Goal: Task Accomplishment & Management: Manage account settings

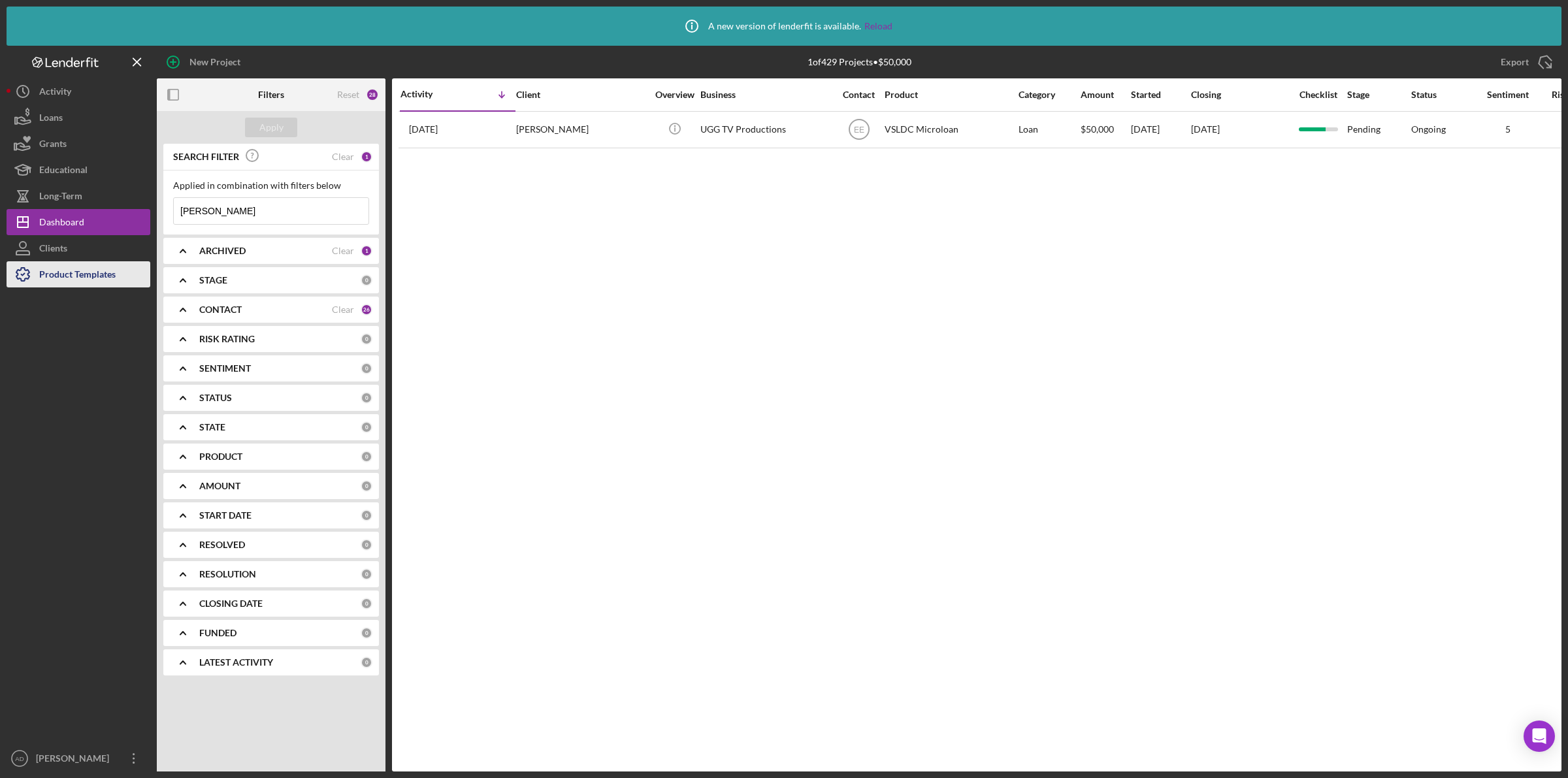
click at [64, 276] on div "Product Templates" at bounding box center [77, 276] width 76 height 29
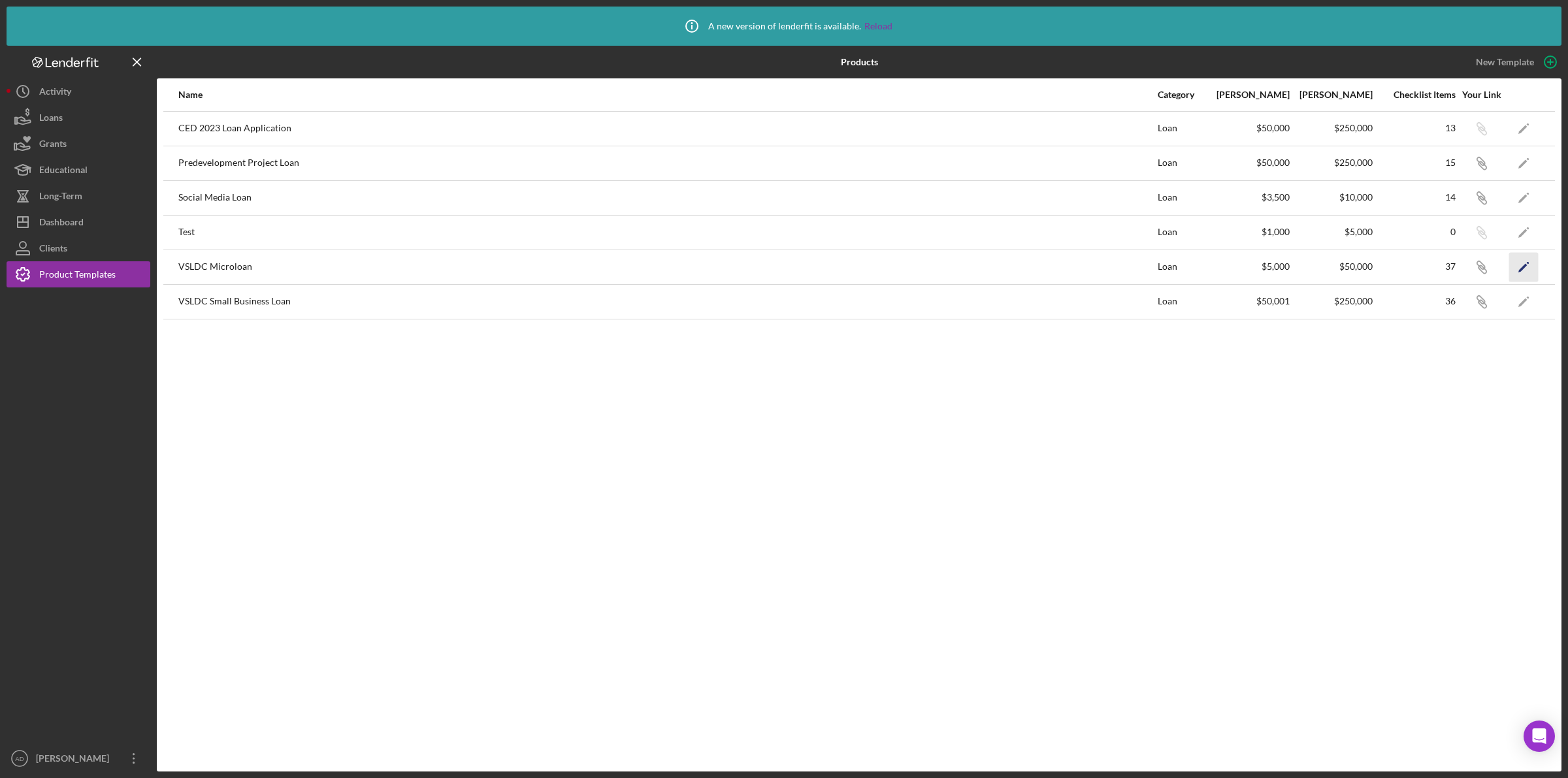
click at [1521, 265] on icon "Icon/Edit" at bounding box center [1524, 267] width 29 height 29
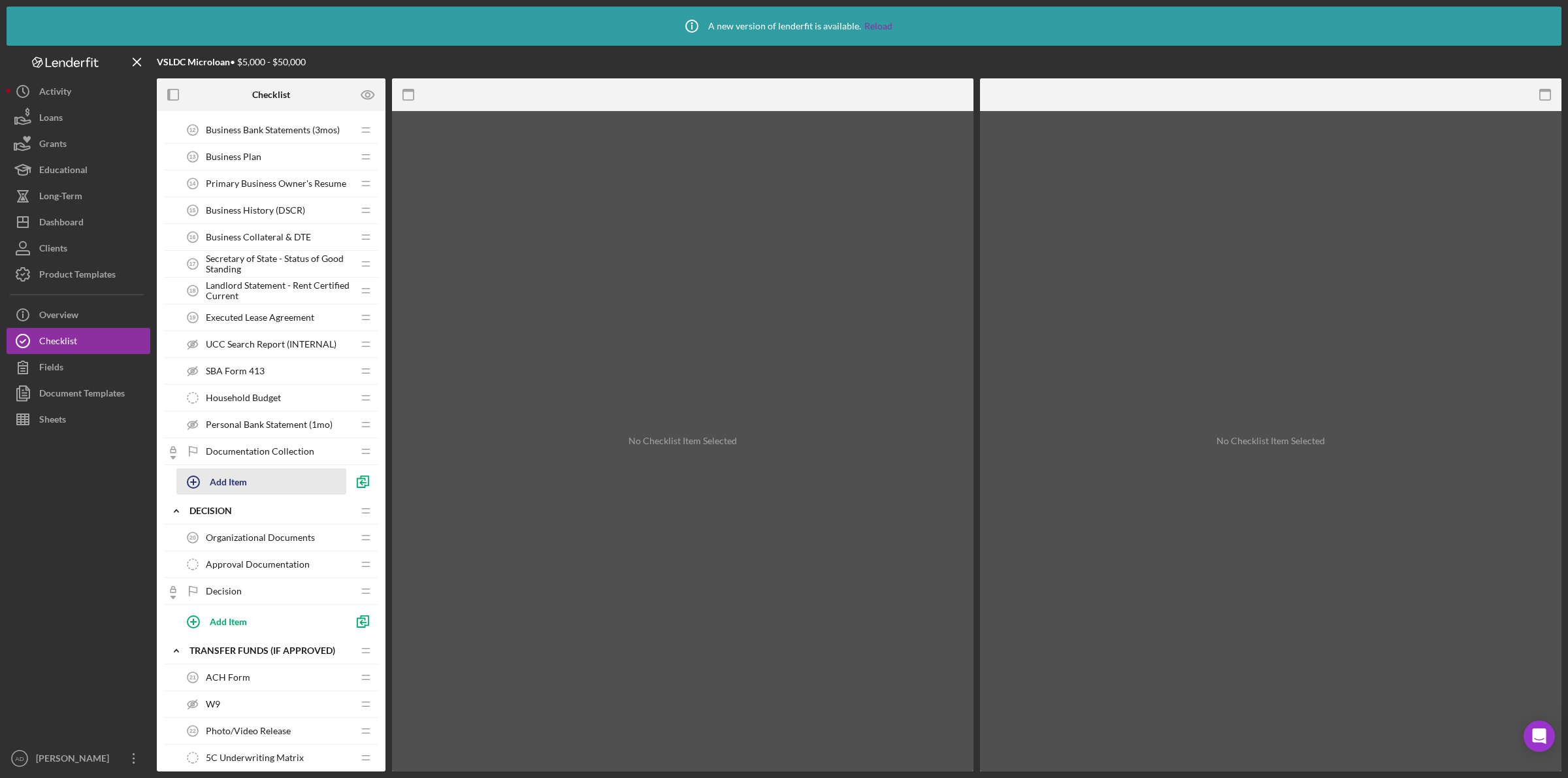
scroll to position [327, 0]
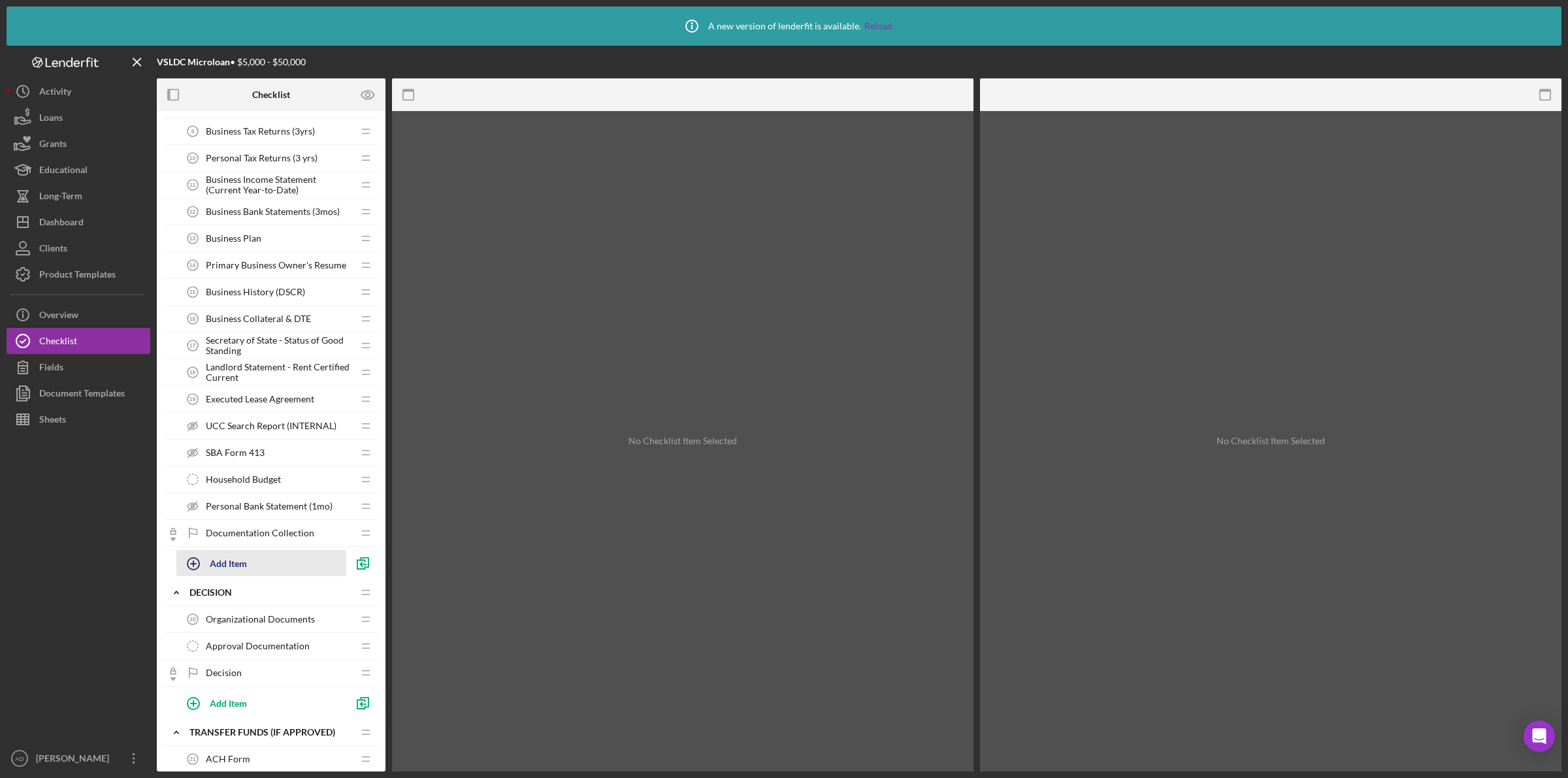
click at [194, 566] on icon "button" at bounding box center [194, 564] width 33 height 33
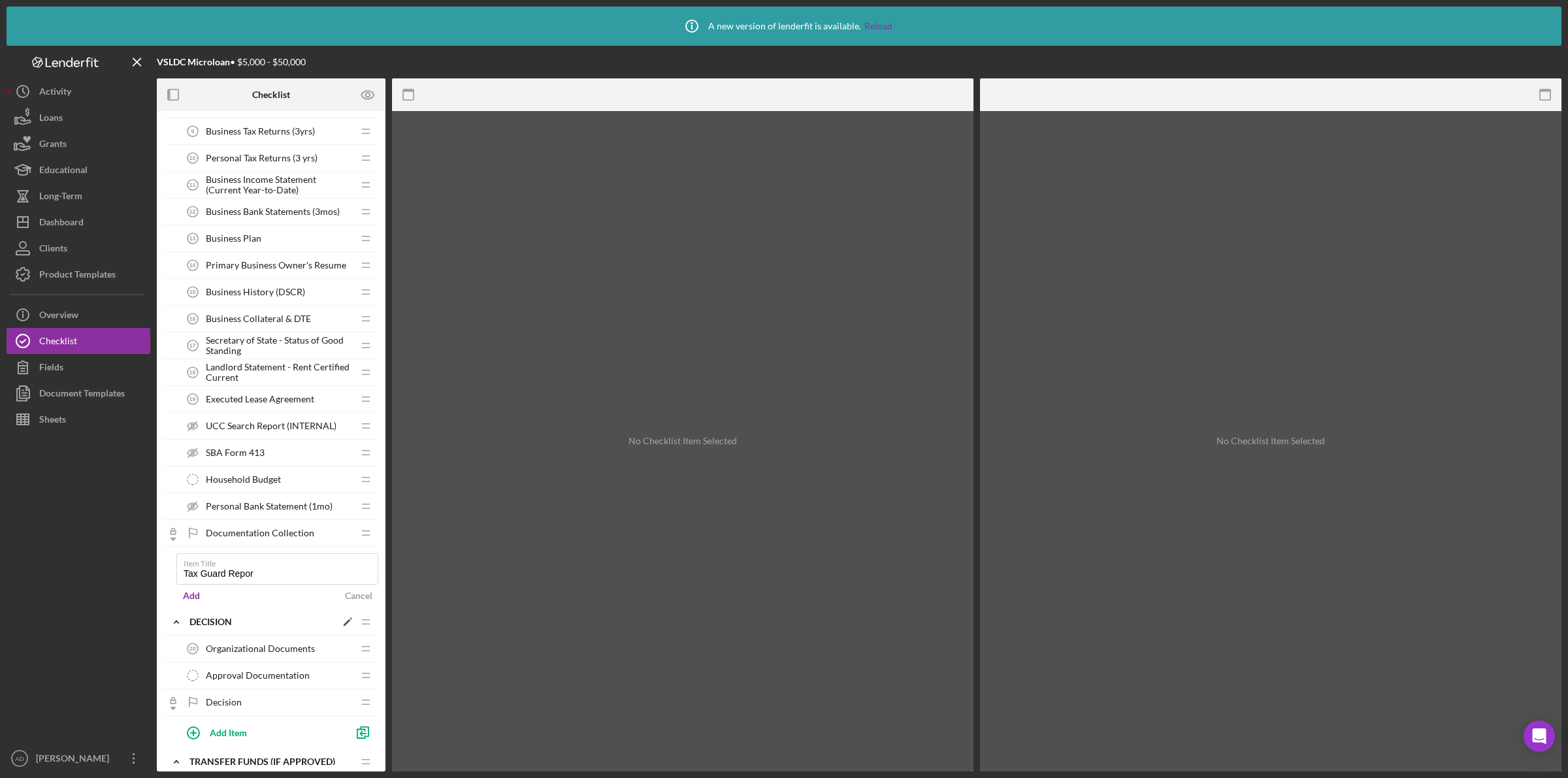
type input "Tax Guard Report"
click at [167, 575] on div "Business Tax Returns (3yrs) 9 Business Tax Returns (3yrs) Icon/Drag Personal Ta…" at bounding box center [271, 363] width 216 height 491
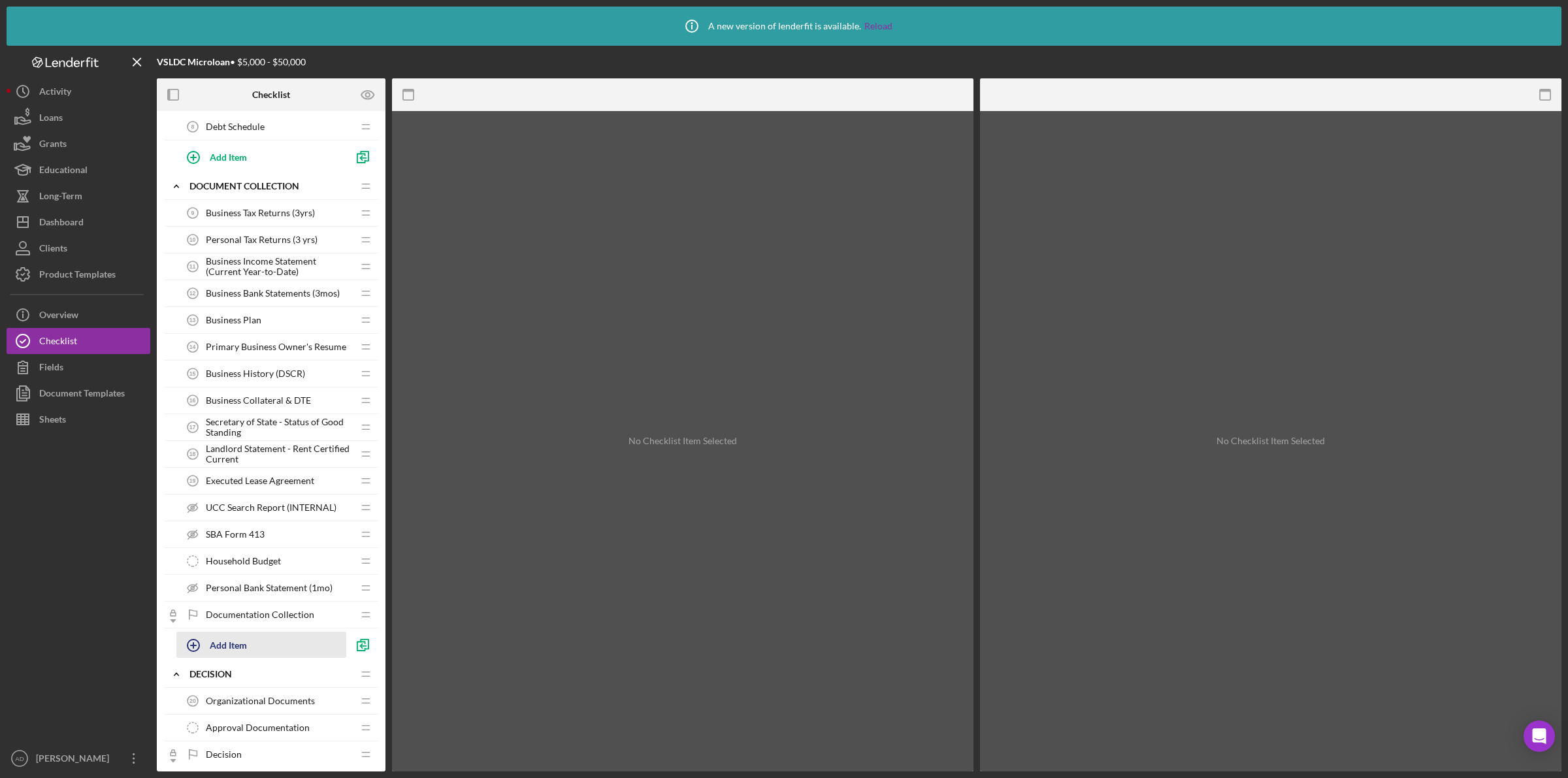
click at [221, 651] on div "Add Item" at bounding box center [228, 644] width 38 height 25
type input "Tax Guard Report"
click at [190, 678] on div "Add" at bounding box center [191, 677] width 17 height 19
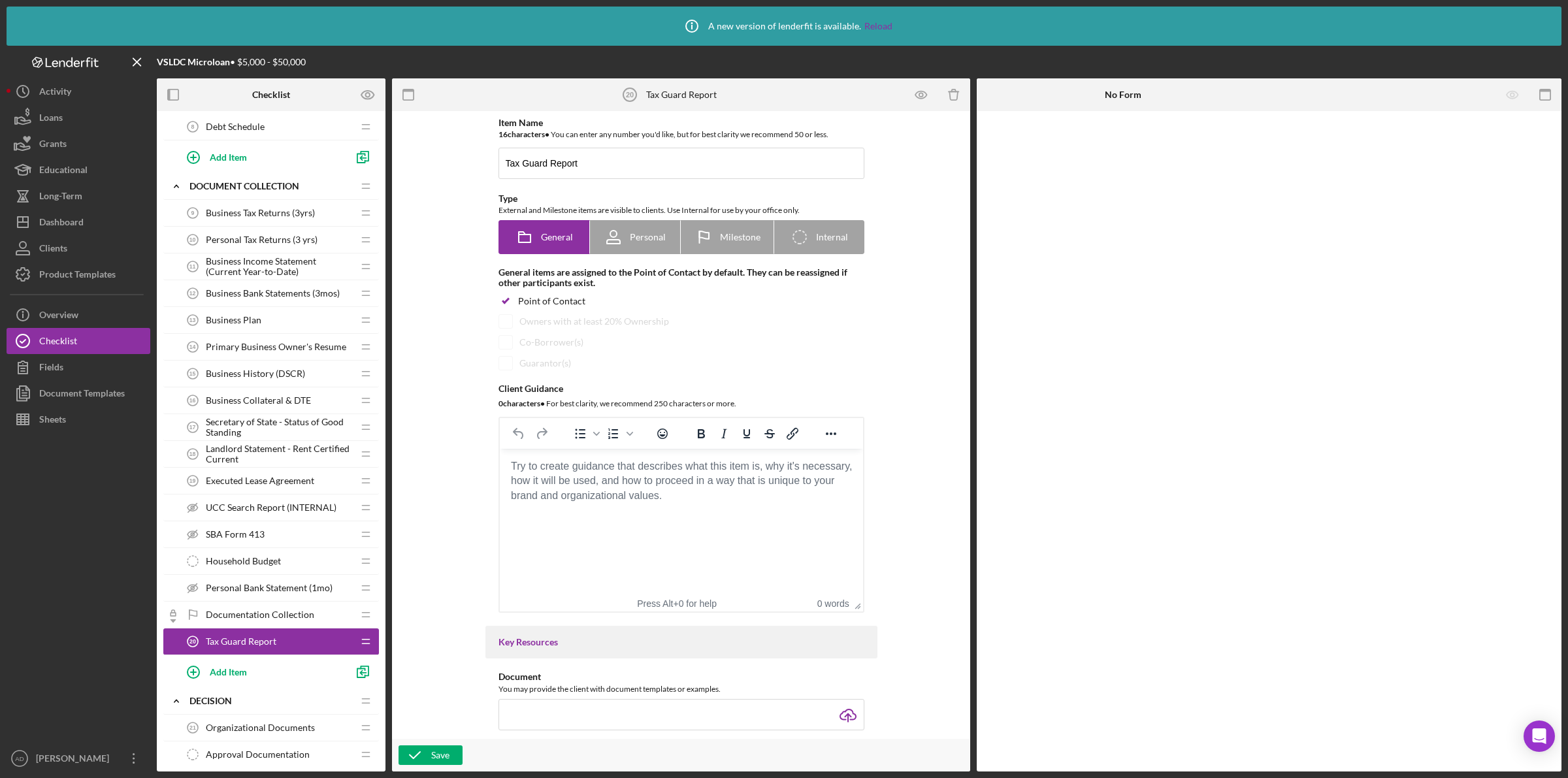
drag, startPoint x: 172, startPoint y: 644, endPoint x: 178, endPoint y: 584, distance: 60.3
click at [178, 584] on div "Business Tax Returns (3yrs) 9 Business Tax Returns (3yrs) Icon/Drag Personal Ta…" at bounding box center [271, 444] width 216 height 488
drag, startPoint x: 187, startPoint y: 646, endPoint x: 183, endPoint y: 629, distance: 17.5
click at [184, 596] on div "Business Tax Returns (3yrs) 9 Business Tax Returns (3yrs) Icon/Drag Personal Ta…" at bounding box center [271, 444] width 216 height 488
click at [269, 641] on span "Tax Guard Report" at bounding box center [240, 641] width 71 height 10
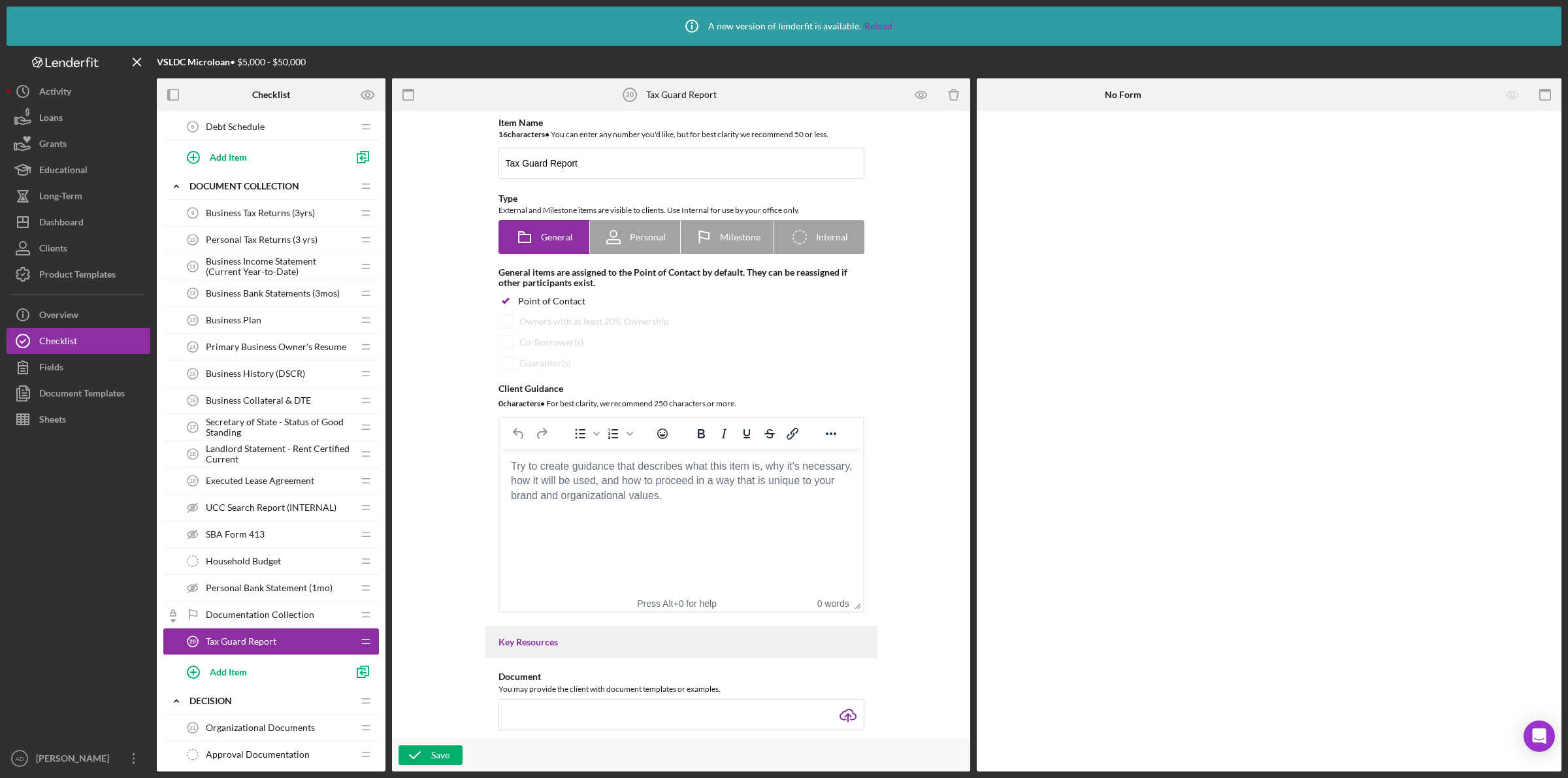
click at [191, 629] on div "Business Tax Returns (3yrs) 9 Business Tax Returns (3yrs) Icon/Drag Personal Ta…" at bounding box center [271, 444] width 216 height 488
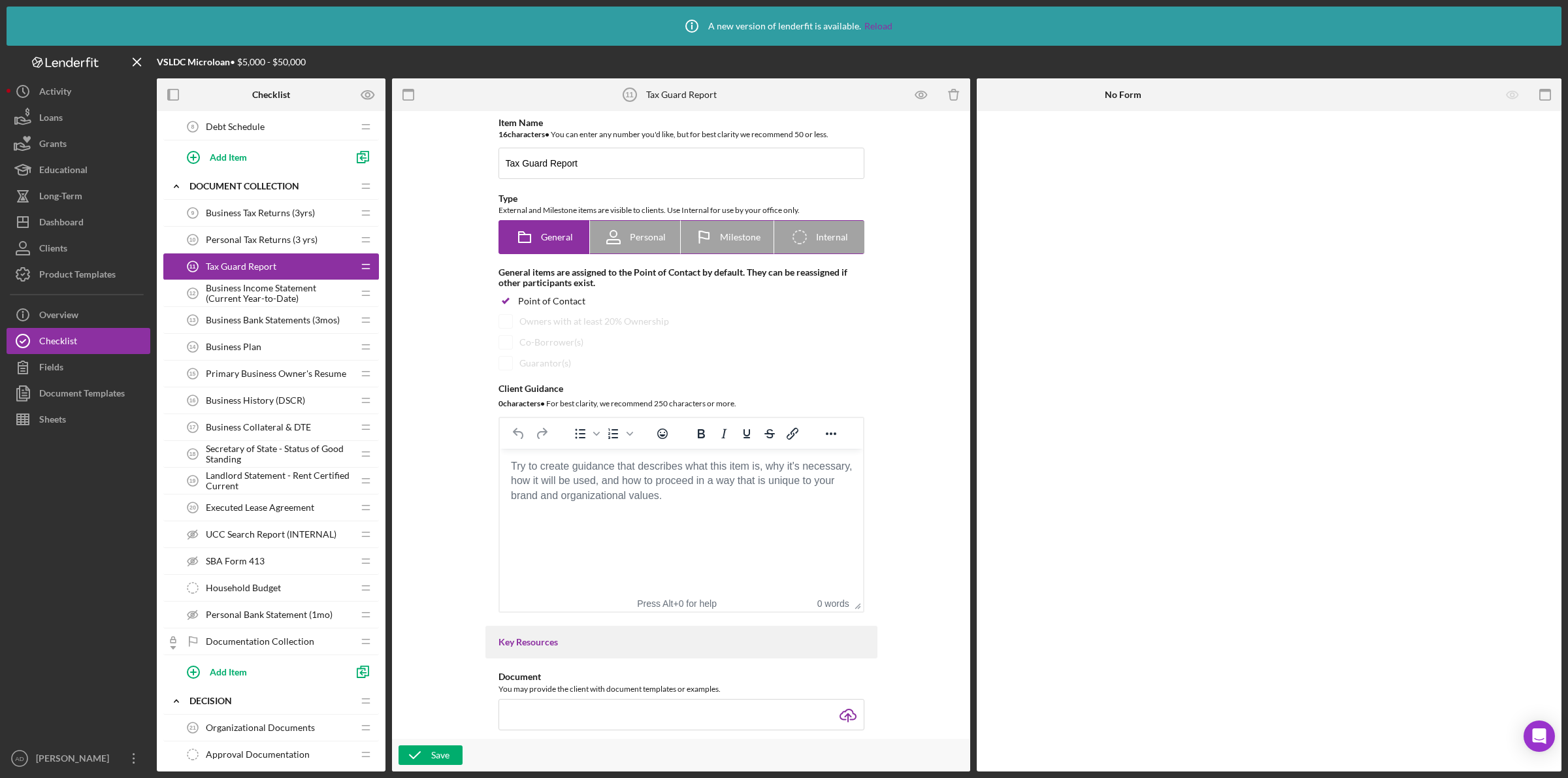
click at [653, 230] on div "Personal" at bounding box center [635, 238] width 62 height 33
radio input "false"
radio input "true"
checkbox input "false"
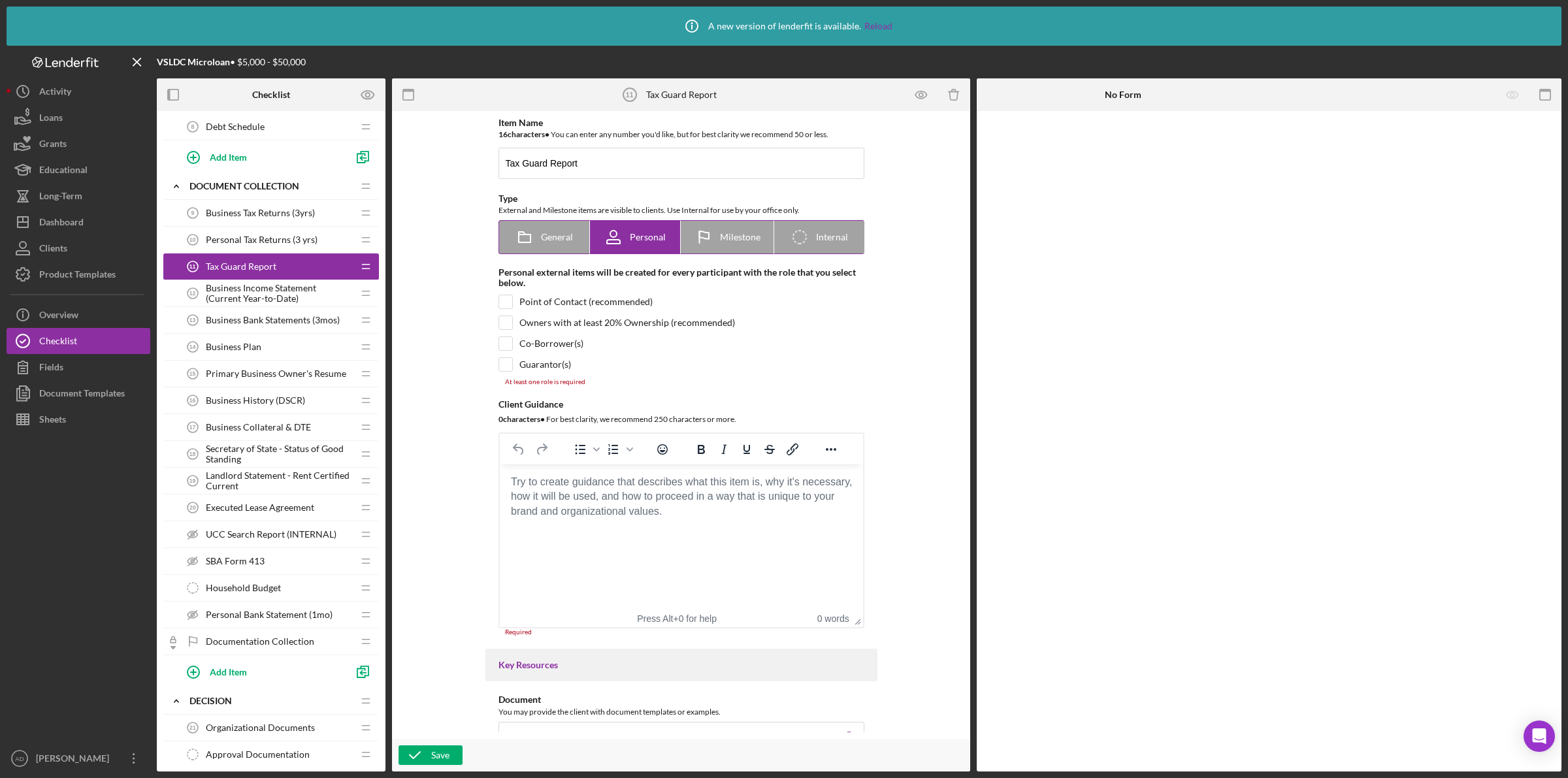
click at [728, 236] on span "Milestone" at bounding box center [740, 237] width 40 height 10
radio input "false"
radio input "true"
checkbox input "true"
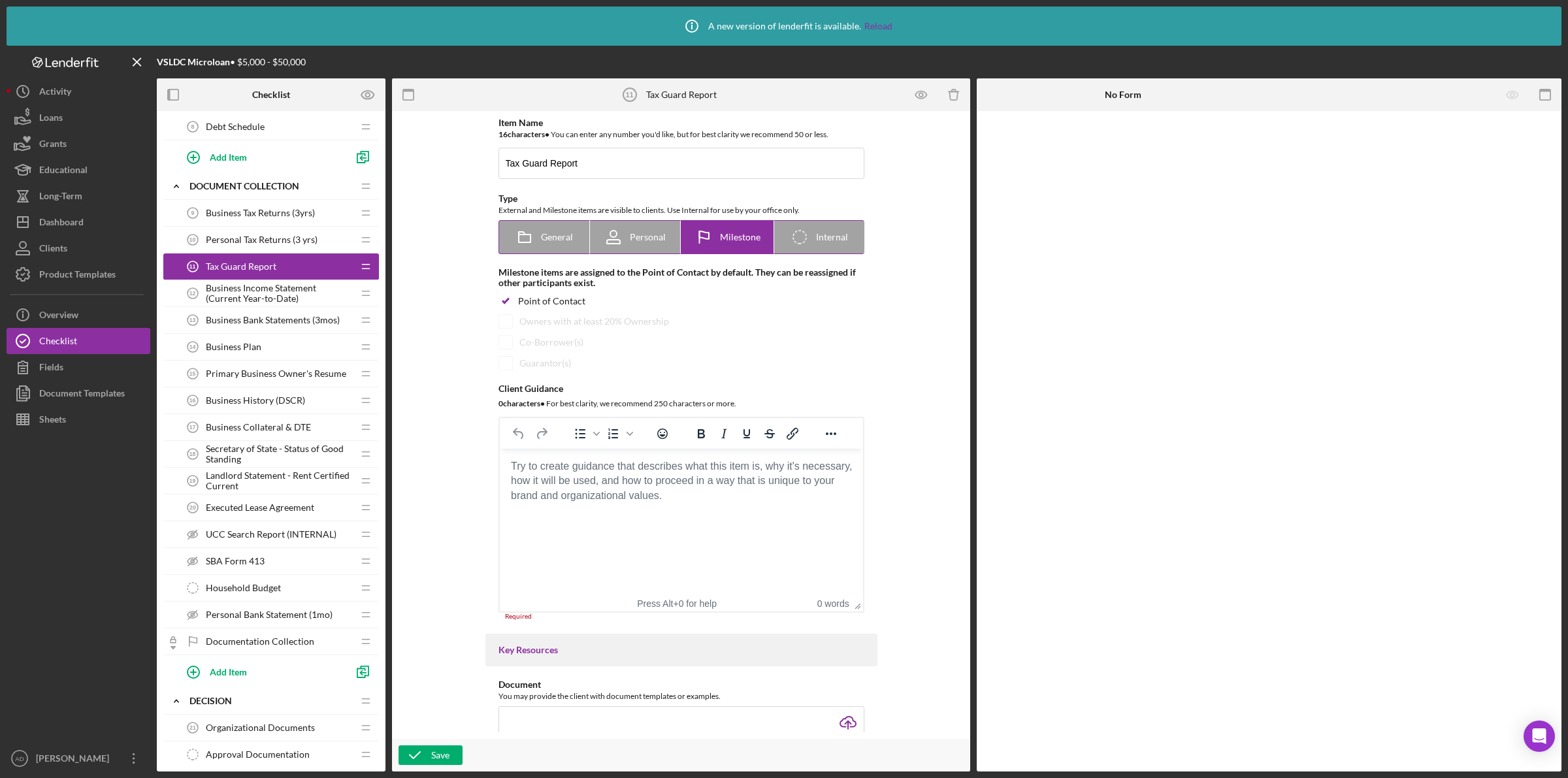
click at [812, 230] on icon "Icon/Checklist Item Internal" at bounding box center [800, 238] width 33 height 33
radio input "false"
radio input "true"
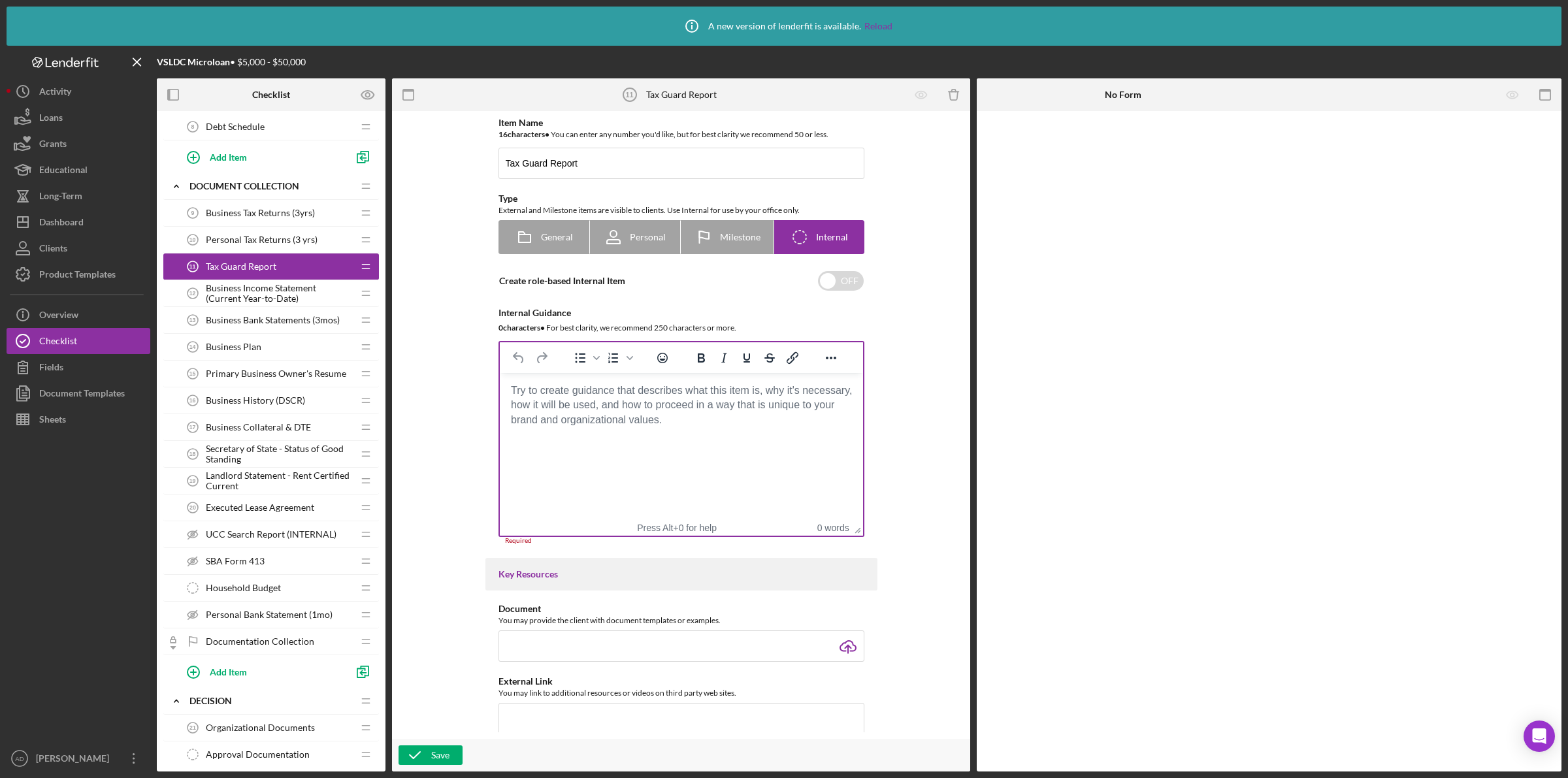
click at [592, 398] on body "Rich Text Area. Press ALT-0 for help." at bounding box center [681, 391] width 342 height 15
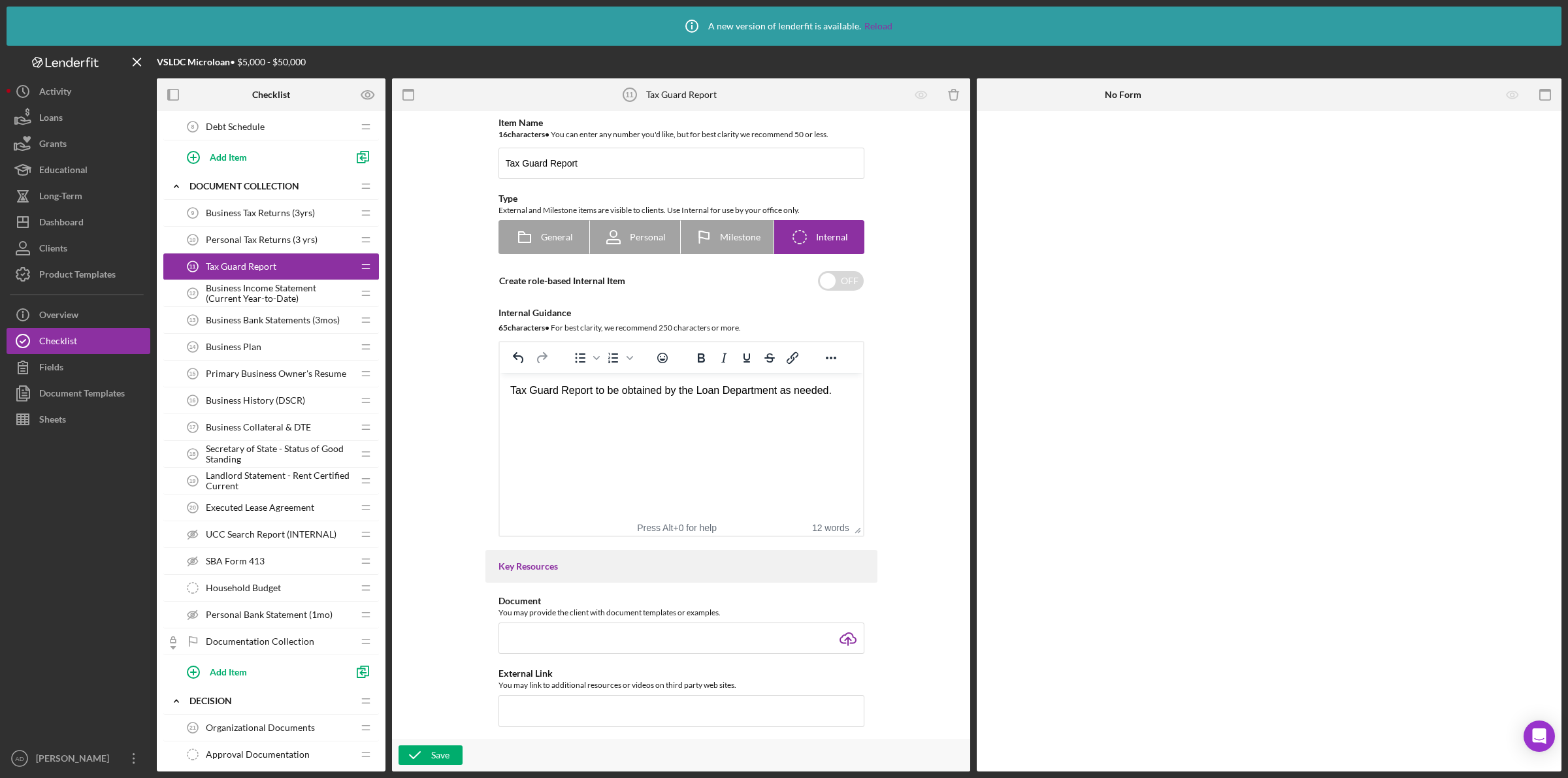
click at [876, 386] on div "Item Name 16 character s • You can enter any number you'd like, but for best cl…" at bounding box center [681, 425] width 565 height 615
click at [848, 281] on input "checkbox" at bounding box center [841, 281] width 46 height 19
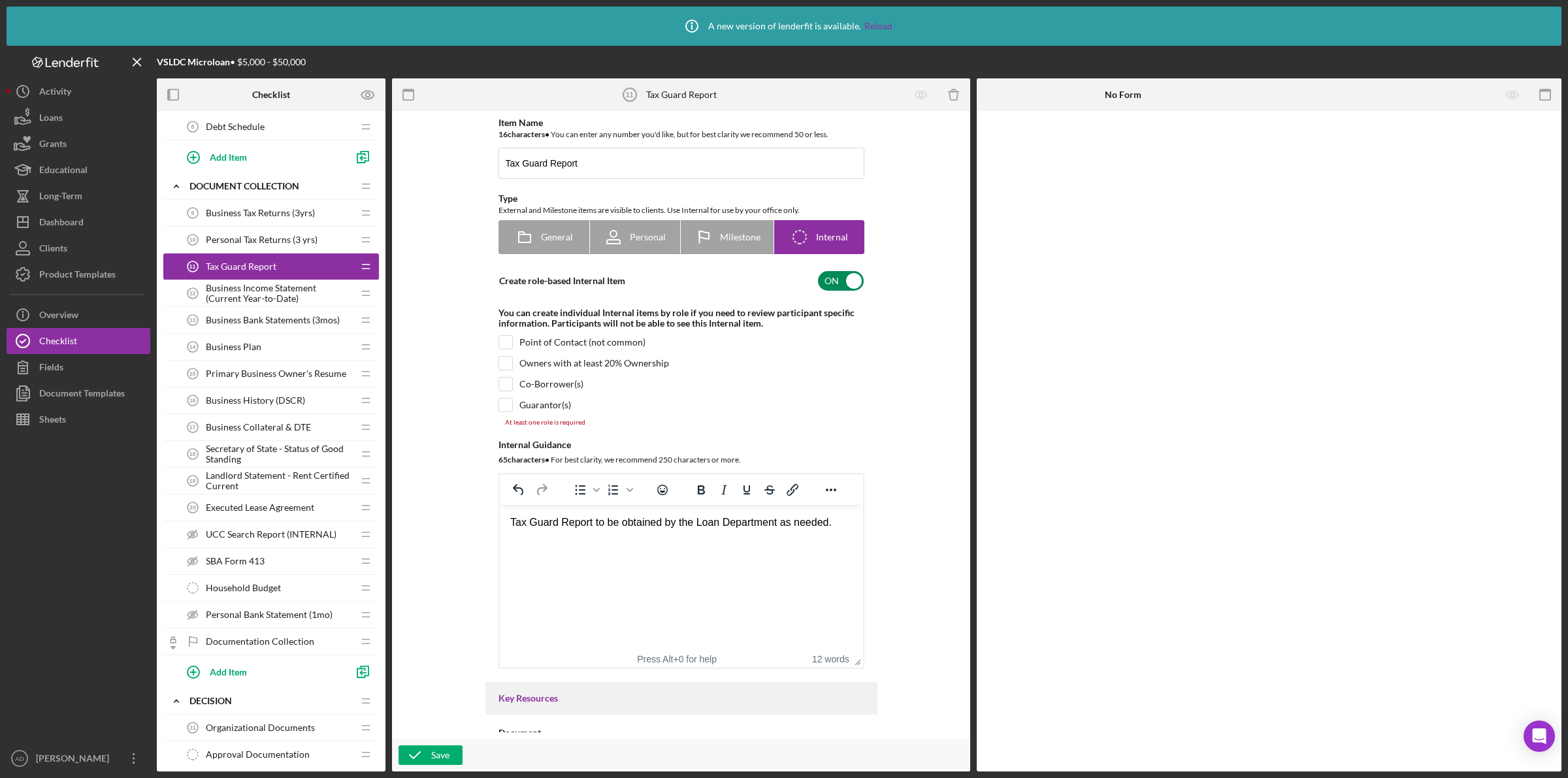
click at [837, 279] on input "checkbox" at bounding box center [841, 281] width 46 height 19
checkbox input "false"
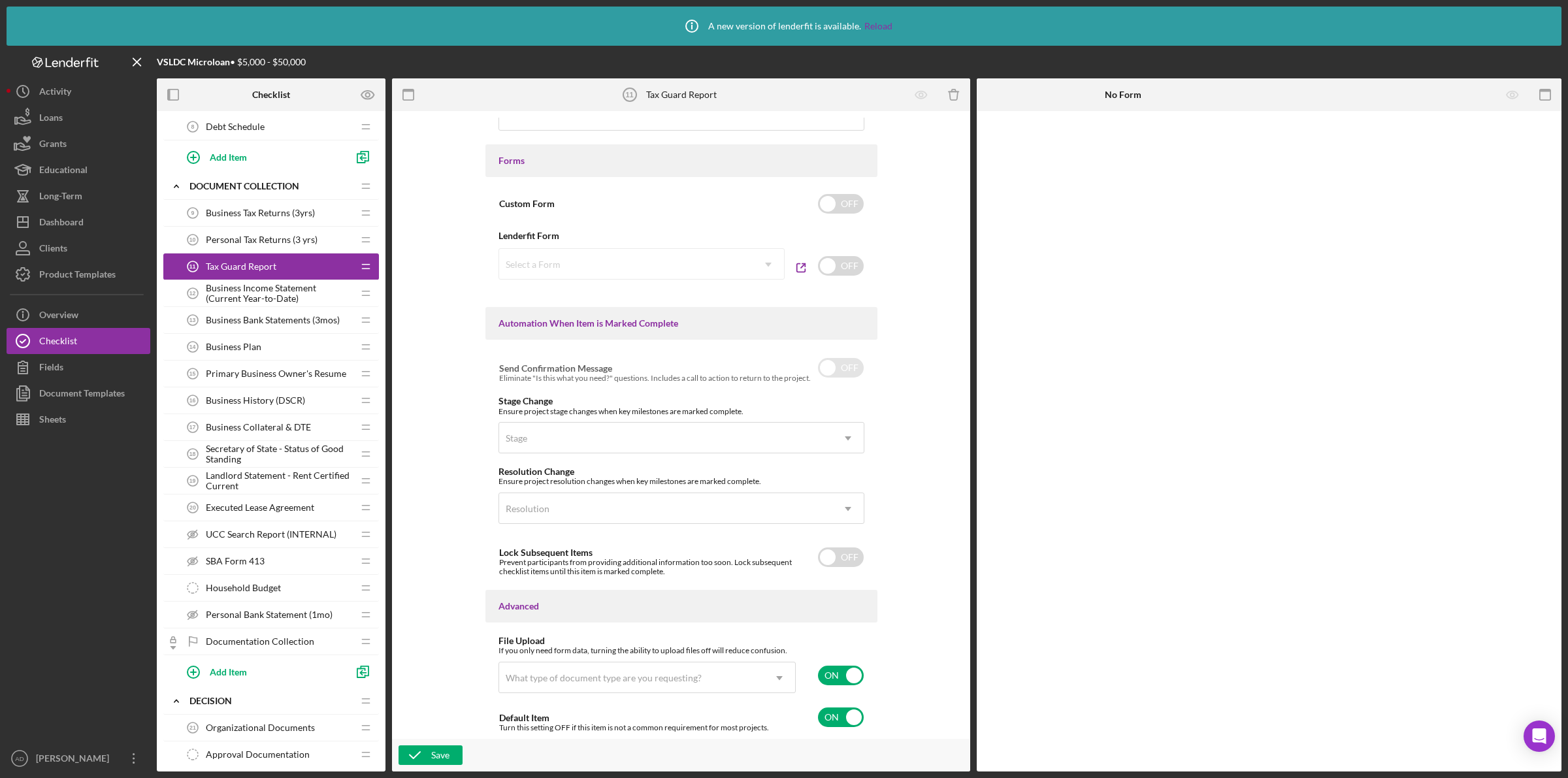
scroll to position [598, 0]
click at [60, 222] on div "Dashboard" at bounding box center [61, 224] width 44 height 29
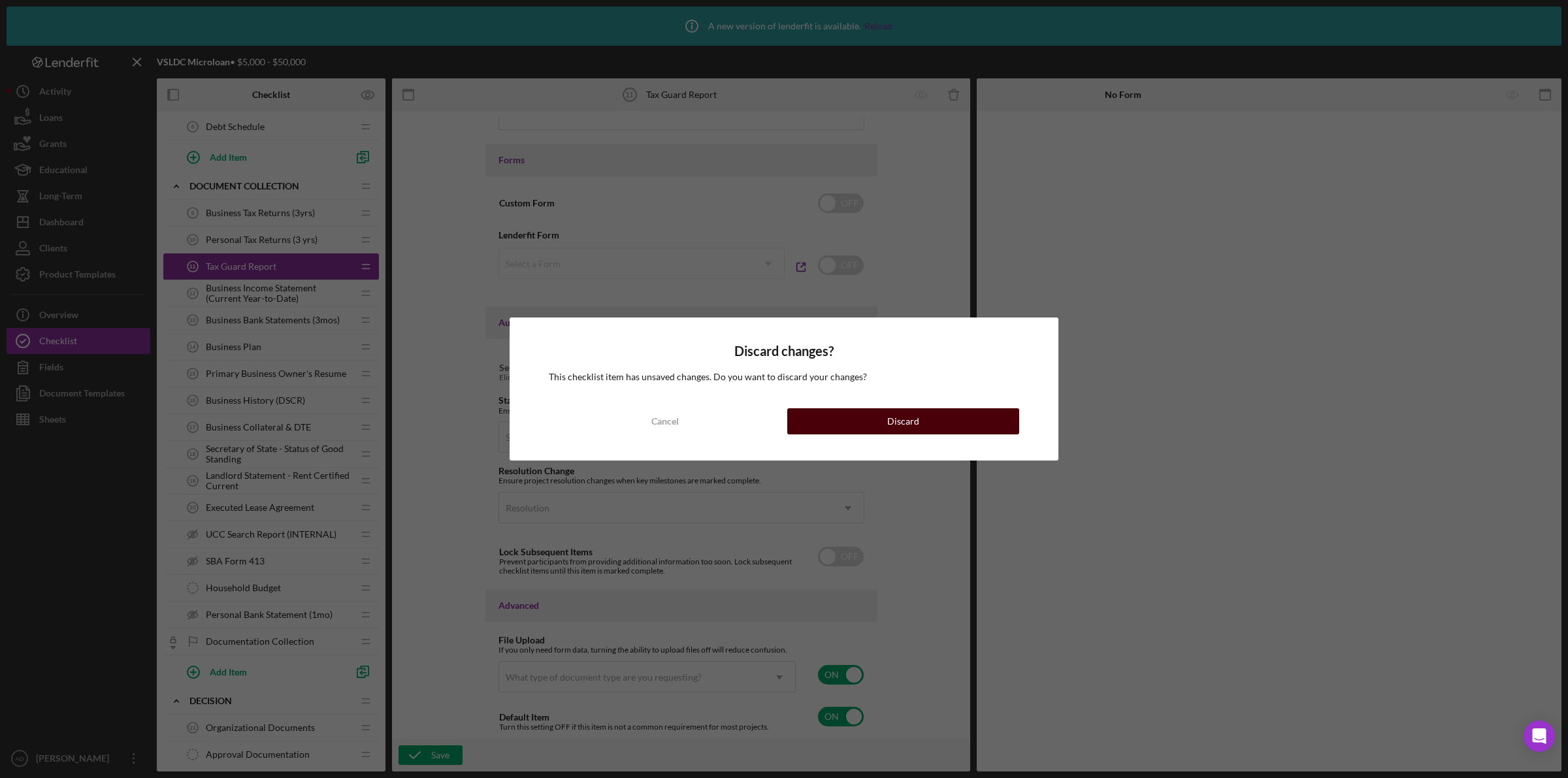
click at [846, 419] on button "Discard" at bounding box center [903, 421] width 232 height 26
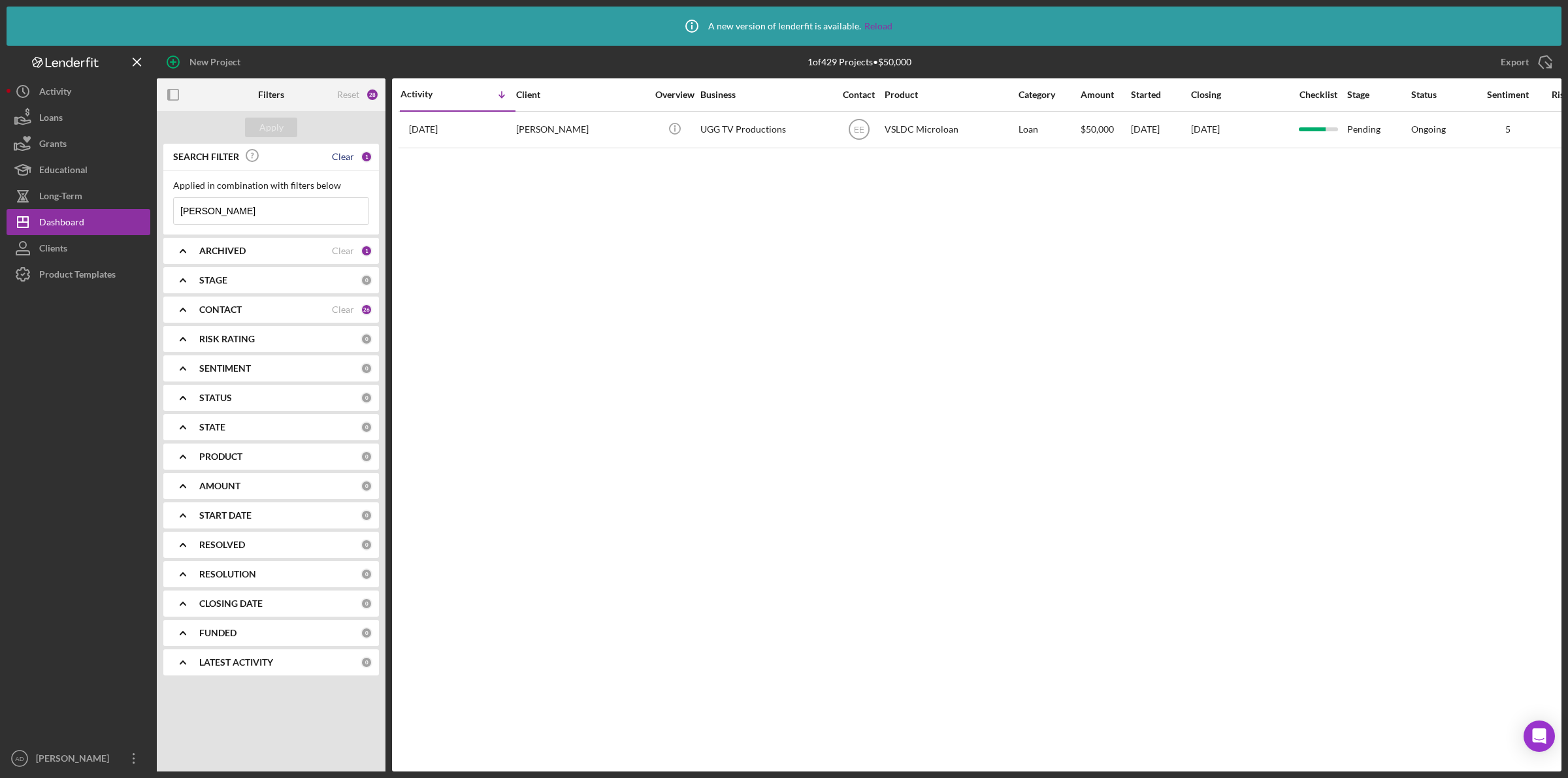
click at [348, 161] on div "Clear" at bounding box center [343, 156] width 22 height 10
click at [282, 126] on div "Apply" at bounding box center [272, 127] width 24 height 19
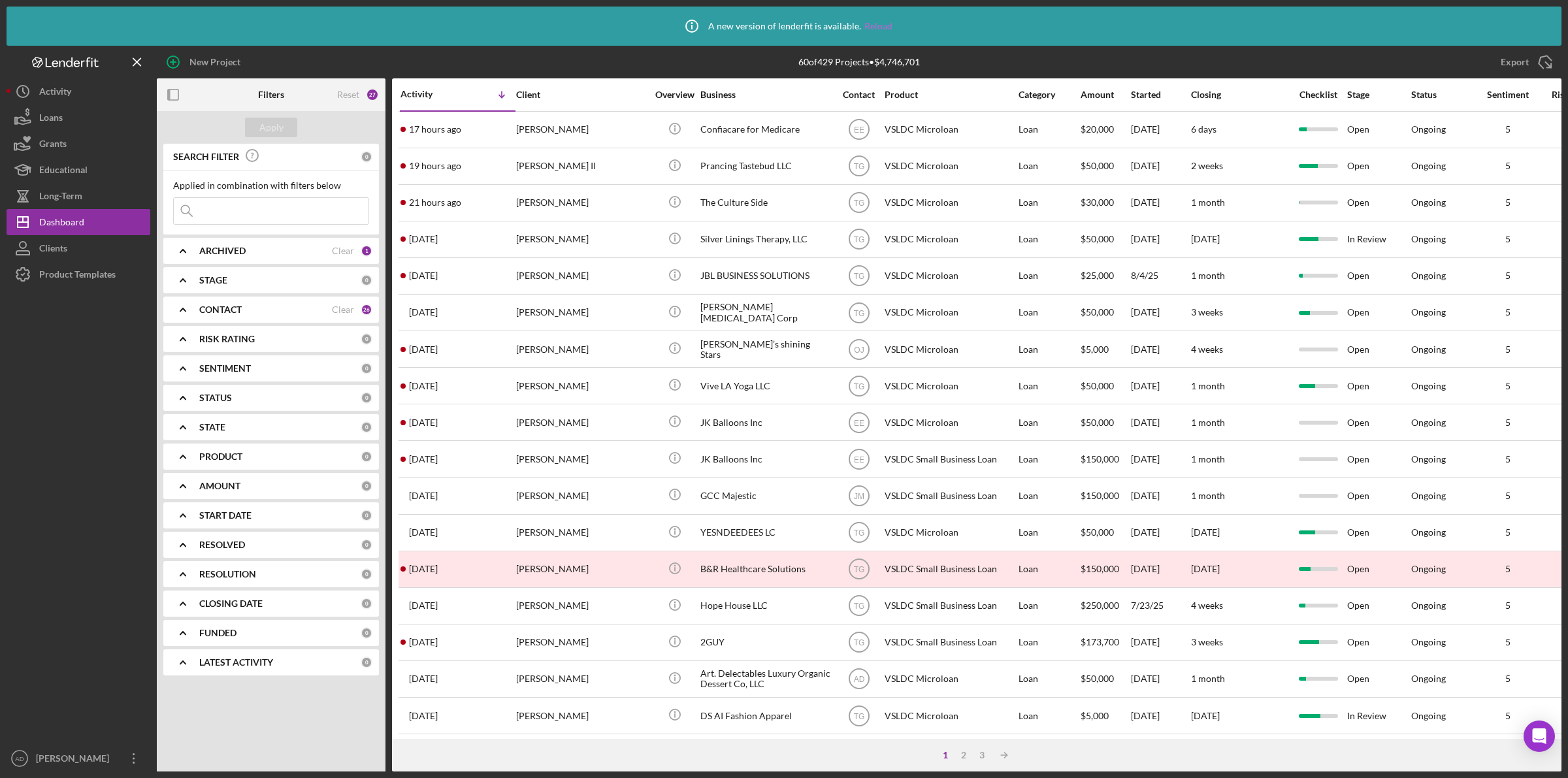
click at [873, 25] on link "Reload" at bounding box center [878, 26] width 28 height 10
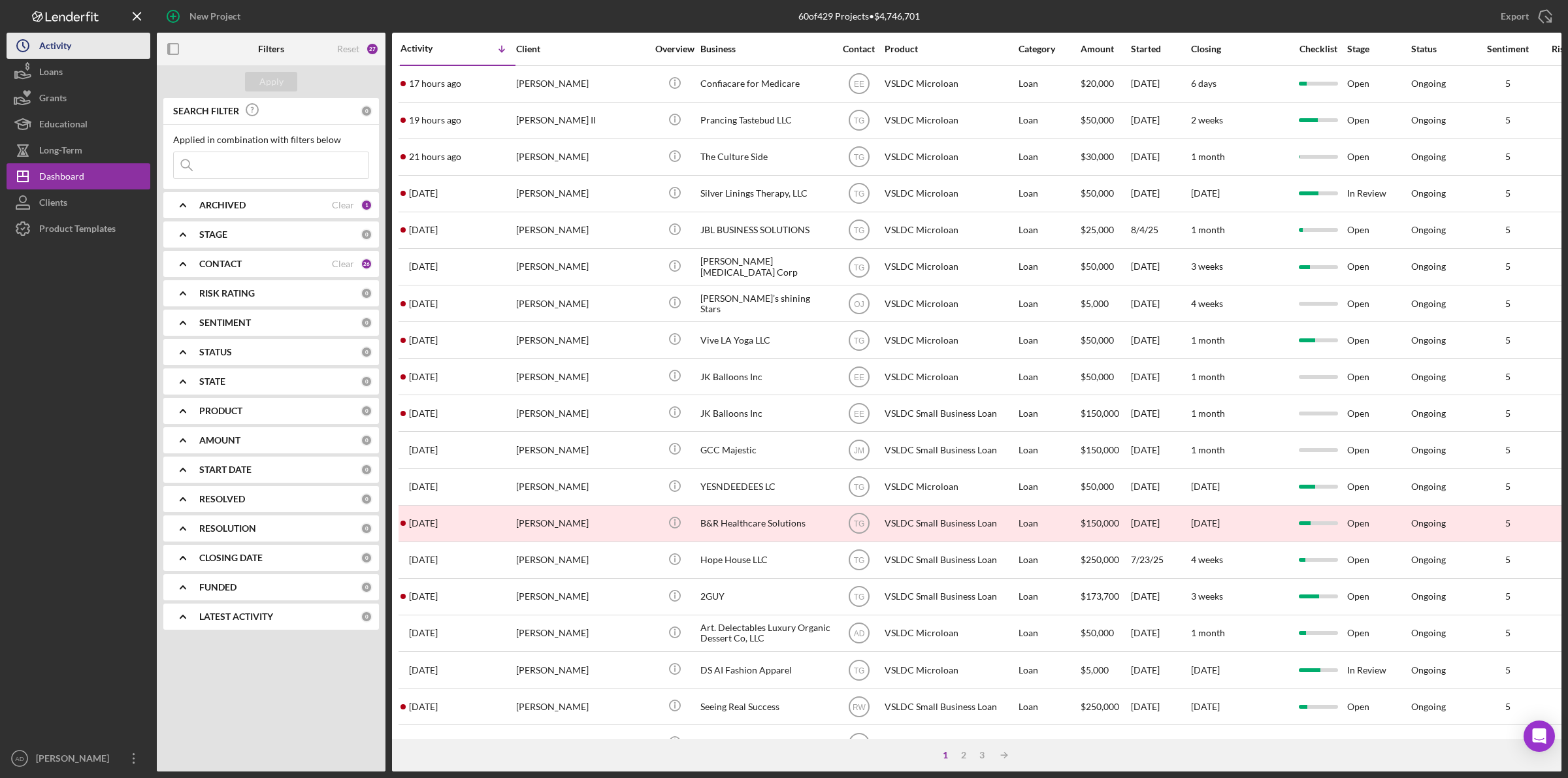
click at [53, 42] on div "Activity" at bounding box center [55, 48] width 32 height 29
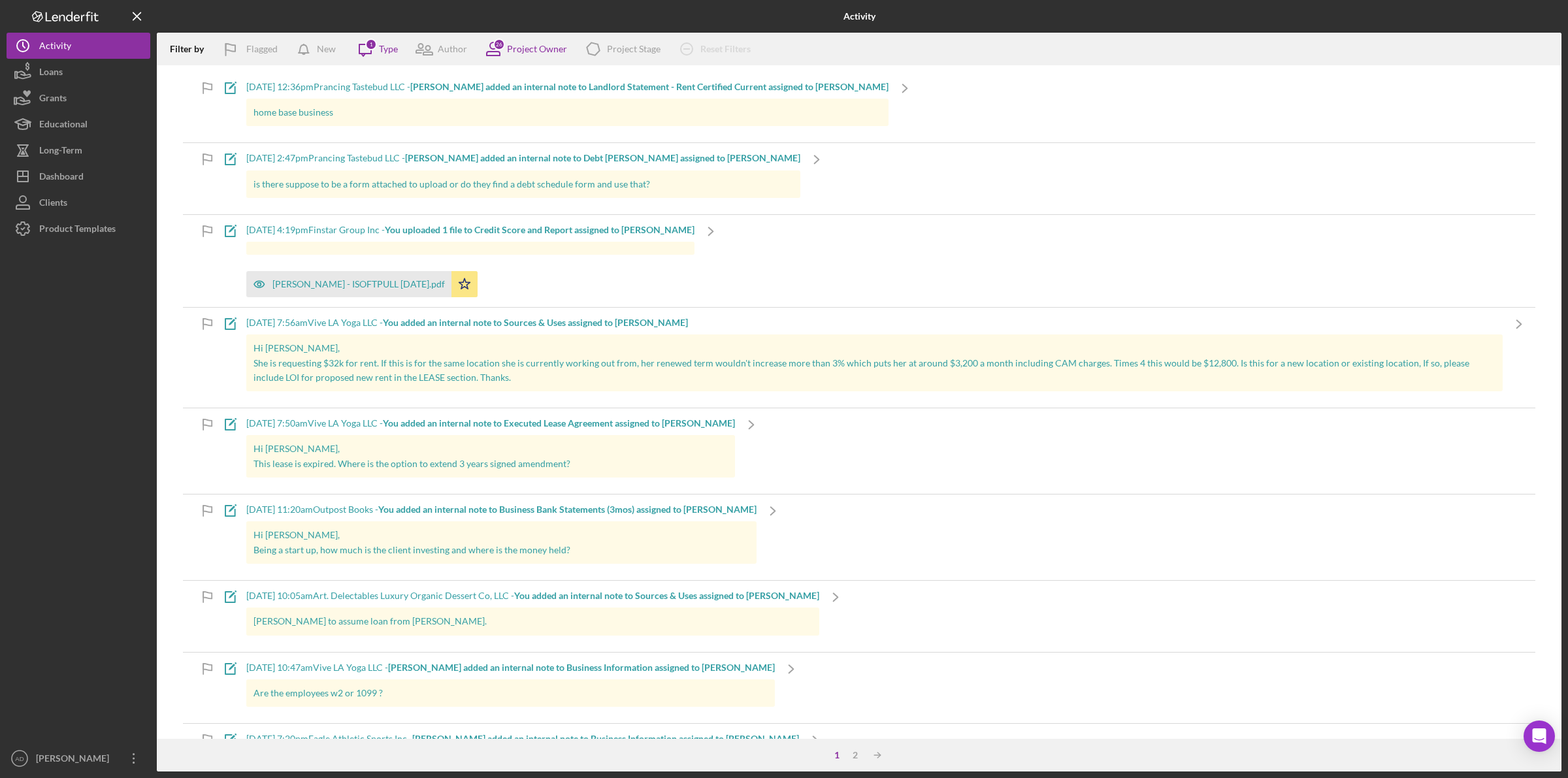
click at [484, 160] on b "[PERSON_NAME] added an internal note to Debt [PERSON_NAME] assigned to [PERSON_…" at bounding box center [603, 158] width 395 height 11
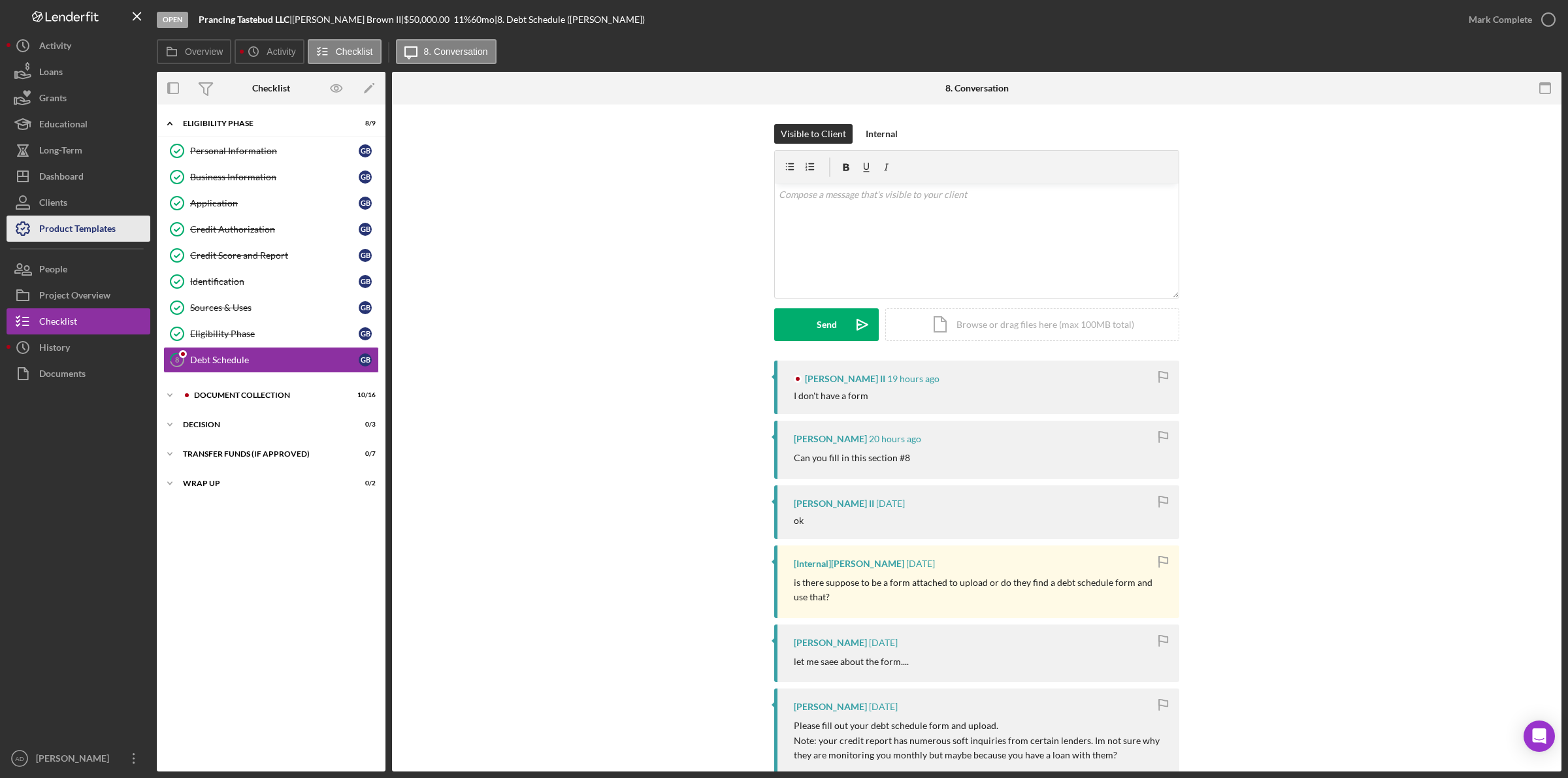
click at [71, 226] on div "Product Templates" at bounding box center [77, 230] width 76 height 29
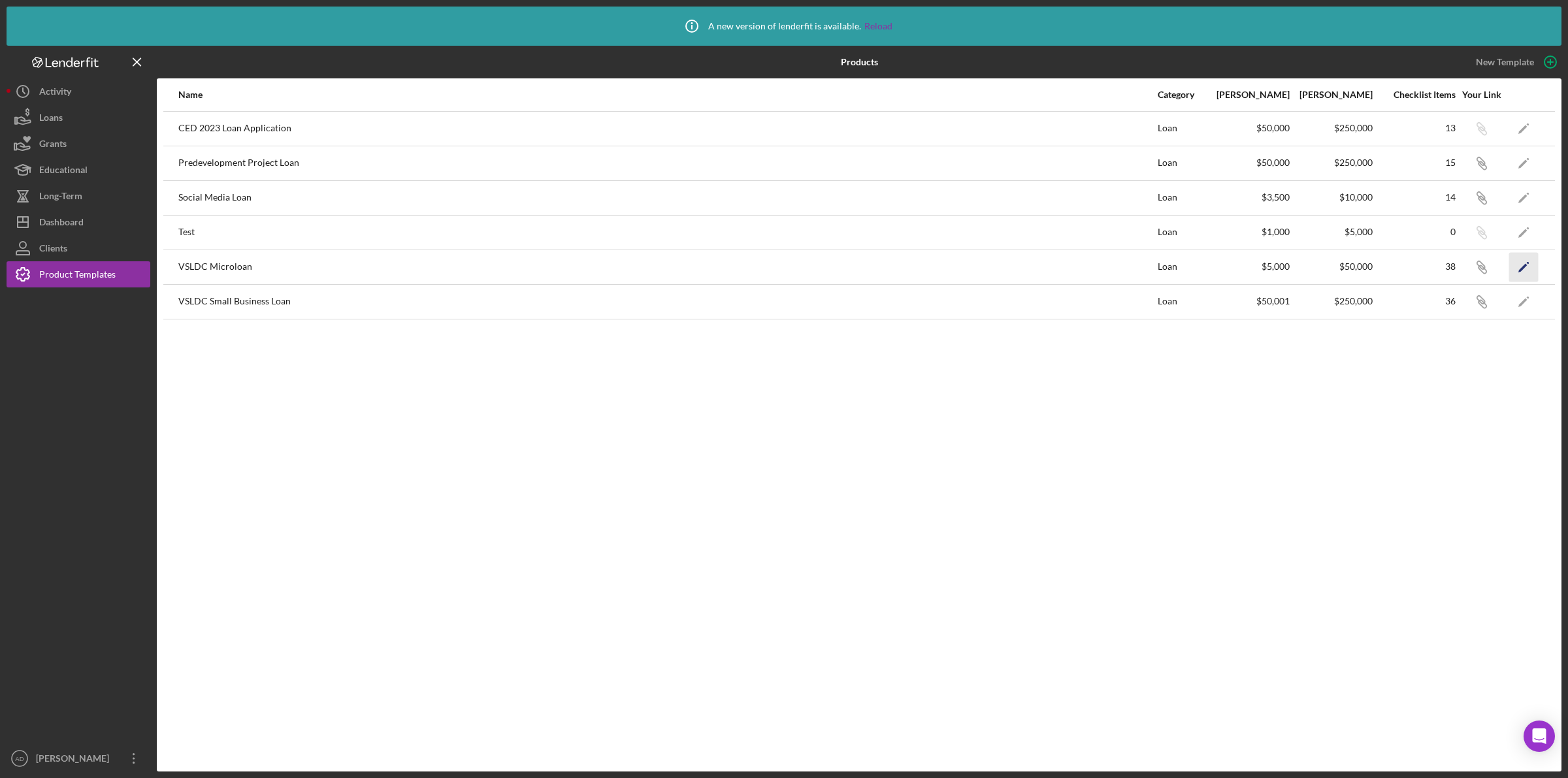
click at [1528, 269] on icon "Icon/Edit" at bounding box center [1524, 267] width 29 height 29
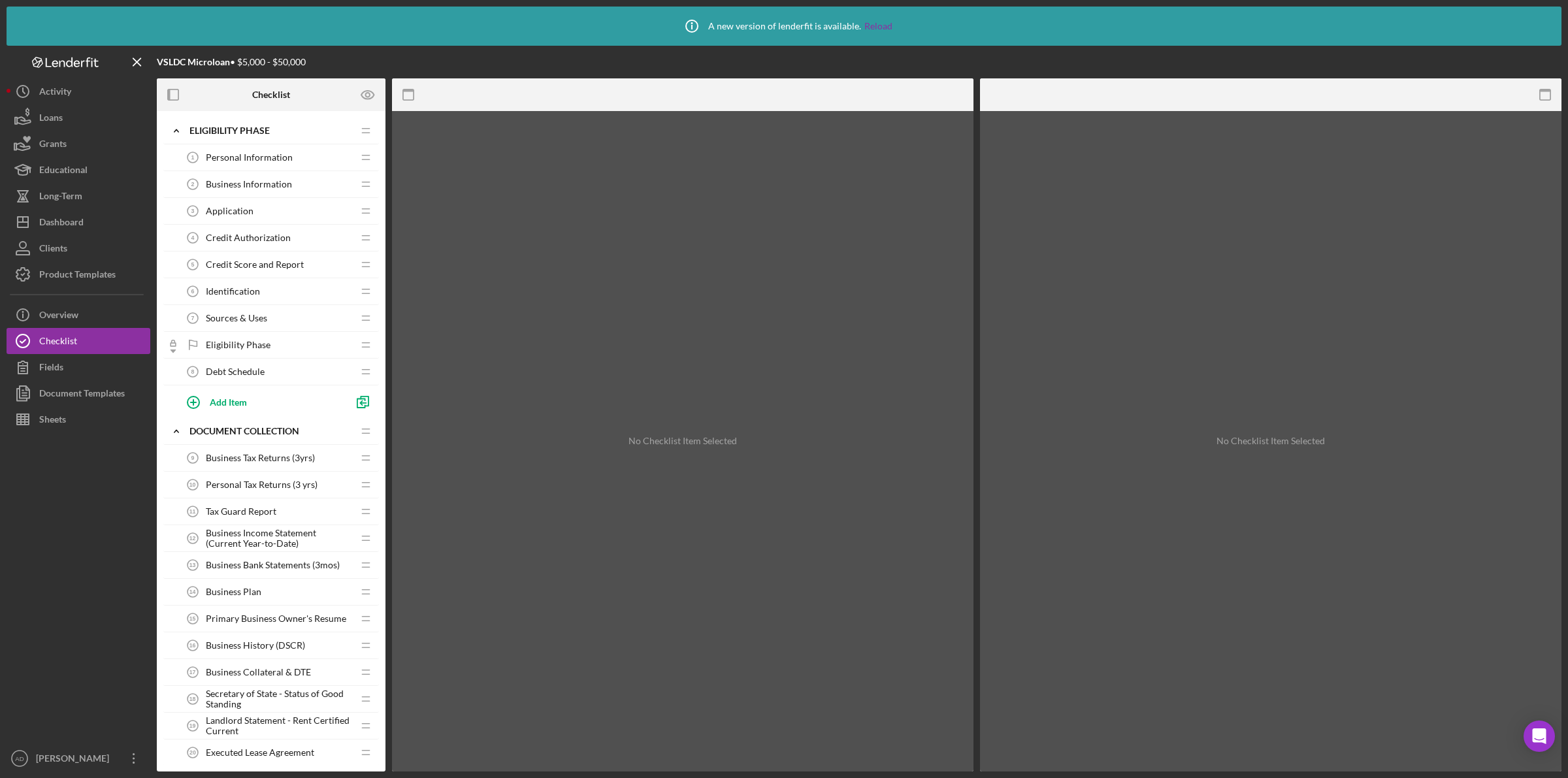
click at [239, 372] on span "Debt Schedule" at bounding box center [235, 372] width 59 height 10
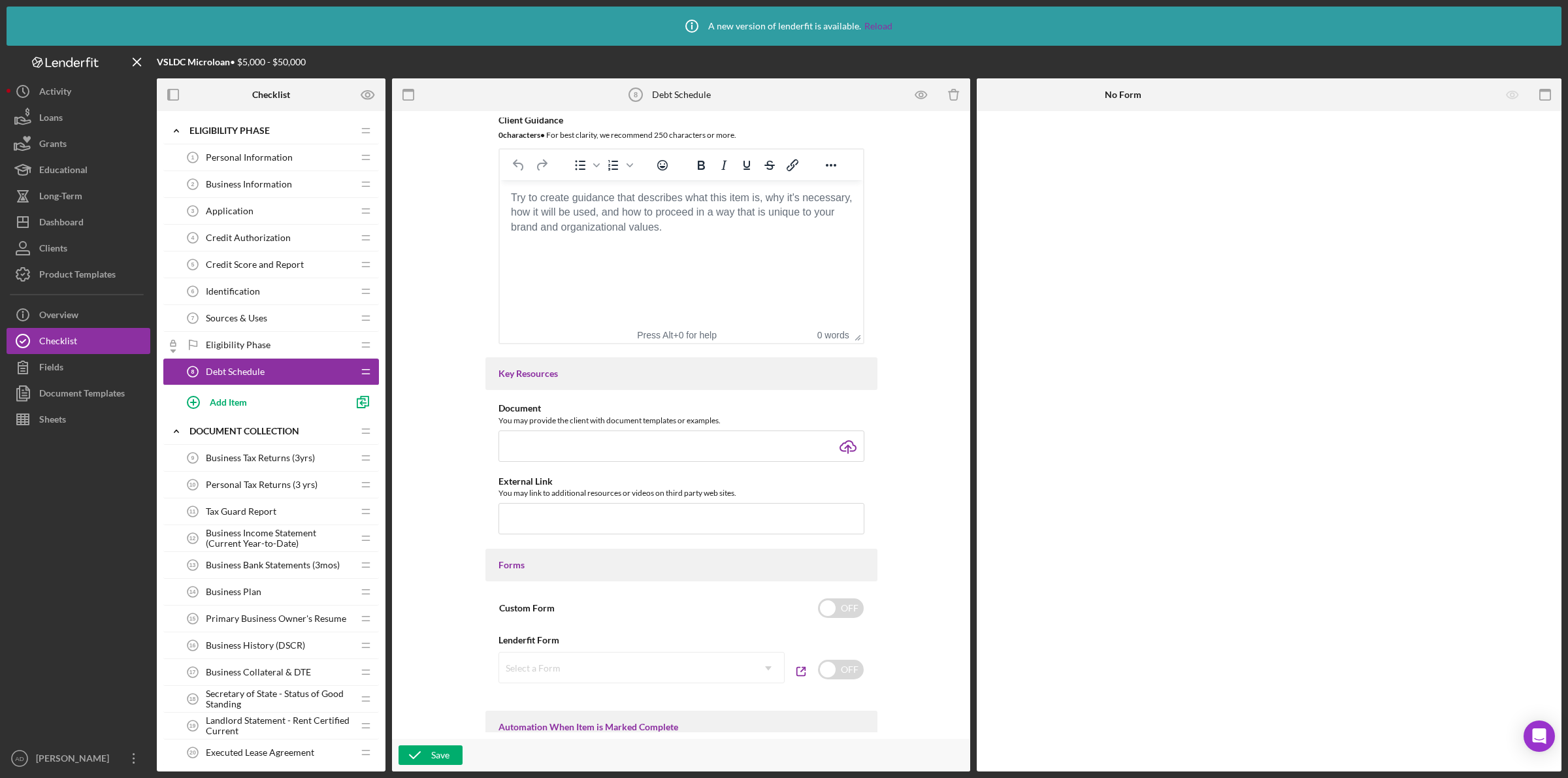
scroll to position [327, 0]
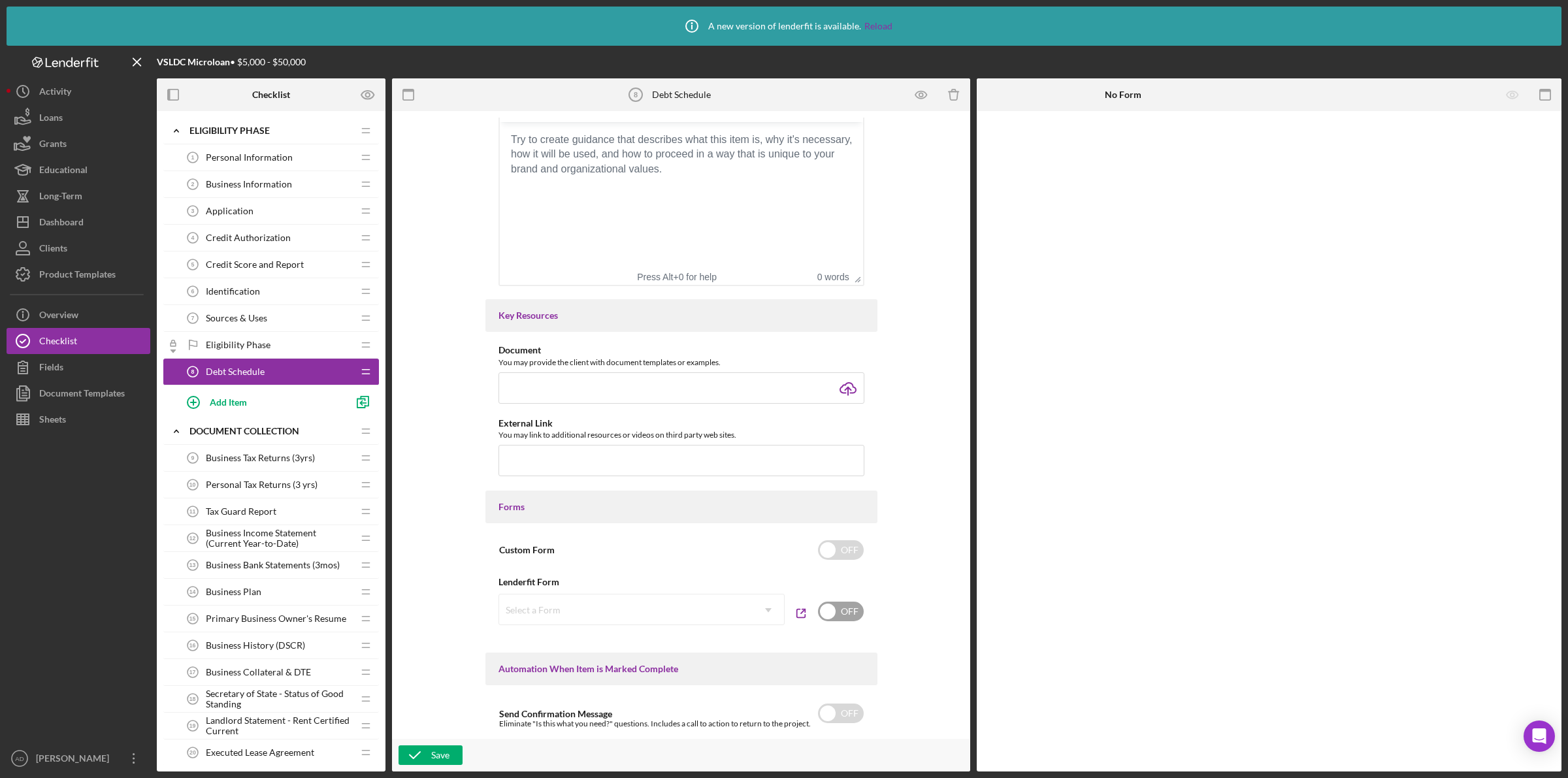
click at [840, 613] on input "checkbox" at bounding box center [841, 611] width 46 height 19
checkbox input "true"
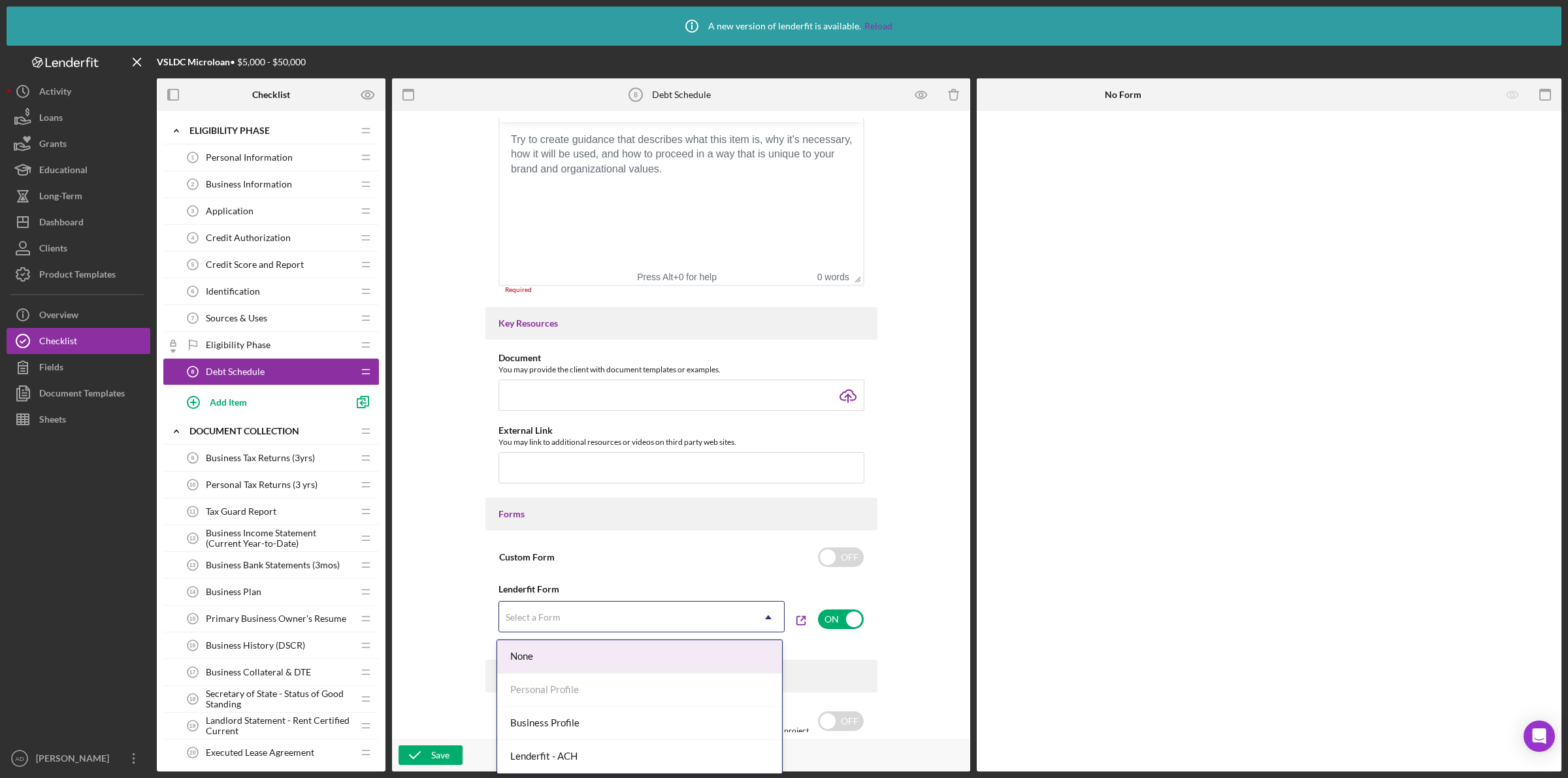
click at [710, 617] on div "Select a Form" at bounding box center [626, 617] width 253 height 30
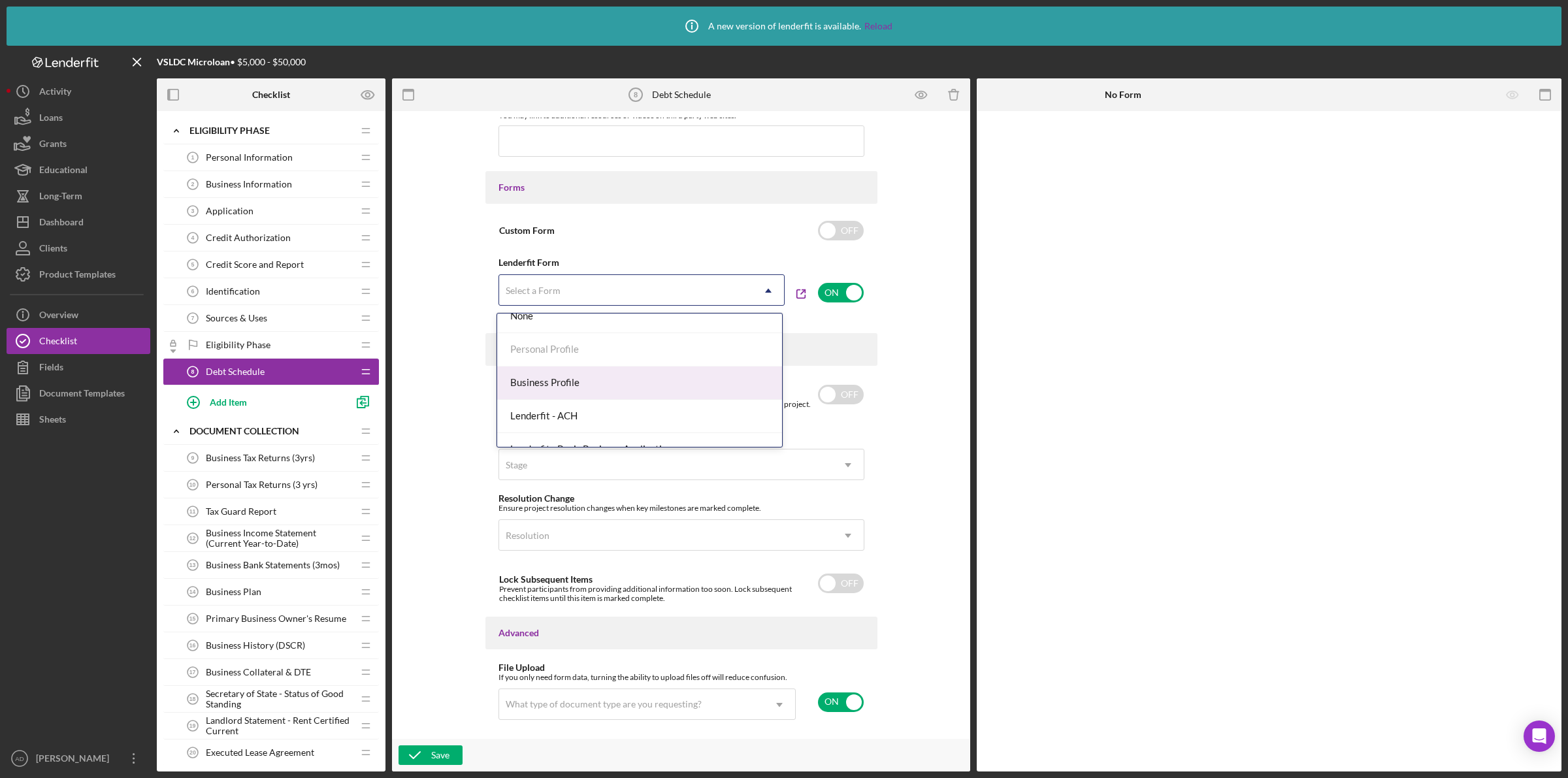
scroll to position [0, 0]
click at [843, 319] on div "Item Name 13 character s • You can enter any number you'd like, but for best cl…" at bounding box center [681, 425] width 565 height 615
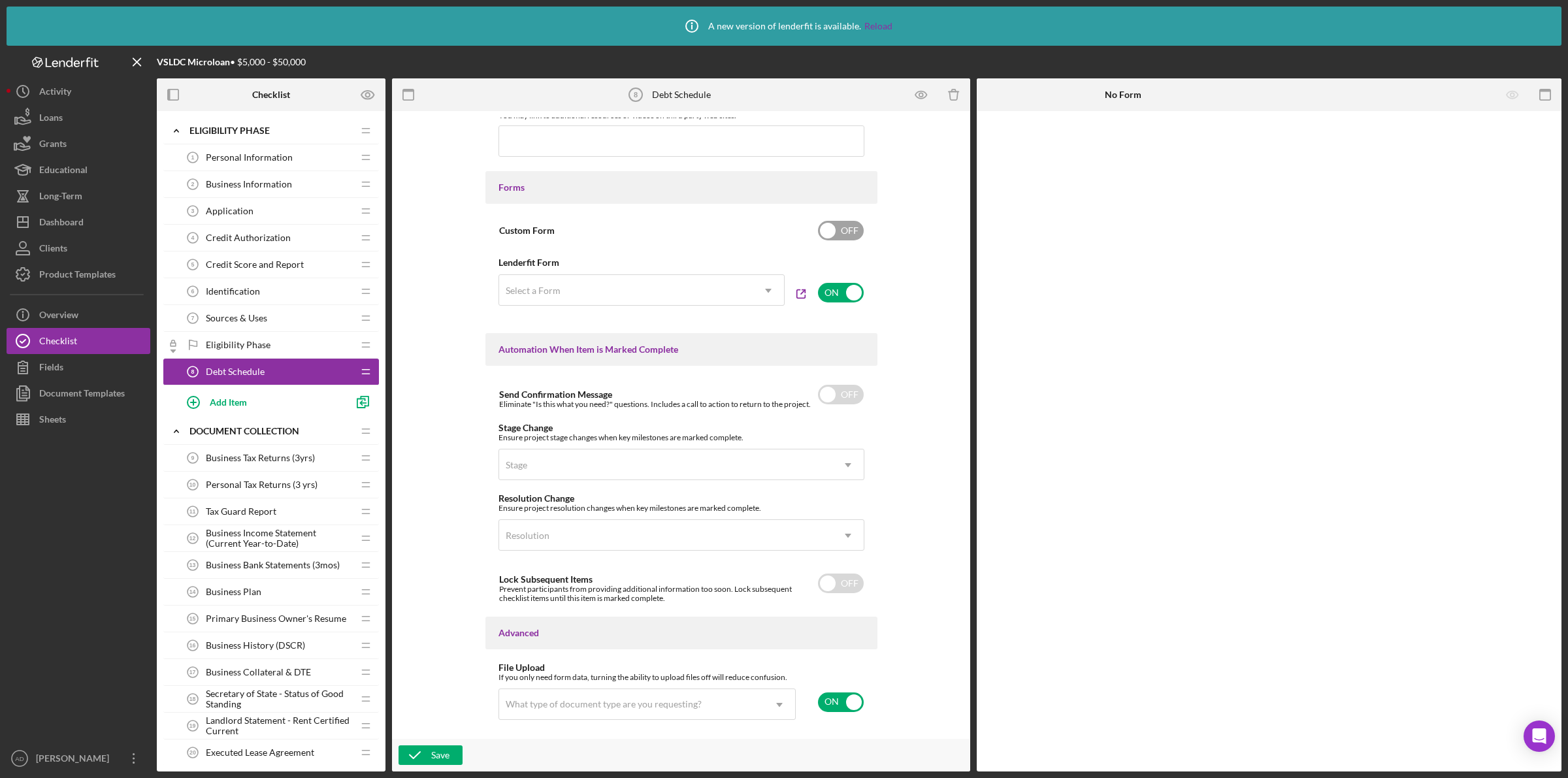
click at [843, 227] on input "checkbox" at bounding box center [841, 230] width 46 height 19
checkbox input "true"
checkbox input "false"
click at [834, 227] on input "checkbox" at bounding box center [841, 230] width 46 height 19
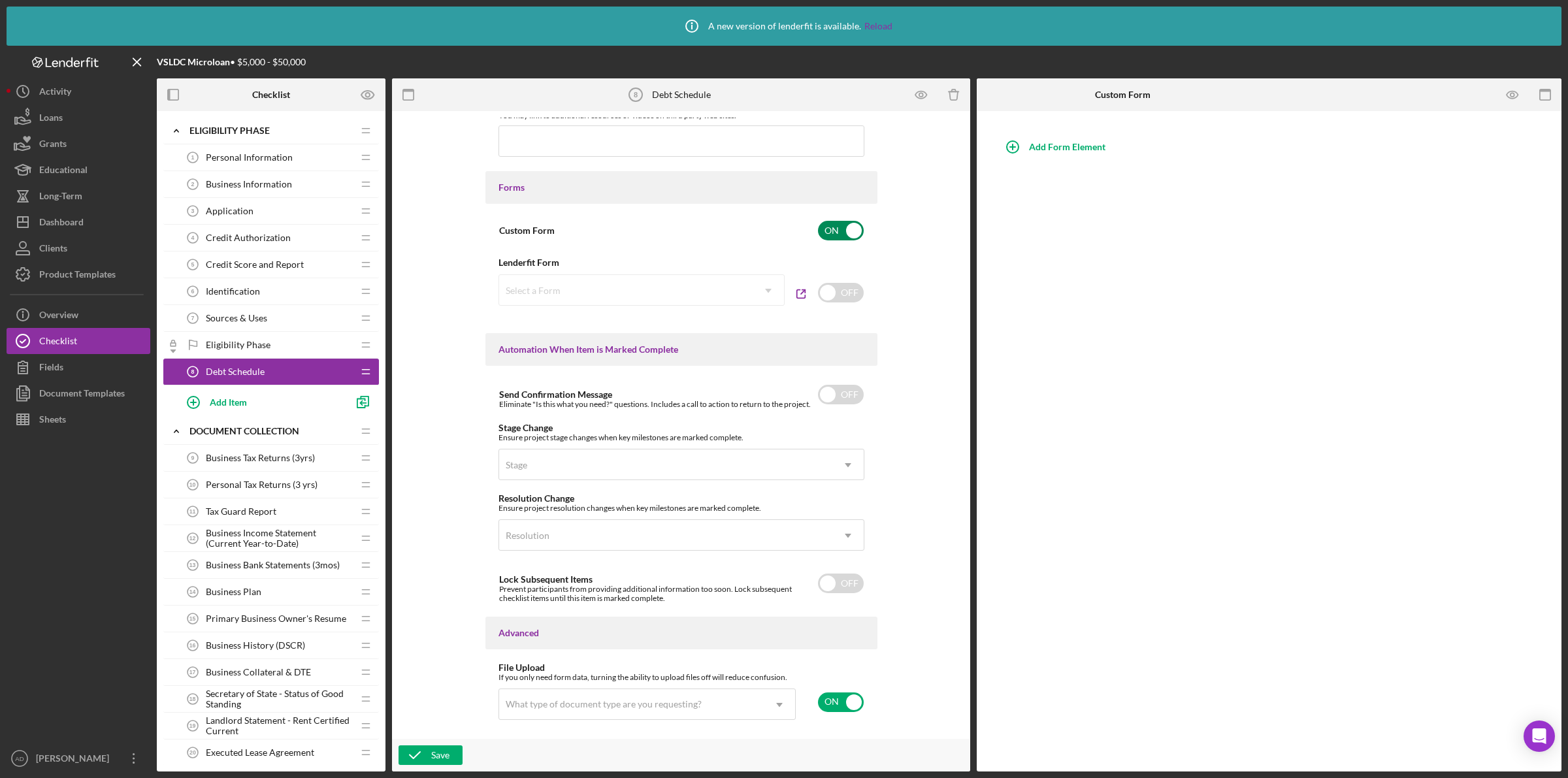
click at [828, 228] on input "checkbox" at bounding box center [841, 230] width 46 height 19
checkbox input "false"
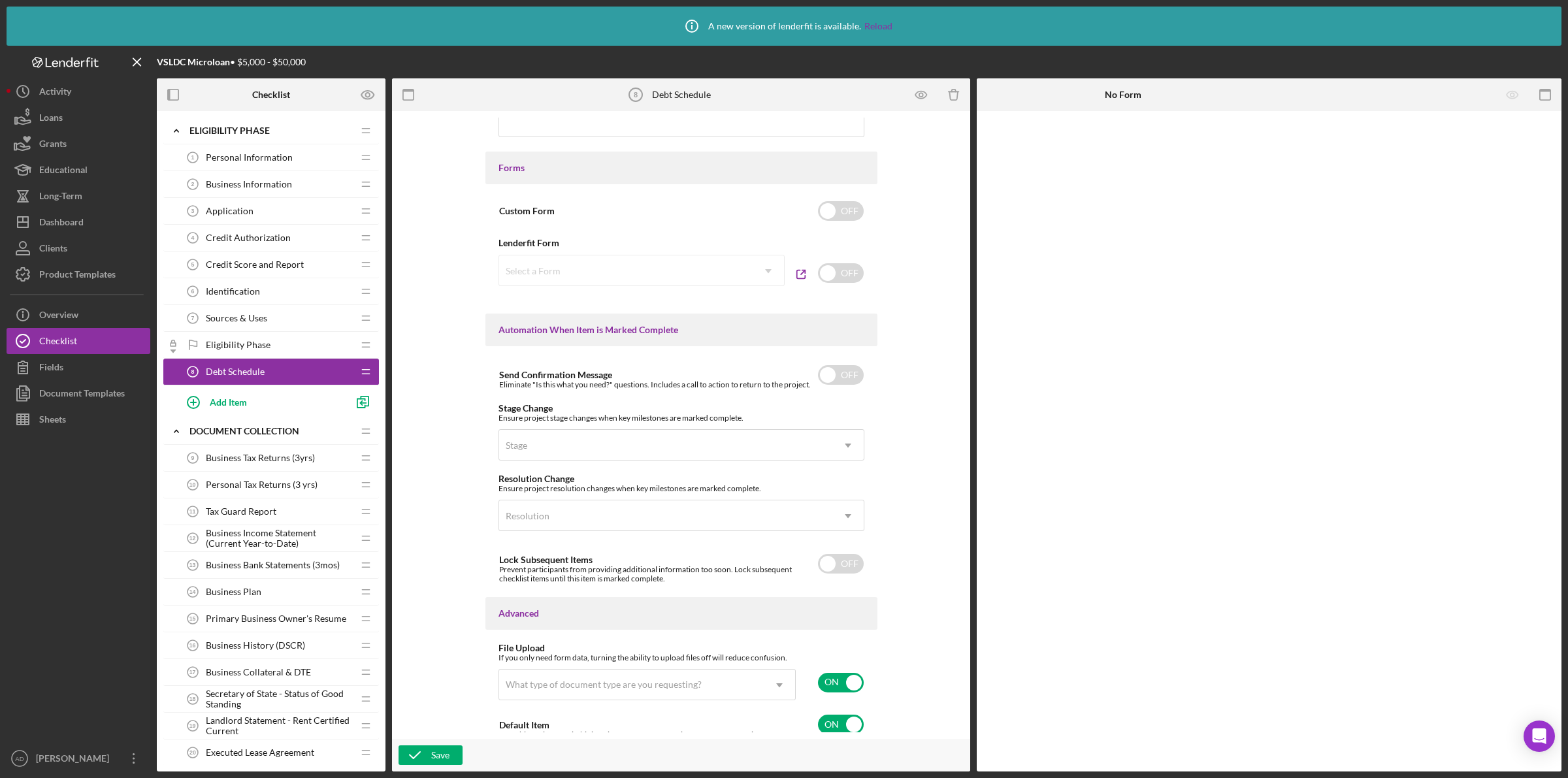
scroll to position [683, 0]
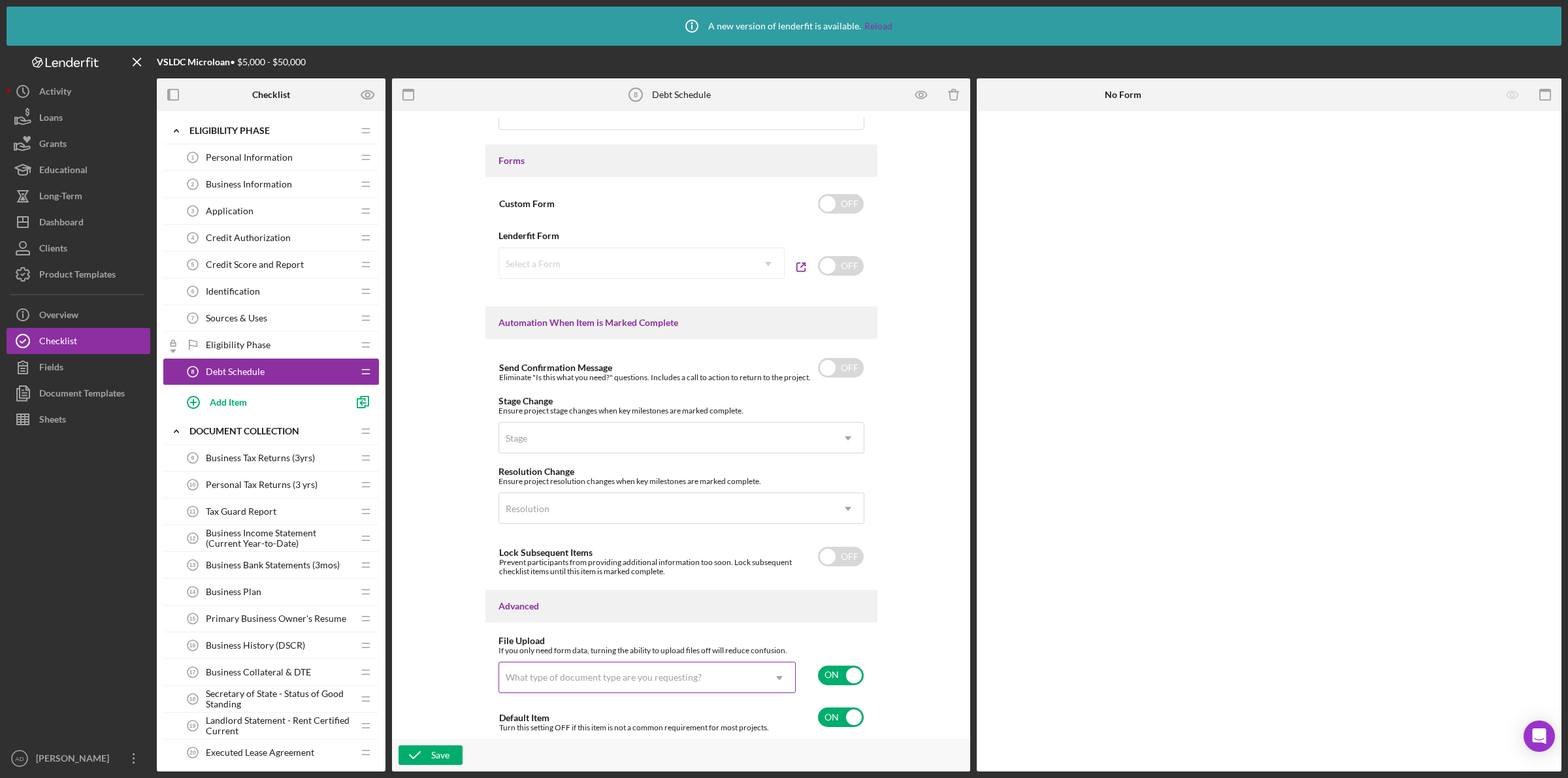
click at [776, 677] on use at bounding box center [779, 678] width 6 height 4
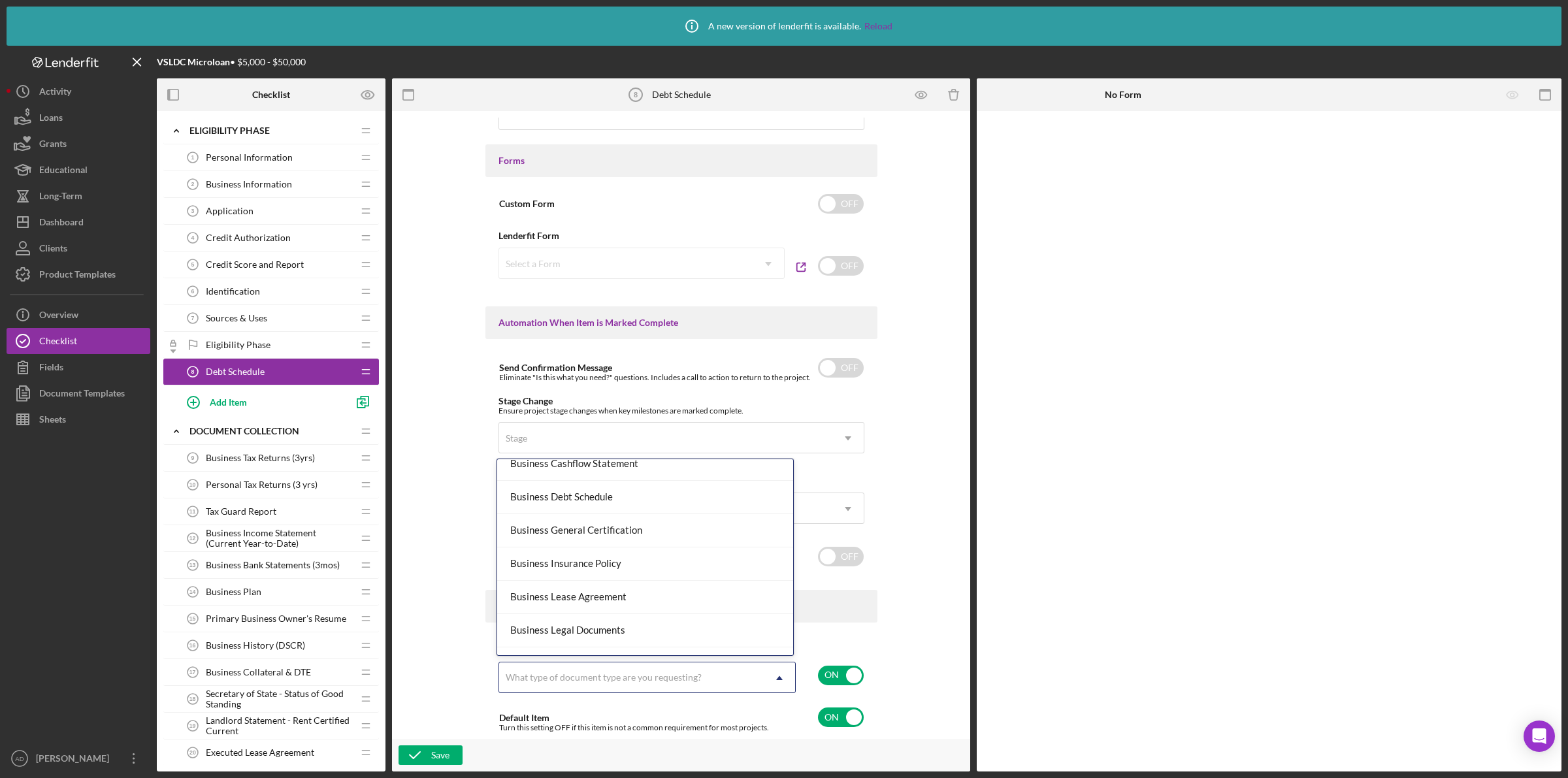
scroll to position [163, 0]
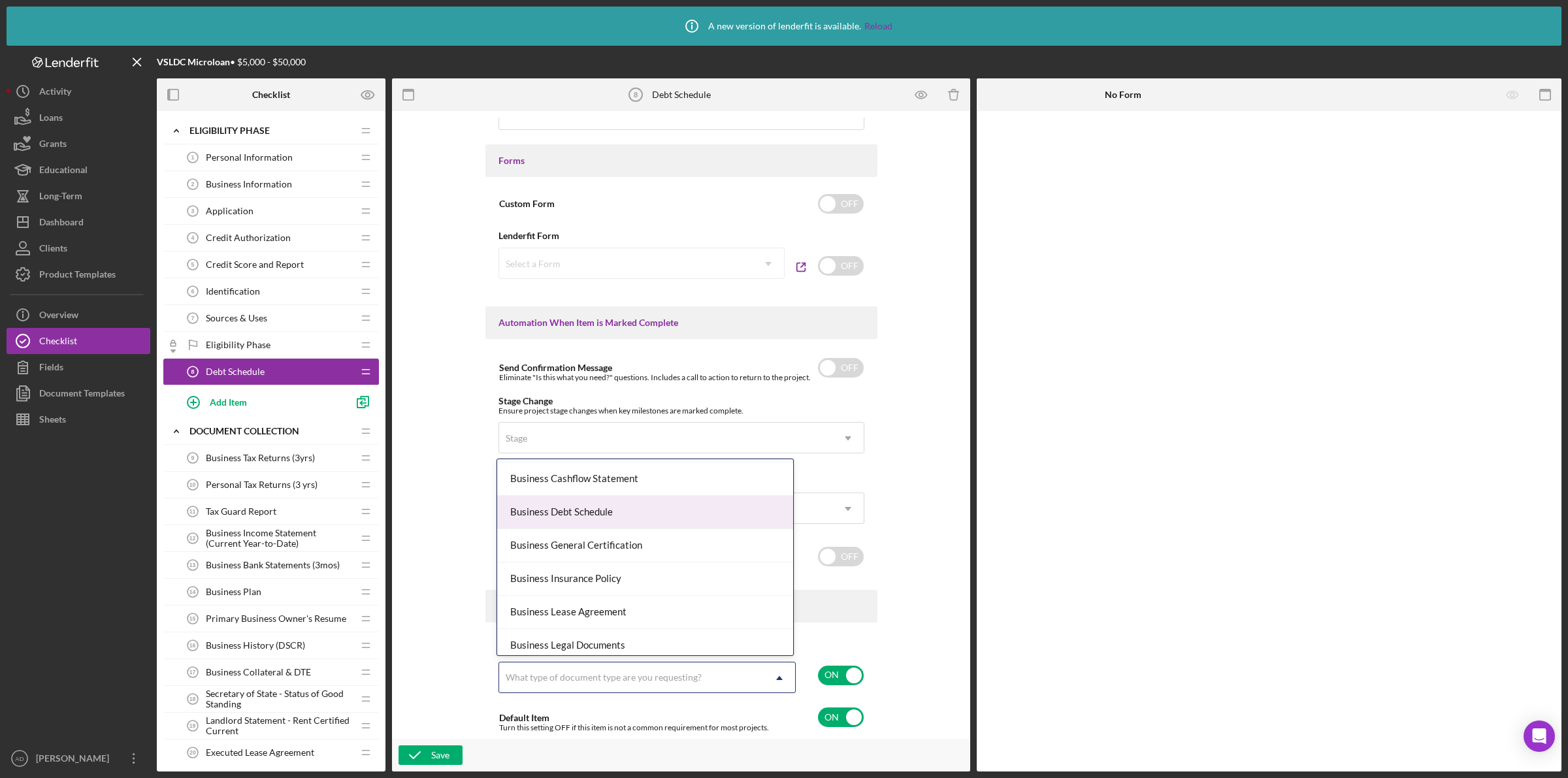
click at [588, 508] on div "Business Debt Schedule" at bounding box center [645, 513] width 296 height 33
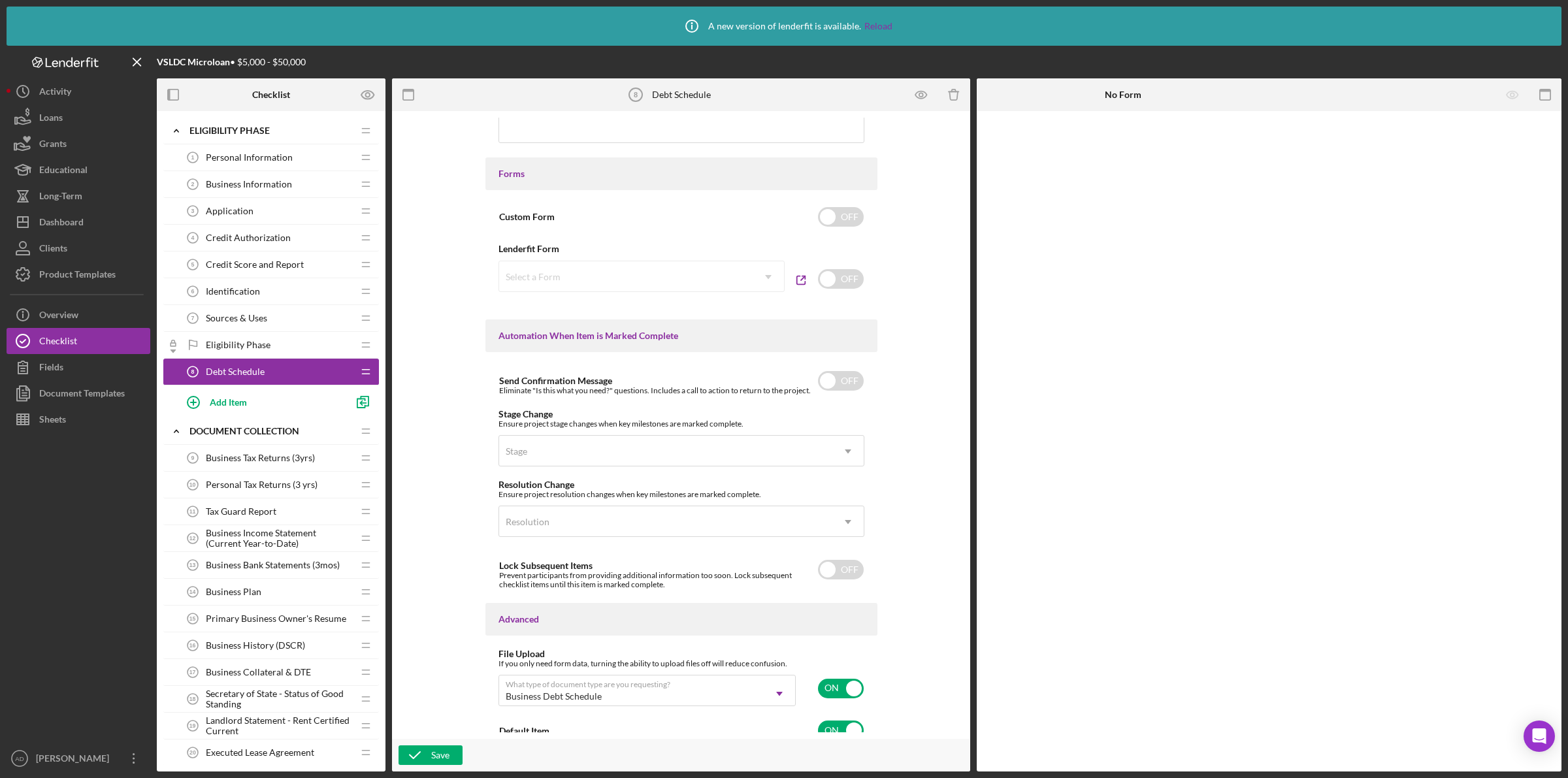
scroll to position [683, 0]
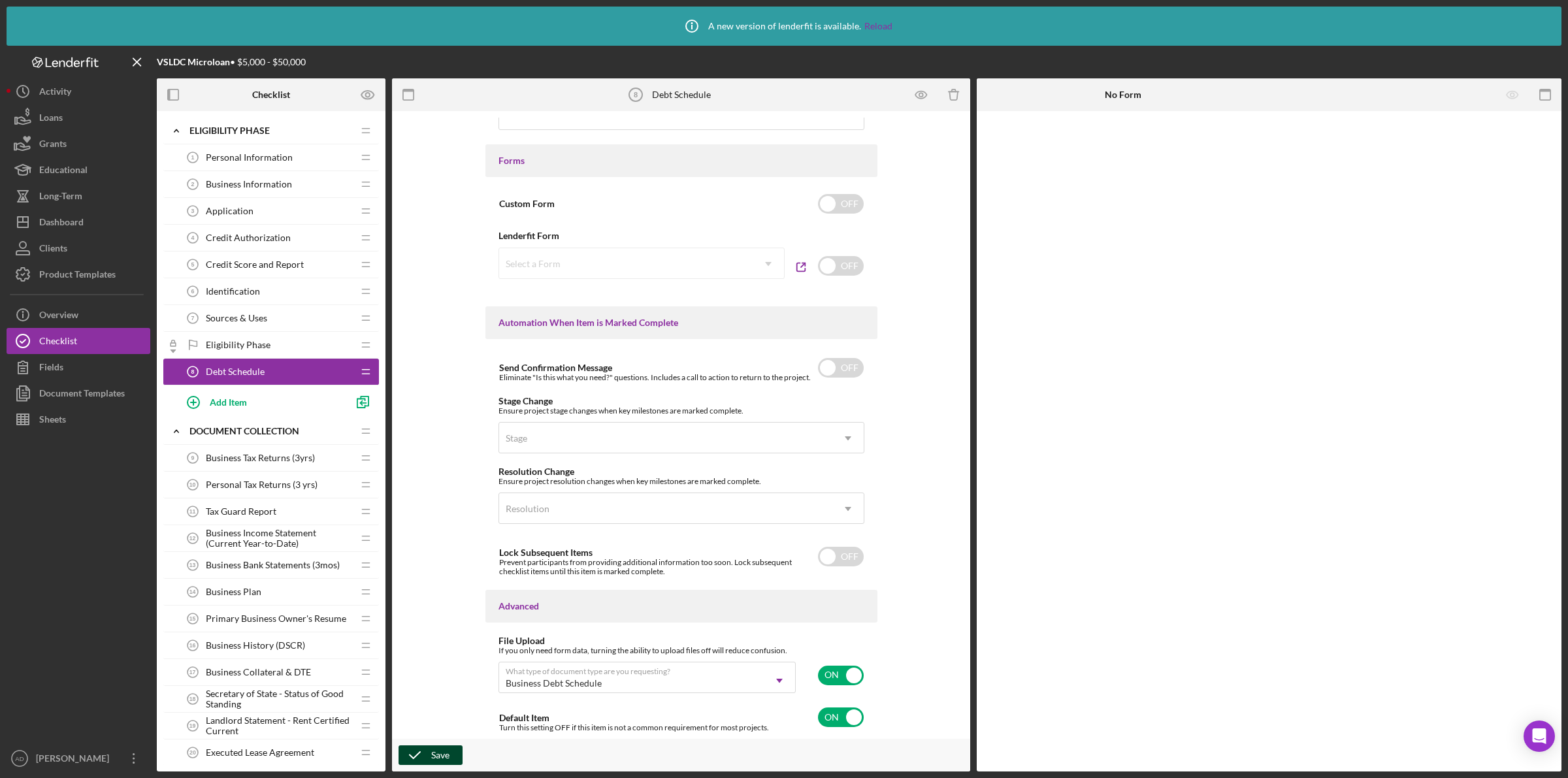
click at [437, 752] on div "Save" at bounding box center [440, 755] width 18 height 19
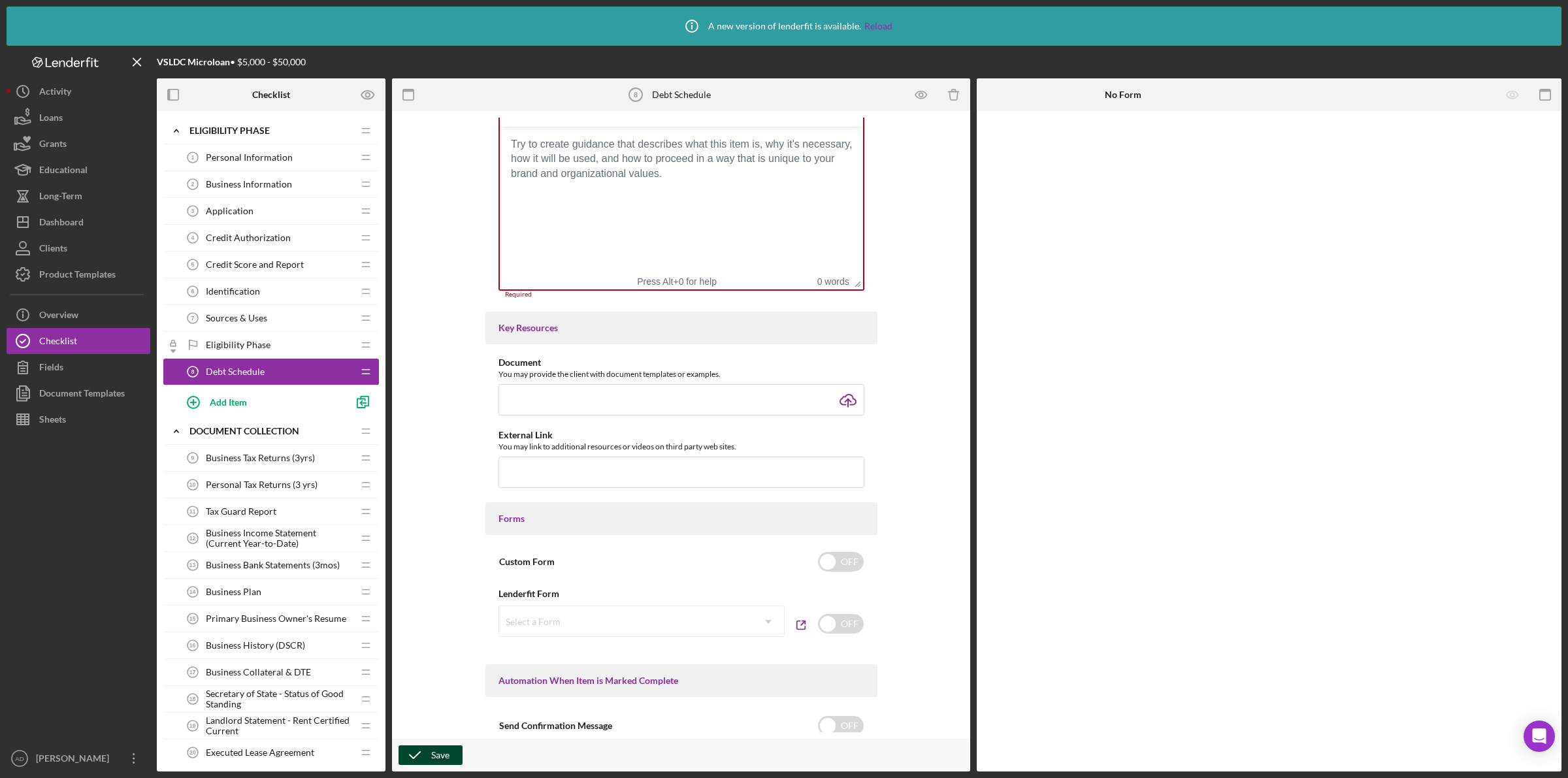
scroll to position [301, 0]
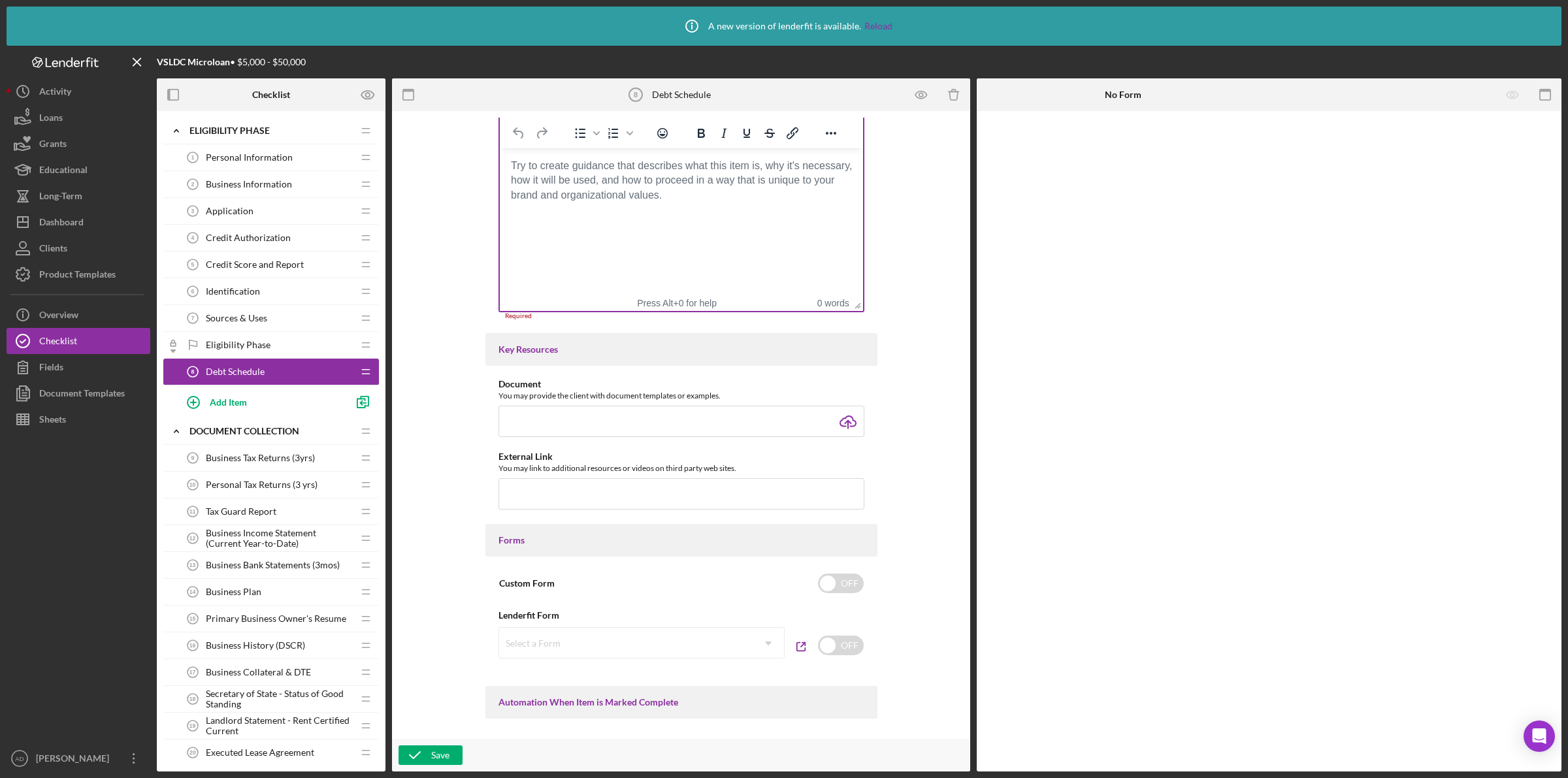
click at [528, 173] on body "Rich Text Area. Press ALT-0 for help." at bounding box center [681, 166] width 342 height 15
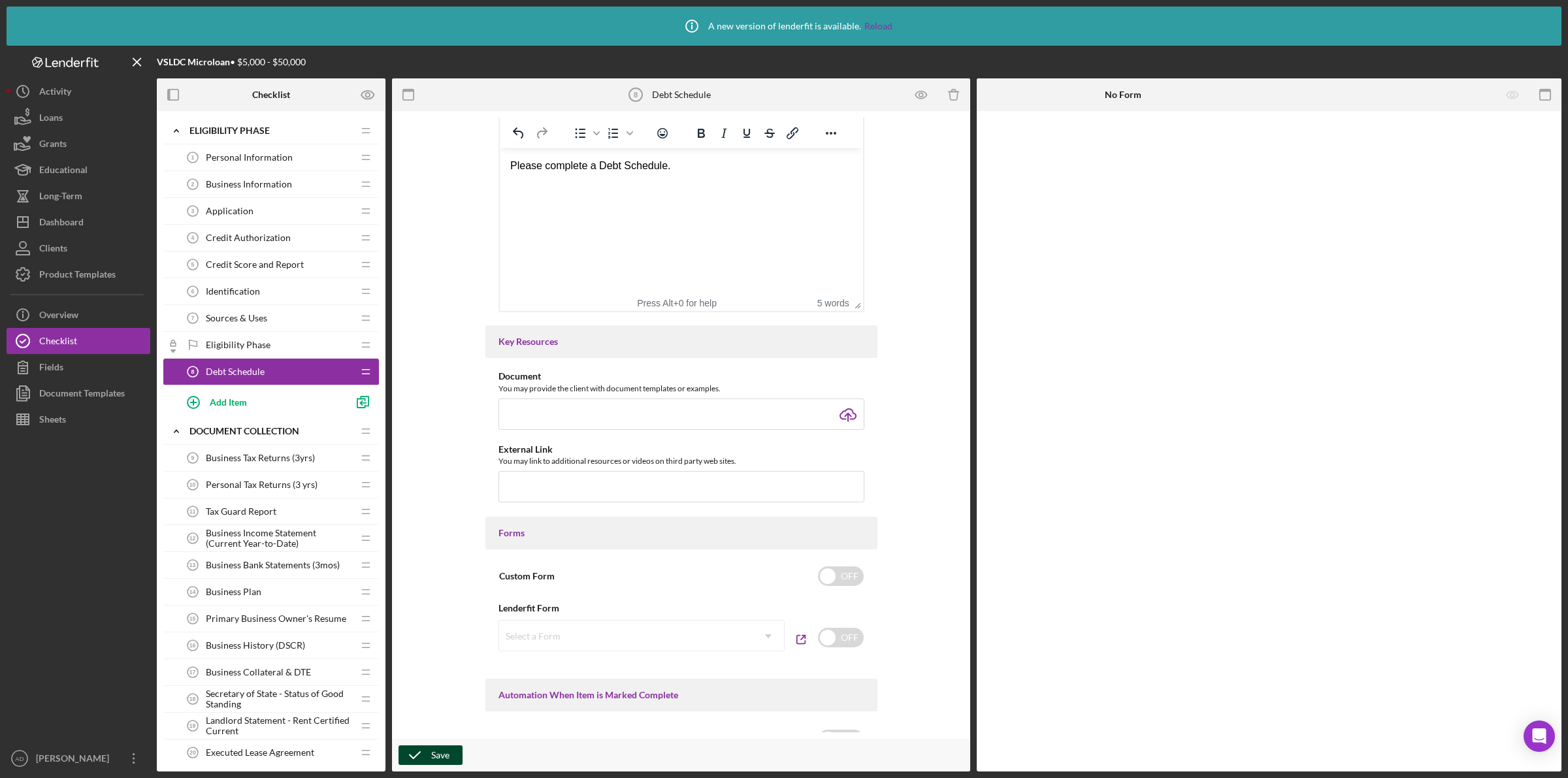
click at [432, 748] on div "Save" at bounding box center [440, 755] width 18 height 19
click at [341, 93] on div "Preview as" at bounding box center [333, 94] width 44 height 19
click at [339, 119] on link "Point of Contact" at bounding box center [346, 125] width 81 height 27
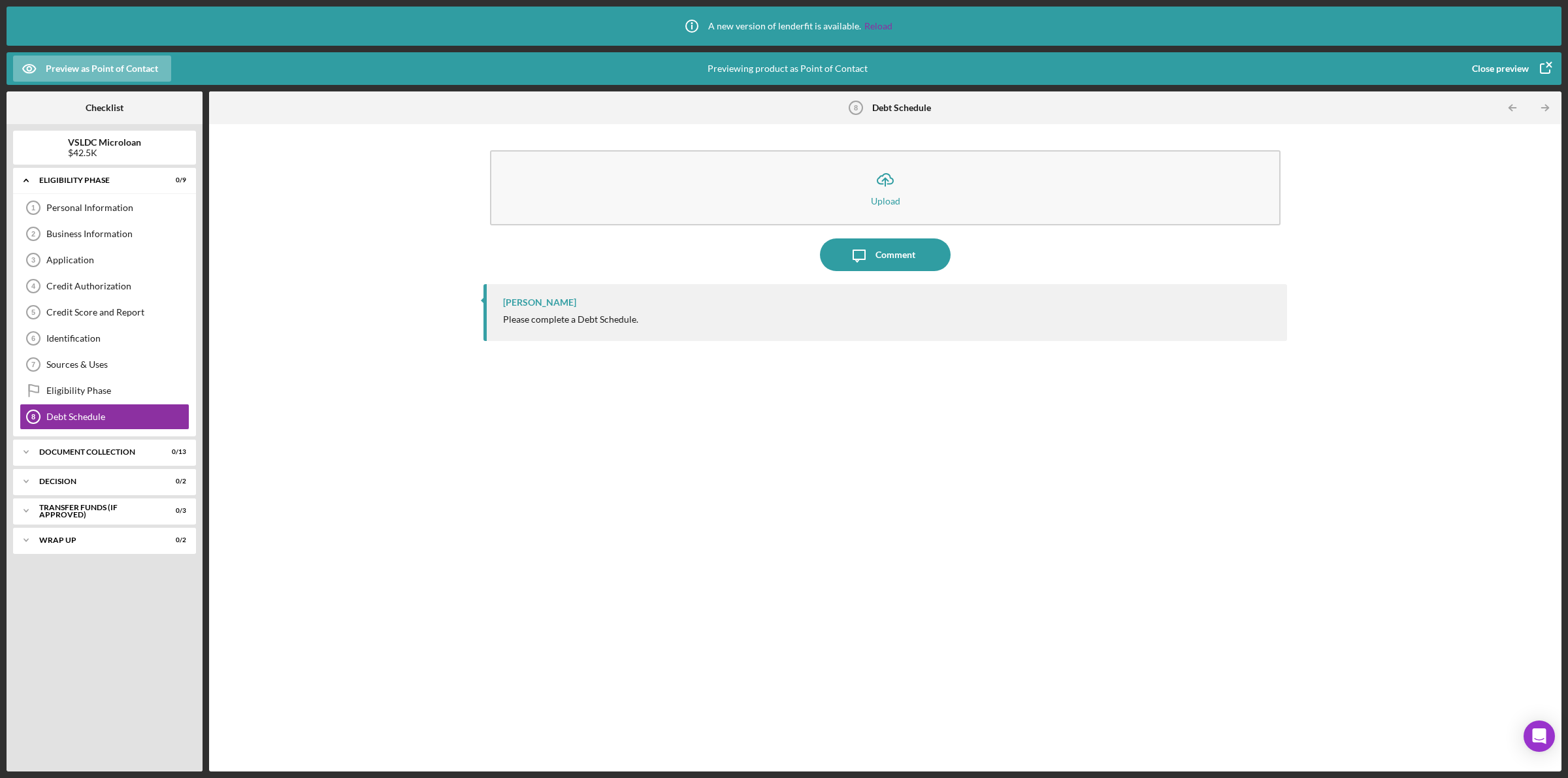
click at [1513, 65] on div "Close preview" at bounding box center [1501, 69] width 57 height 26
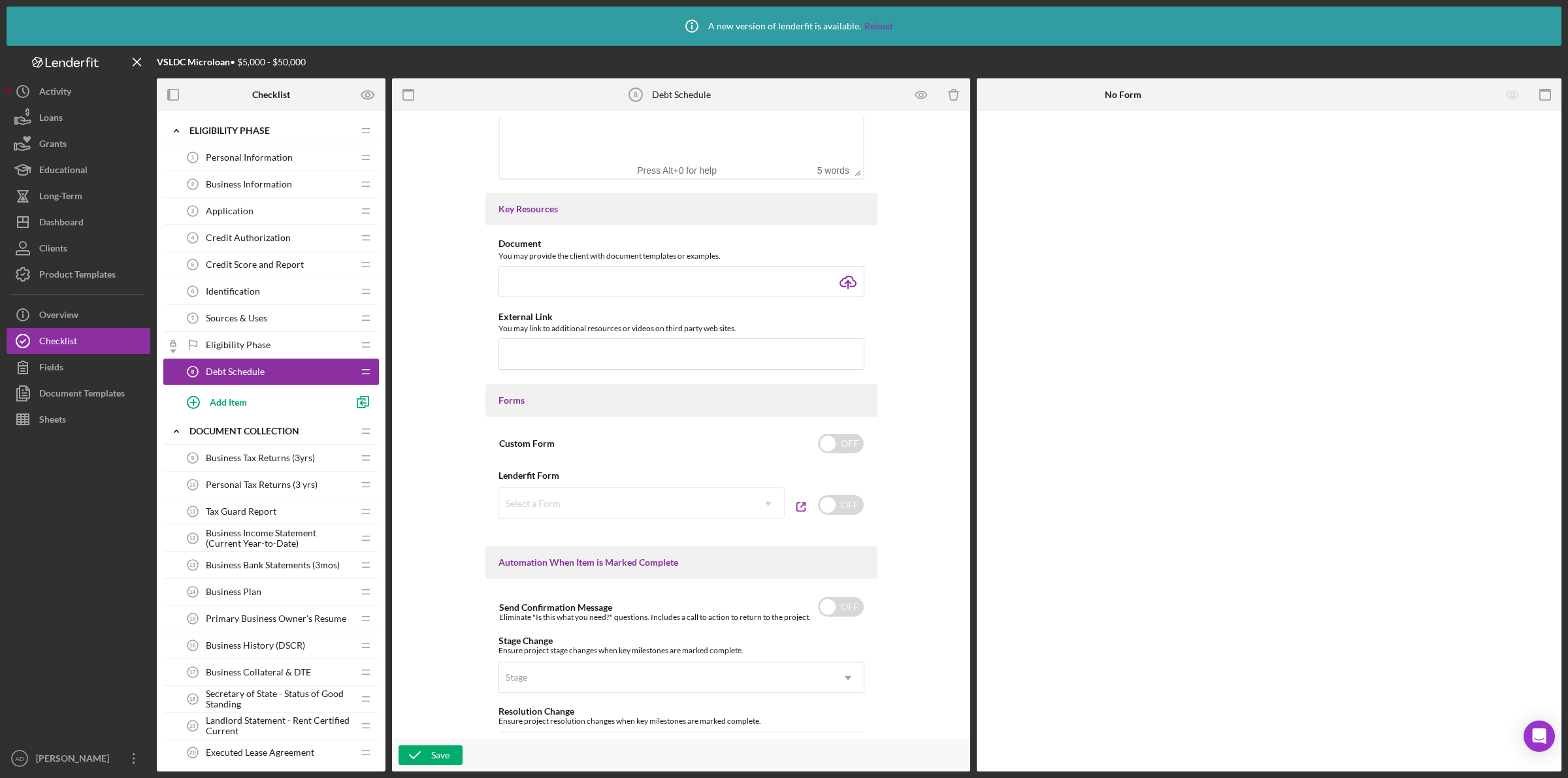
scroll to position [408, 0]
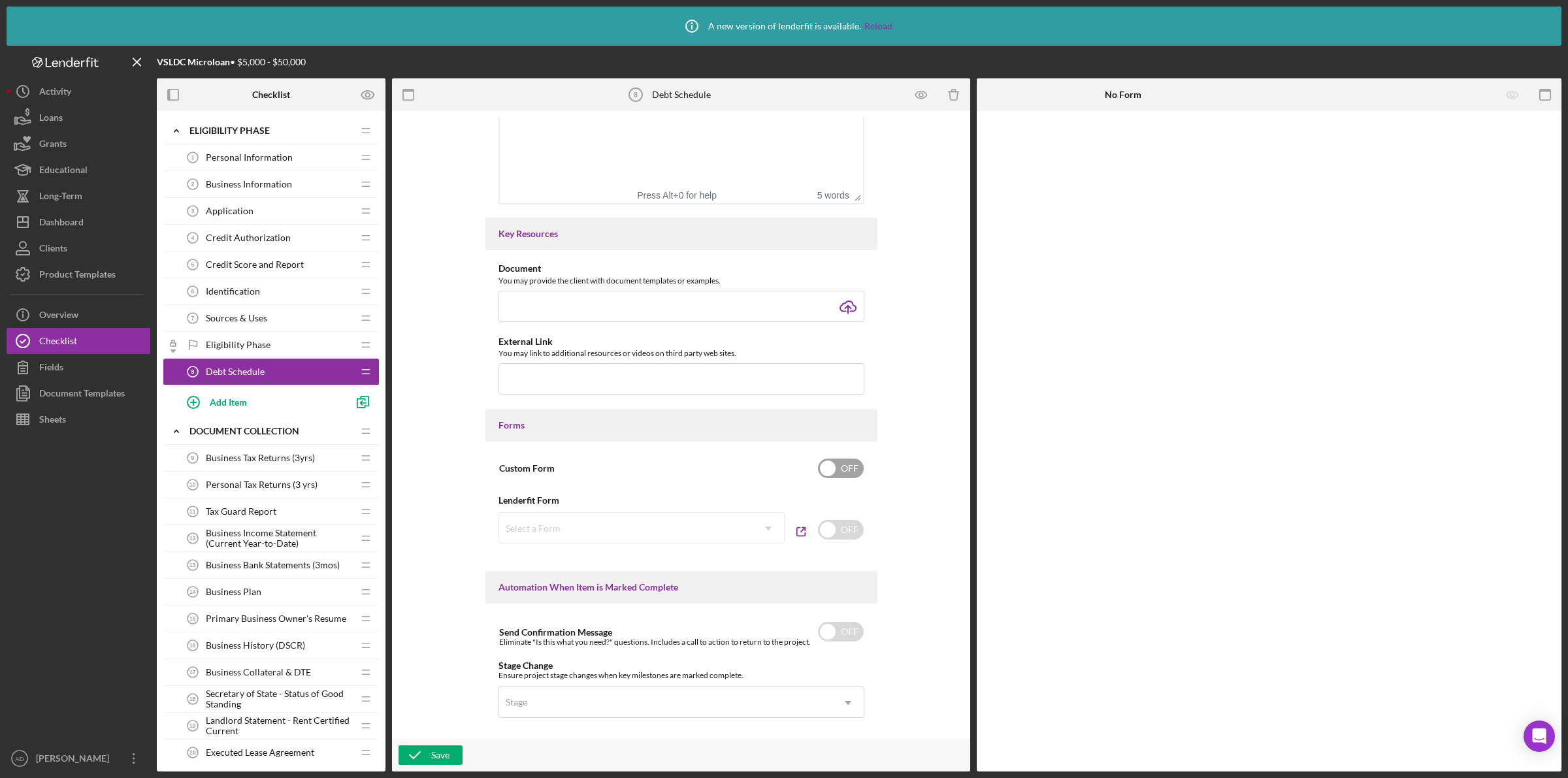
click at [844, 465] on input "checkbox" at bounding box center [841, 468] width 46 height 19
checkbox input "true"
click at [1054, 142] on div "Add Form Element" at bounding box center [1067, 147] width 76 height 26
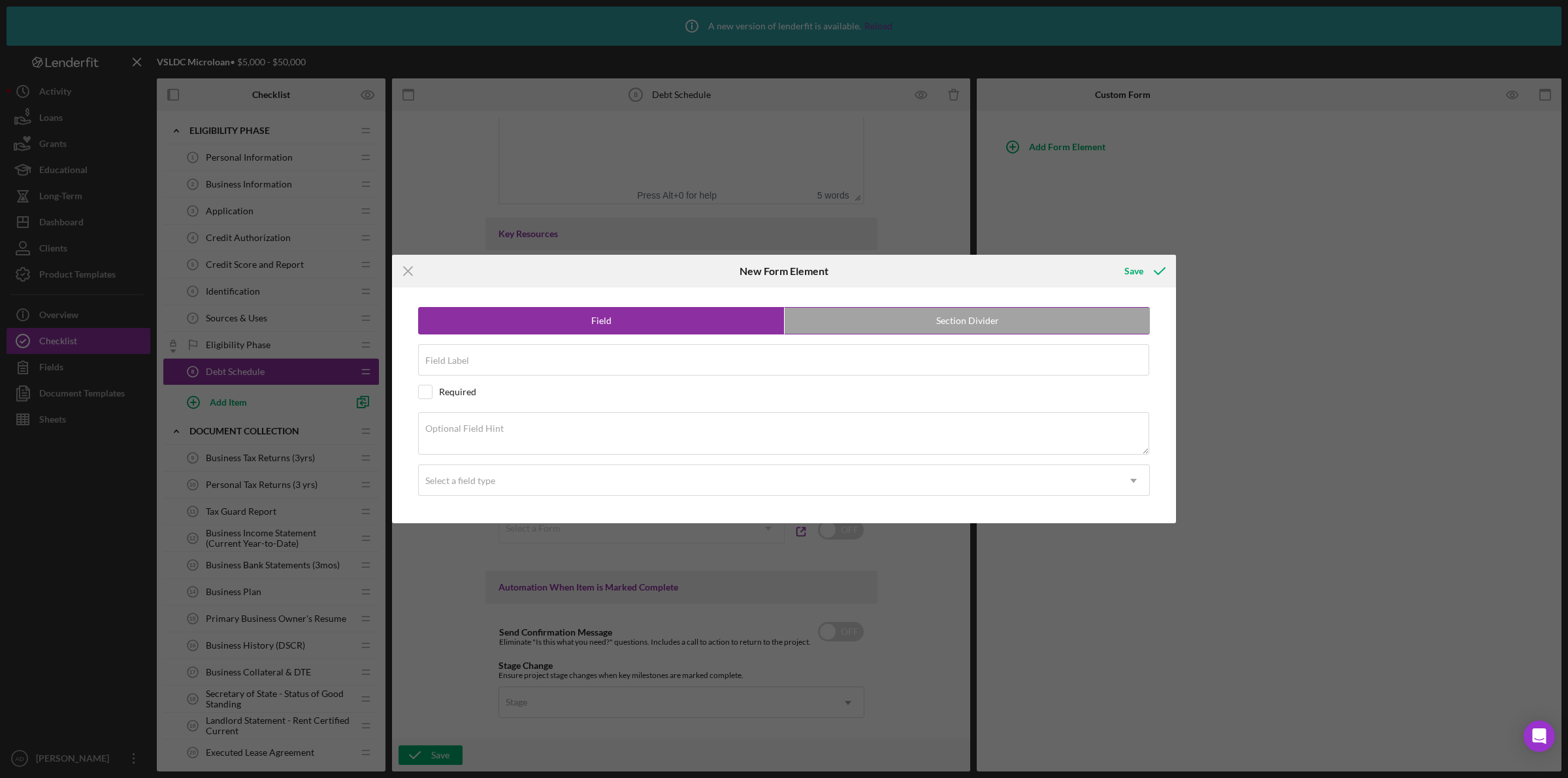
click at [979, 317] on label "Section Divider" at bounding box center [967, 320] width 365 height 26
radio input "false"
radio input "true"
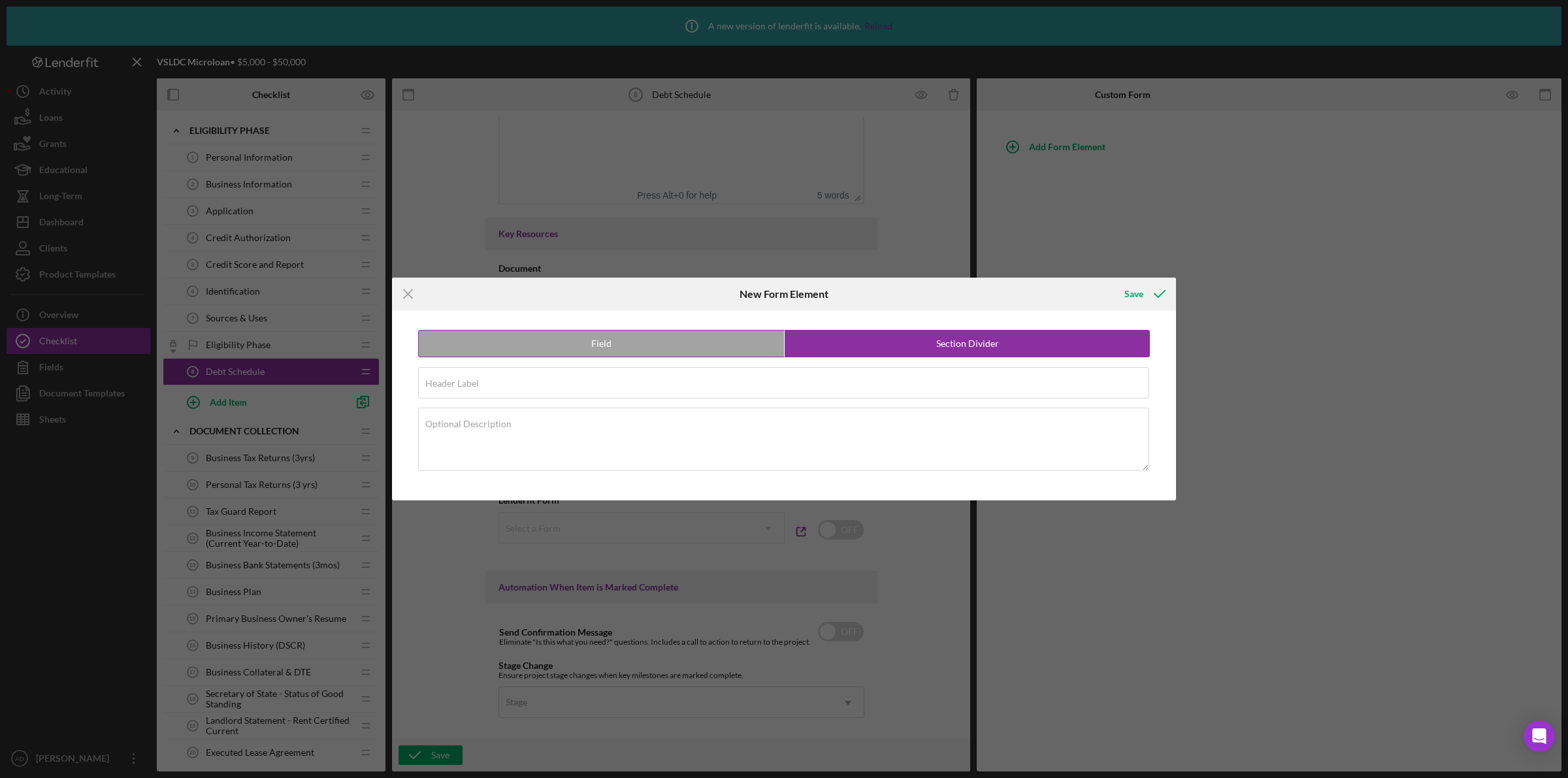
click at [658, 341] on label "Field" at bounding box center [602, 343] width 365 height 26
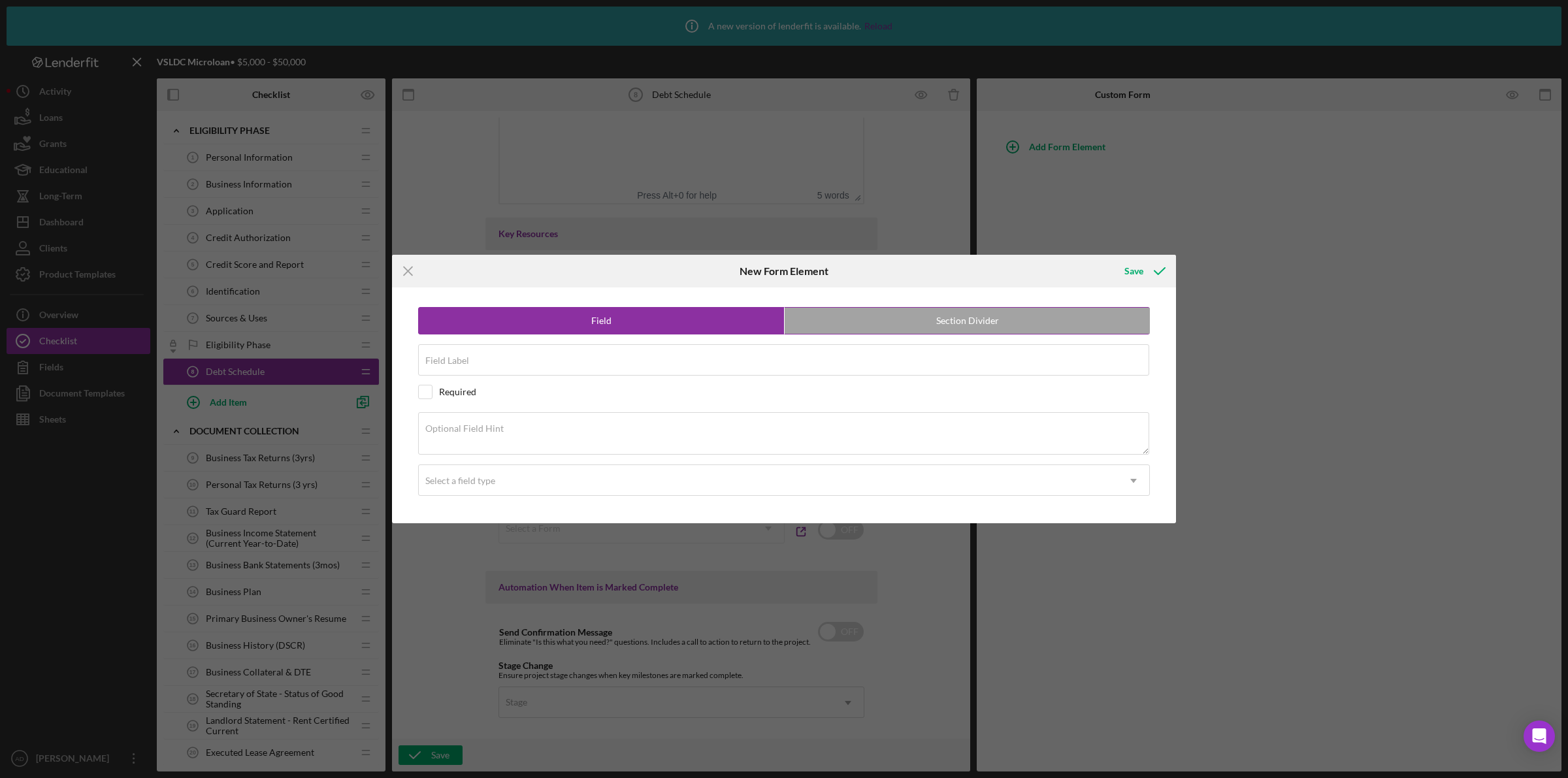
click at [904, 321] on label "Section Divider" at bounding box center [967, 320] width 365 height 26
radio input "false"
radio input "true"
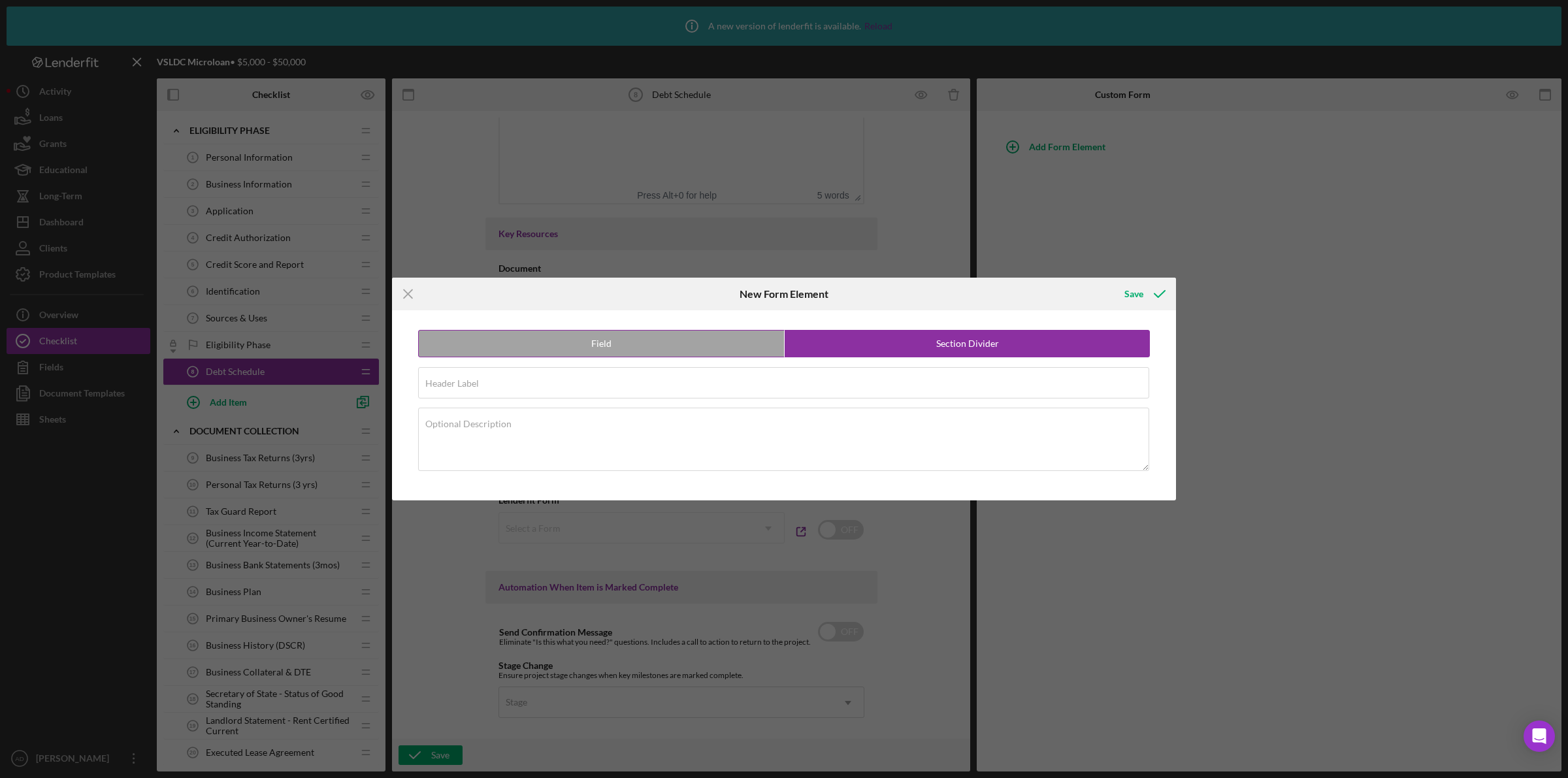
click at [560, 347] on label "Field" at bounding box center [602, 343] width 365 height 26
radio input "true"
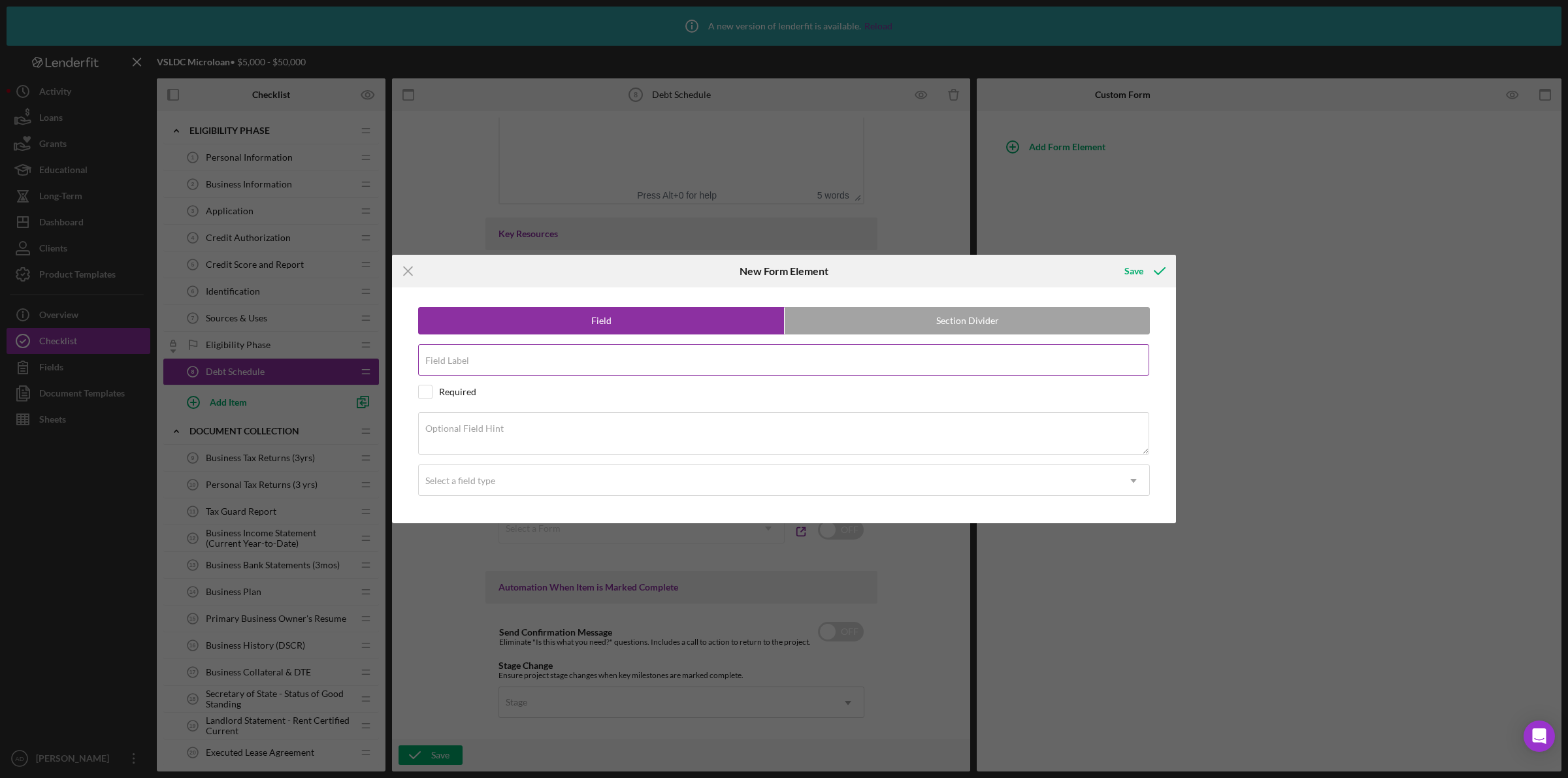
click at [519, 358] on div "Field Label Required" at bounding box center [784, 361] width 732 height 33
type input "Debt Schedule"
click at [815, 325] on label "Section Divider" at bounding box center [967, 320] width 365 height 26
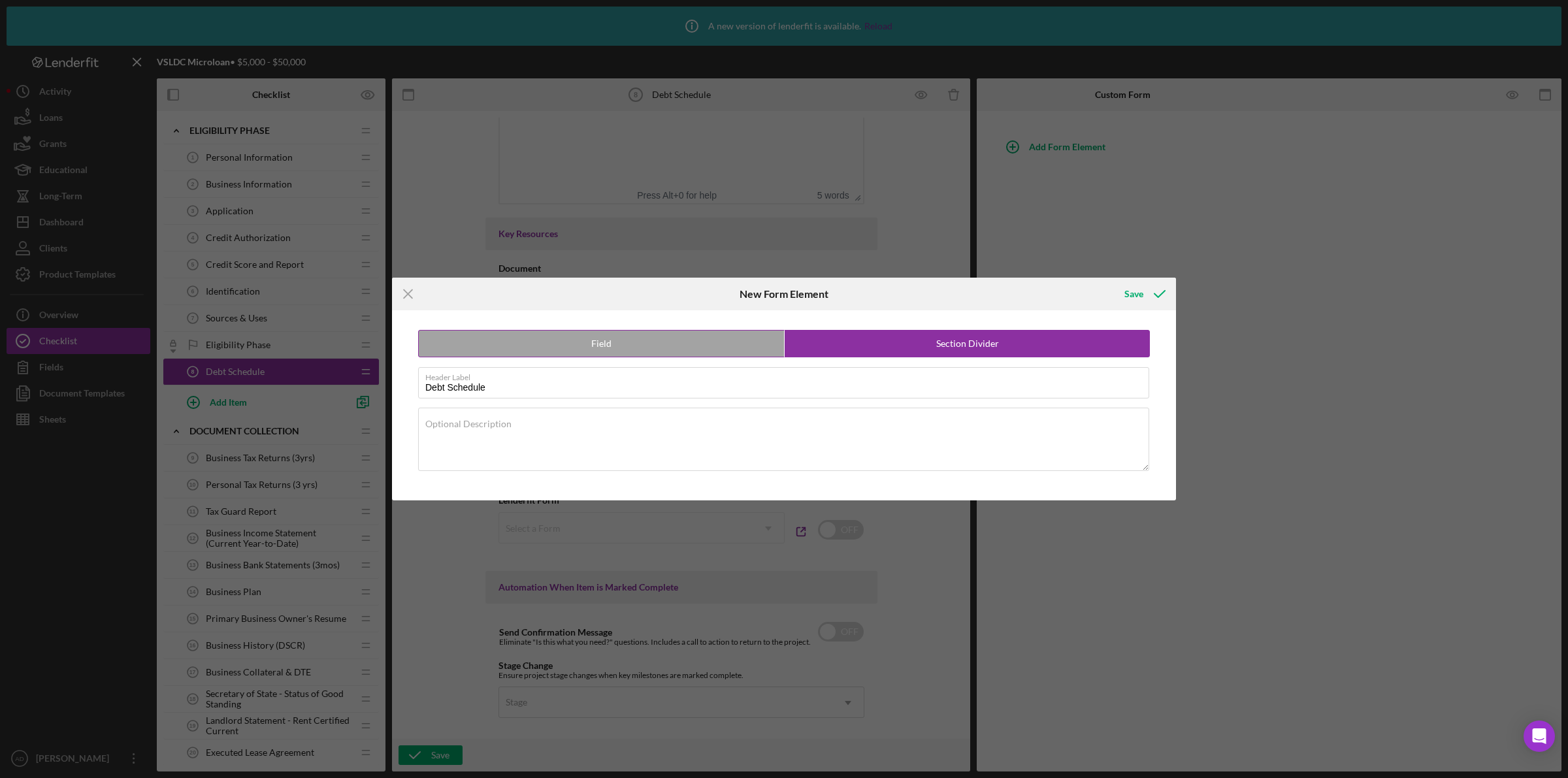
radio input "false"
radio input "true"
click at [843, 348] on label "Section Divider" at bounding box center [967, 343] width 365 height 26
click at [665, 339] on label "Field" at bounding box center [602, 343] width 365 height 26
radio input "true"
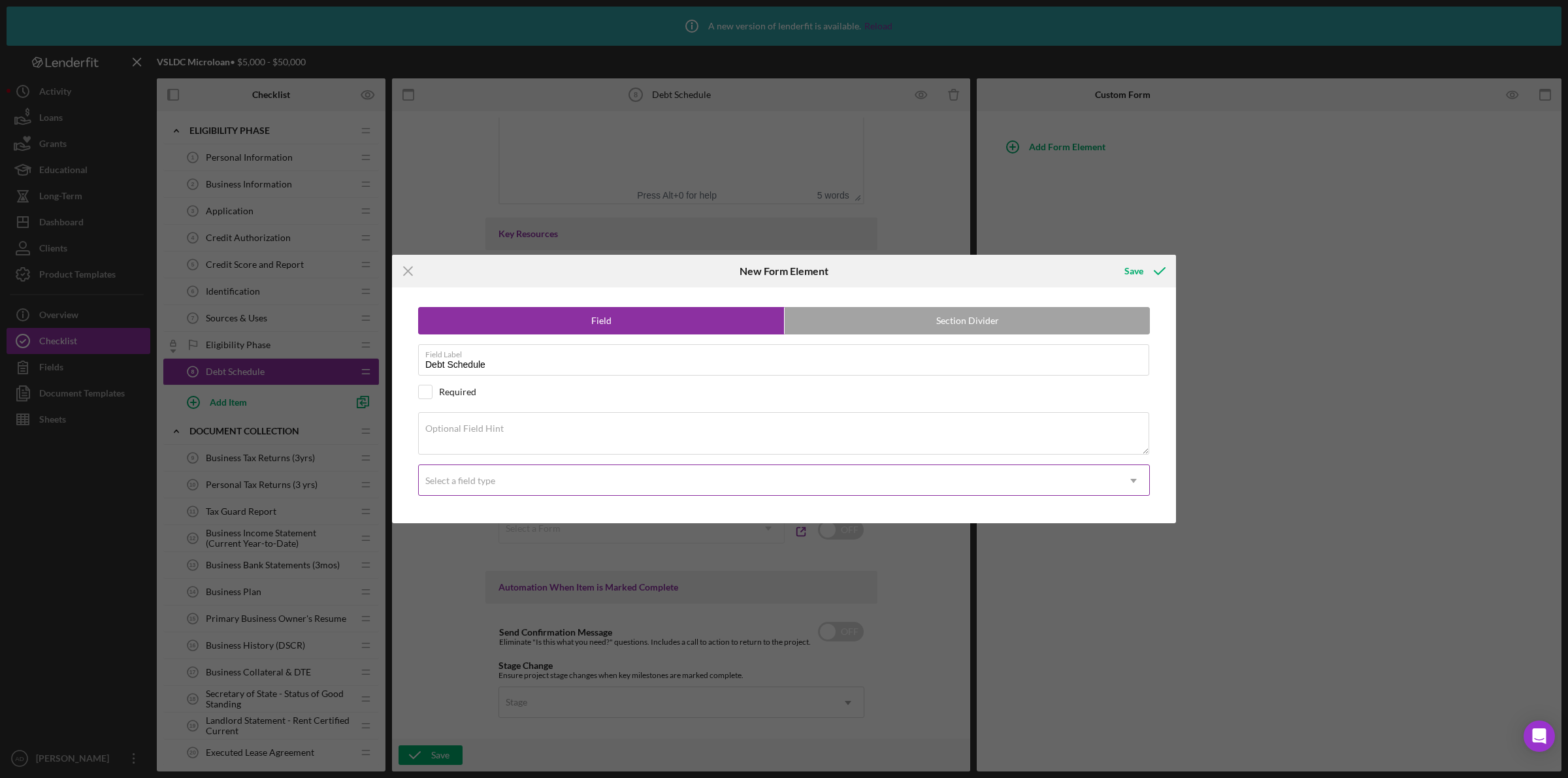
click at [635, 482] on div "Select a field type" at bounding box center [769, 481] width 699 height 30
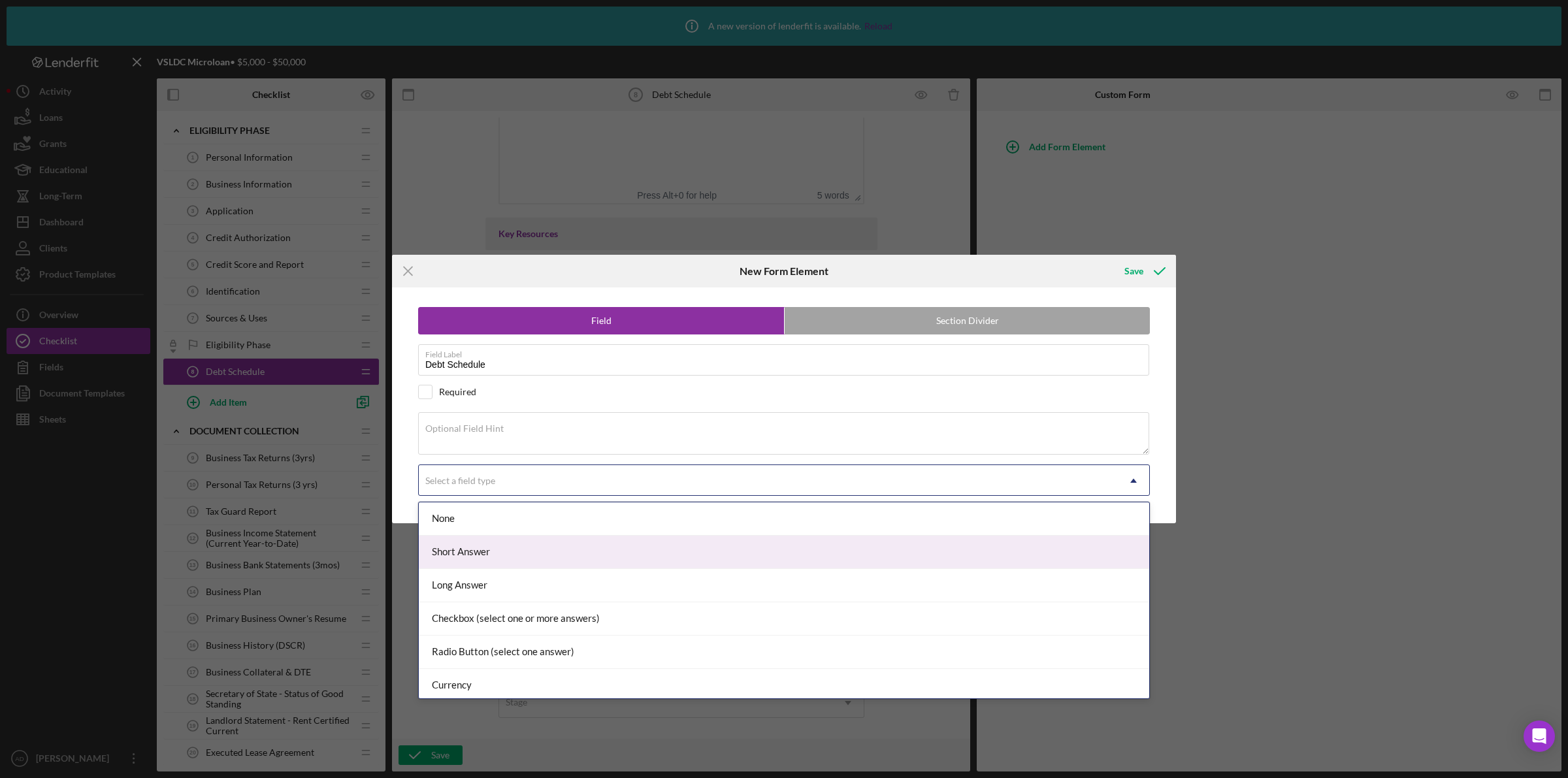
click at [573, 550] on div "Short Answer" at bounding box center [784, 552] width 730 height 33
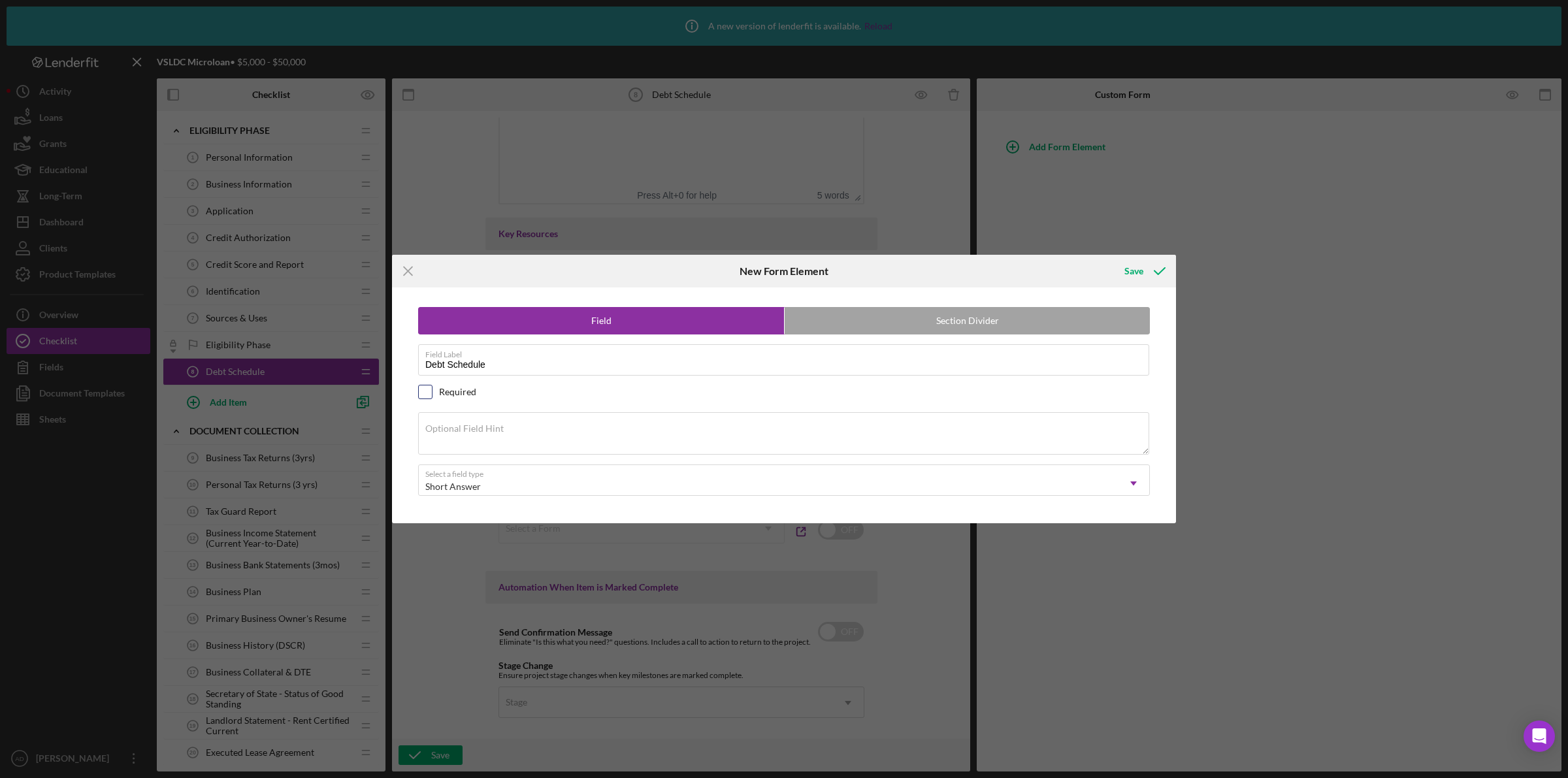
click at [425, 393] on input "checkbox" at bounding box center [426, 392] width 13 height 13
checkbox input "true"
click at [851, 318] on label "Section Divider" at bounding box center [967, 320] width 365 height 26
radio input "false"
radio input "true"
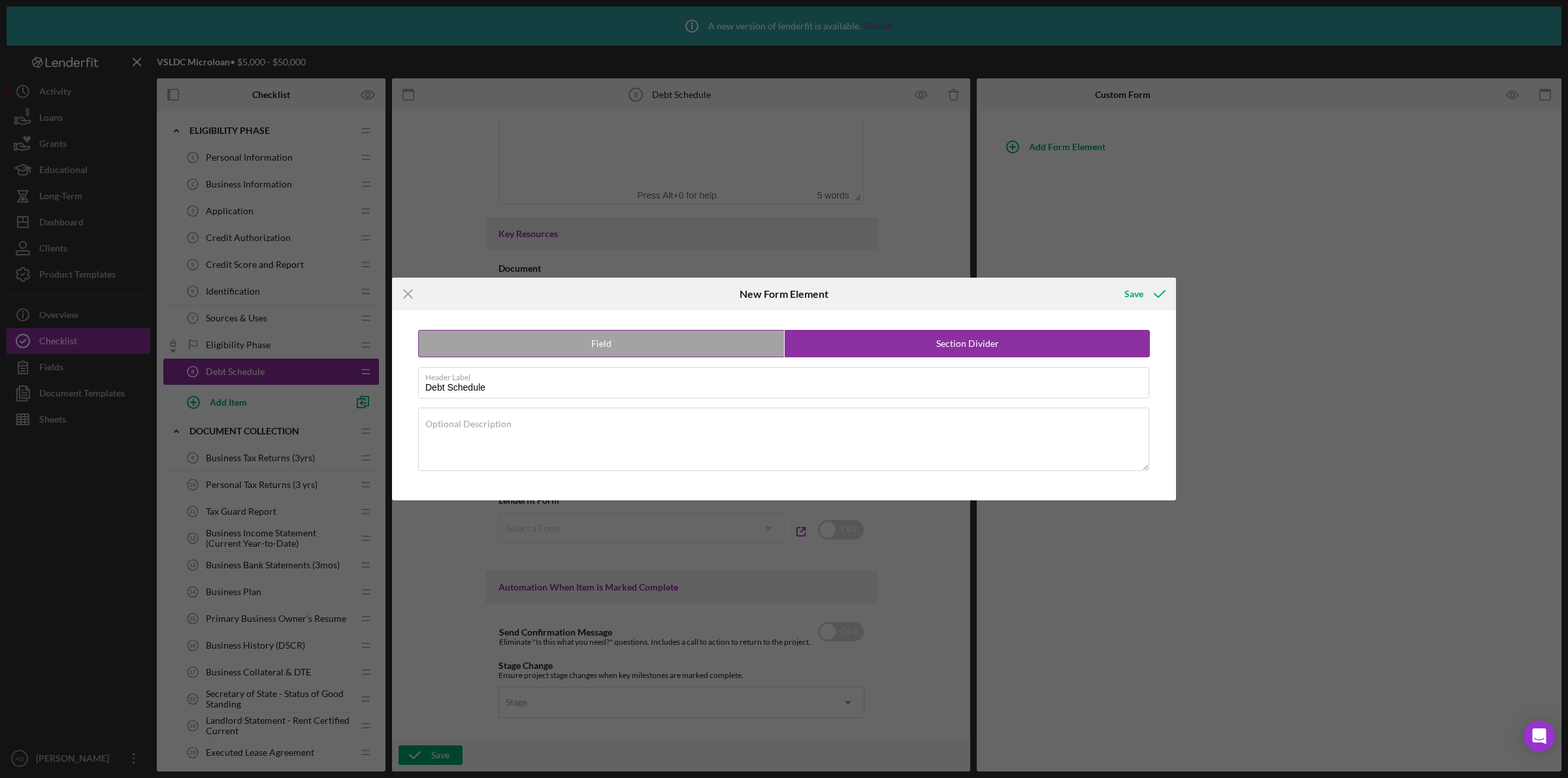
click at [657, 340] on label "Field" at bounding box center [602, 343] width 365 height 26
radio input "true"
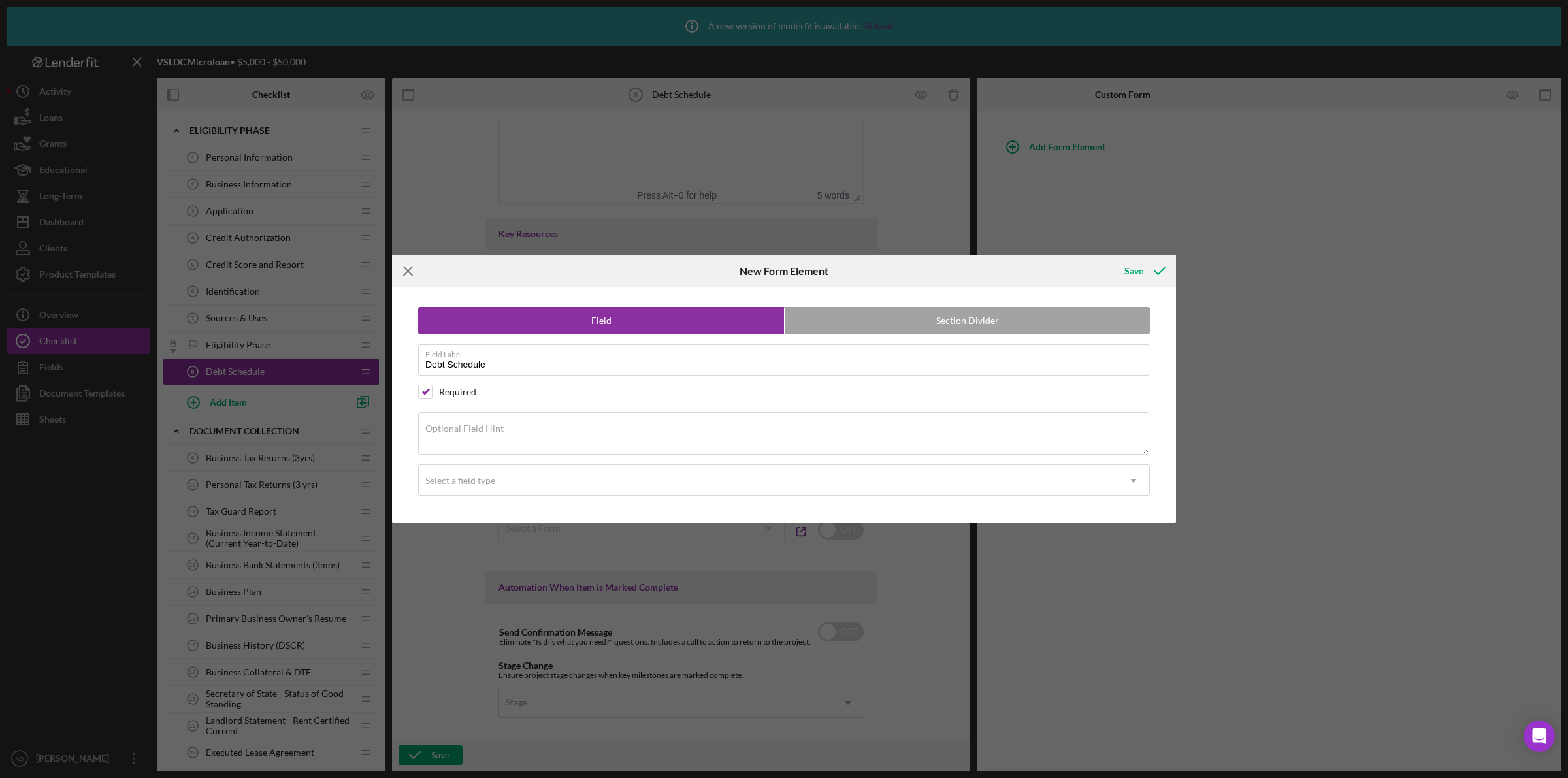
click at [408, 268] on icon "Icon/Menu Close" at bounding box center [408, 272] width 33 height 33
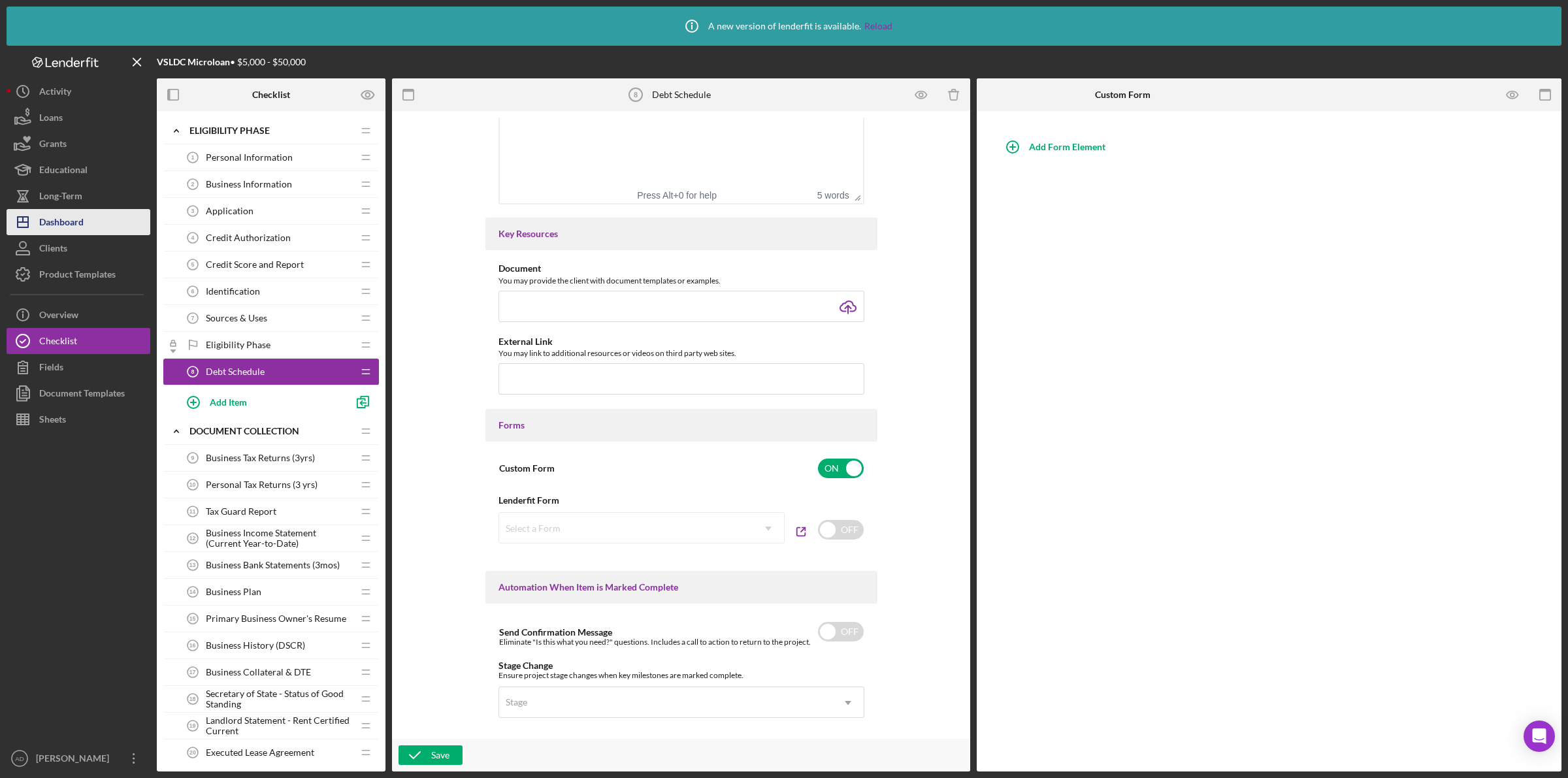
click at [52, 222] on div "Dashboard" at bounding box center [61, 224] width 44 height 29
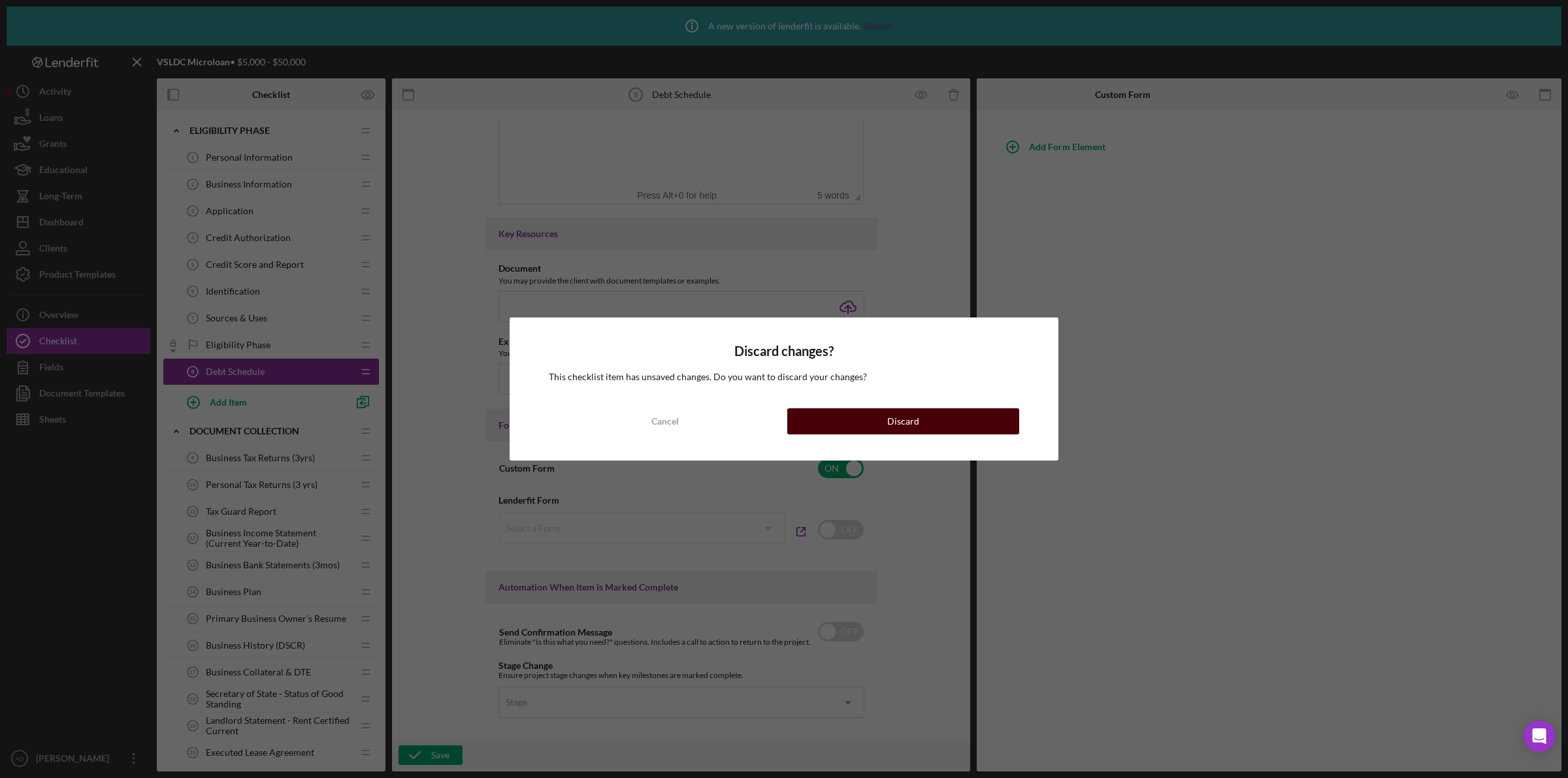
click at [867, 421] on button "Discard" at bounding box center [903, 421] width 232 height 26
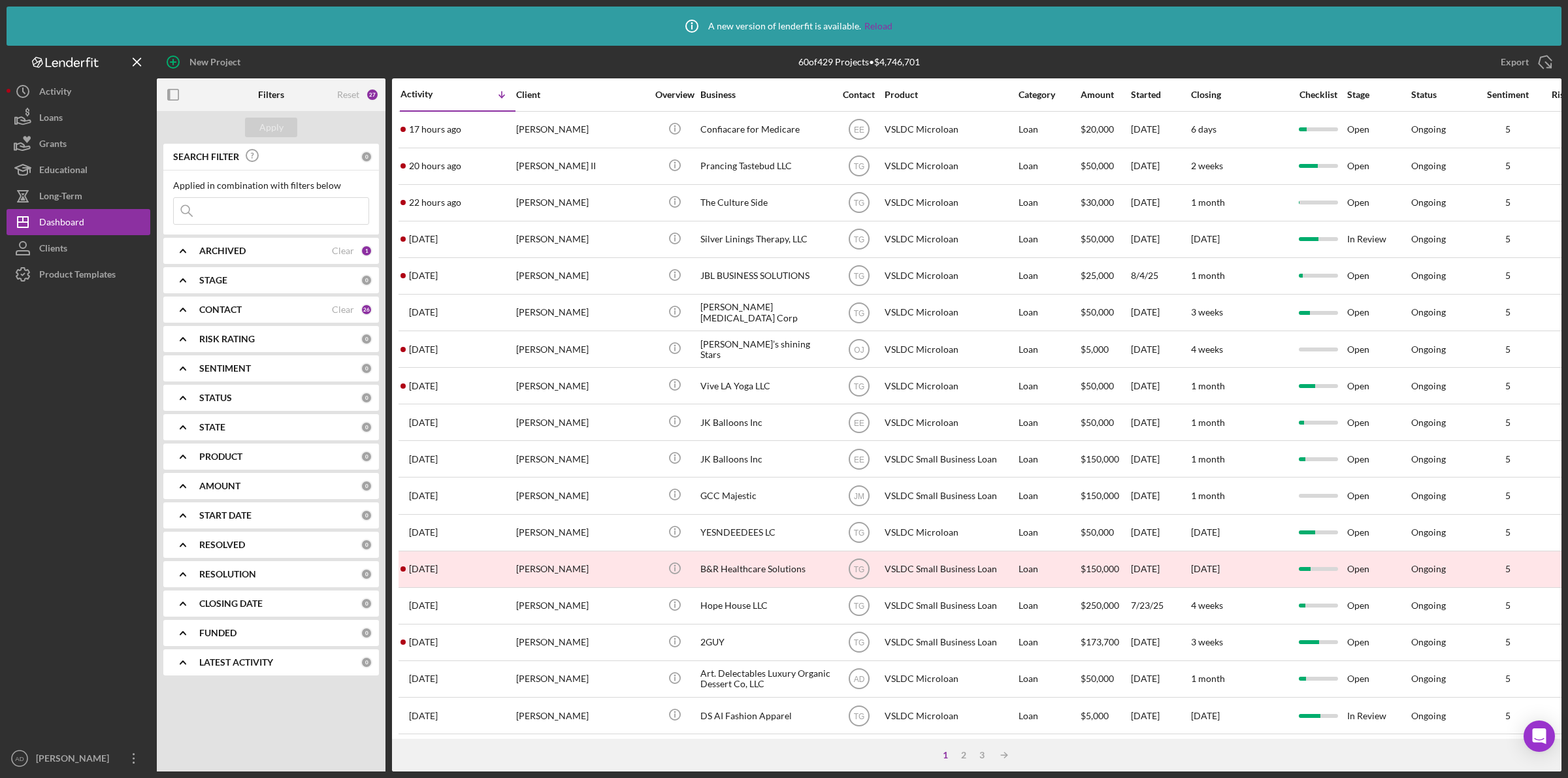
click at [239, 210] on input at bounding box center [271, 211] width 195 height 26
type input "shawny"
click at [286, 133] on button "Apply" at bounding box center [271, 127] width 52 height 19
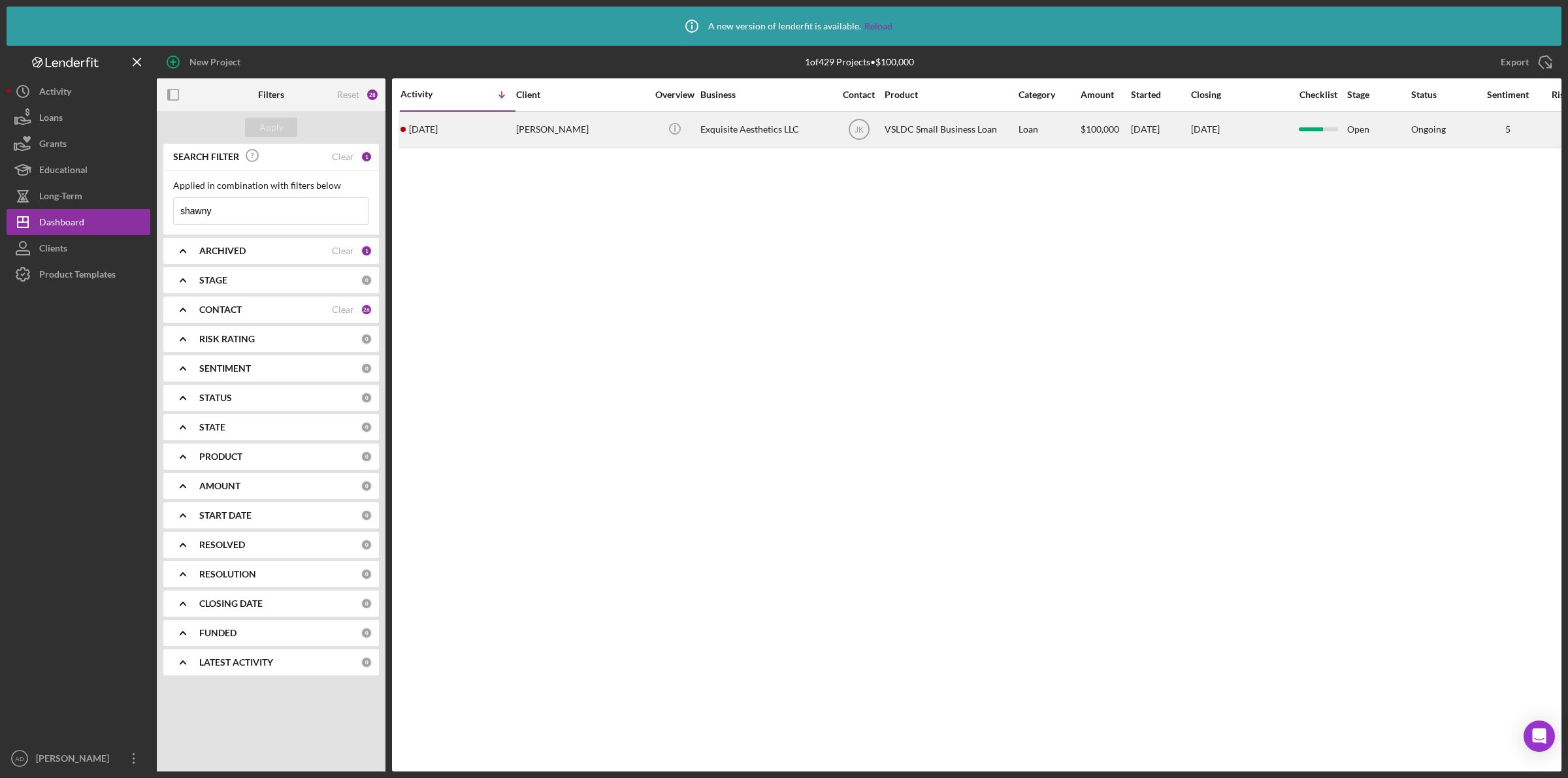
click at [624, 126] on div "[PERSON_NAME]" at bounding box center [582, 129] width 130 height 35
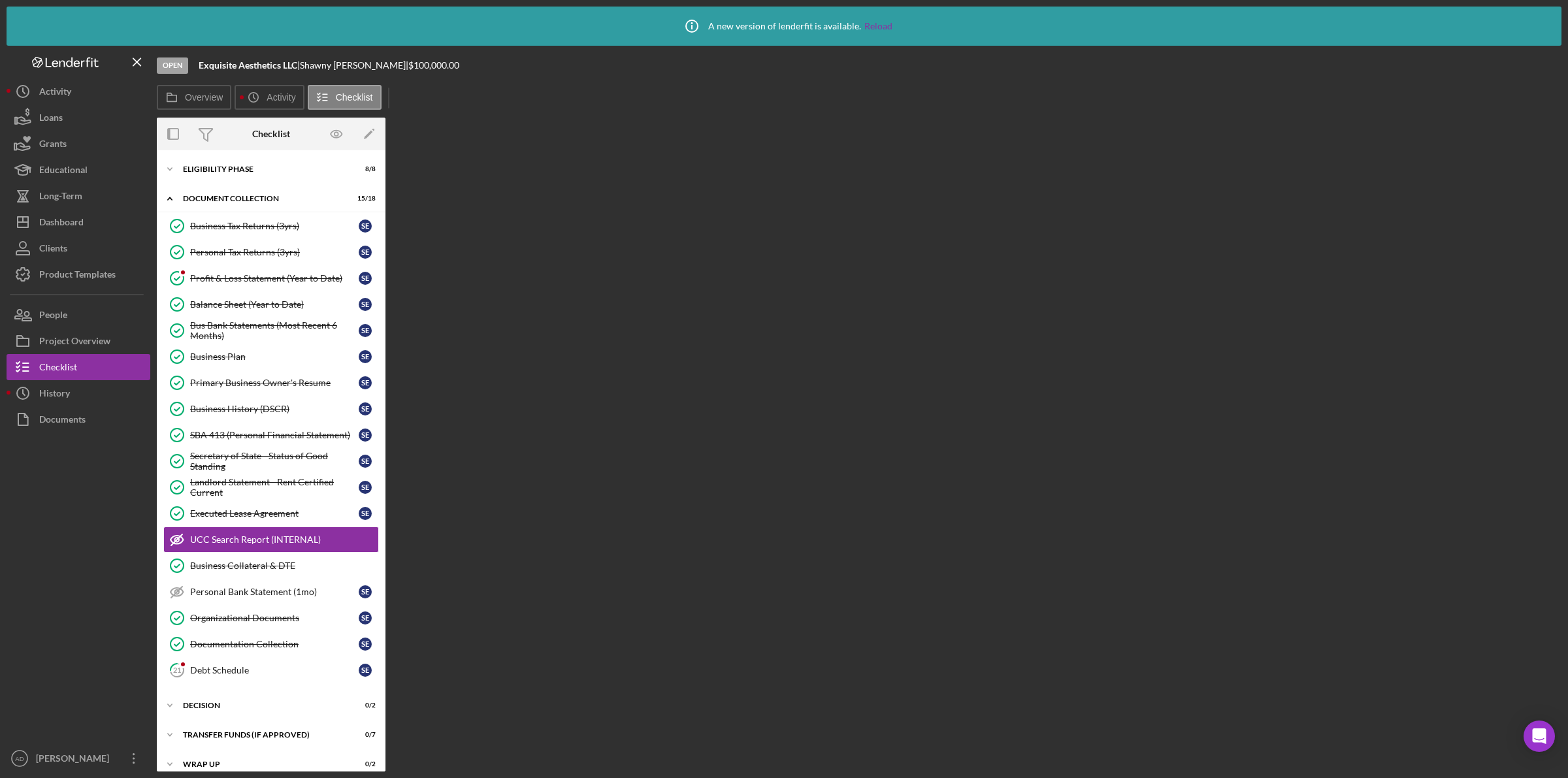
scroll to position [18, 0]
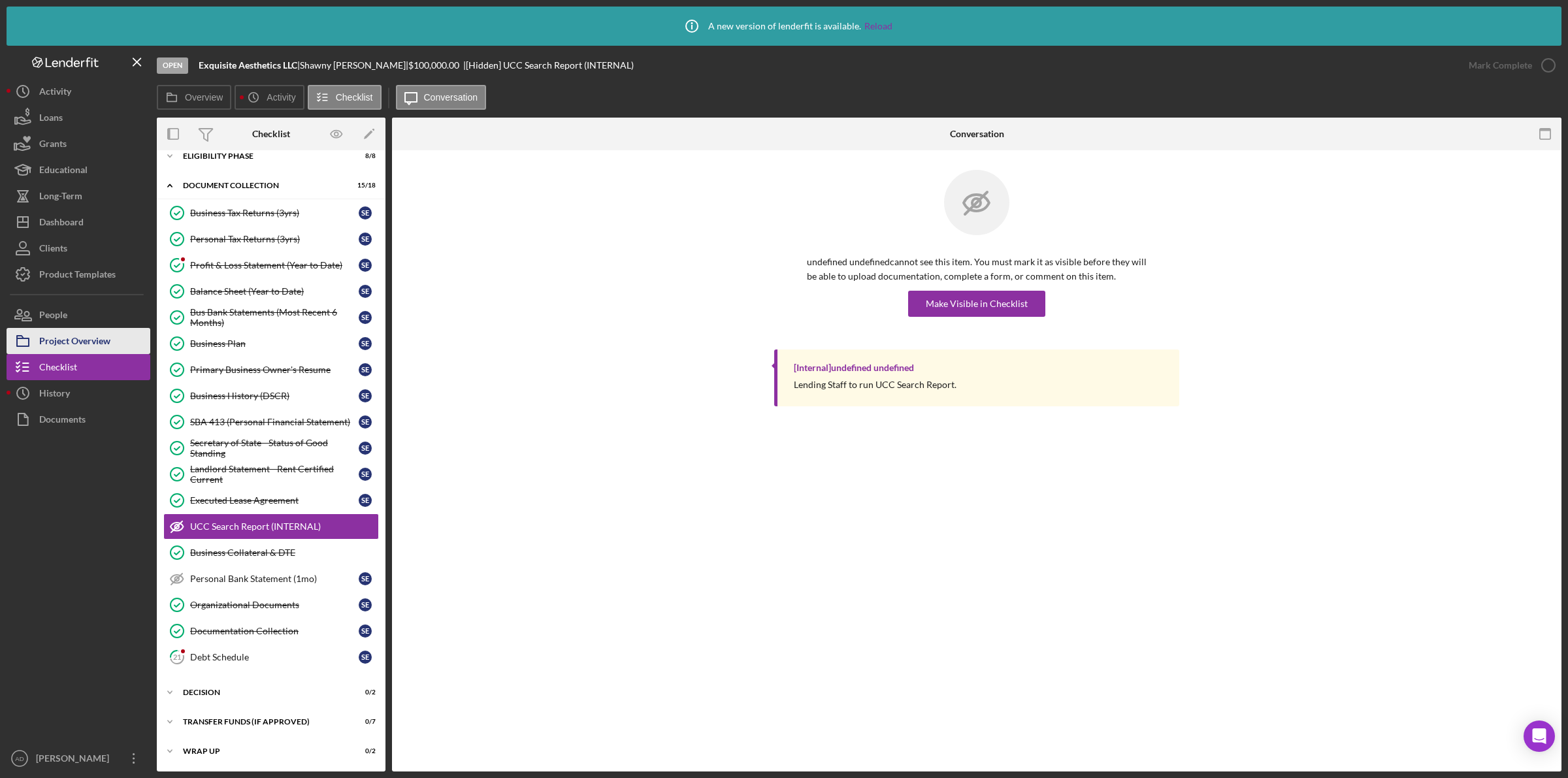
click at [95, 344] on div "Project Overview" at bounding box center [75, 343] width 72 height 29
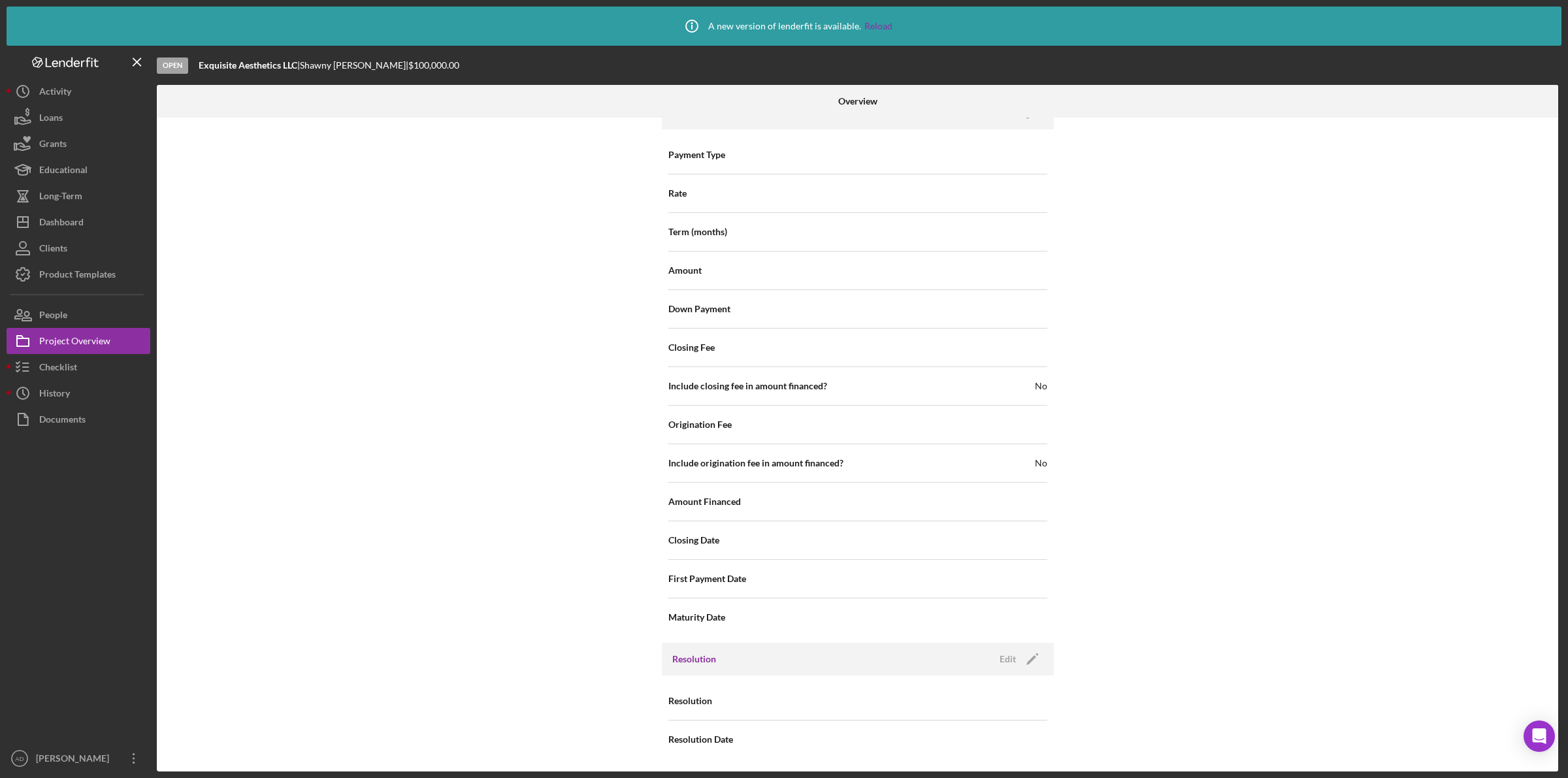
scroll to position [1317, 0]
click at [1009, 655] on div "Edit" at bounding box center [1008, 659] width 17 height 19
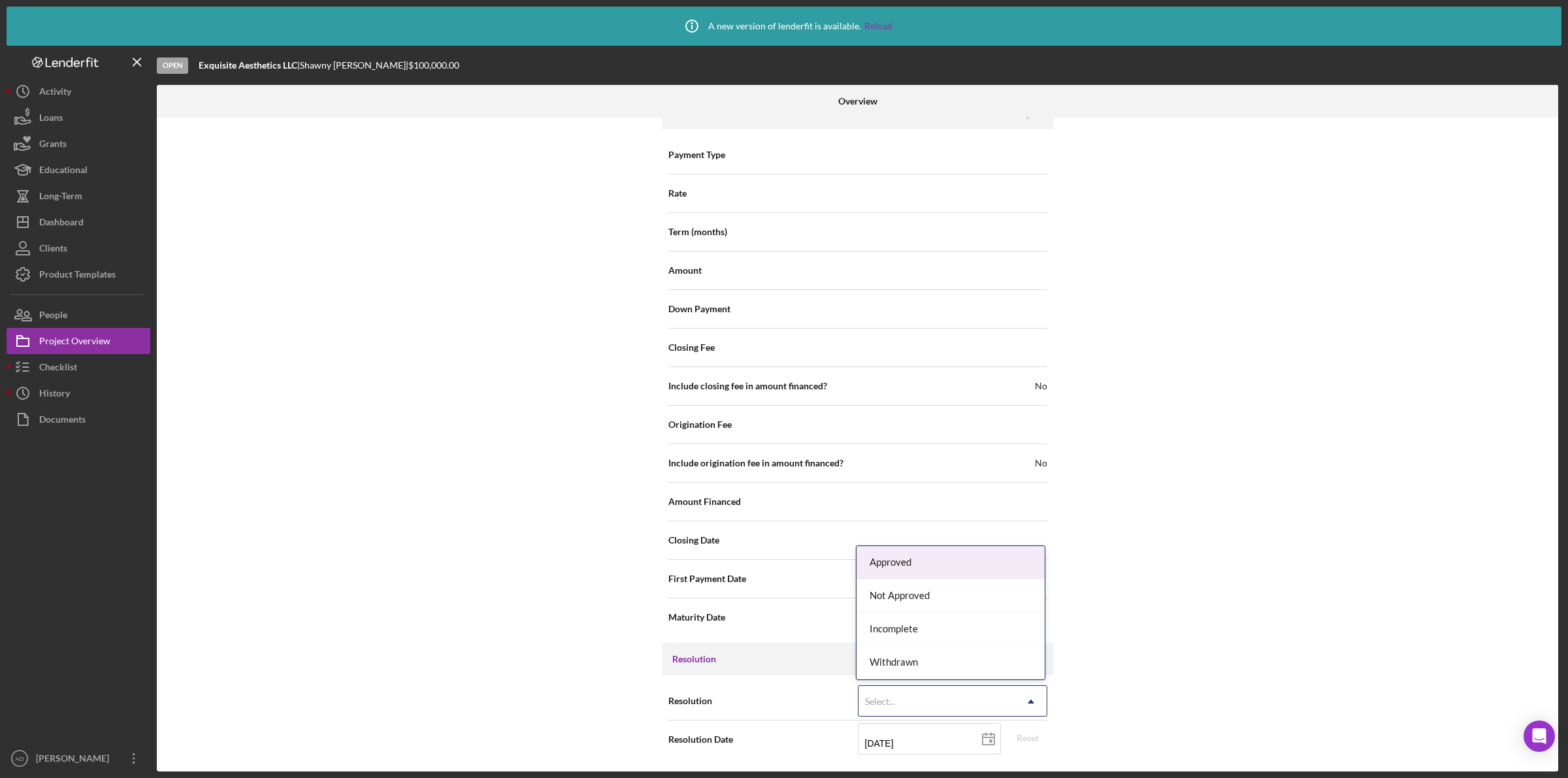
click at [987, 694] on div "Select..." at bounding box center [937, 702] width 157 height 30
click at [926, 557] on div "Approved" at bounding box center [951, 562] width 188 height 33
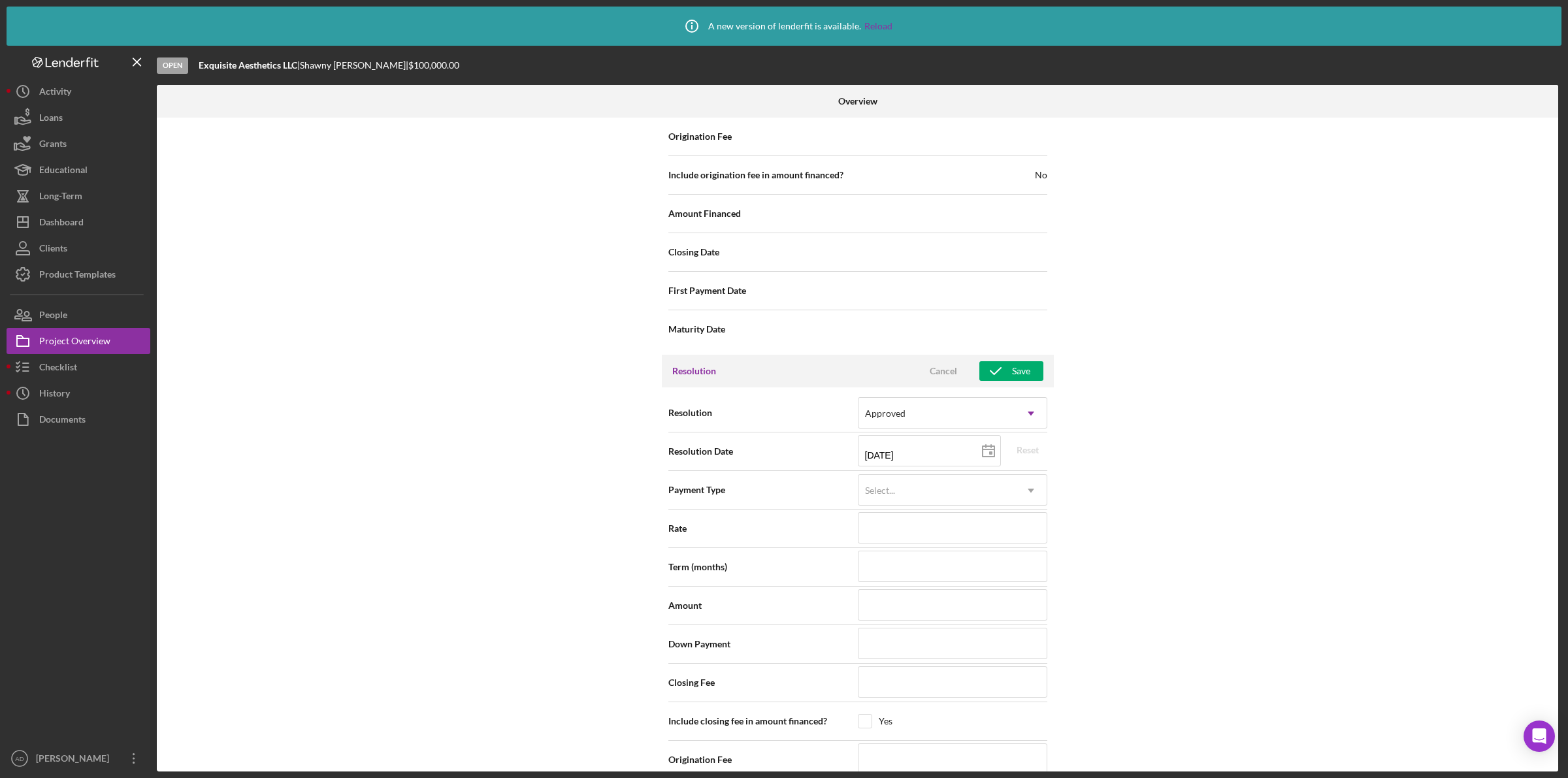
scroll to position [1563, 0]
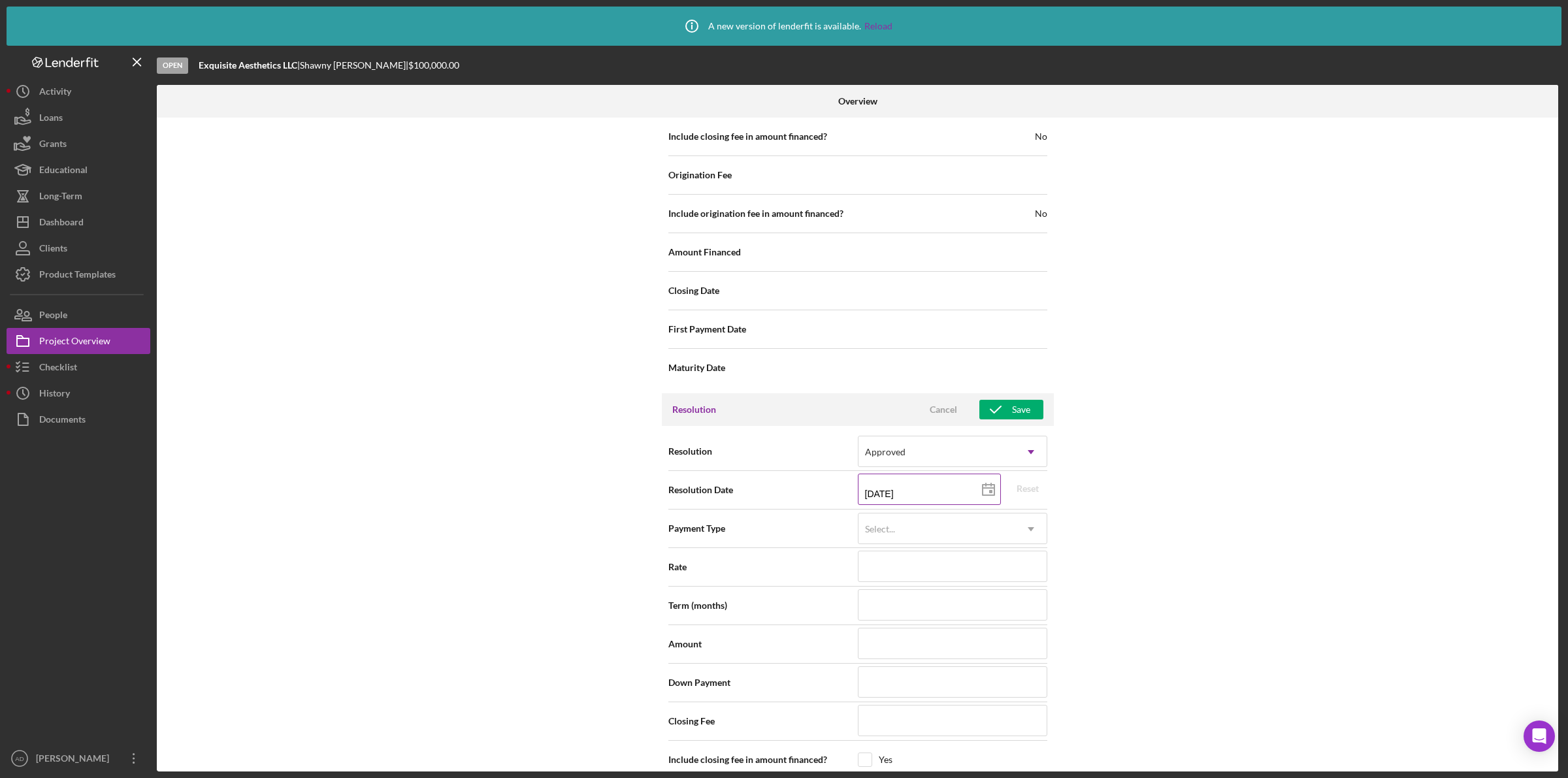
click at [965, 495] on input "08/12/2025" at bounding box center [929, 489] width 143 height 31
click at [985, 495] on icon at bounding box center [989, 490] width 33 height 33
type input "2025-08-06"
type input "[DATE]"
click at [1131, 567] on div "Internal Workflow Stage Open Icon/Dropdown Arrow Archive (can unarchive later i…" at bounding box center [858, 444] width 1402 height 654
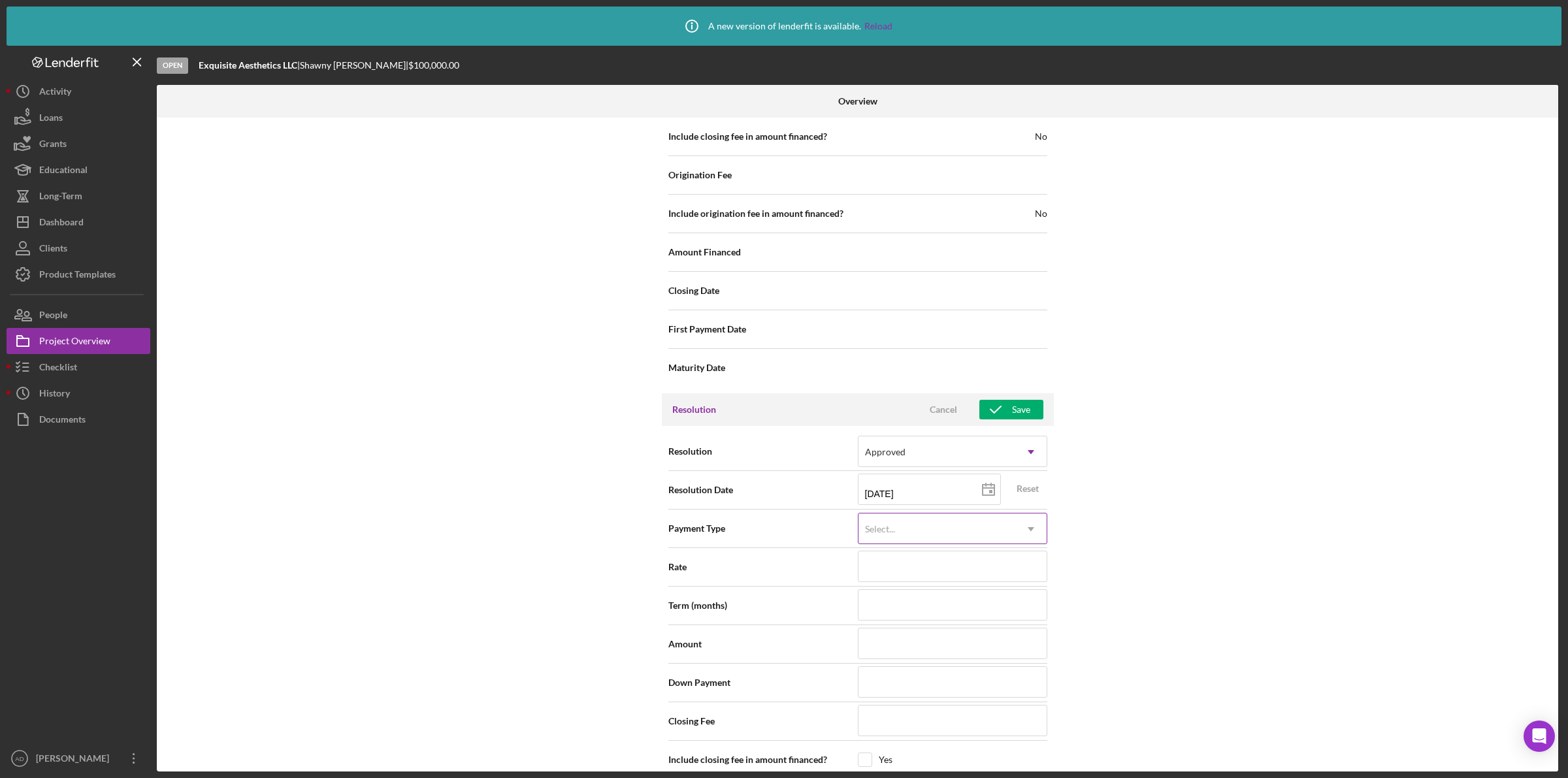
click at [1029, 537] on icon "Icon/Dropdown Arrow" at bounding box center [1031, 529] width 31 height 31
click at [982, 635] on div "Amortized" at bounding box center [951, 638] width 188 height 33
click at [948, 565] on input at bounding box center [952, 566] width 190 height 31
type input "11.000%"
click at [957, 609] on input at bounding box center [952, 605] width 190 height 31
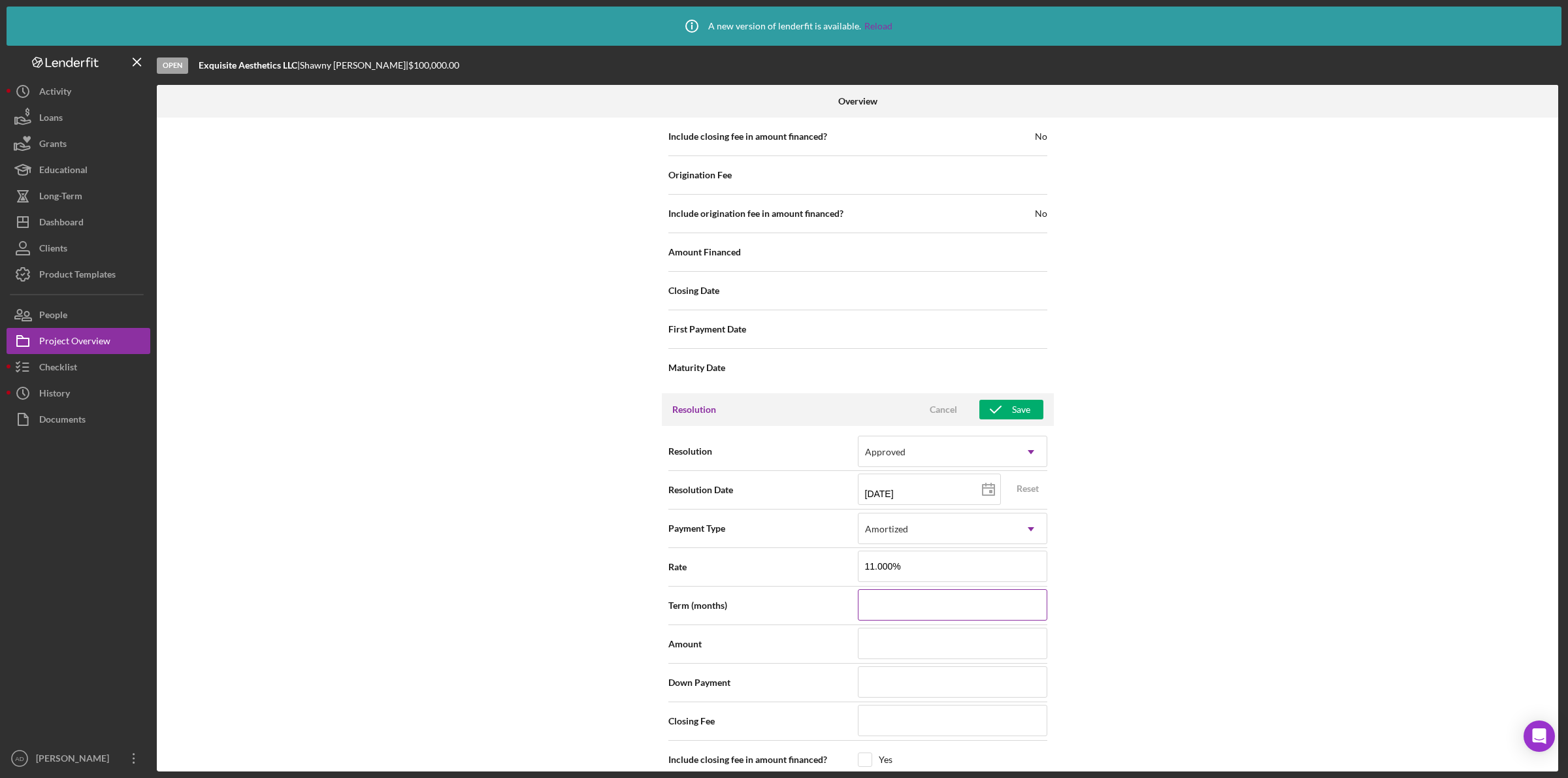
type input "60"
click at [956, 650] on input at bounding box center [952, 643] width 190 height 31
type input "$3"
type input "$32"
type input "$325"
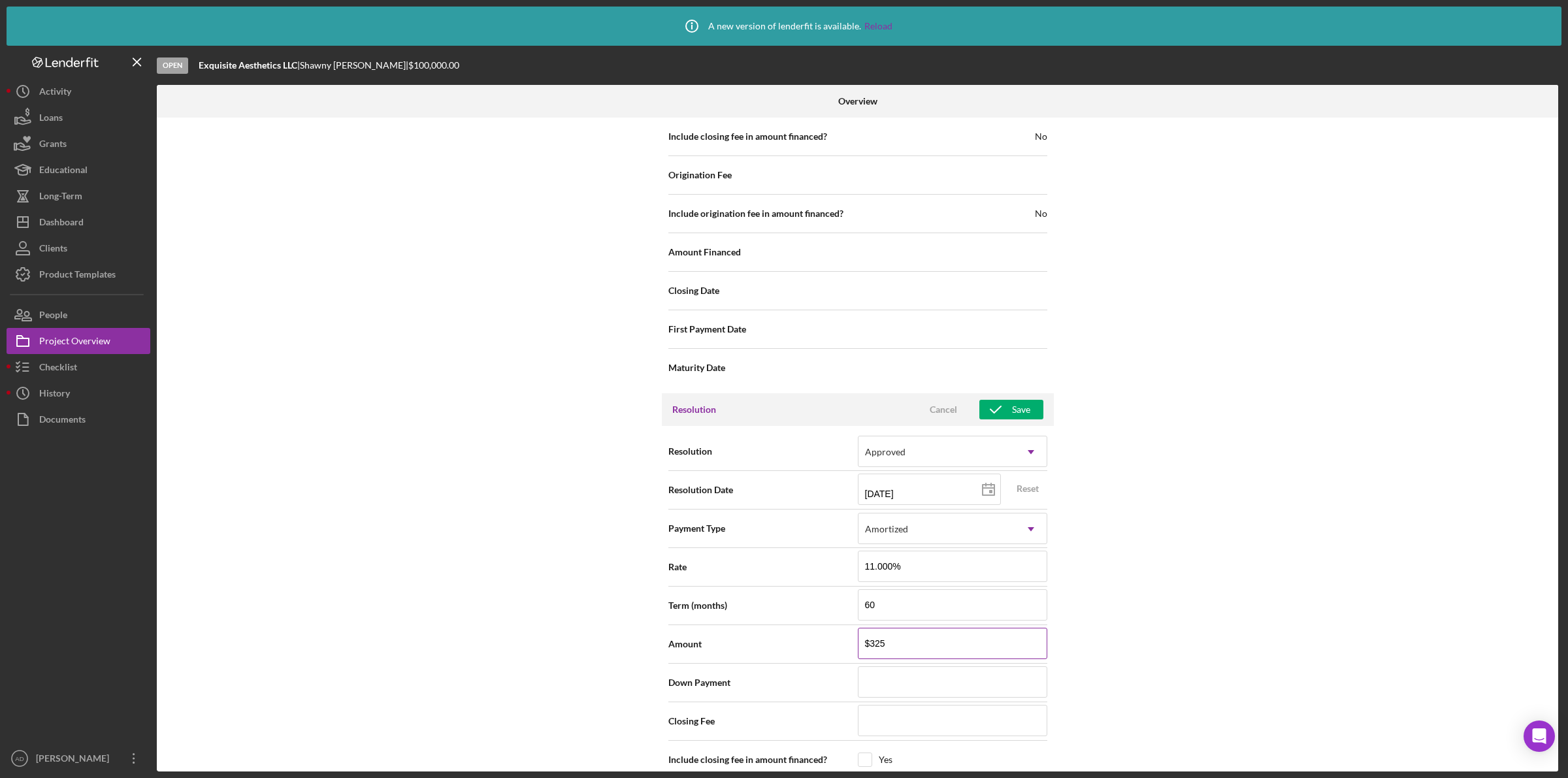
type input "$3,250"
type input "$32,500"
click at [1001, 726] on input at bounding box center [952, 720] width 190 height 31
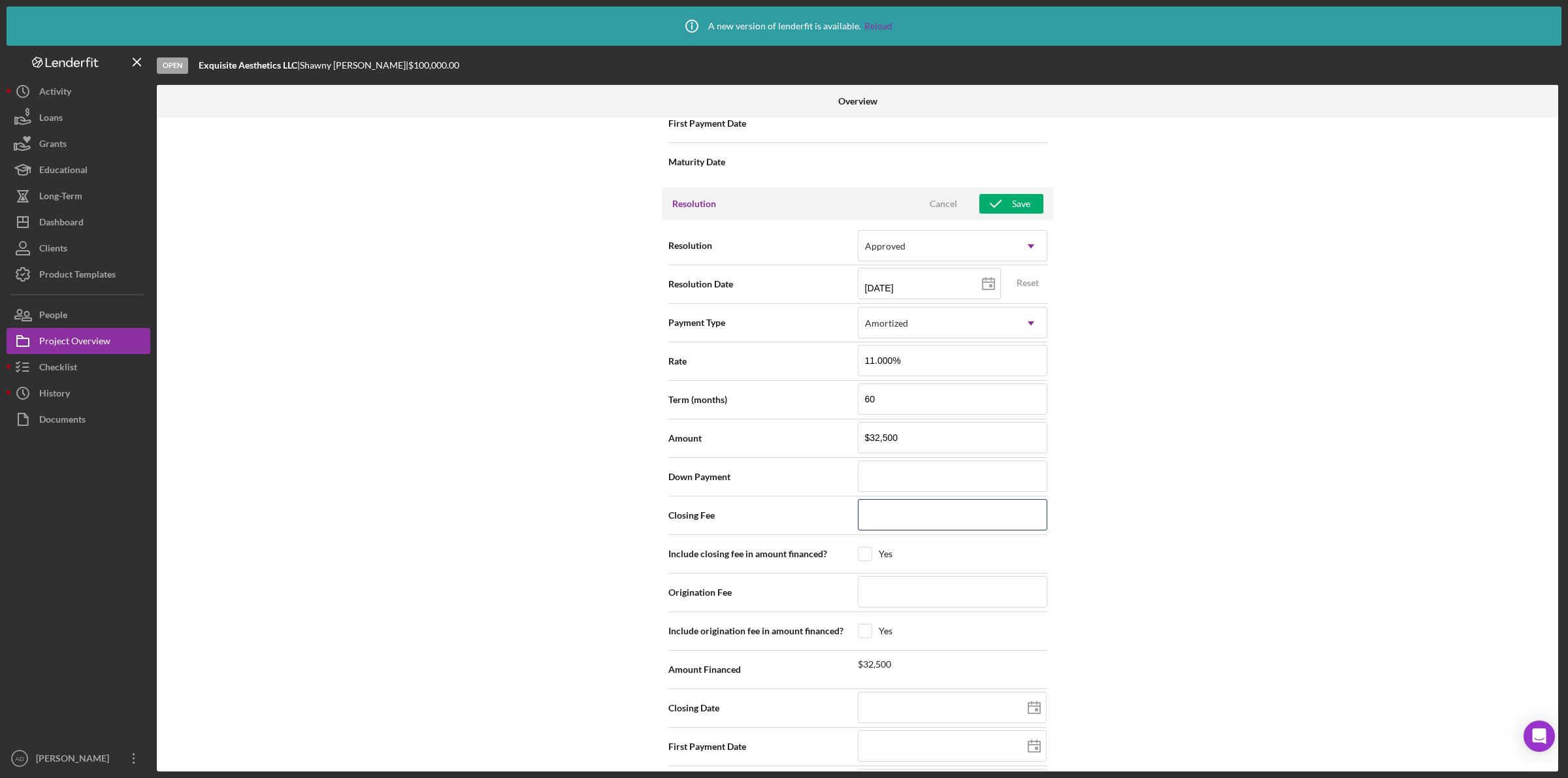
scroll to position [1808, 0]
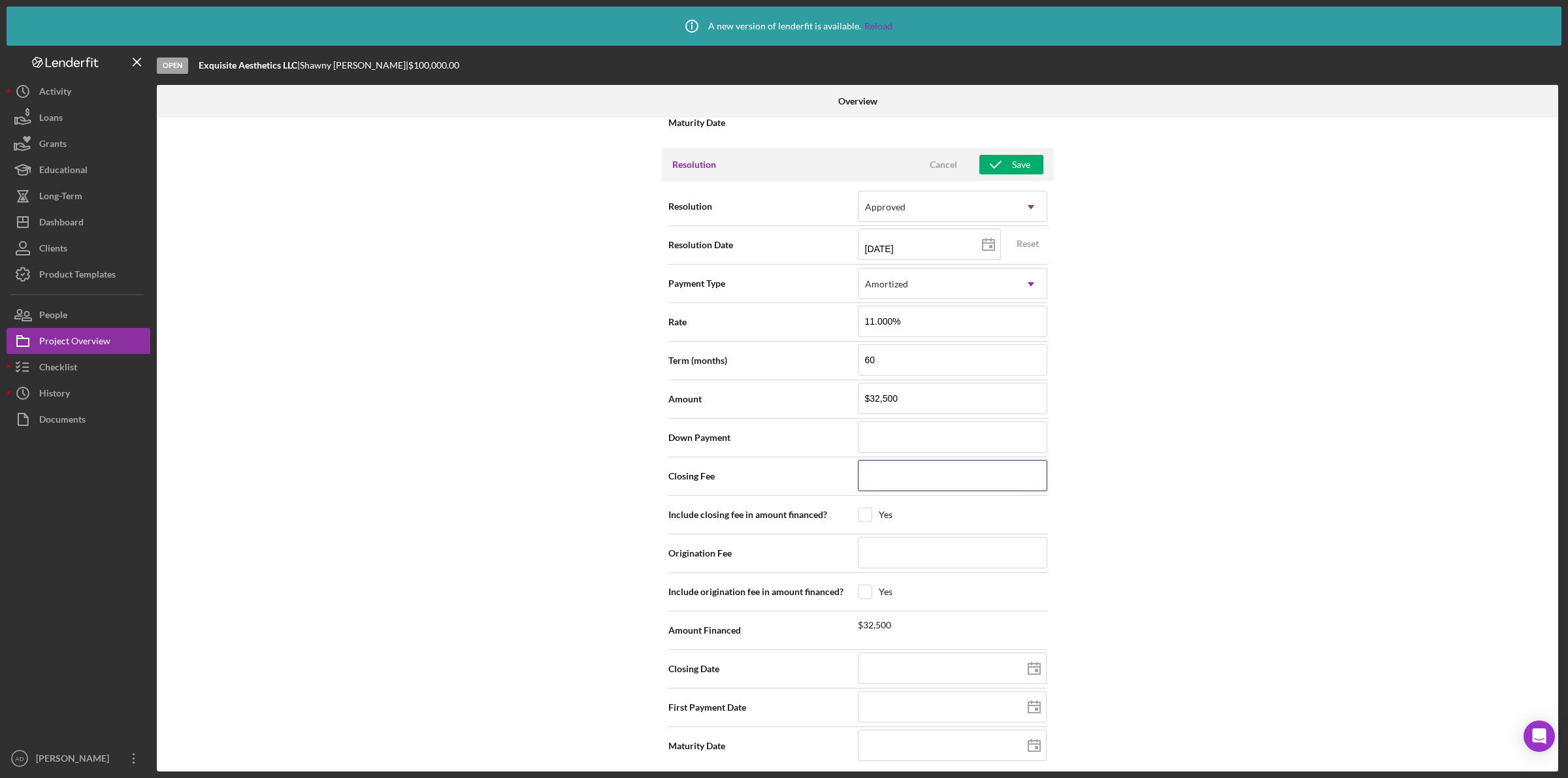
type input "$6"
type input "$65"
type input "$650"
click at [867, 561] on input at bounding box center [952, 552] width 190 height 31
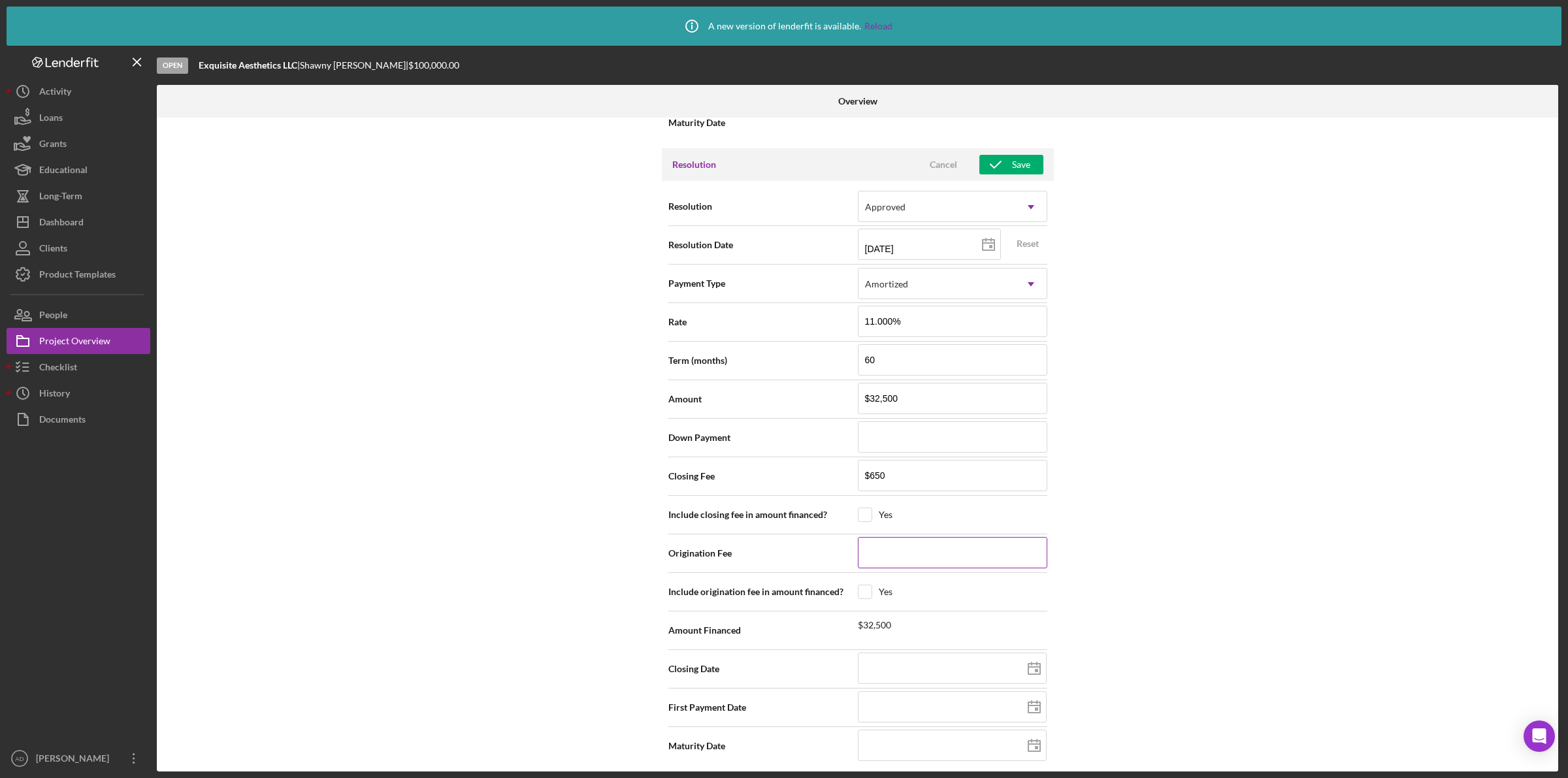
type input "$3"
type input "$32"
type input "$325"
click at [860, 521] on input "checkbox" at bounding box center [865, 515] width 13 height 13
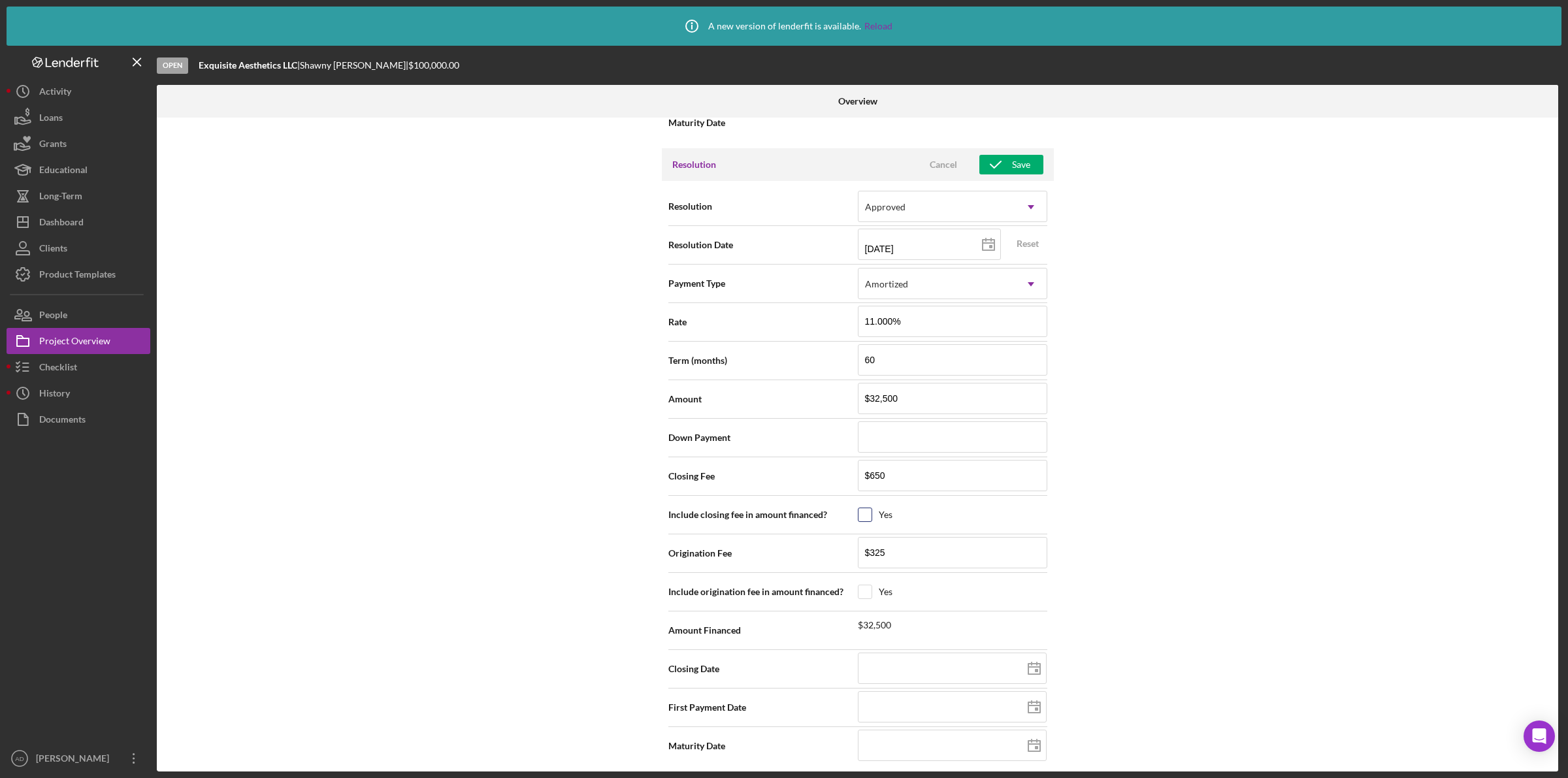
checkbox input "true"
click at [866, 596] on input "checkbox" at bounding box center [865, 592] width 13 height 13
checkbox input "true"
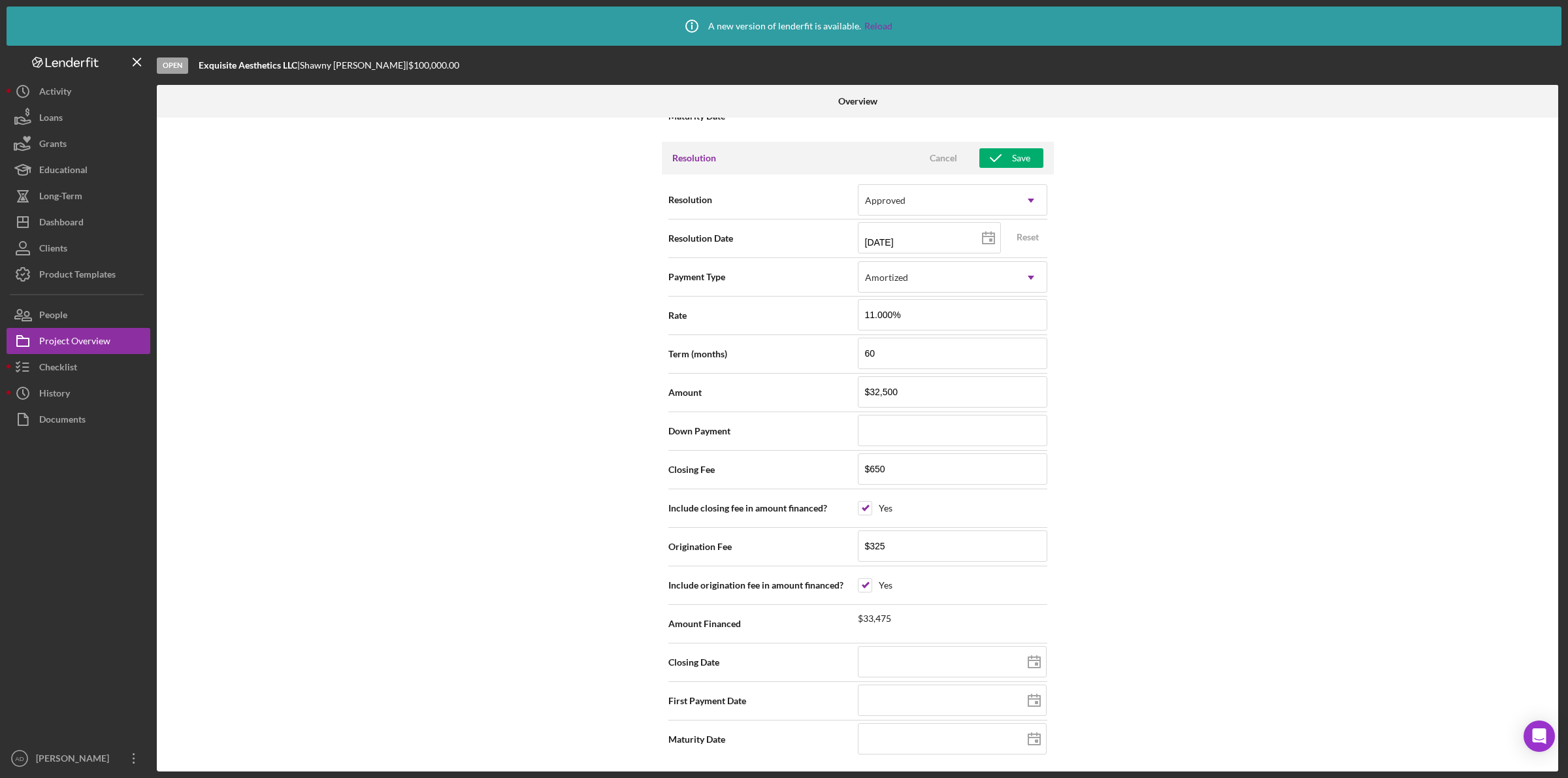
scroll to position [1821, 0]
click at [1086, 583] on div "Internal Workflow Stage Open Icon/Dropdown Arrow Archive (can unarchive later i…" at bounding box center [858, 444] width 1402 height 654
click at [1021, 154] on div "Save" at bounding box center [1021, 158] width 18 height 19
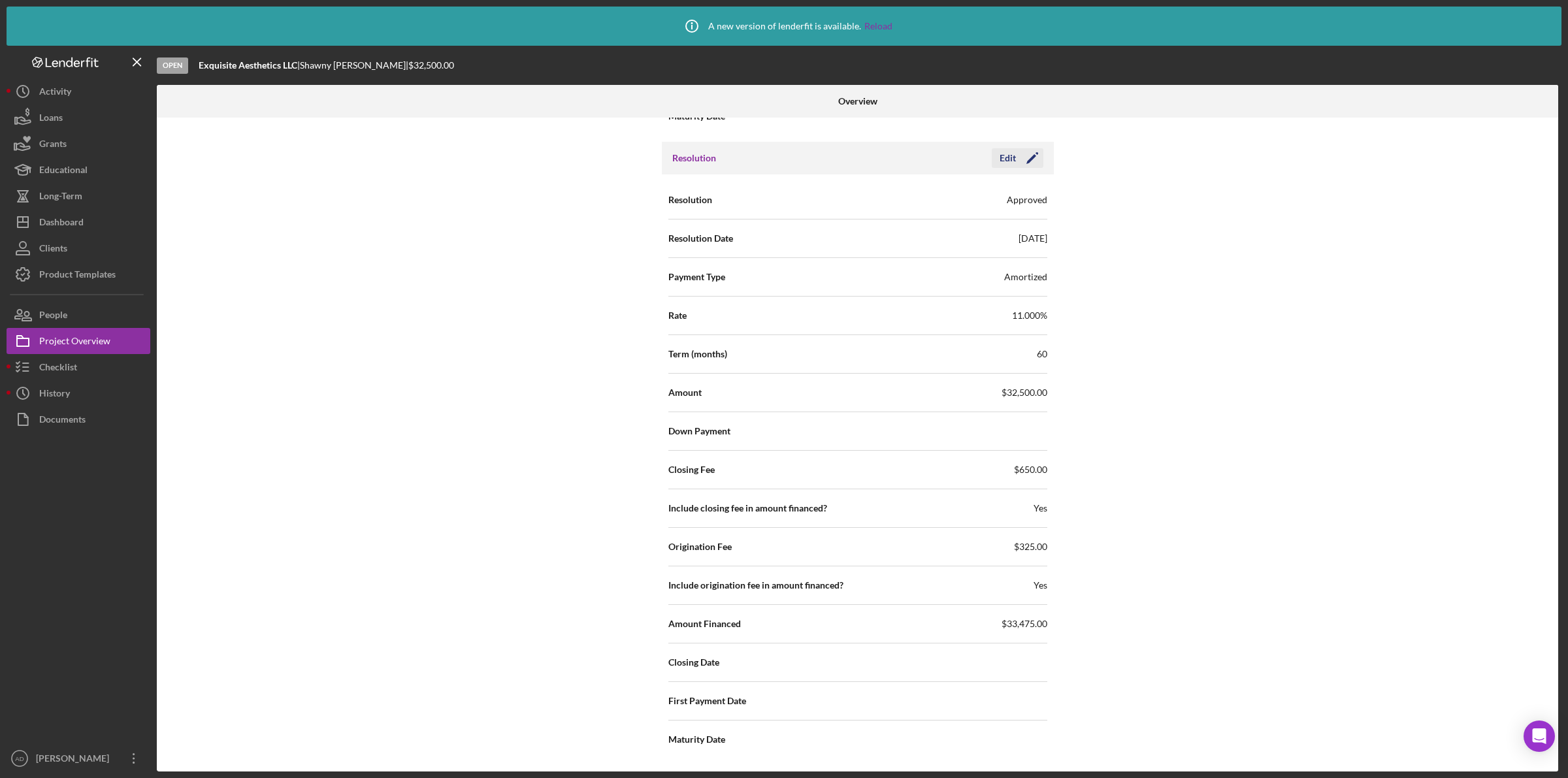
click at [1006, 152] on div "Edit" at bounding box center [1008, 158] width 17 height 19
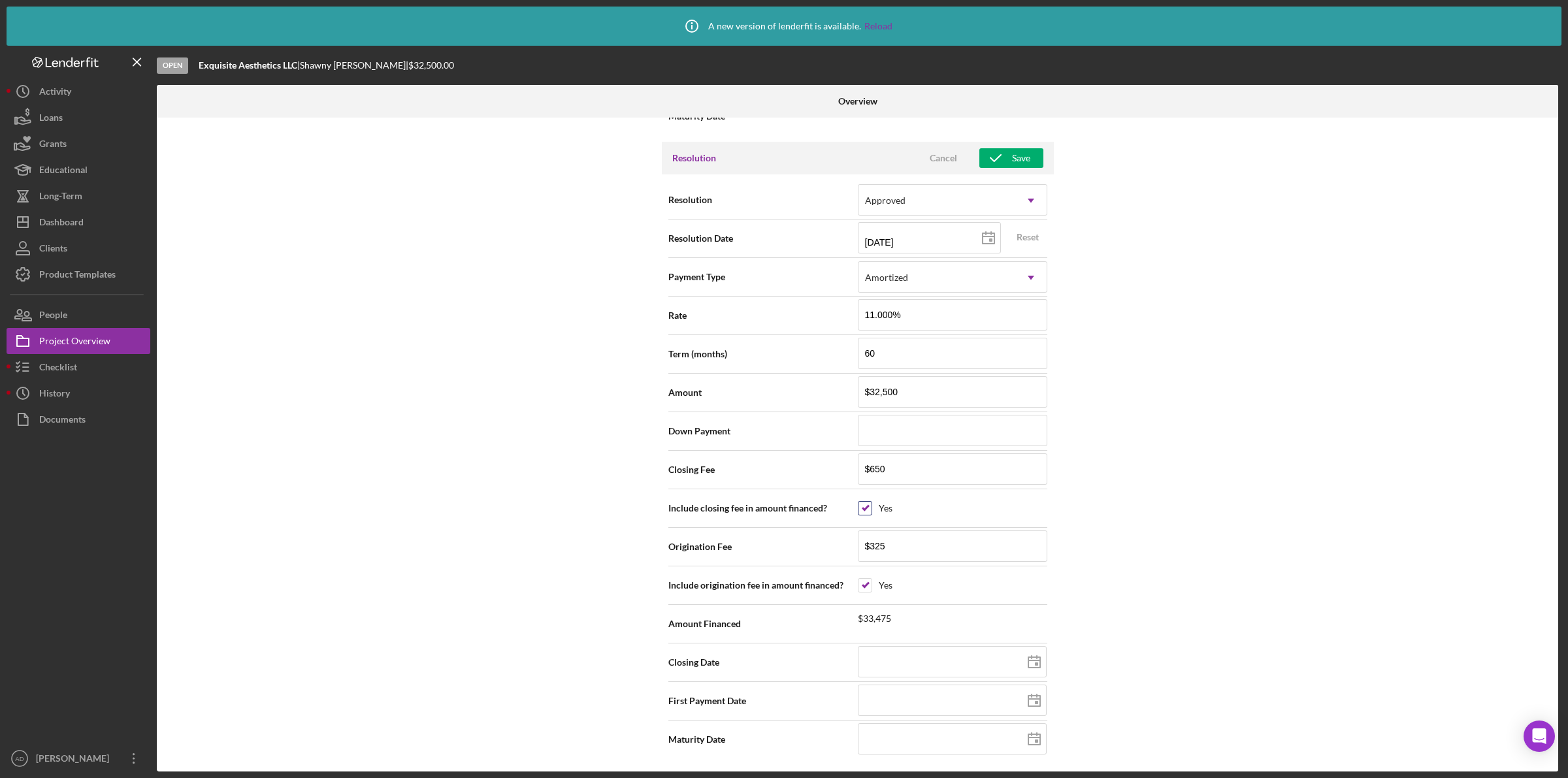
click at [862, 503] on input "checkbox" at bounding box center [865, 508] width 13 height 13
checkbox input "false"
click at [868, 584] on input "checkbox" at bounding box center [865, 585] width 13 height 13
checkbox input "false"
click at [1020, 153] on div "Save" at bounding box center [1021, 158] width 18 height 19
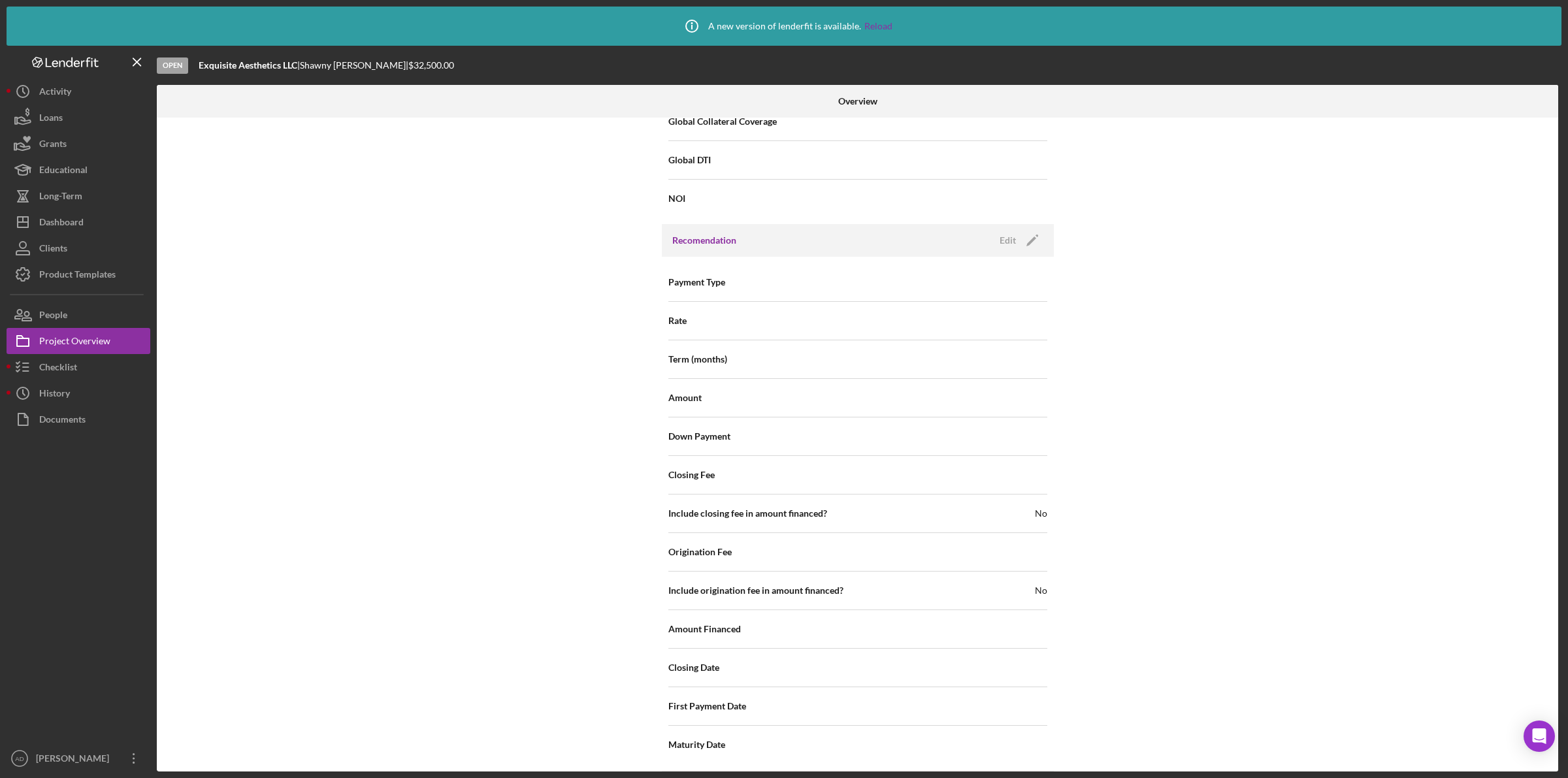
scroll to position [1168, 0]
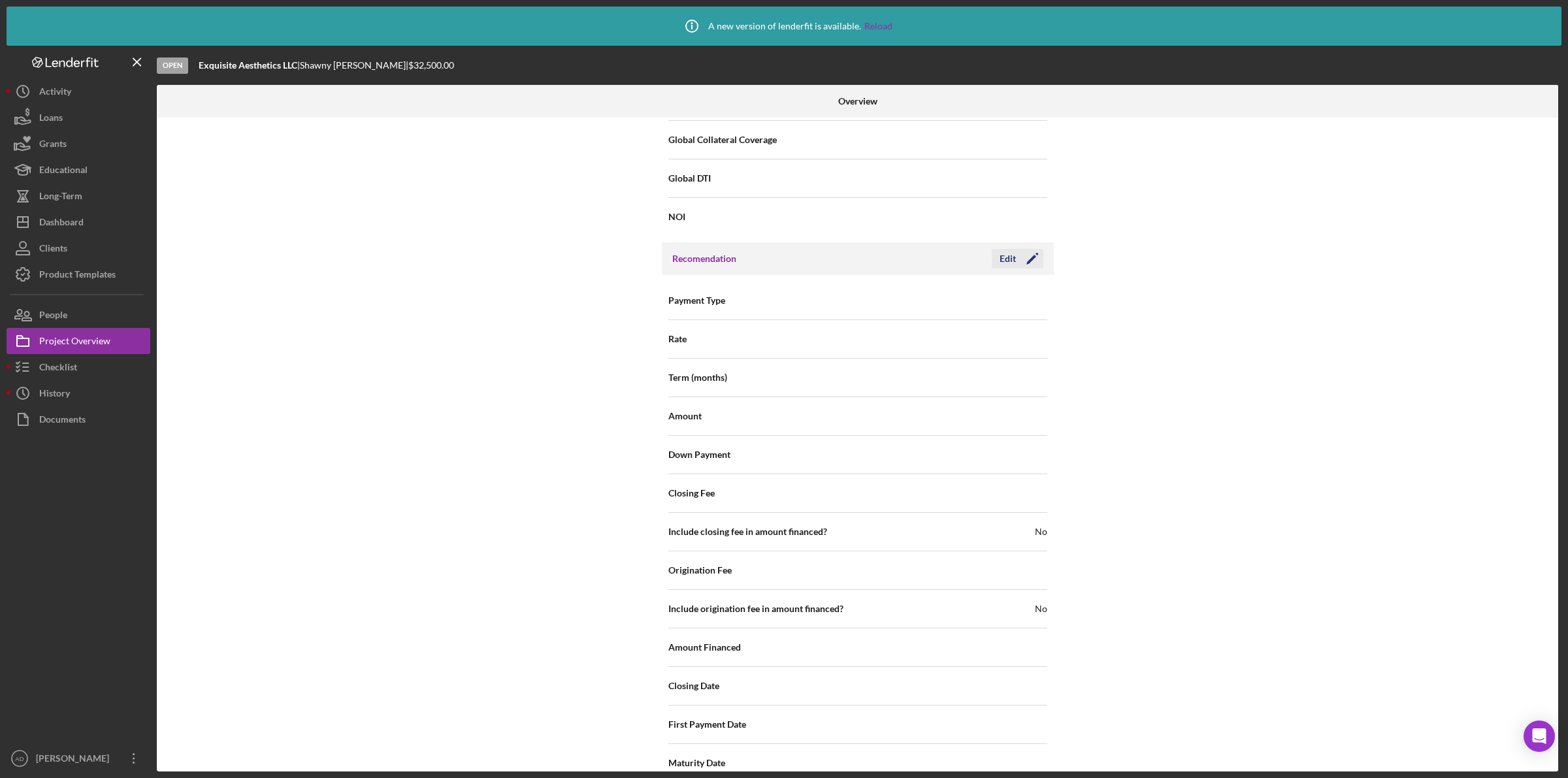
click at [1009, 256] on div "Edit" at bounding box center [1008, 258] width 17 height 19
click at [922, 301] on div "Select..." at bounding box center [937, 301] width 157 height 30
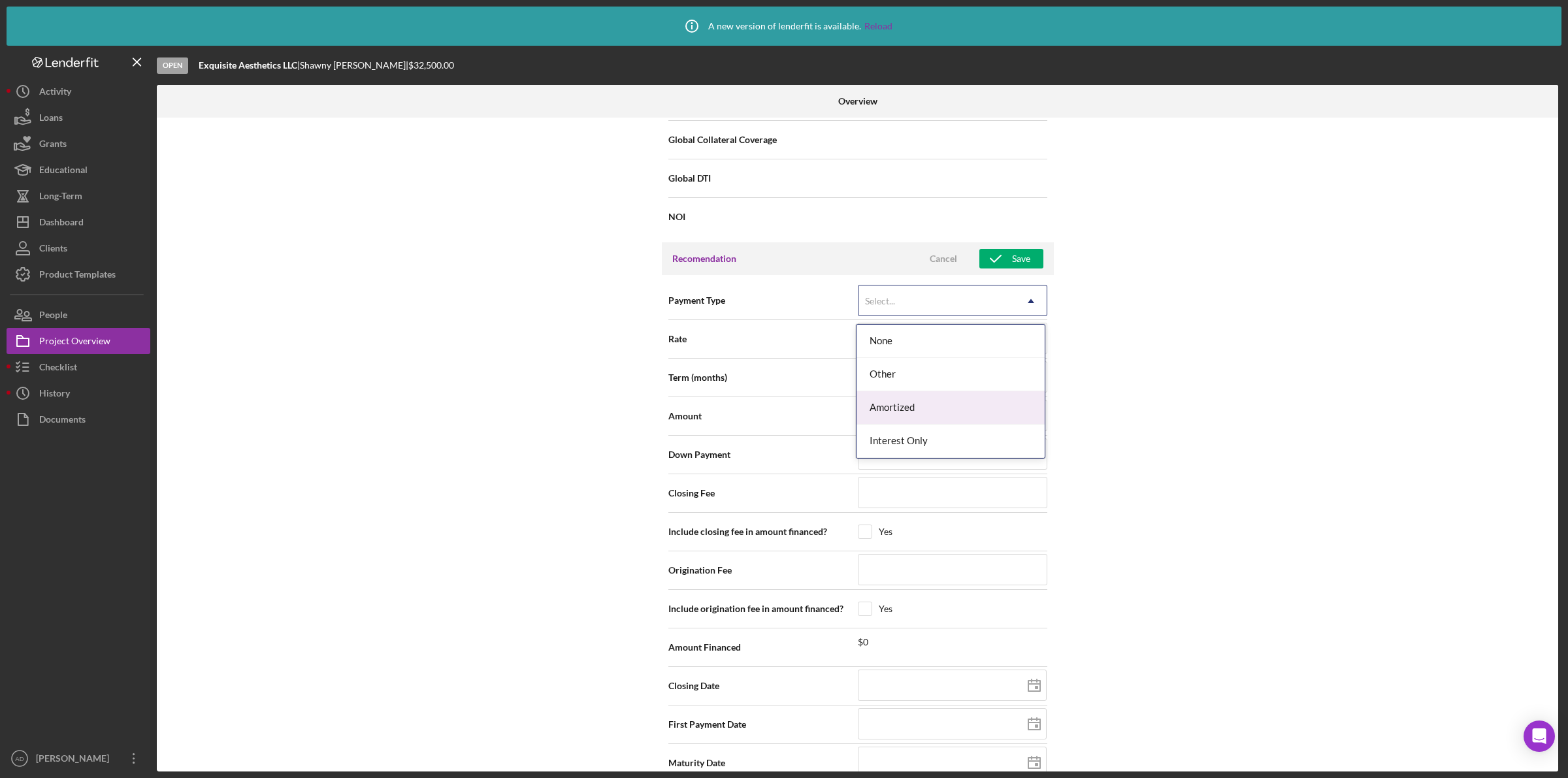
click at [912, 413] on div "Amortized" at bounding box center [951, 408] width 188 height 33
click at [897, 348] on input at bounding box center [952, 339] width 190 height 31
type input "11.000%"
click at [933, 378] on input at bounding box center [952, 377] width 190 height 31
type input "60"
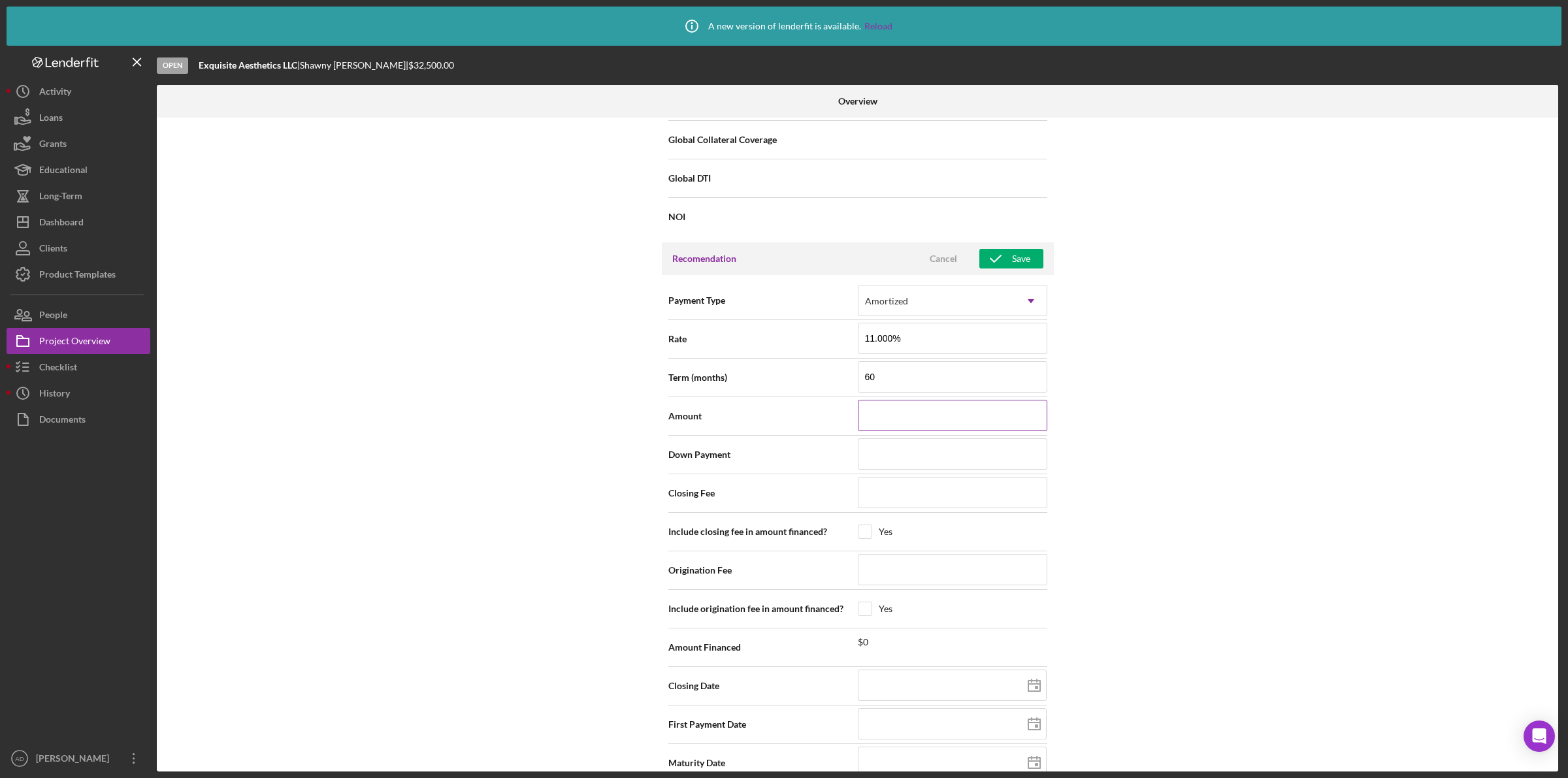
click at [937, 416] on input at bounding box center [952, 416] width 190 height 31
click at [917, 496] on input at bounding box center [952, 493] width 190 height 31
click at [891, 567] on input at bounding box center [952, 570] width 190 height 31
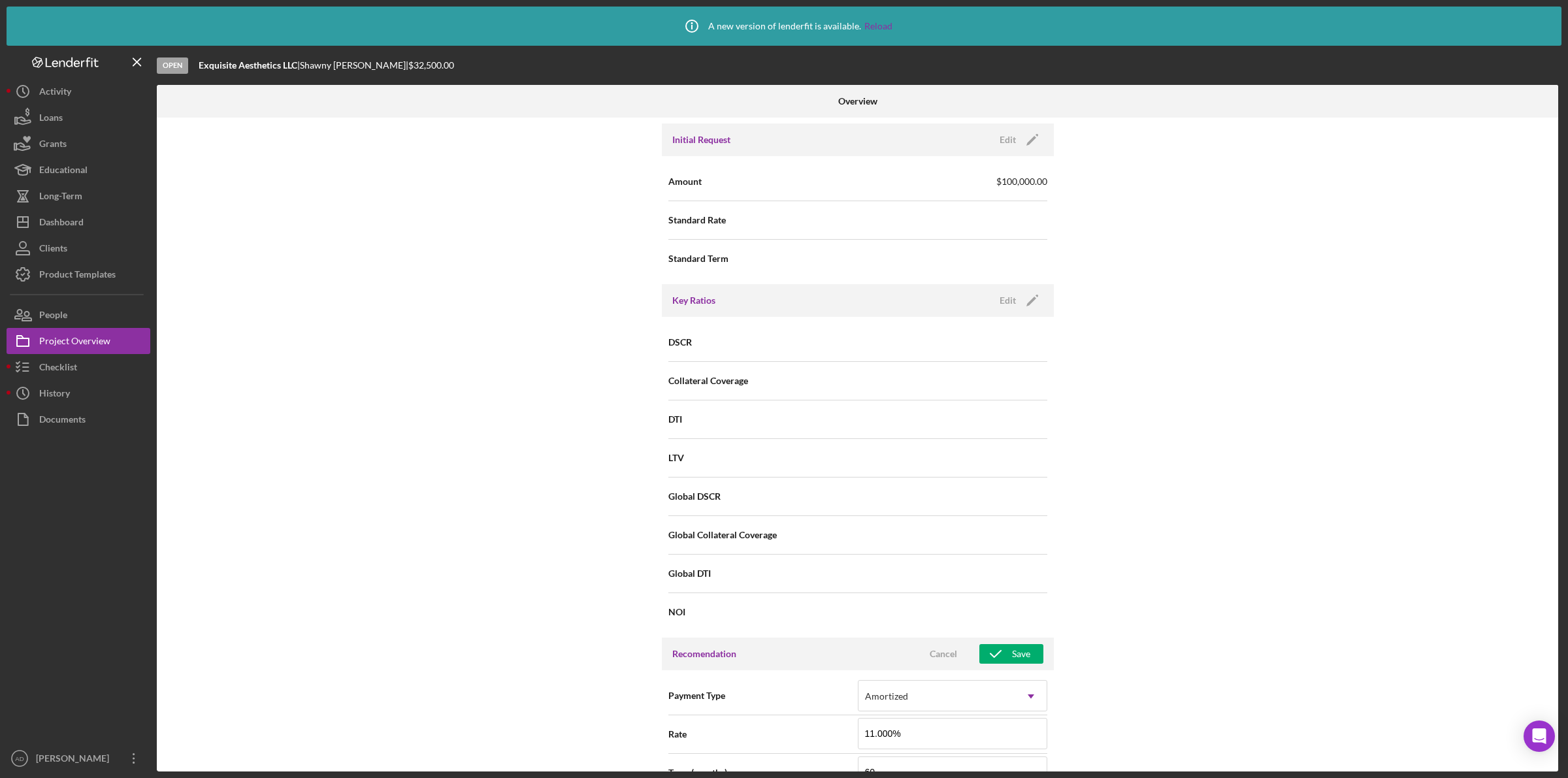
scroll to position [760, 0]
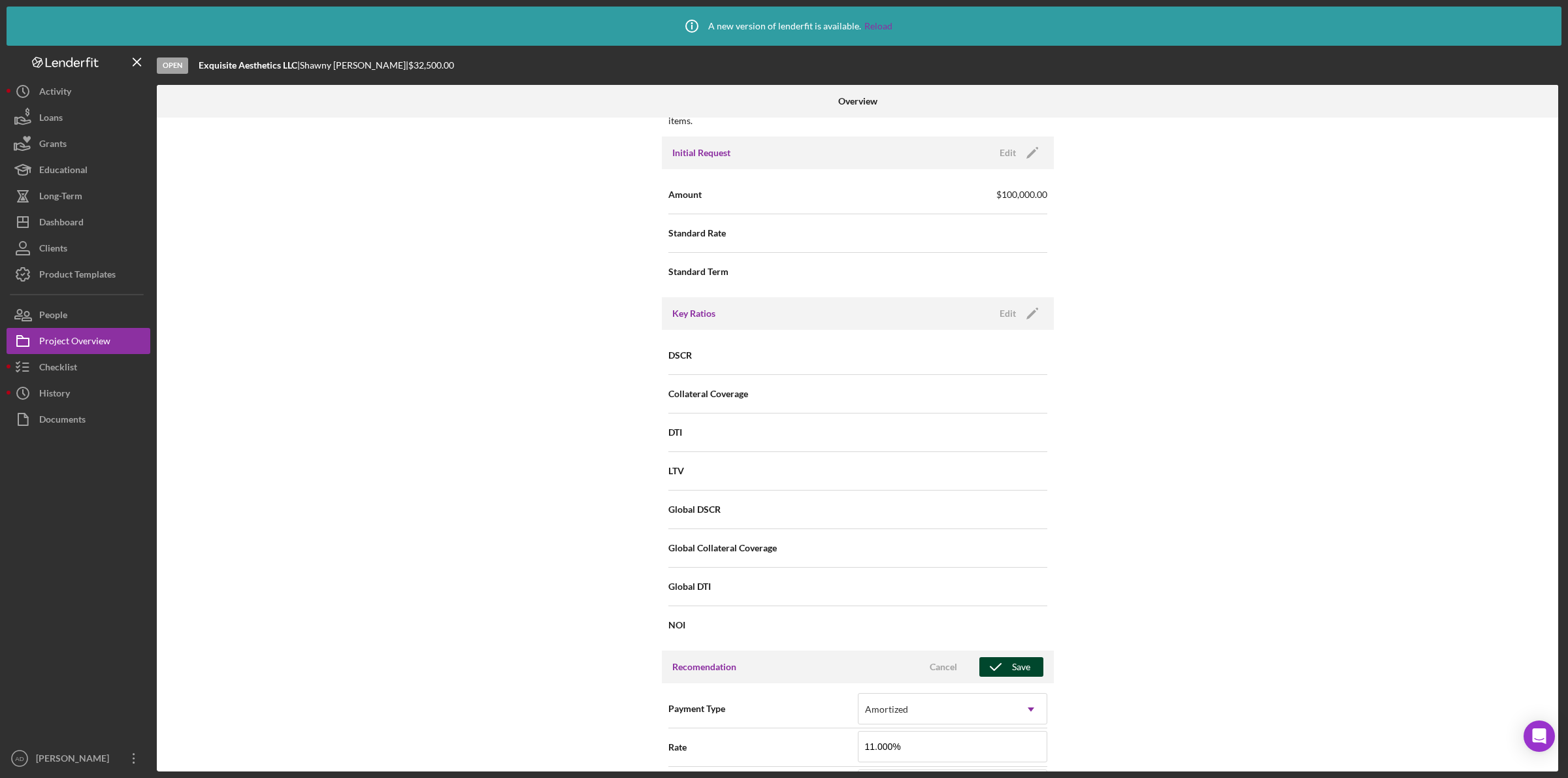
click at [1014, 668] on div "Save" at bounding box center [1021, 666] width 18 height 19
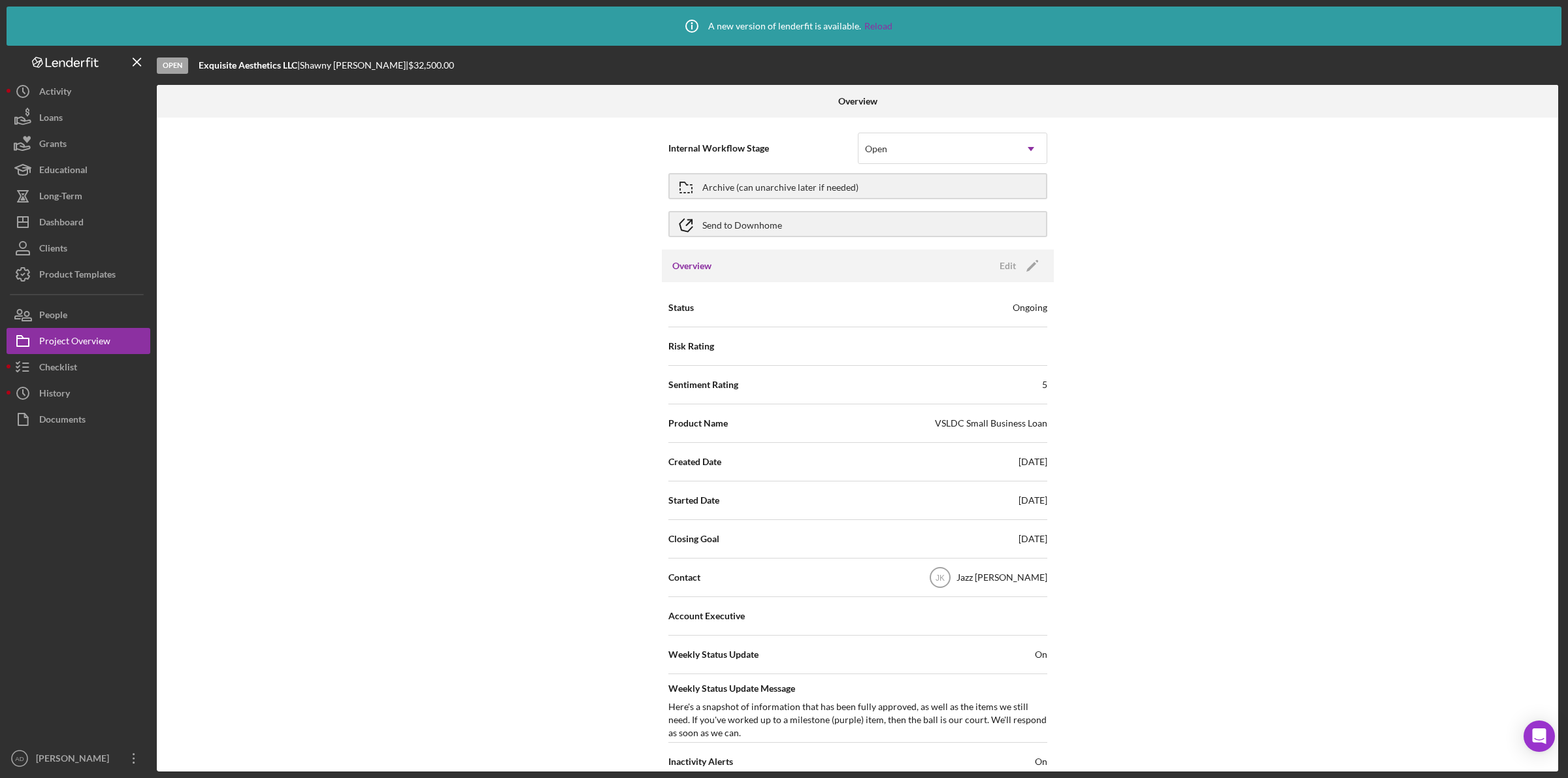
scroll to position [0, 0]
click at [1002, 262] on div "Edit" at bounding box center [1008, 267] width 17 height 19
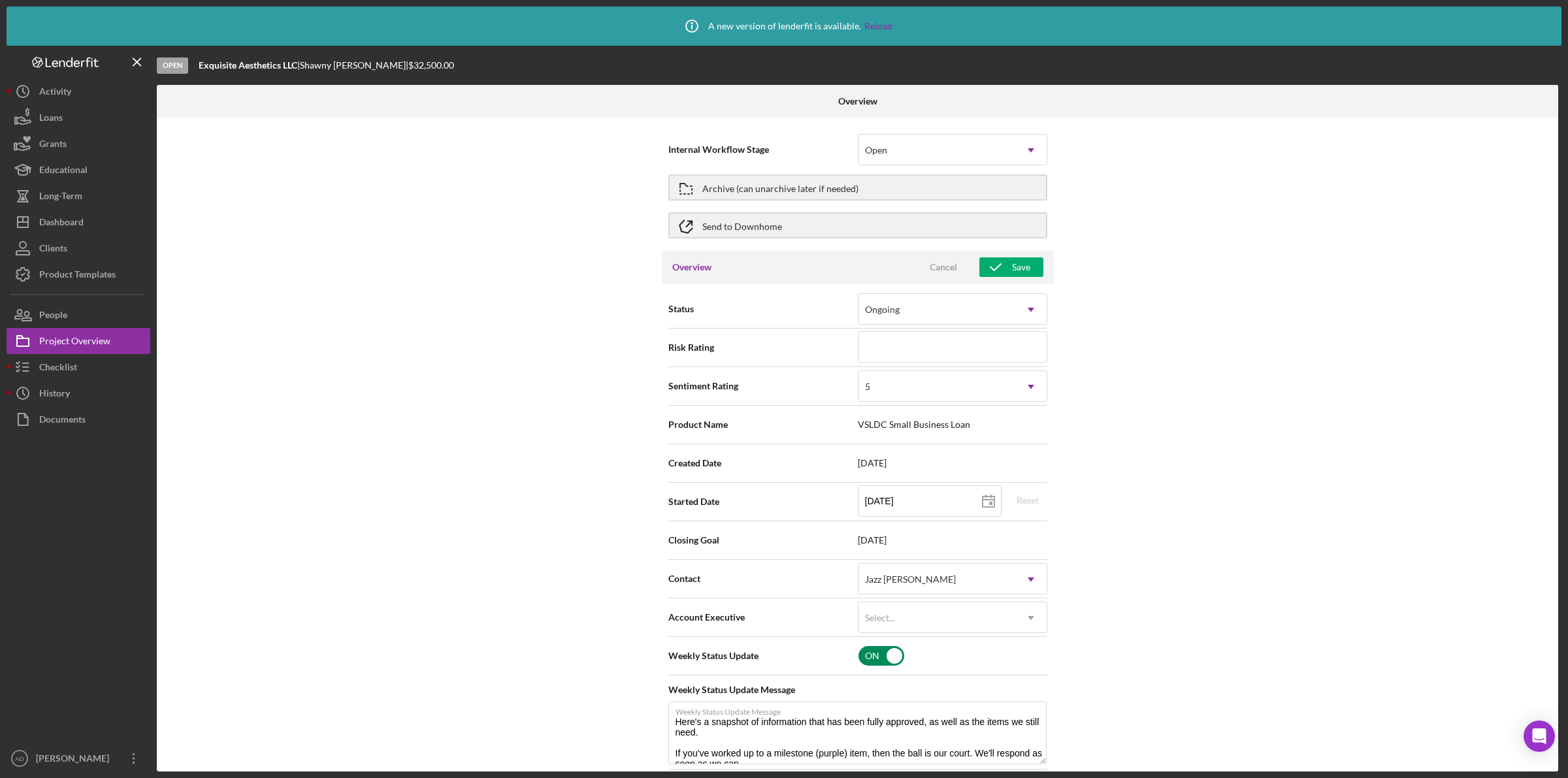
click at [862, 650] on input "checkbox" at bounding box center [882, 655] width 46 height 19
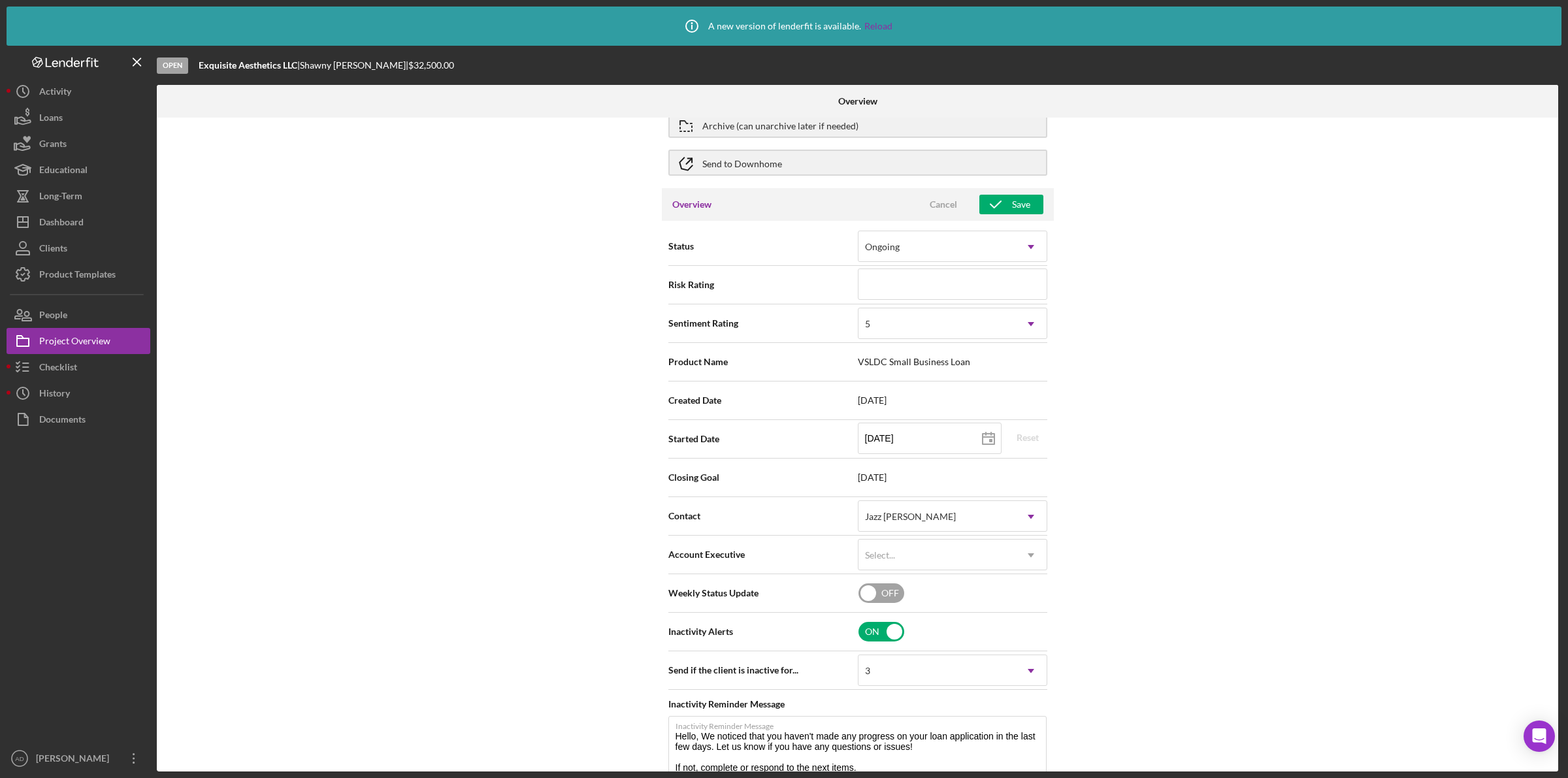
scroll to position [82, 0]
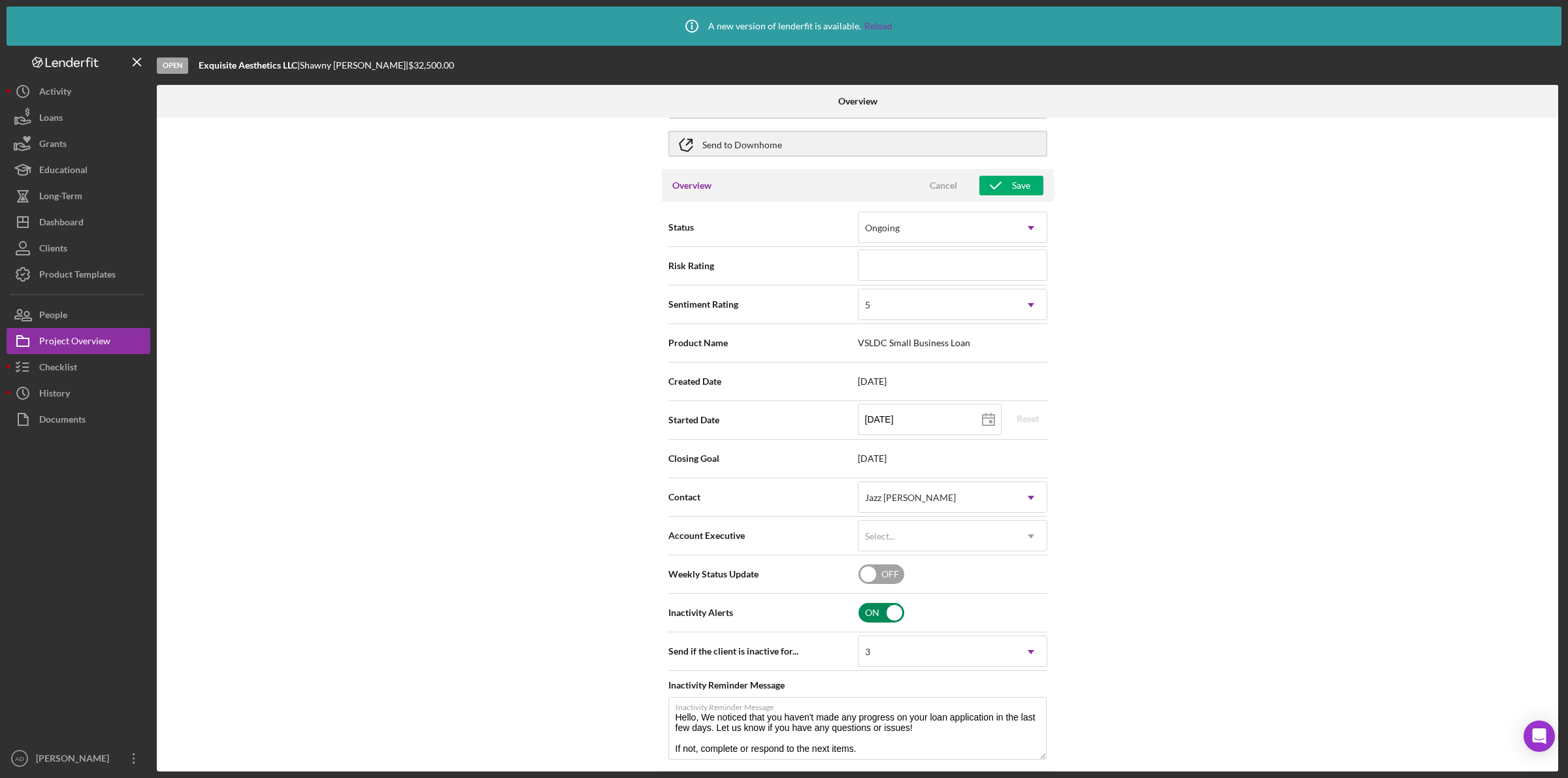
click at [871, 609] on input "checkbox" at bounding box center [882, 612] width 46 height 19
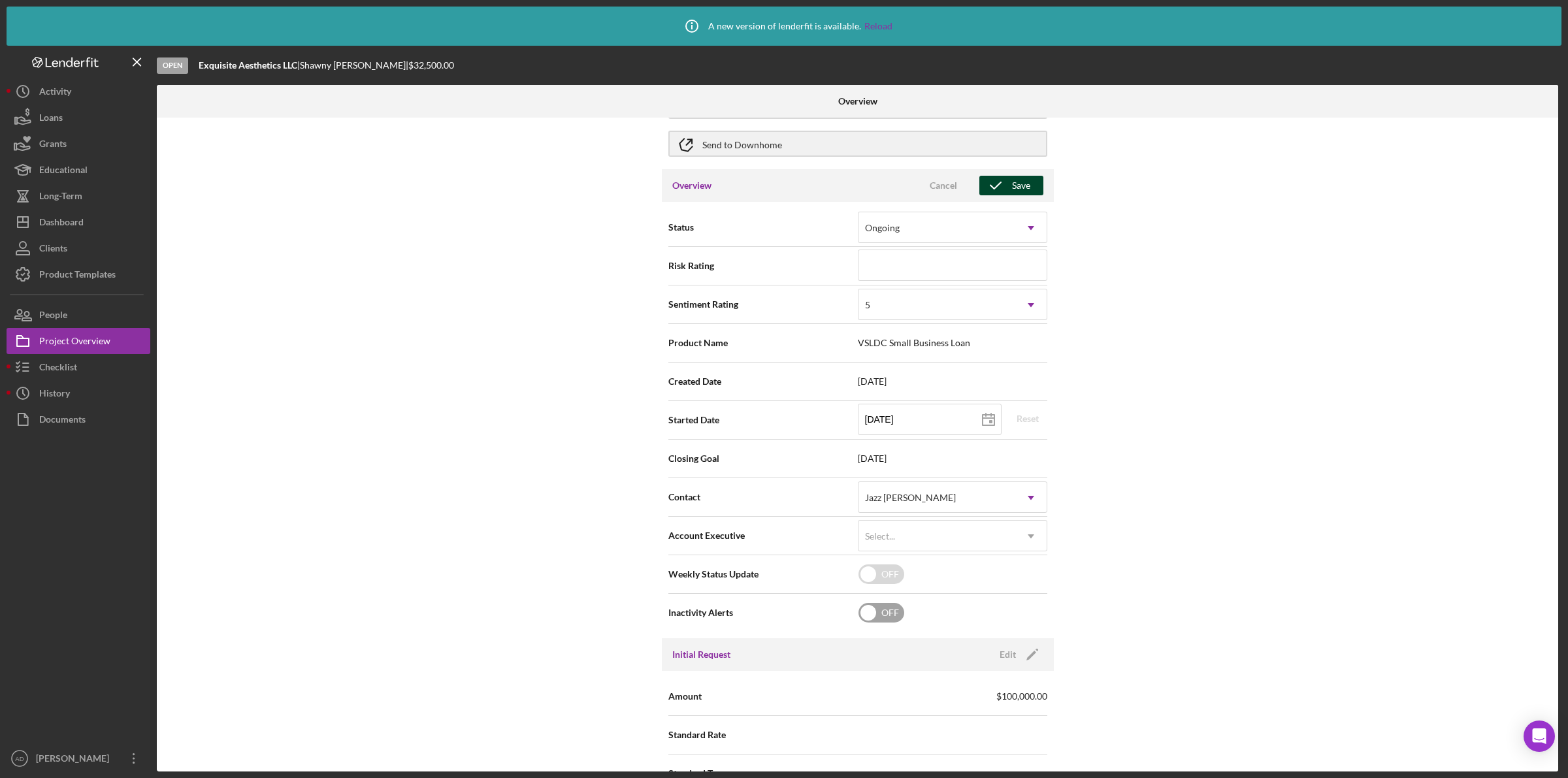
click at [1016, 180] on div "Save" at bounding box center [1021, 185] width 18 height 19
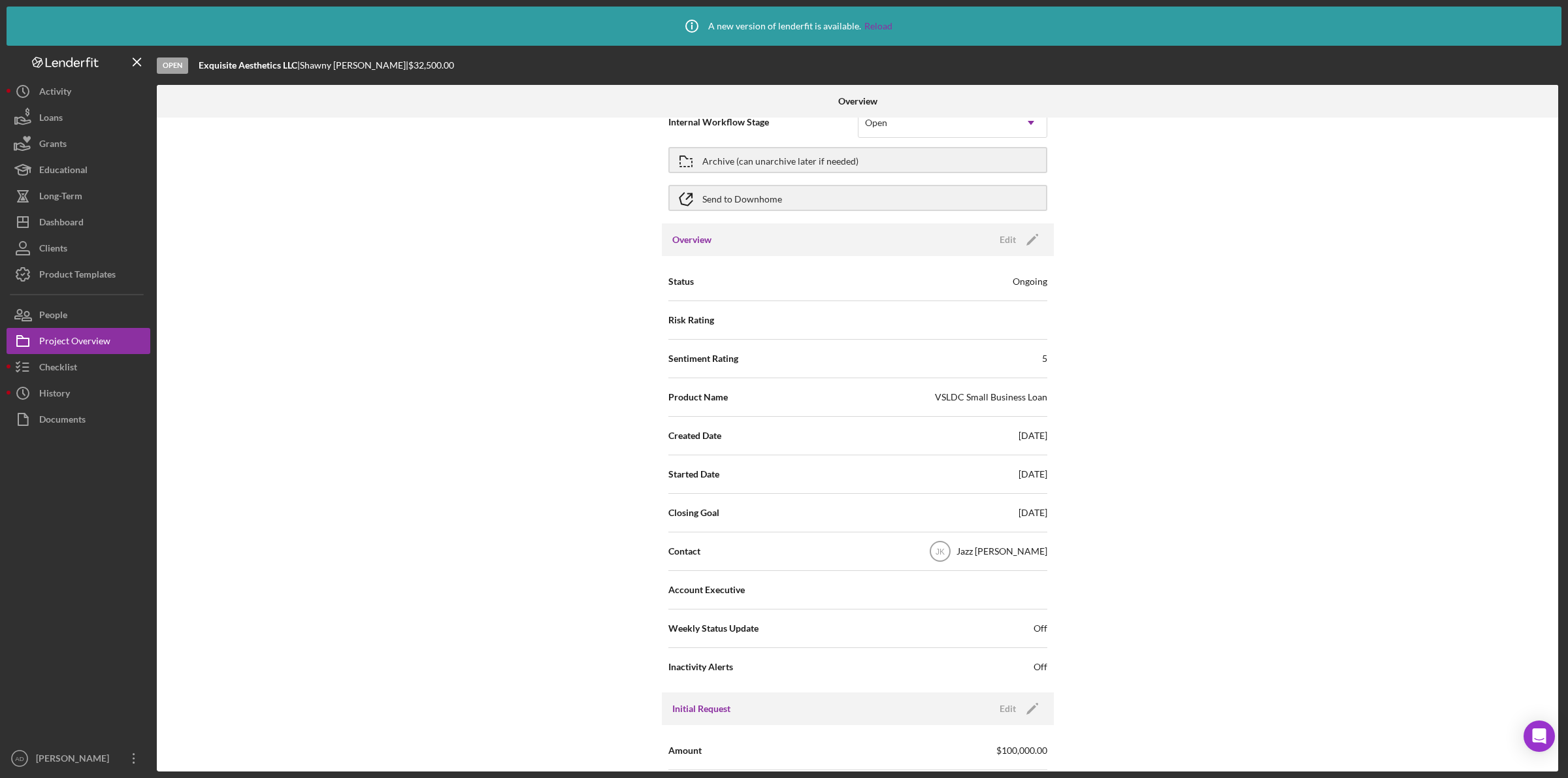
scroll to position [0, 0]
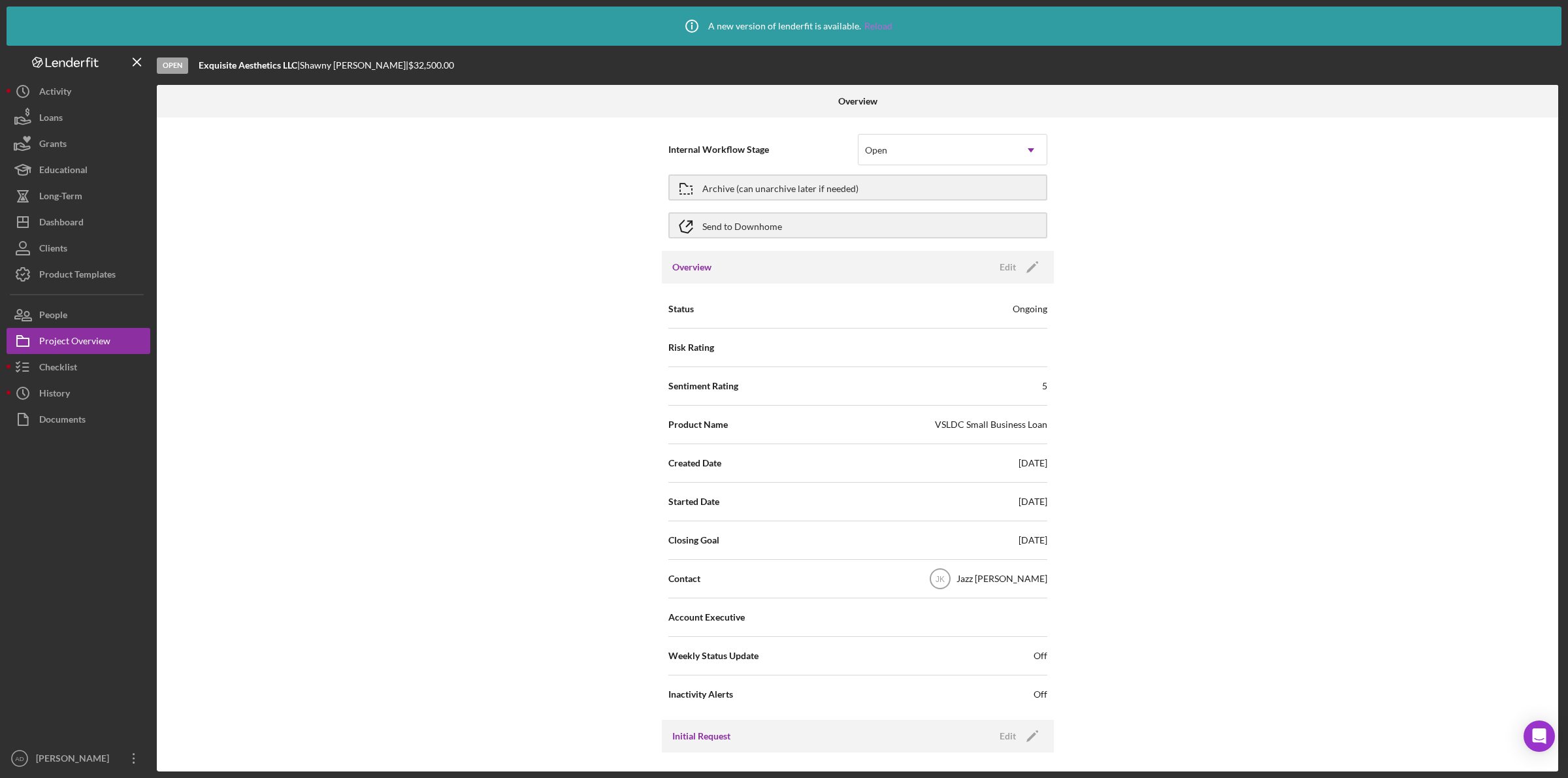
click at [882, 27] on link "Reload" at bounding box center [878, 26] width 28 height 10
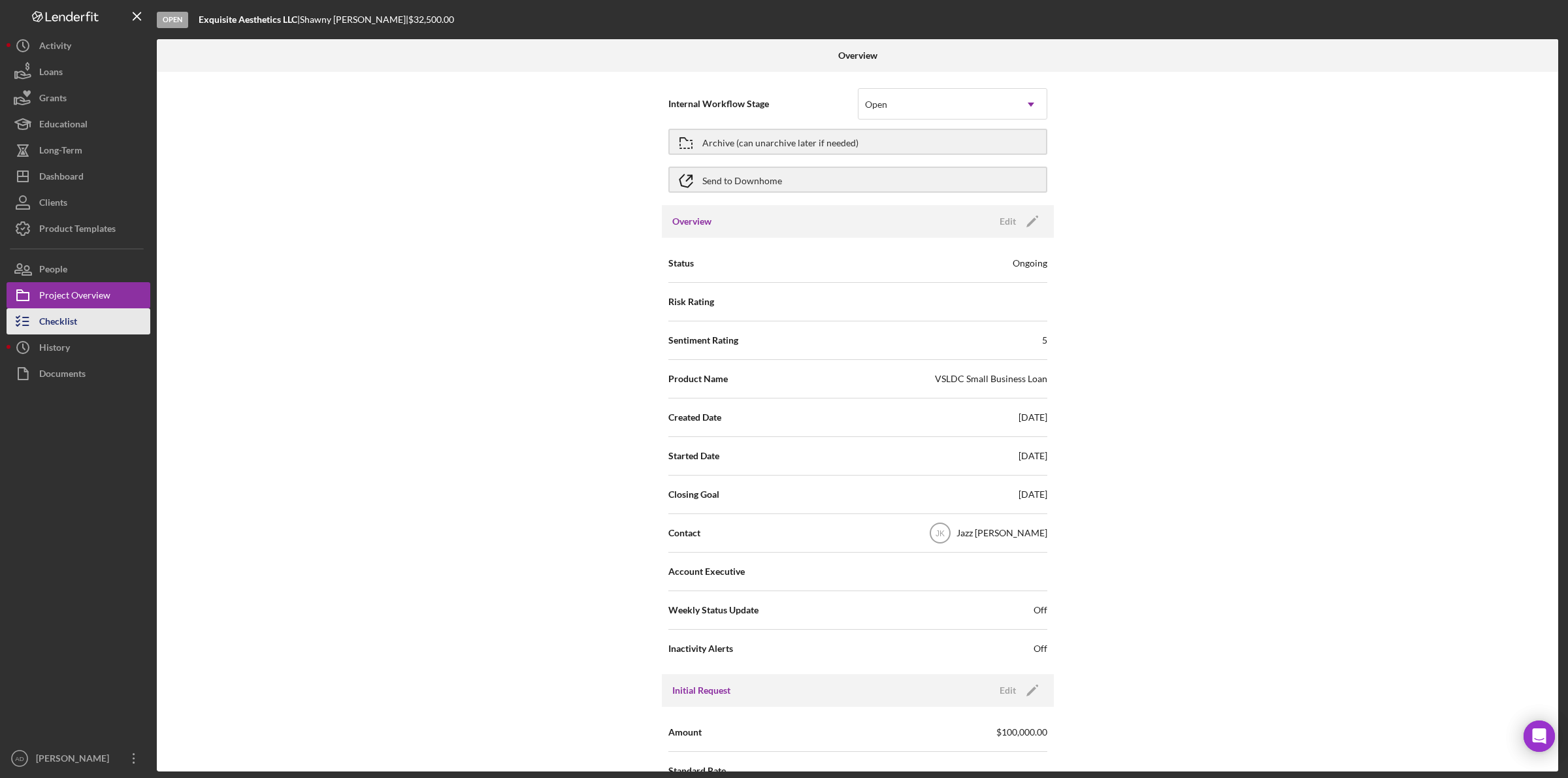
click at [65, 324] on div "Checklist" at bounding box center [58, 323] width 38 height 29
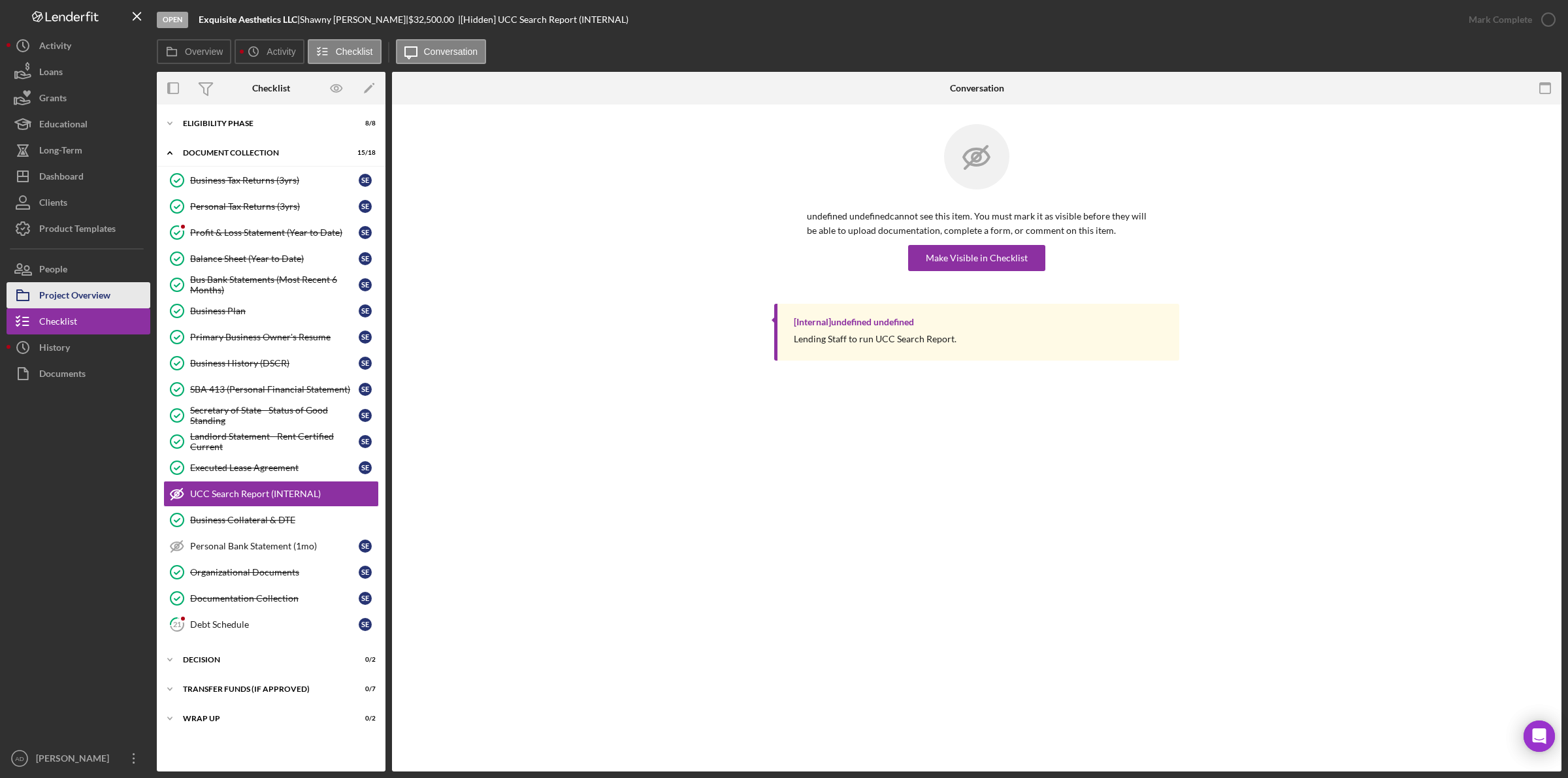
click at [65, 296] on div "Project Overview" at bounding box center [75, 297] width 72 height 29
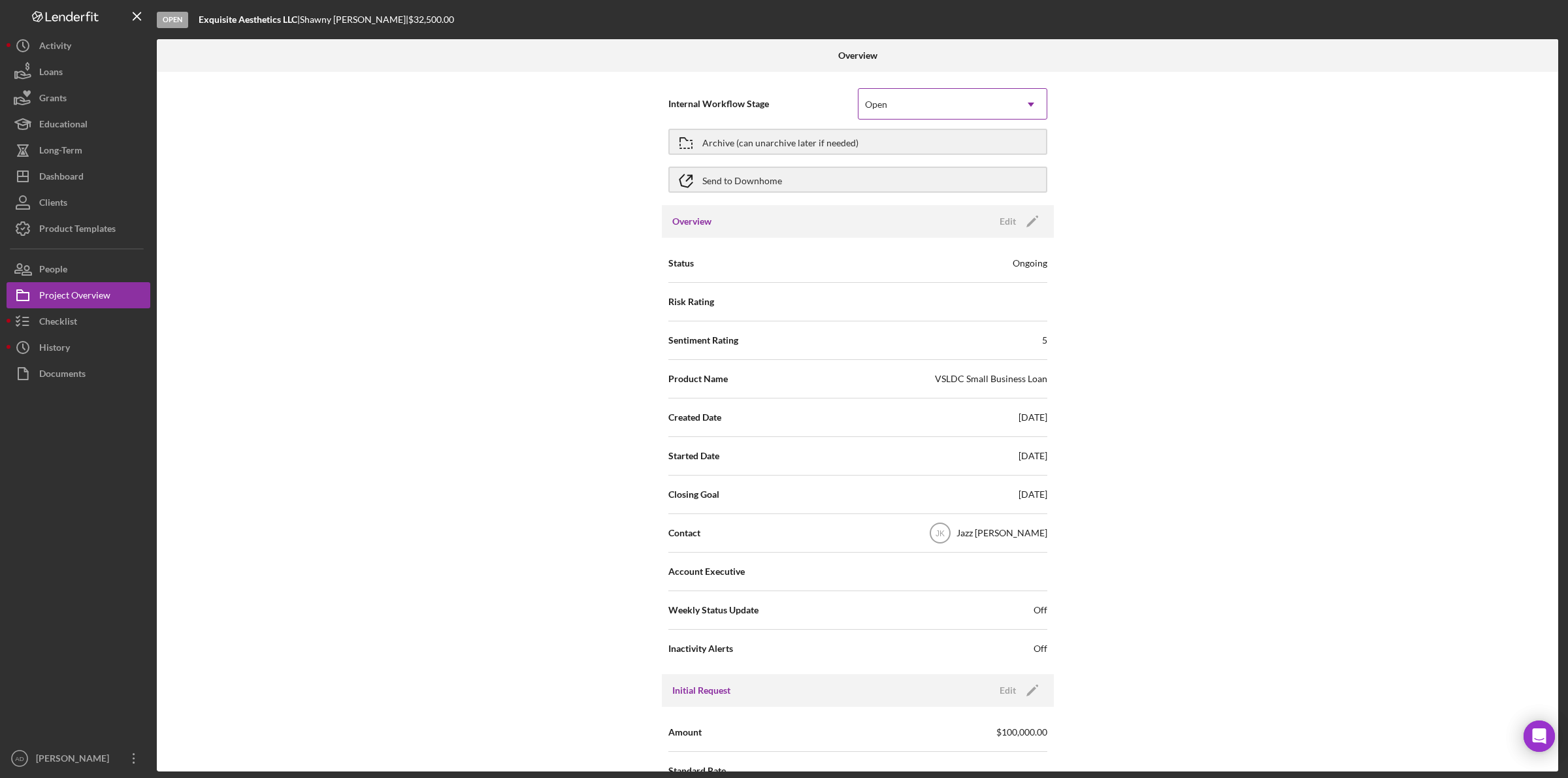
click at [1004, 103] on div "Open" at bounding box center [937, 105] width 157 height 30
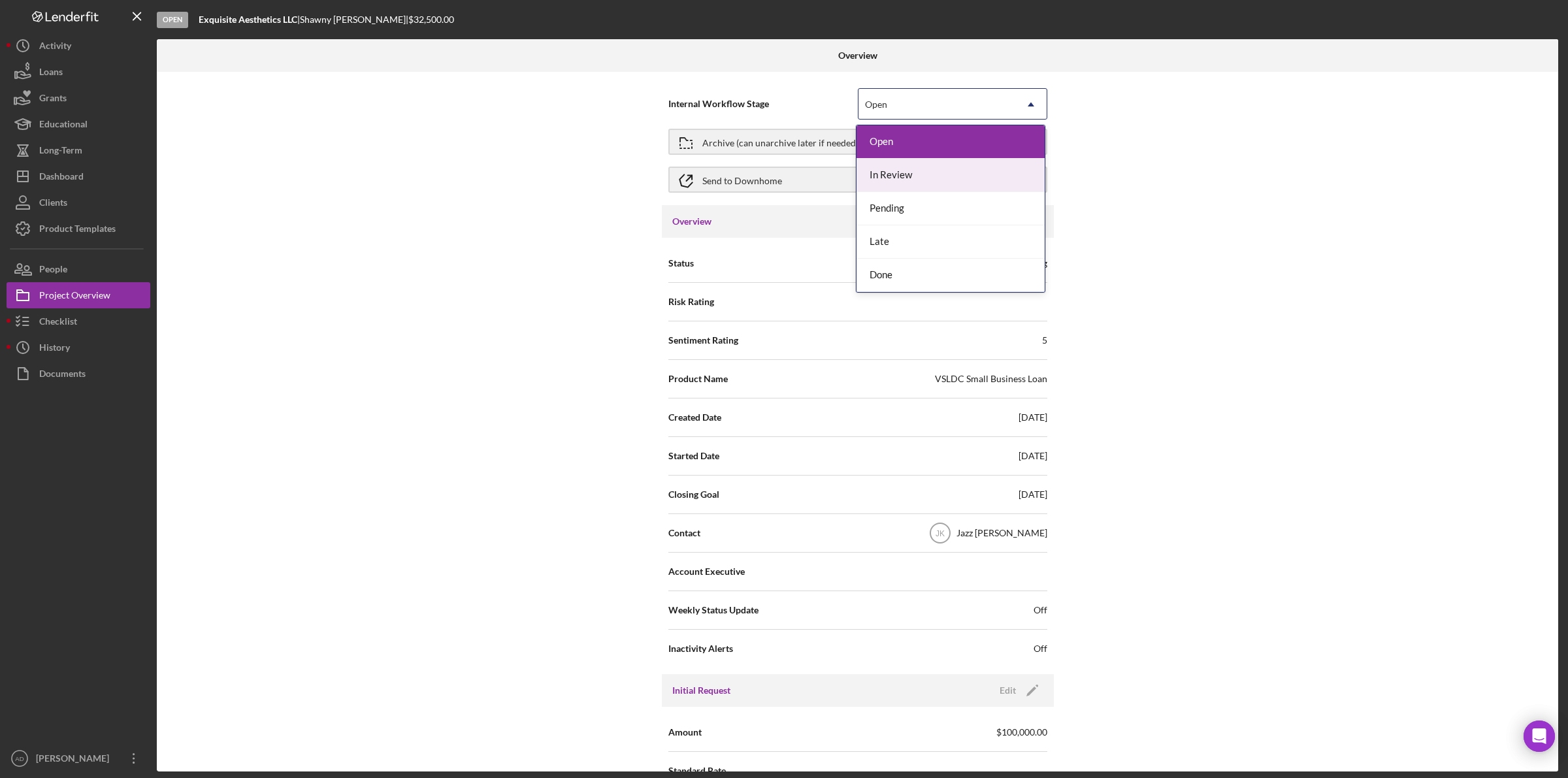
click at [936, 177] on div "In Review" at bounding box center [951, 175] width 188 height 33
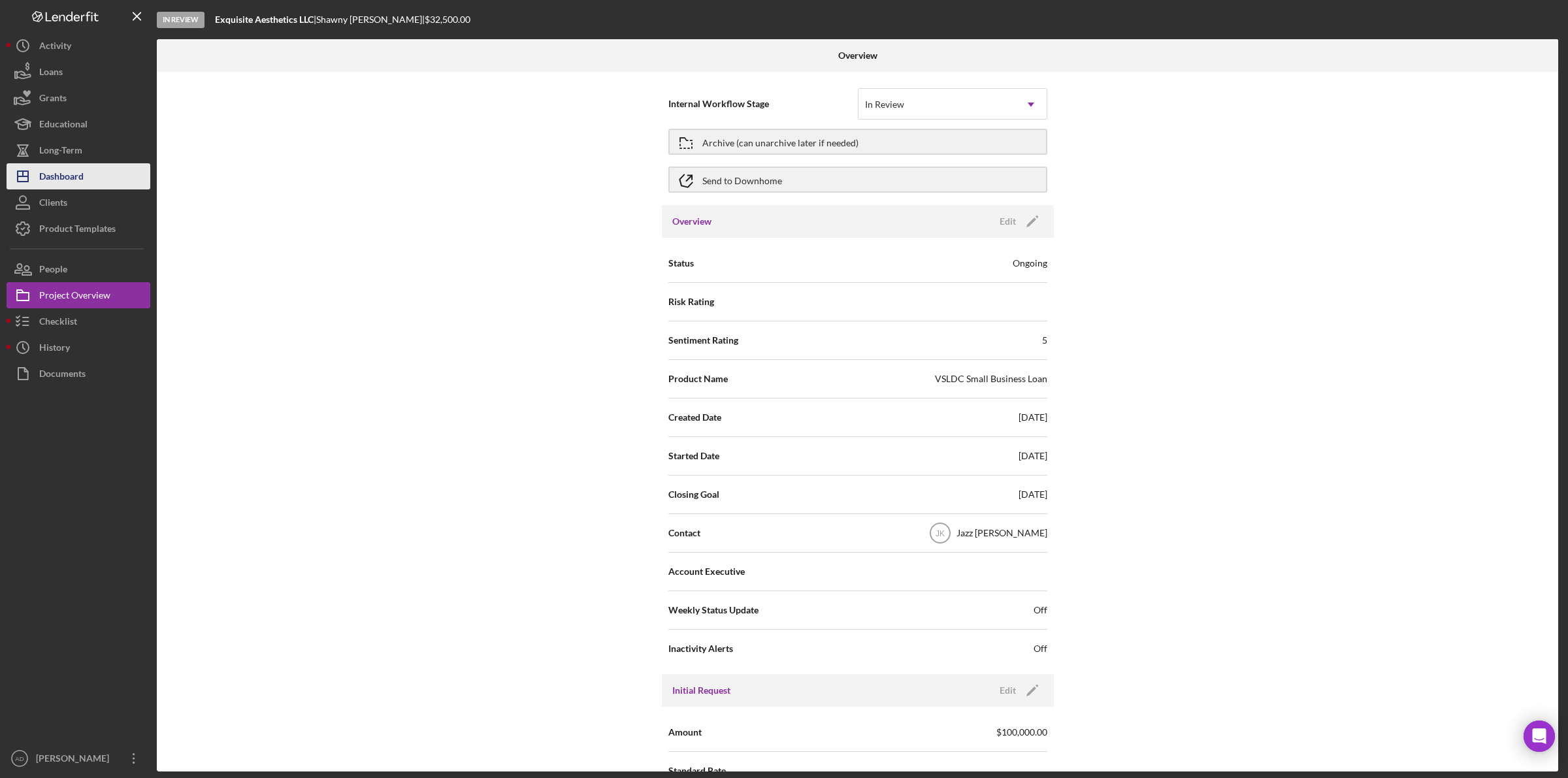
click at [83, 175] on div "Dashboard" at bounding box center [61, 178] width 44 height 29
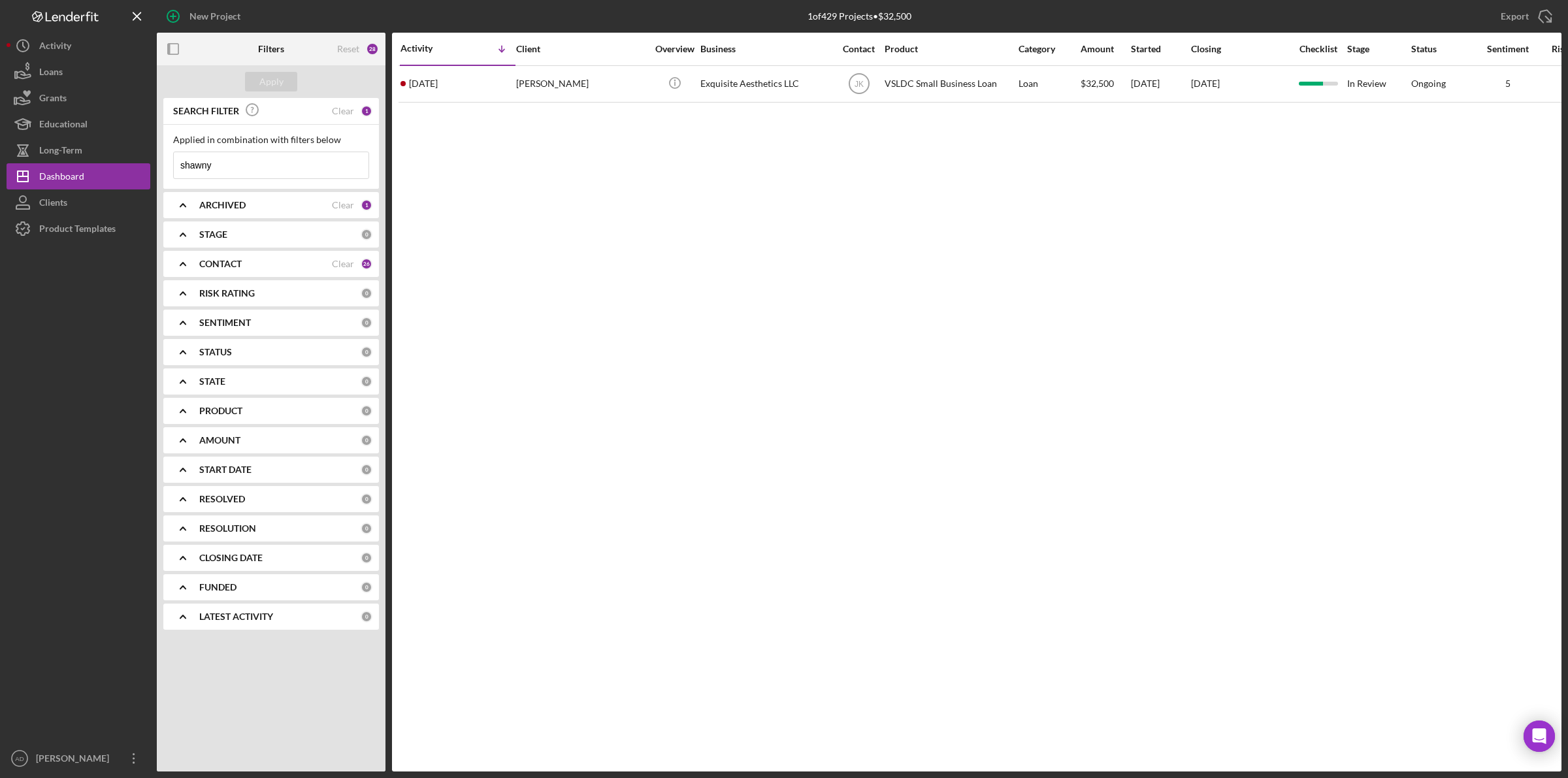
click at [360, 115] on div "SEARCH FILTER Clear 1" at bounding box center [271, 111] width 203 height 29
click at [348, 109] on div "Clear" at bounding box center [343, 110] width 22 height 10
click at [278, 78] on div "Apply" at bounding box center [272, 81] width 24 height 19
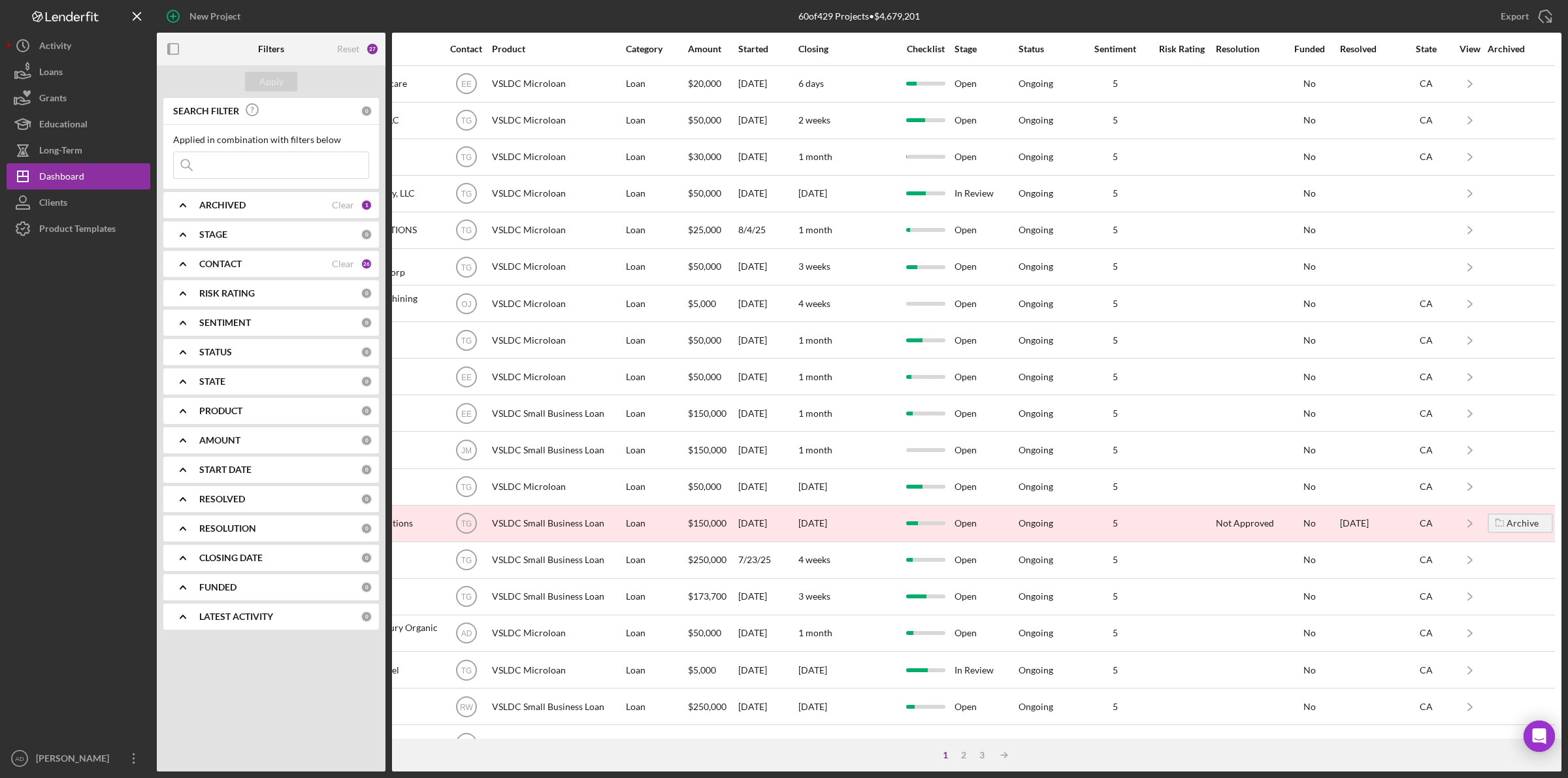
scroll to position [0, 406]
click at [1227, 44] on div "Resolution" at bounding box center [1247, 49] width 62 height 10
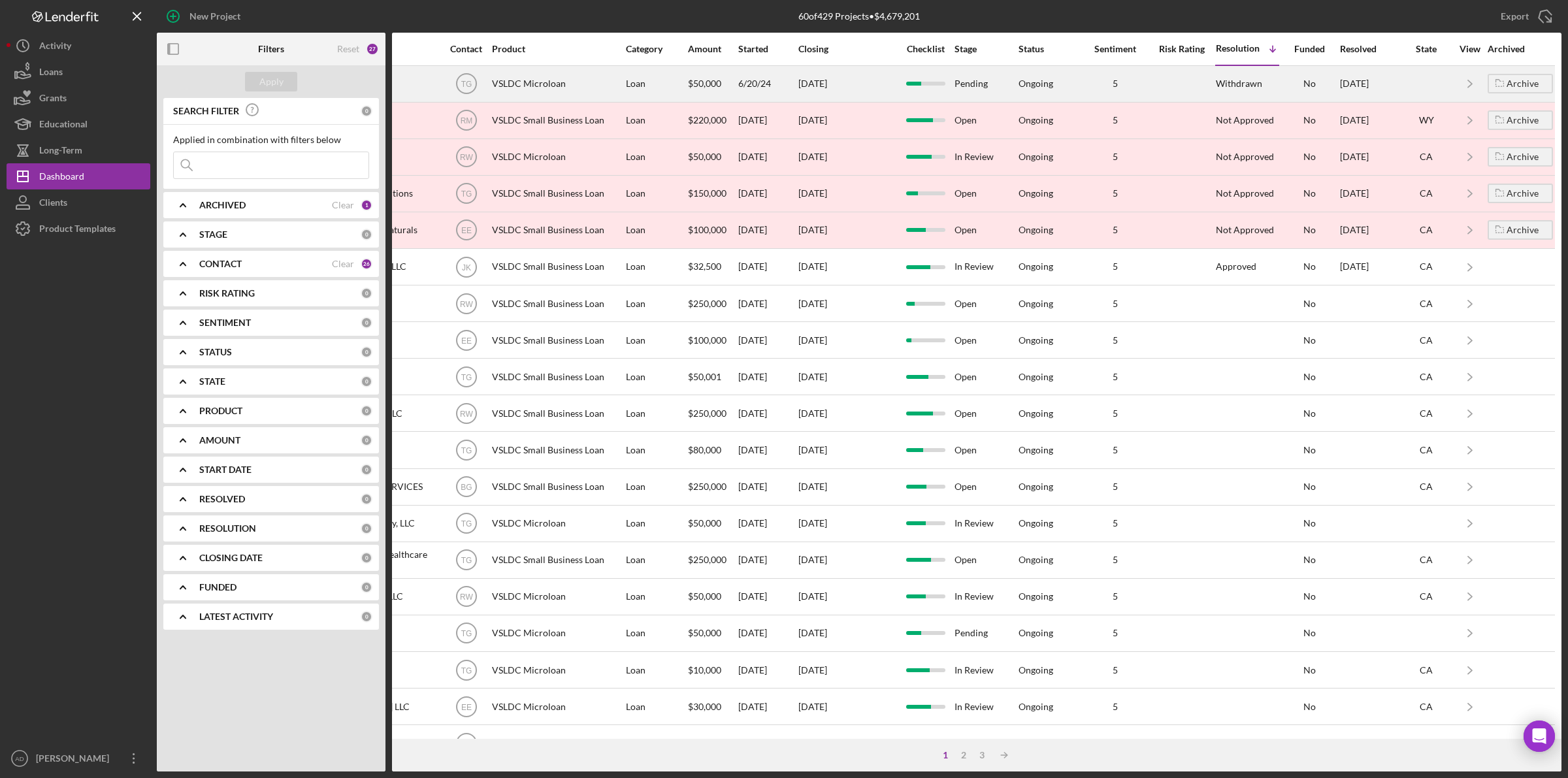
click at [1134, 82] on div "5" at bounding box center [1115, 83] width 65 height 10
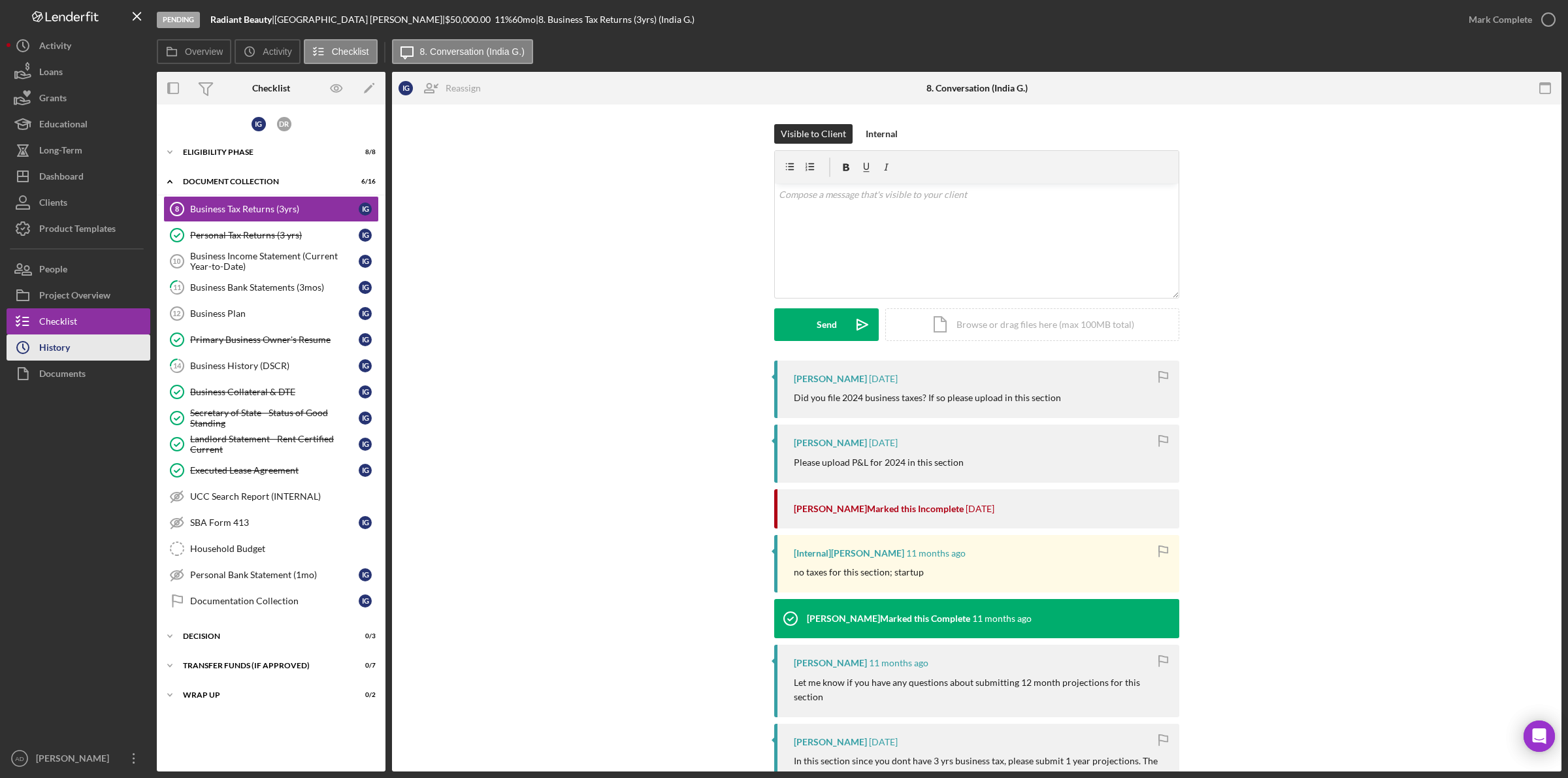
click at [50, 350] on div "History" at bounding box center [54, 350] width 30 height 29
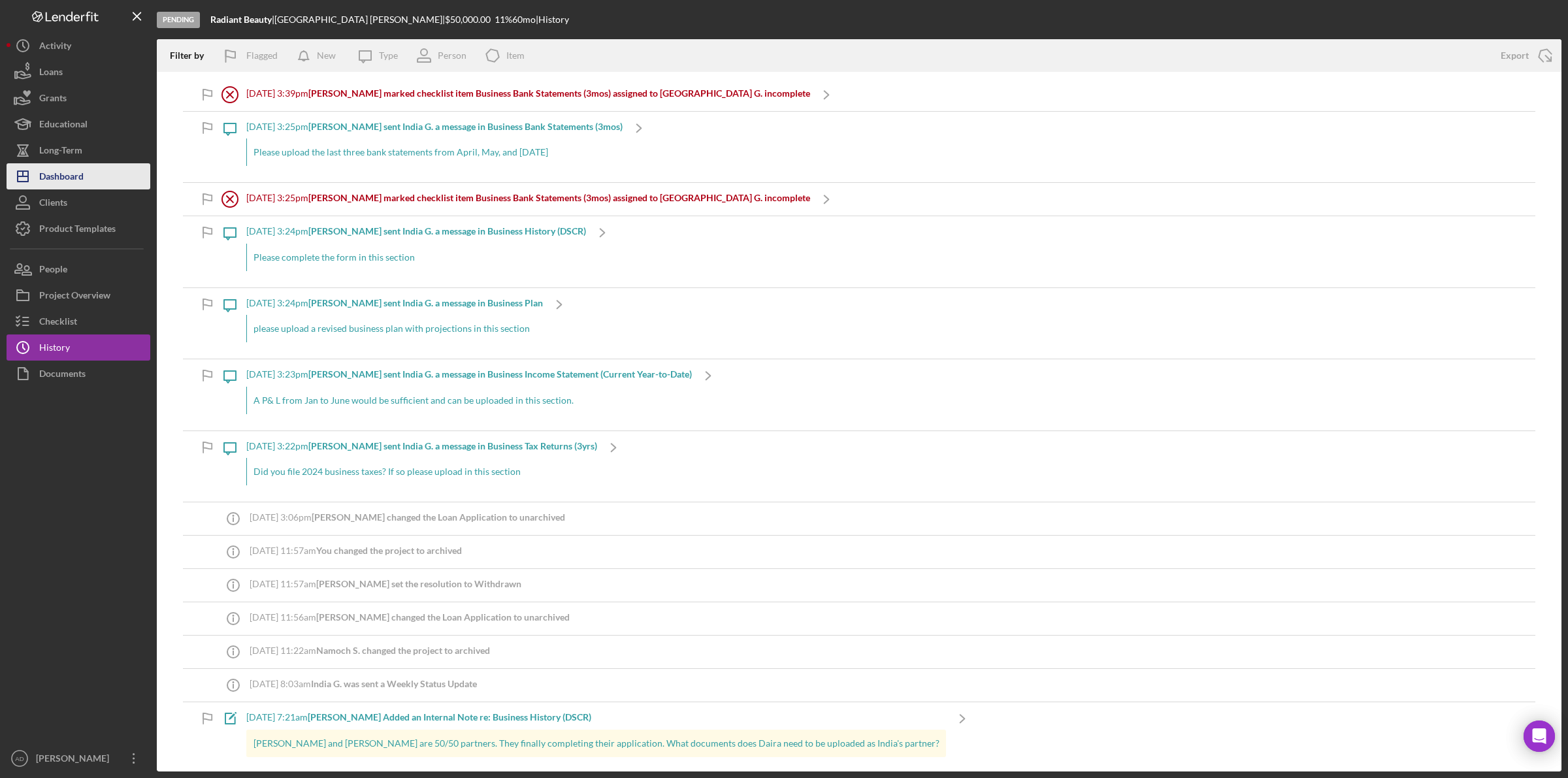
click at [72, 172] on div "Dashboard" at bounding box center [61, 178] width 44 height 29
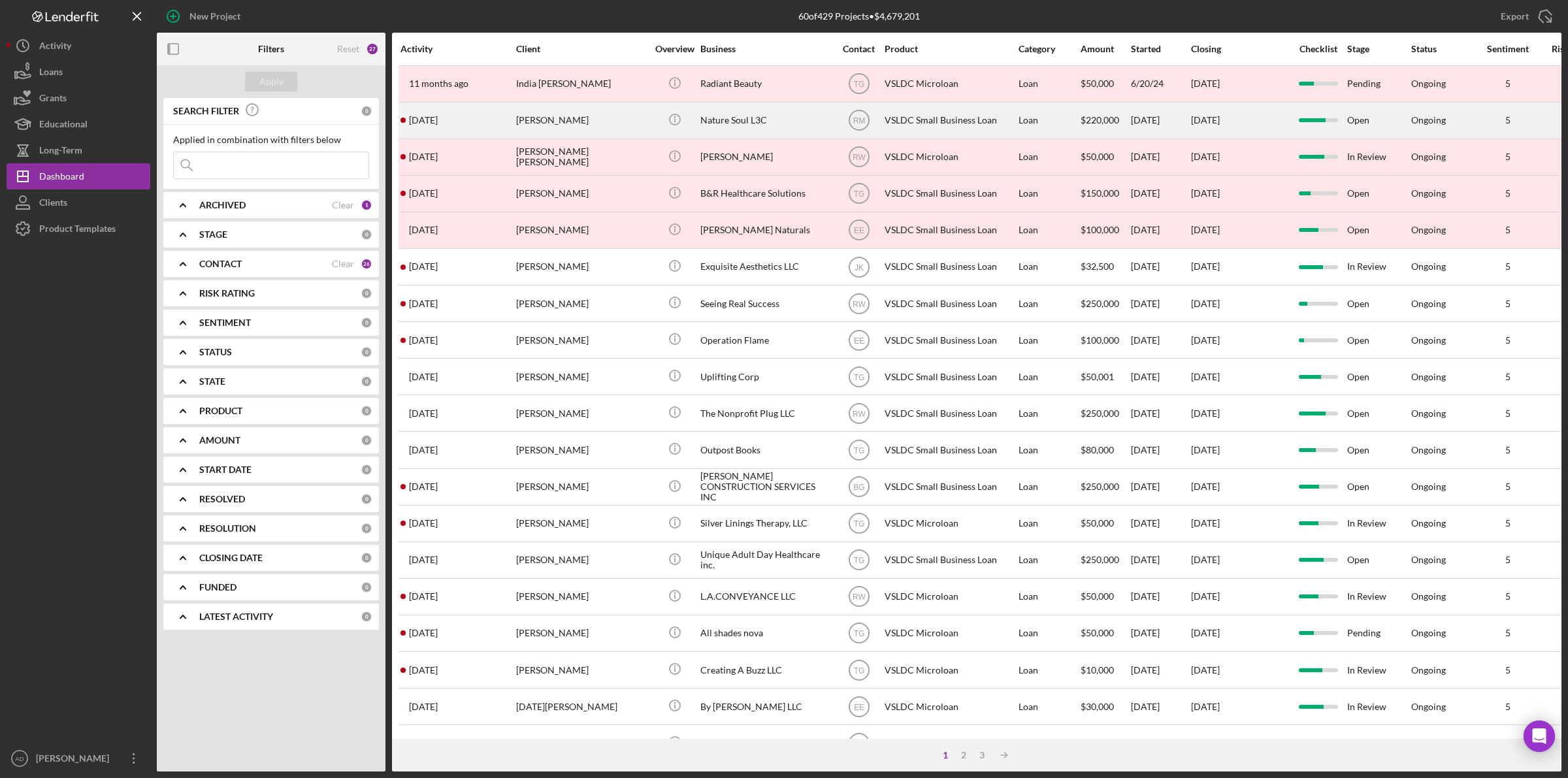
click at [639, 118] on div "[PERSON_NAME]" at bounding box center [582, 121] width 130 height 35
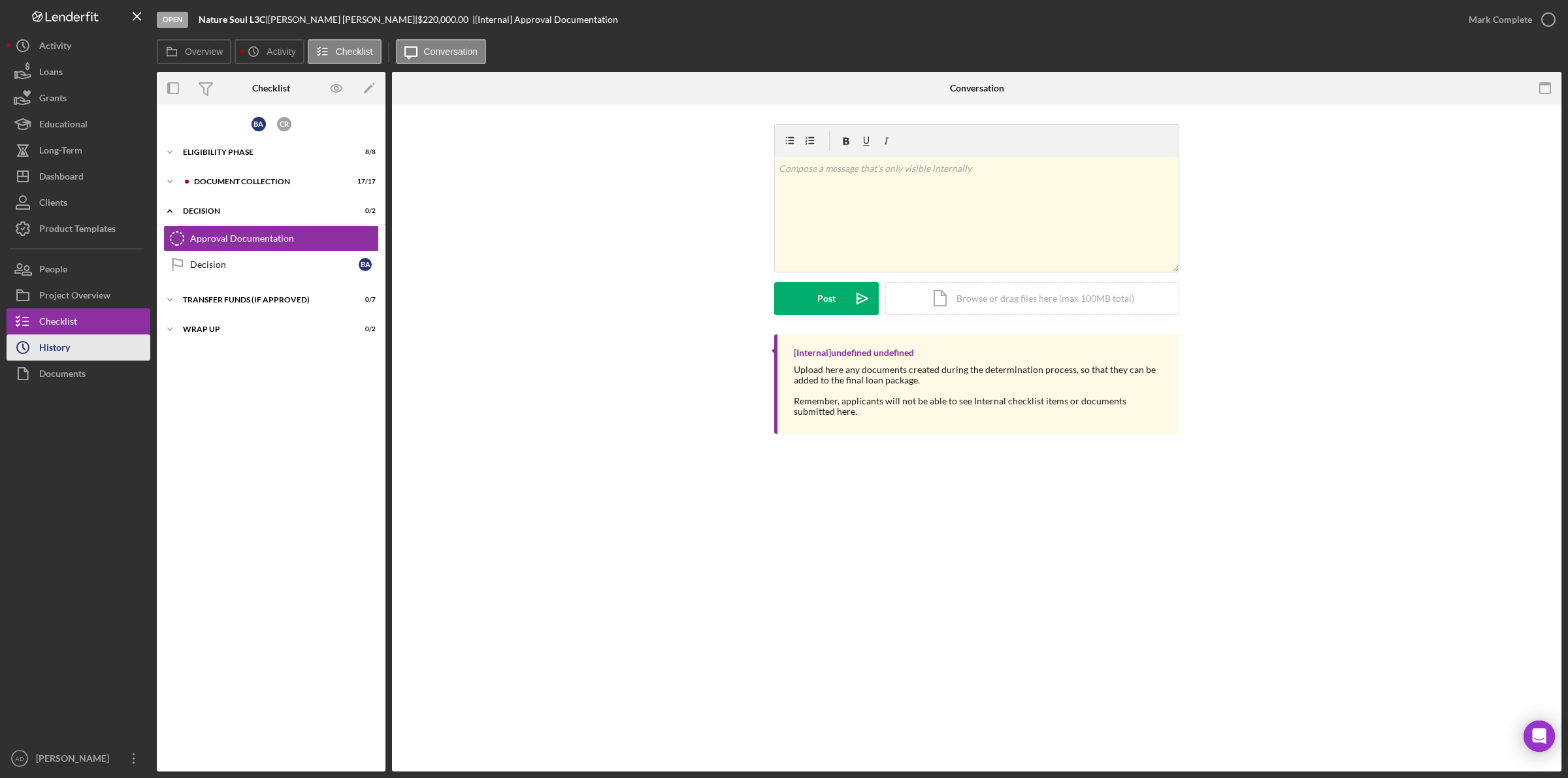
click at [72, 353] on button "Icon/History History" at bounding box center [78, 348] width 144 height 26
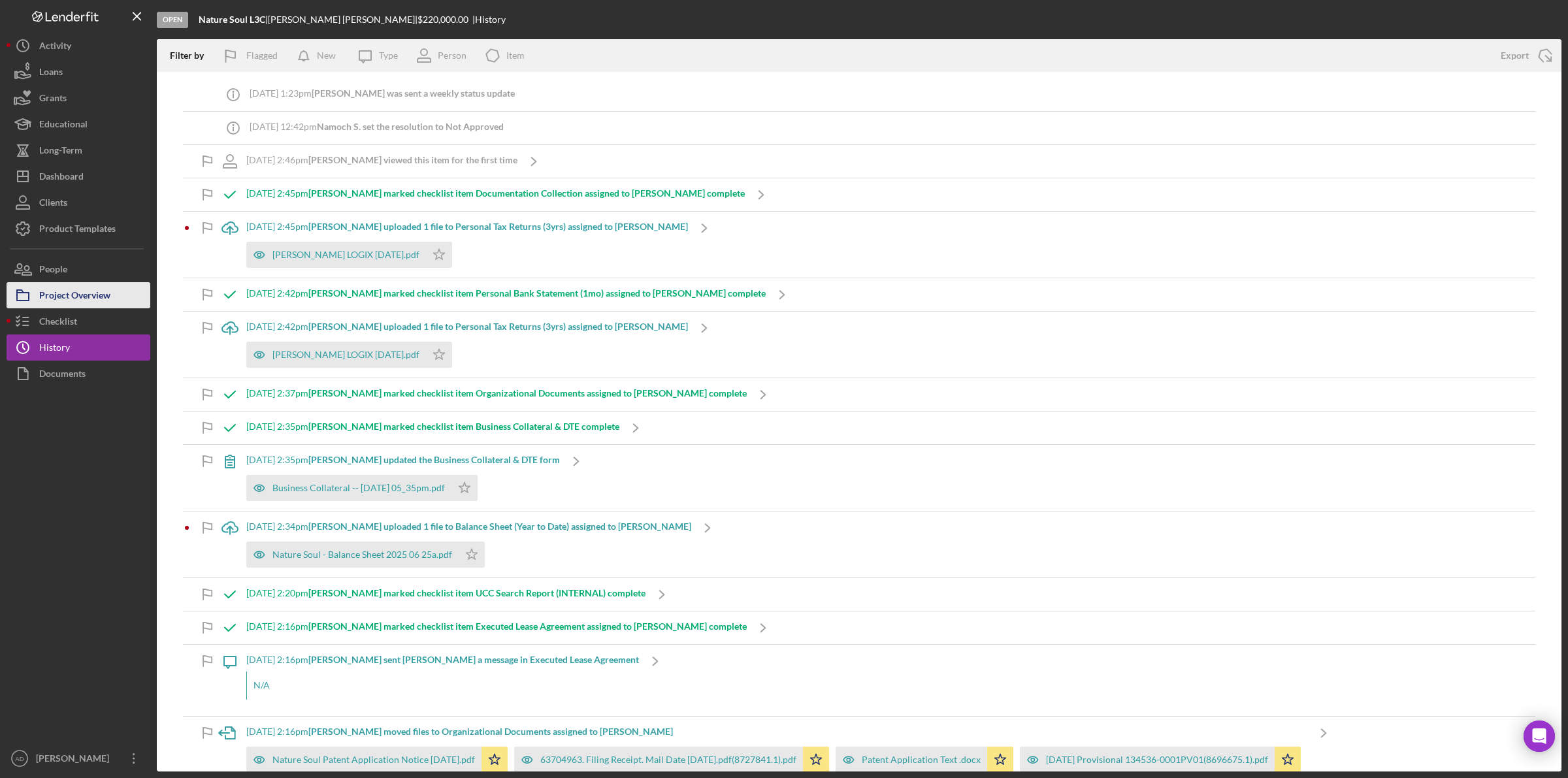
click at [73, 292] on div "Project Overview" at bounding box center [75, 297] width 72 height 29
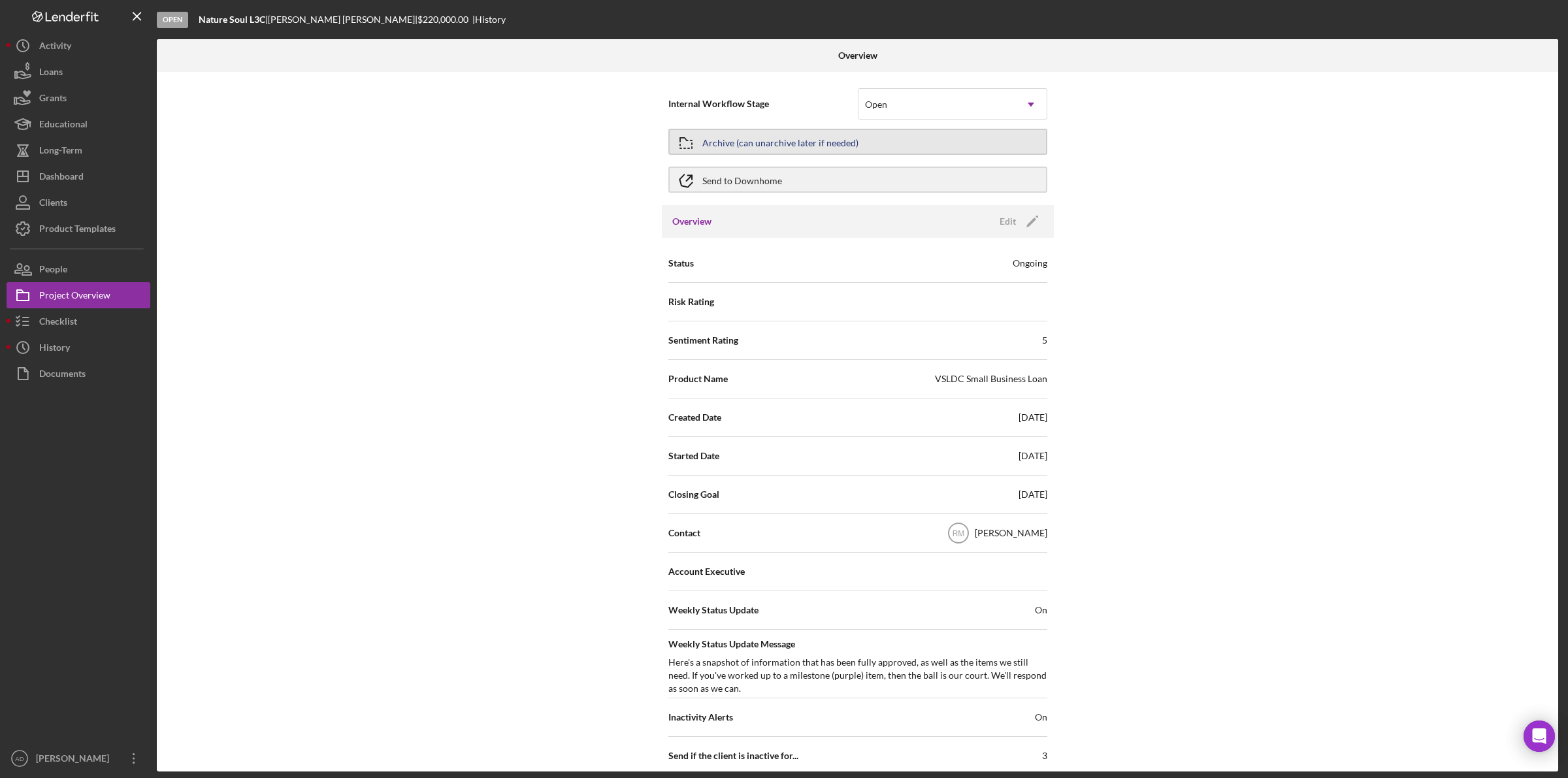
click at [749, 142] on div "Archive (can unarchive later if needed)" at bounding box center [781, 142] width 156 height 24
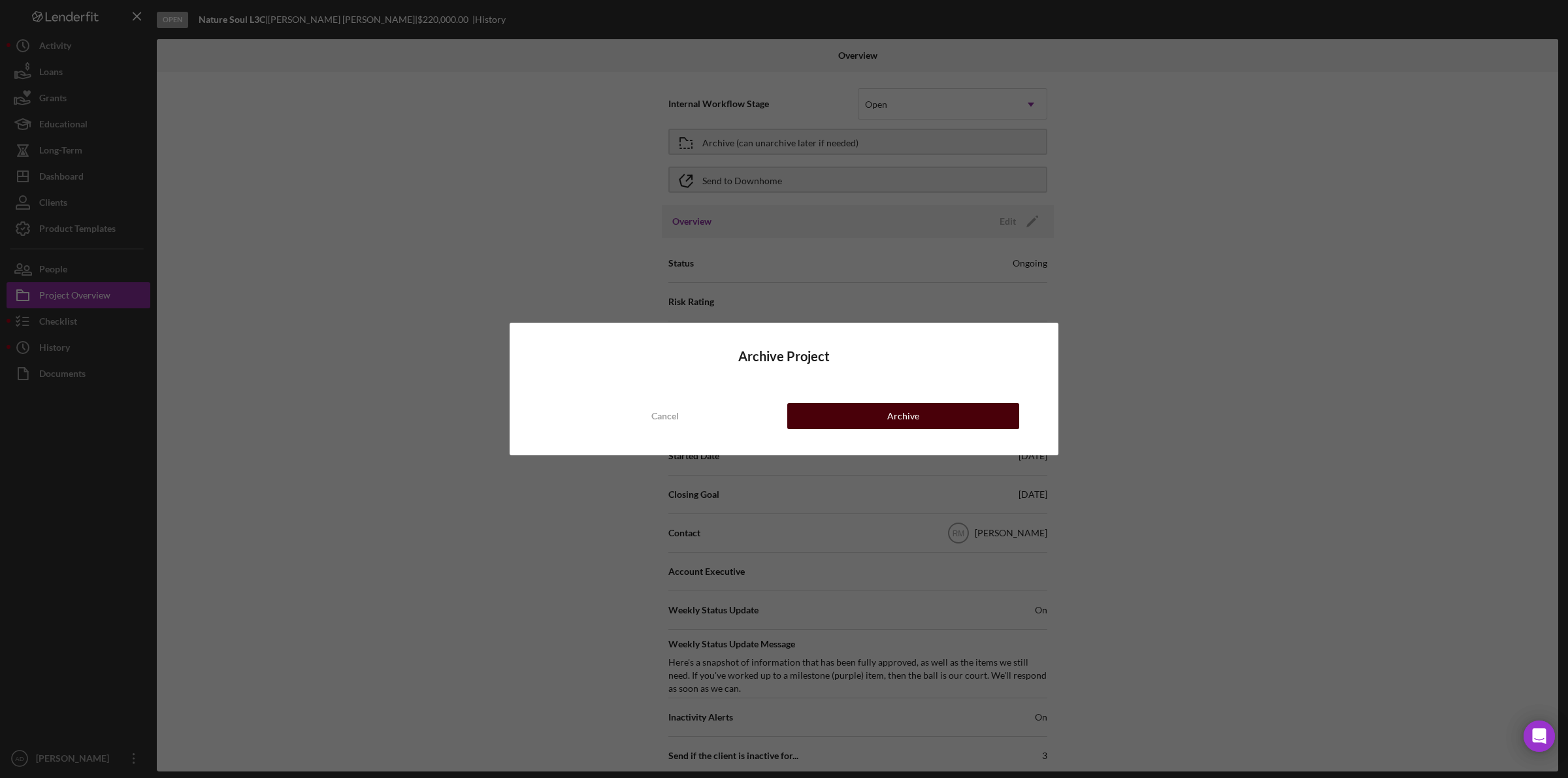
click at [820, 412] on button "Archive" at bounding box center [903, 416] width 232 height 26
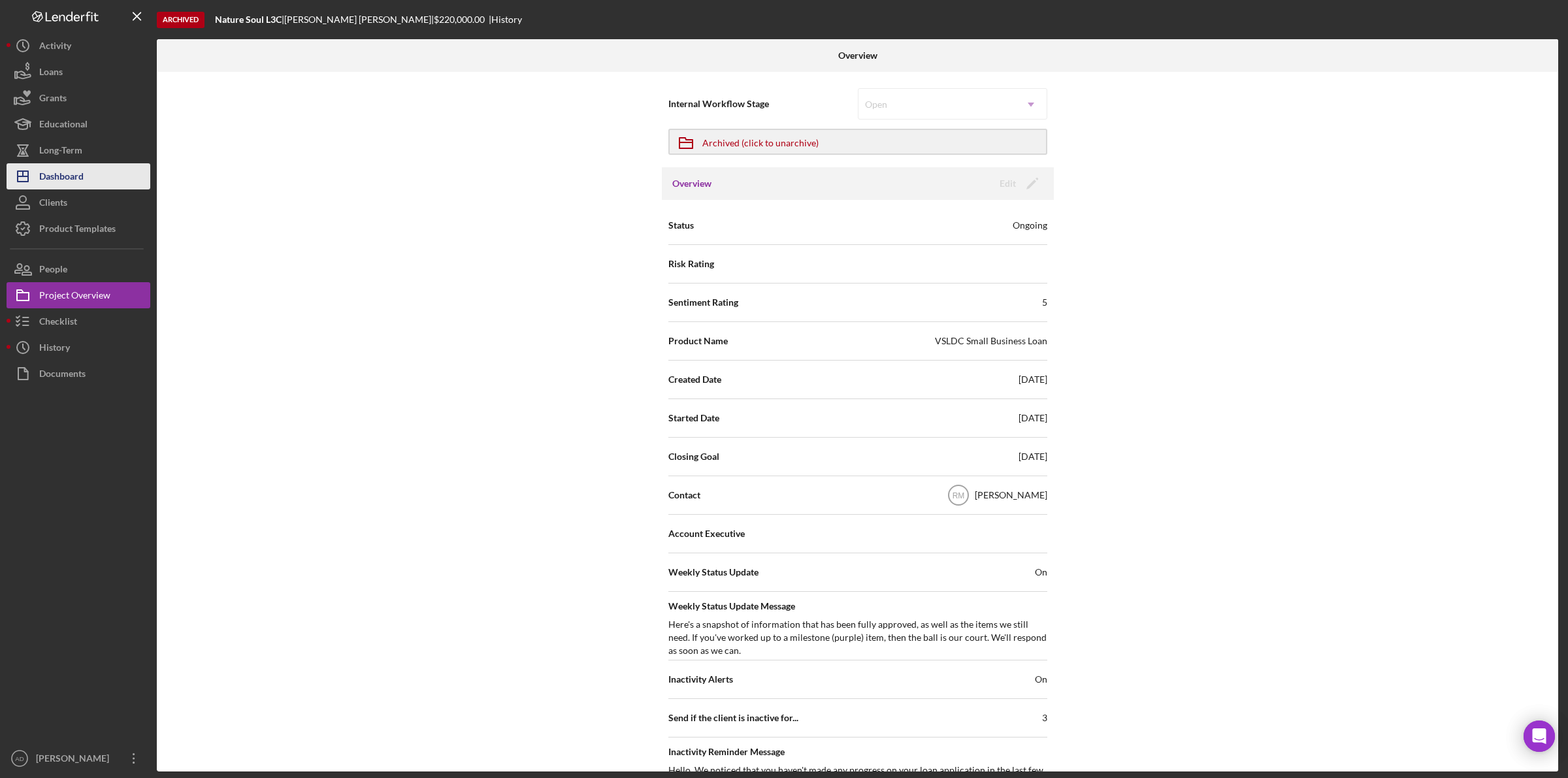
click at [70, 175] on div "Dashboard" at bounding box center [61, 178] width 44 height 29
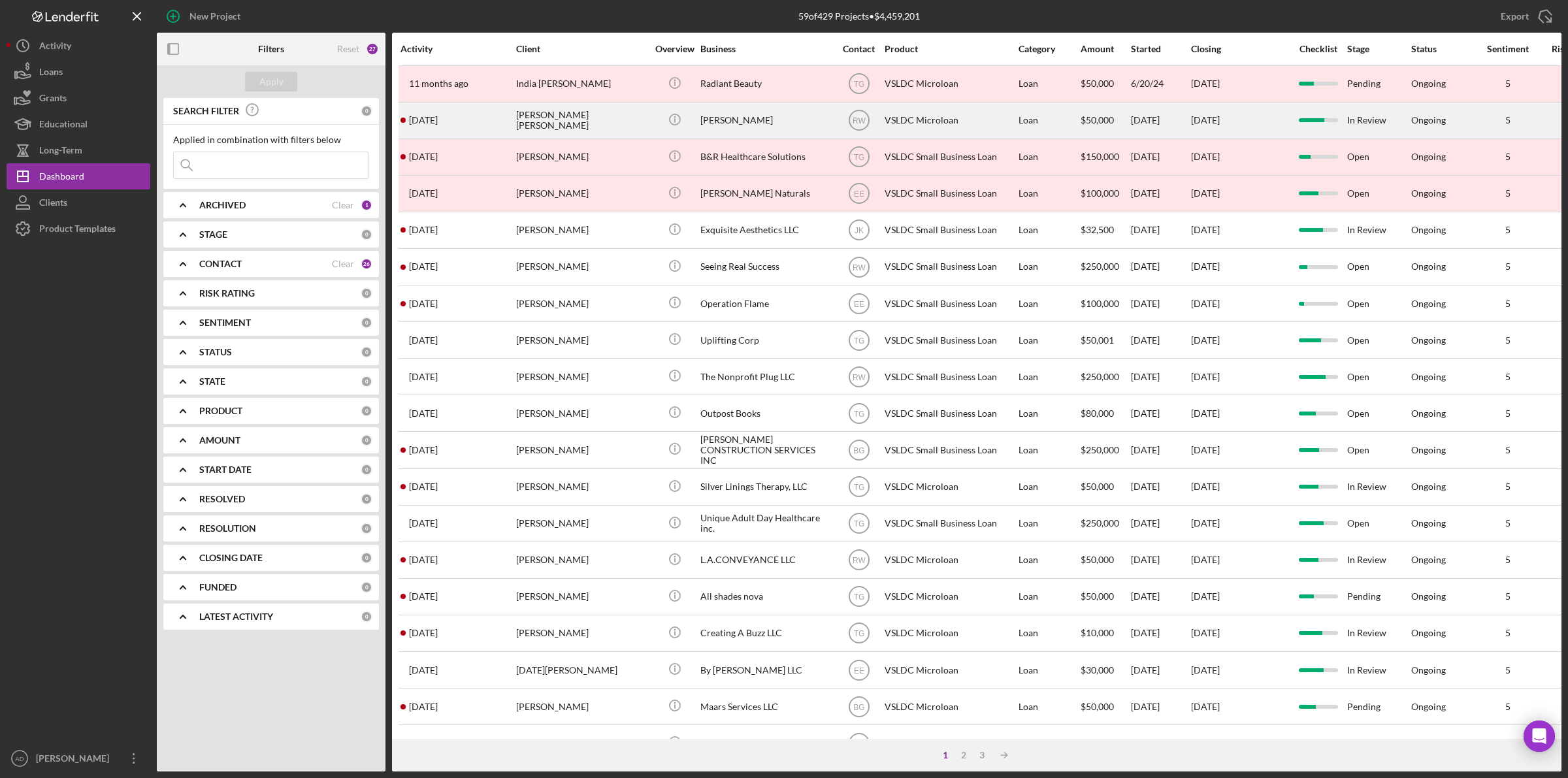
click at [652, 119] on div "Icon/Info" at bounding box center [674, 121] width 49 height 35
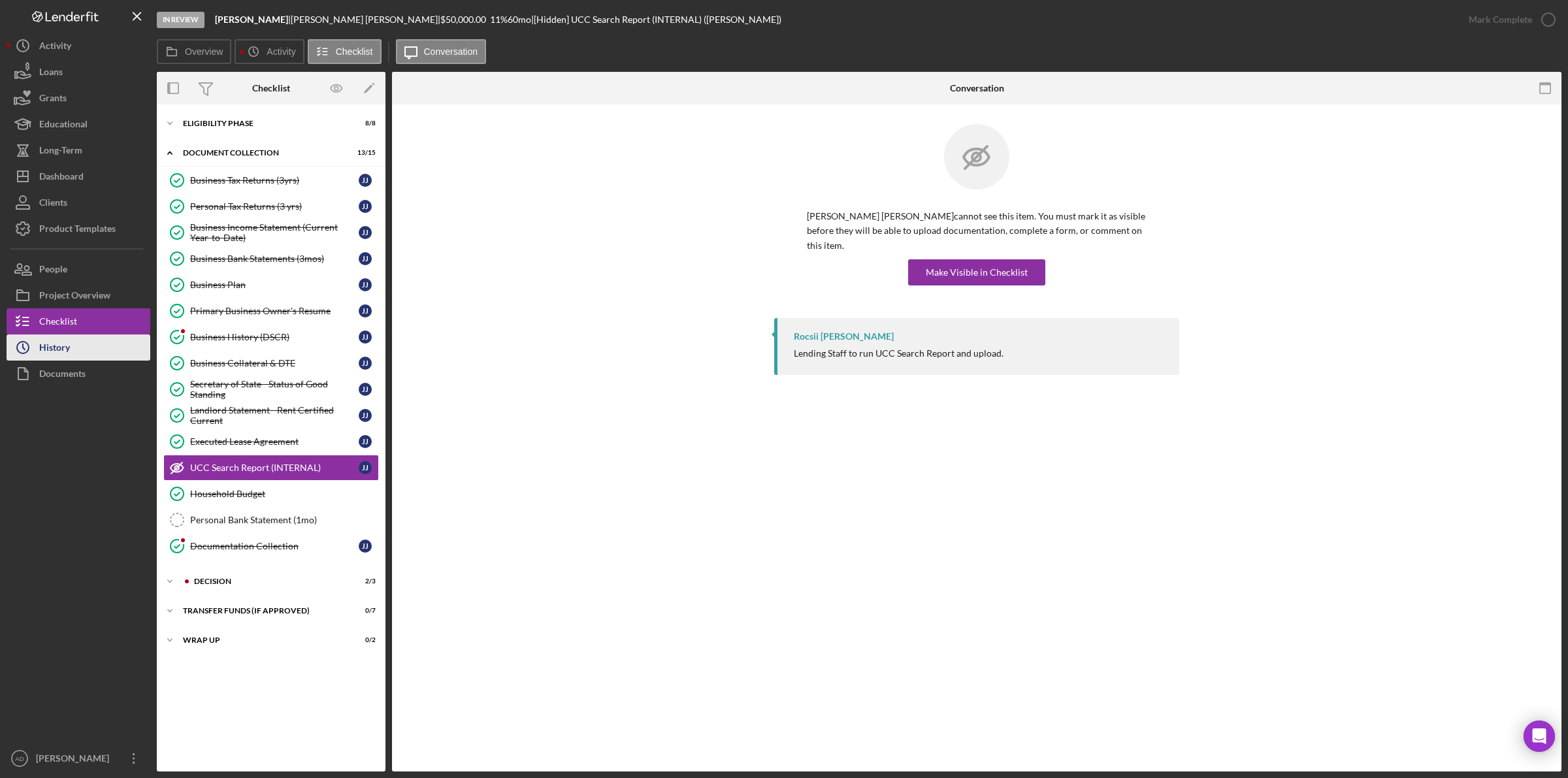
click at [79, 351] on button "Icon/History History" at bounding box center [78, 348] width 144 height 26
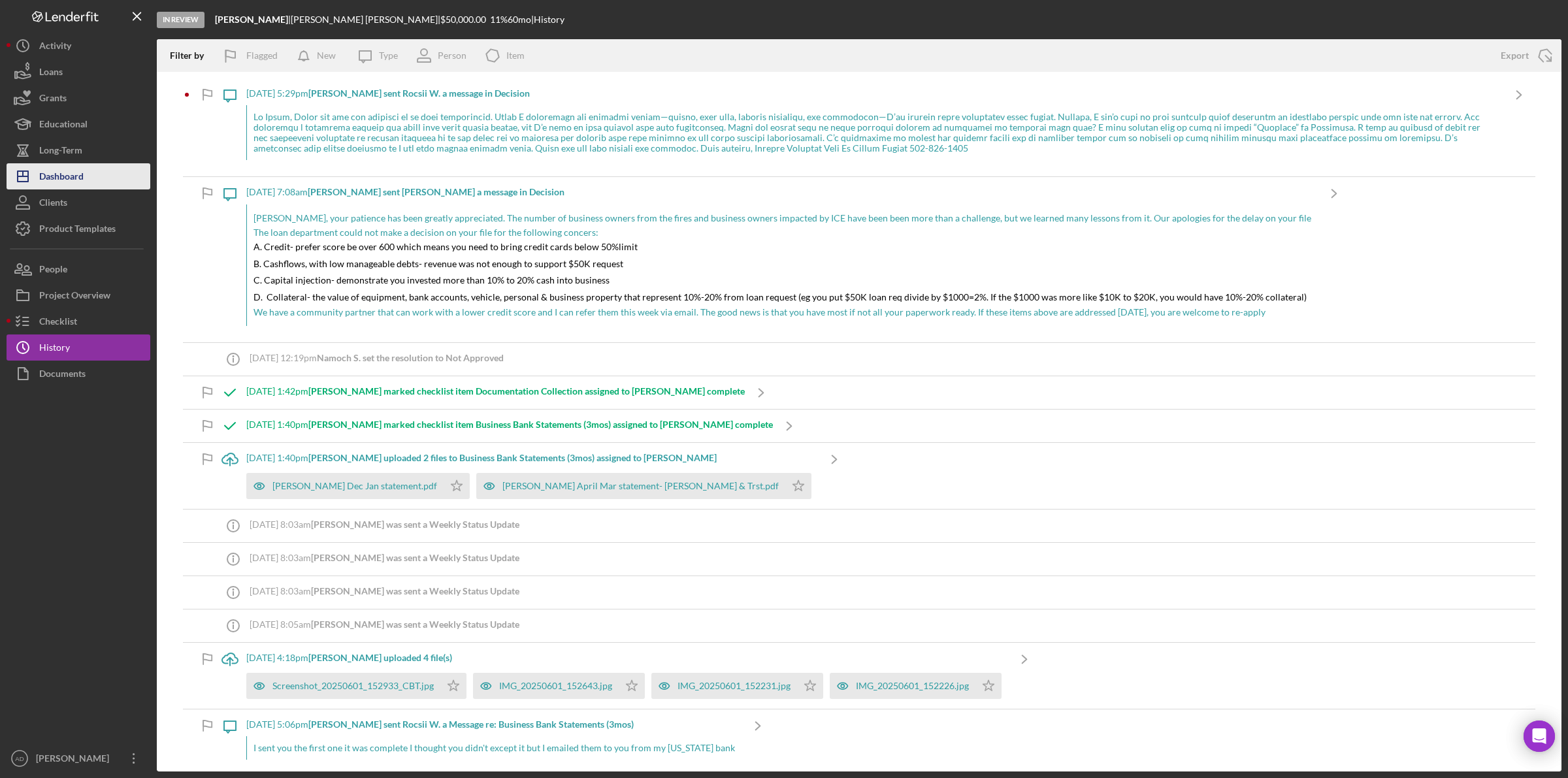
click at [78, 176] on div "Dashboard" at bounding box center [61, 178] width 44 height 29
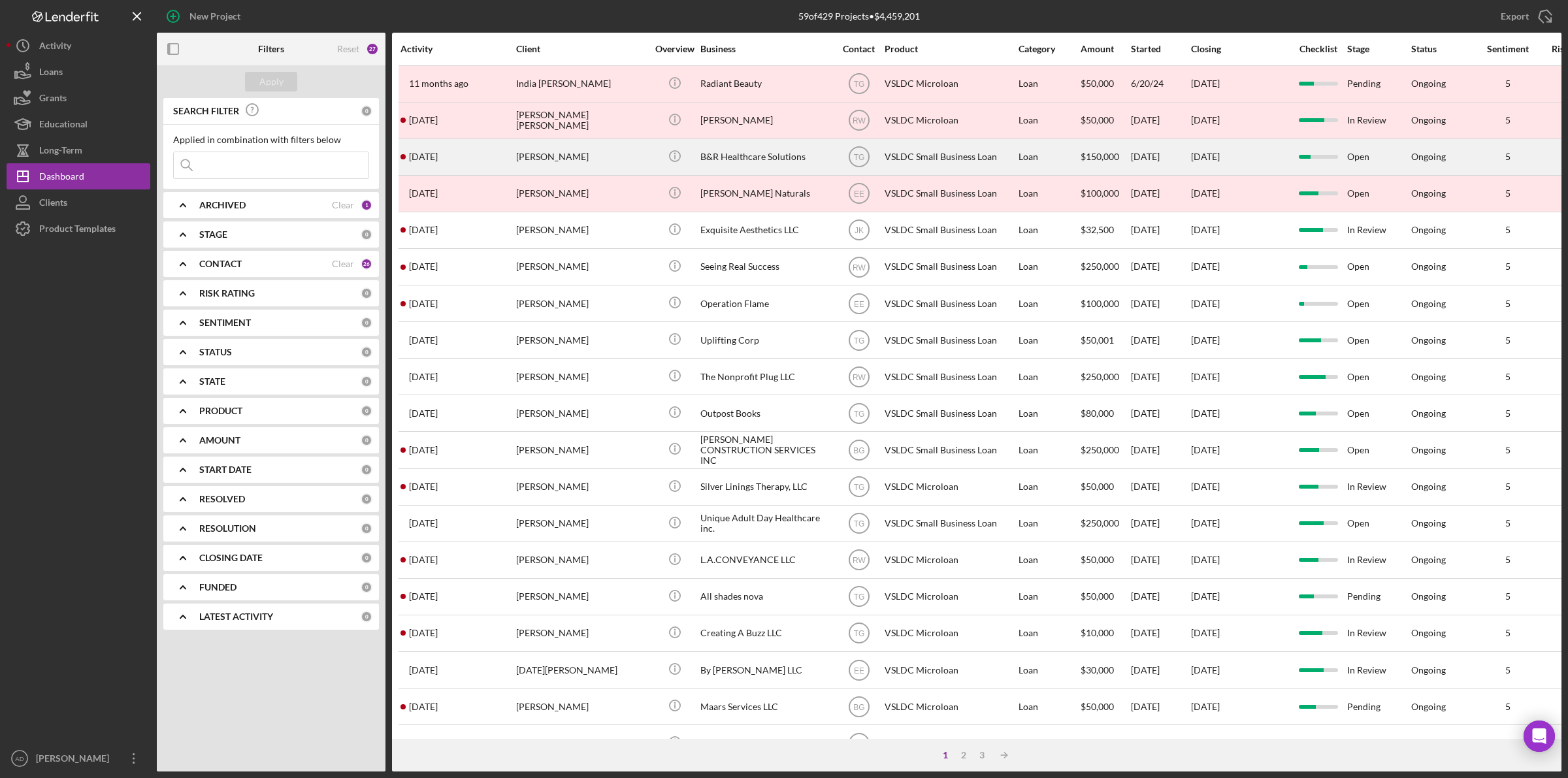
click at [606, 157] on div "[PERSON_NAME]" at bounding box center [582, 157] width 130 height 35
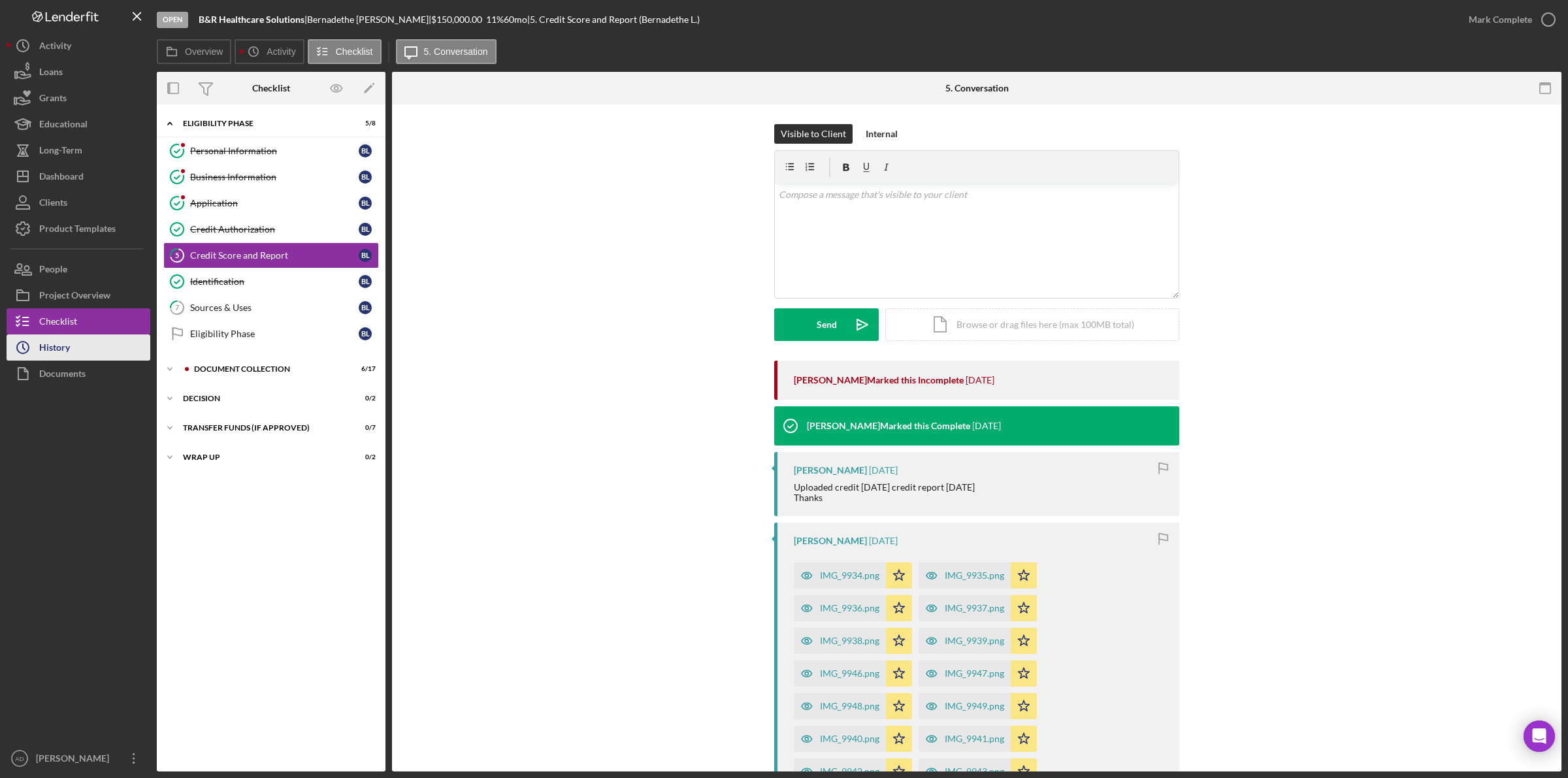
click at [50, 348] on div "History" at bounding box center [54, 350] width 30 height 29
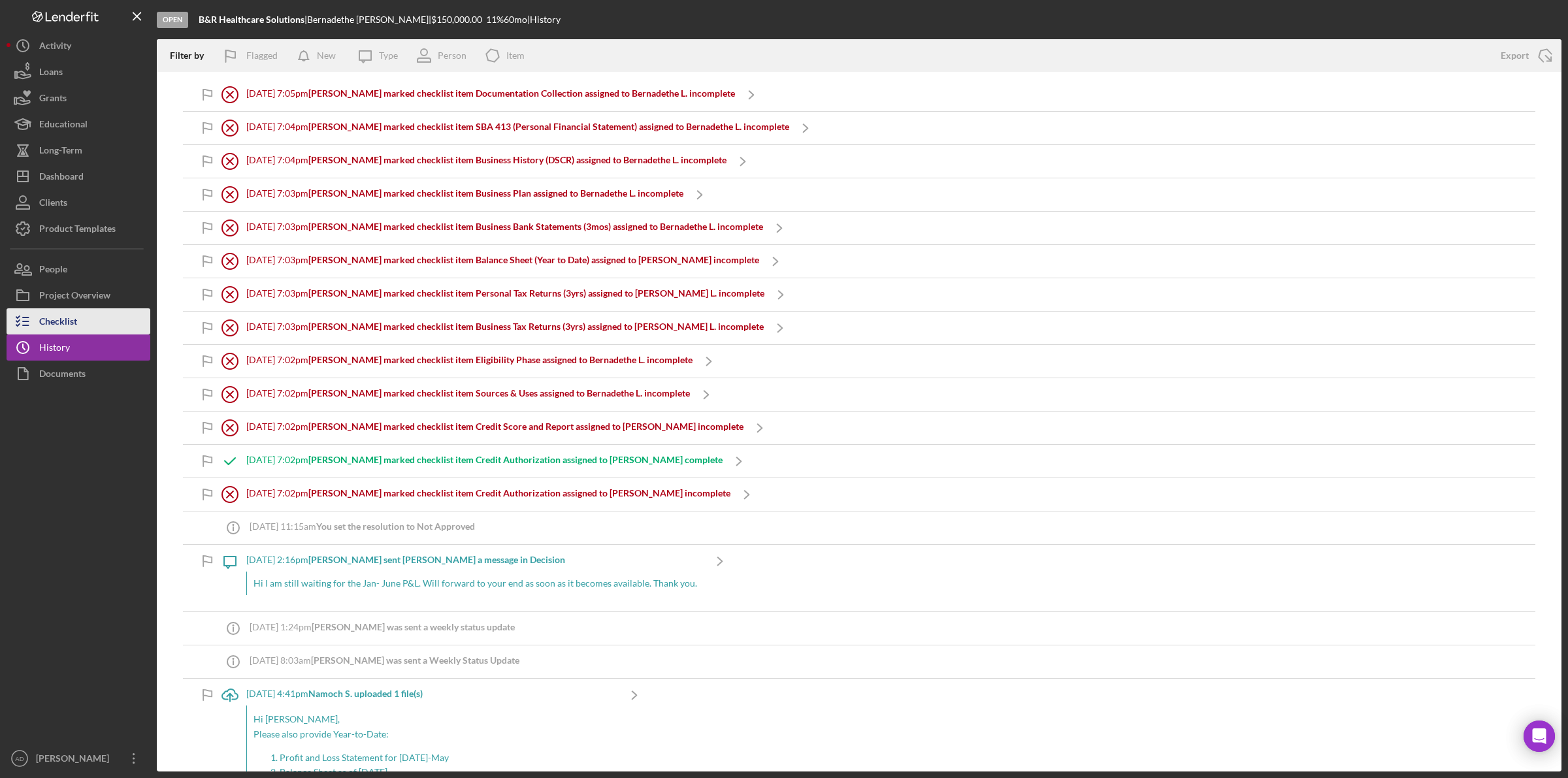
click at [98, 324] on button "Checklist" at bounding box center [78, 321] width 144 height 26
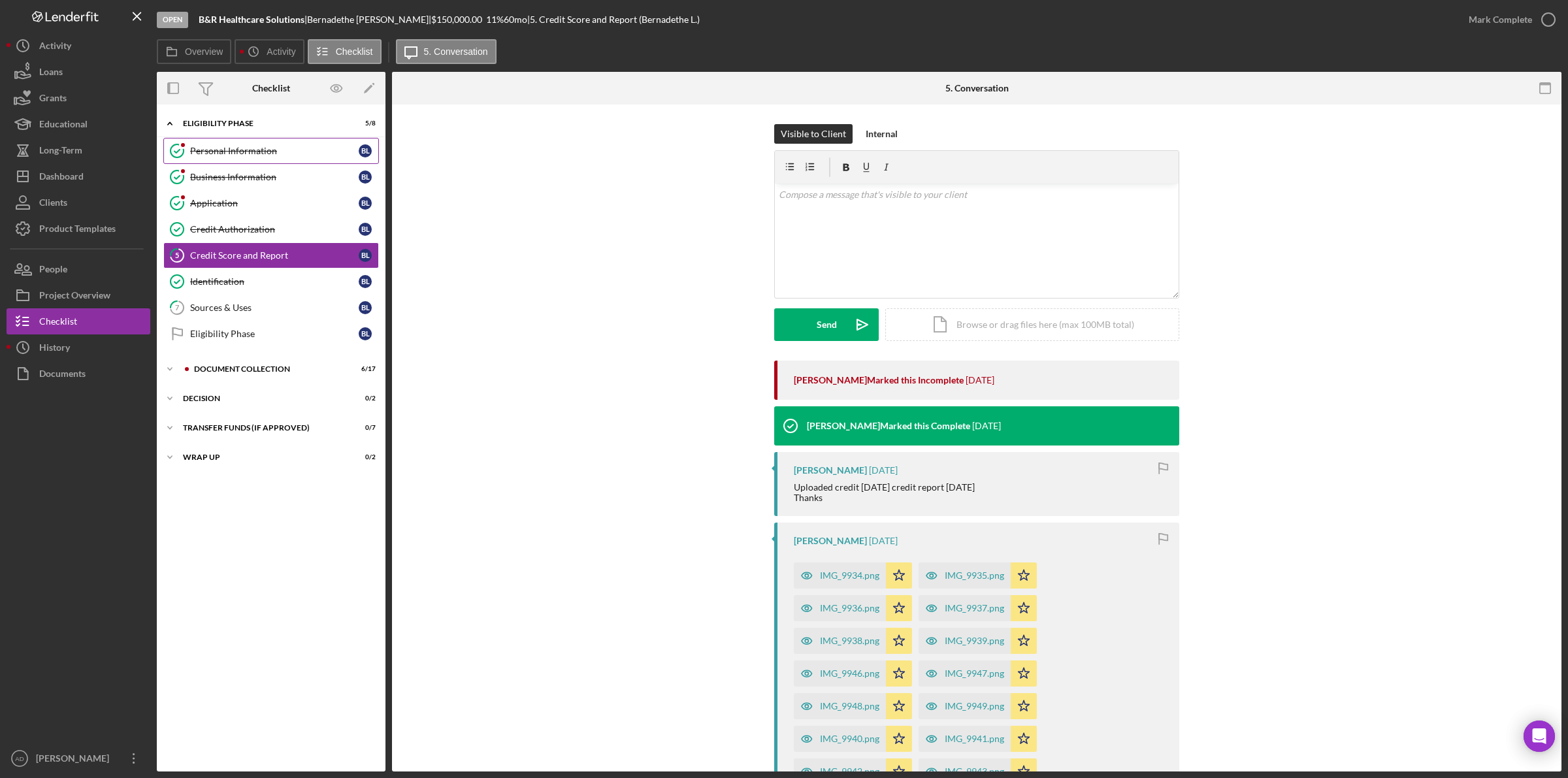
click at [250, 149] on div "Personal Information" at bounding box center [274, 150] width 169 height 10
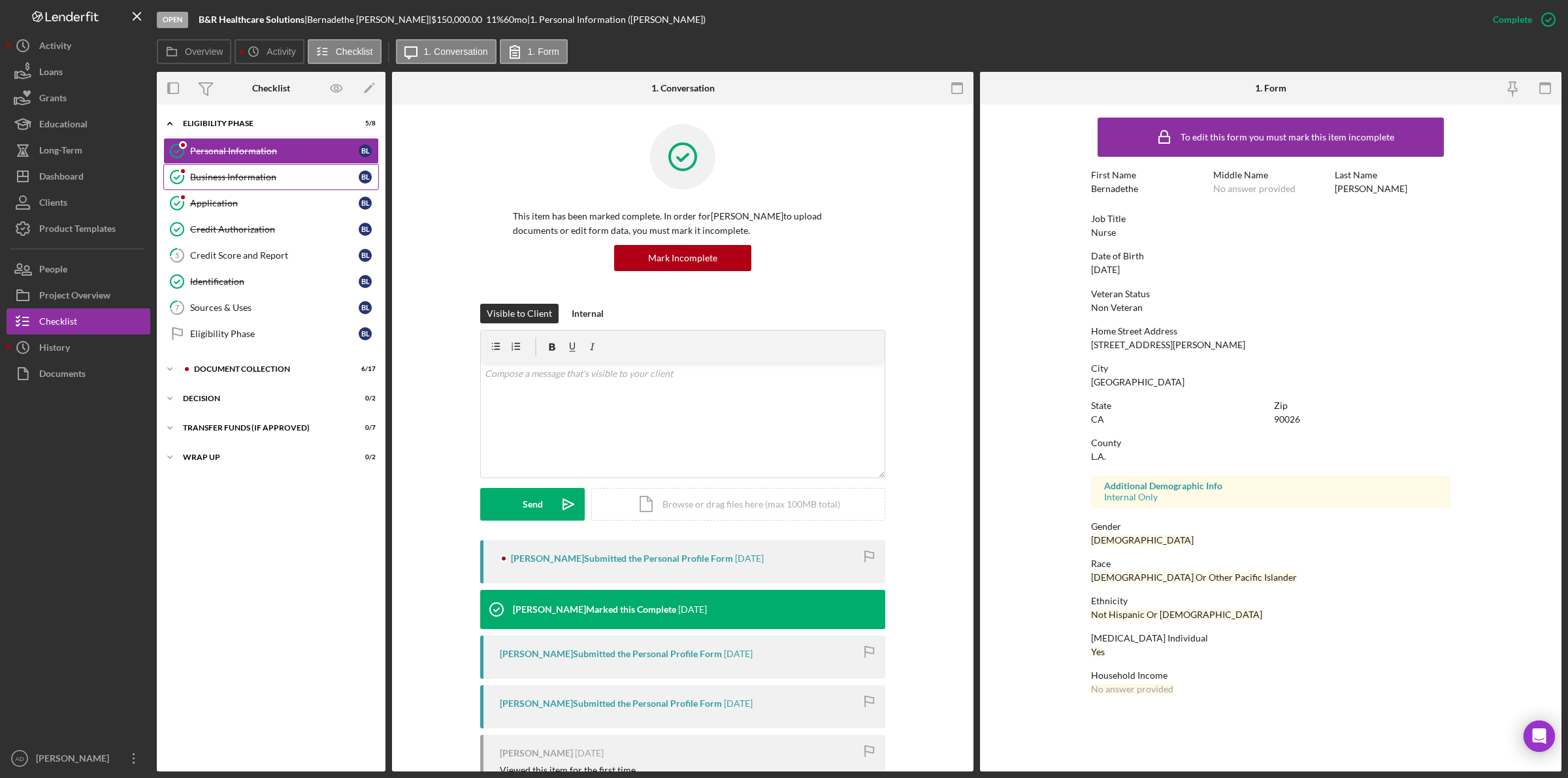
click at [235, 173] on div "Business Information" at bounding box center [274, 176] width 169 height 10
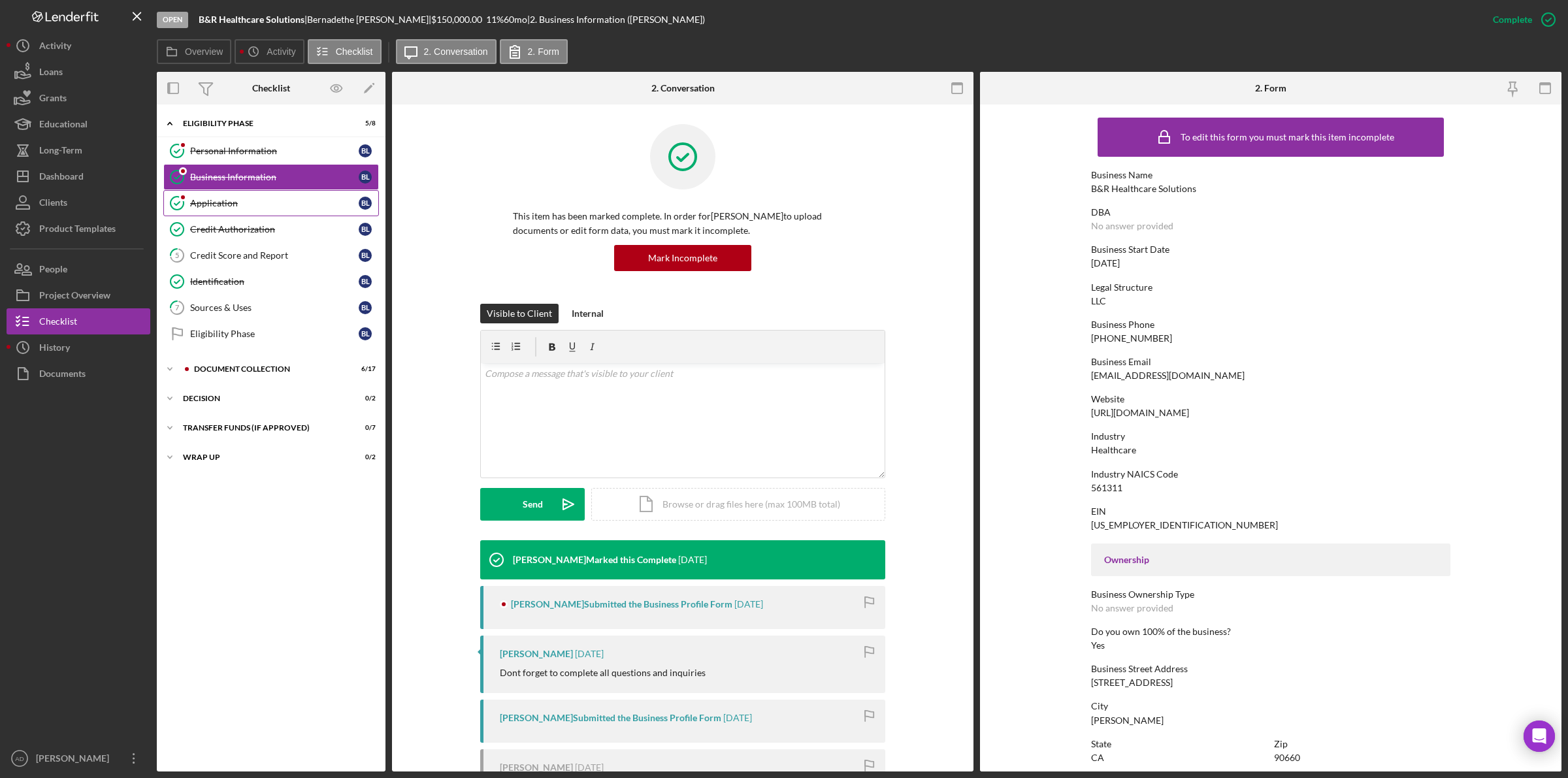
click at [207, 206] on div "Application" at bounding box center [274, 203] width 169 height 10
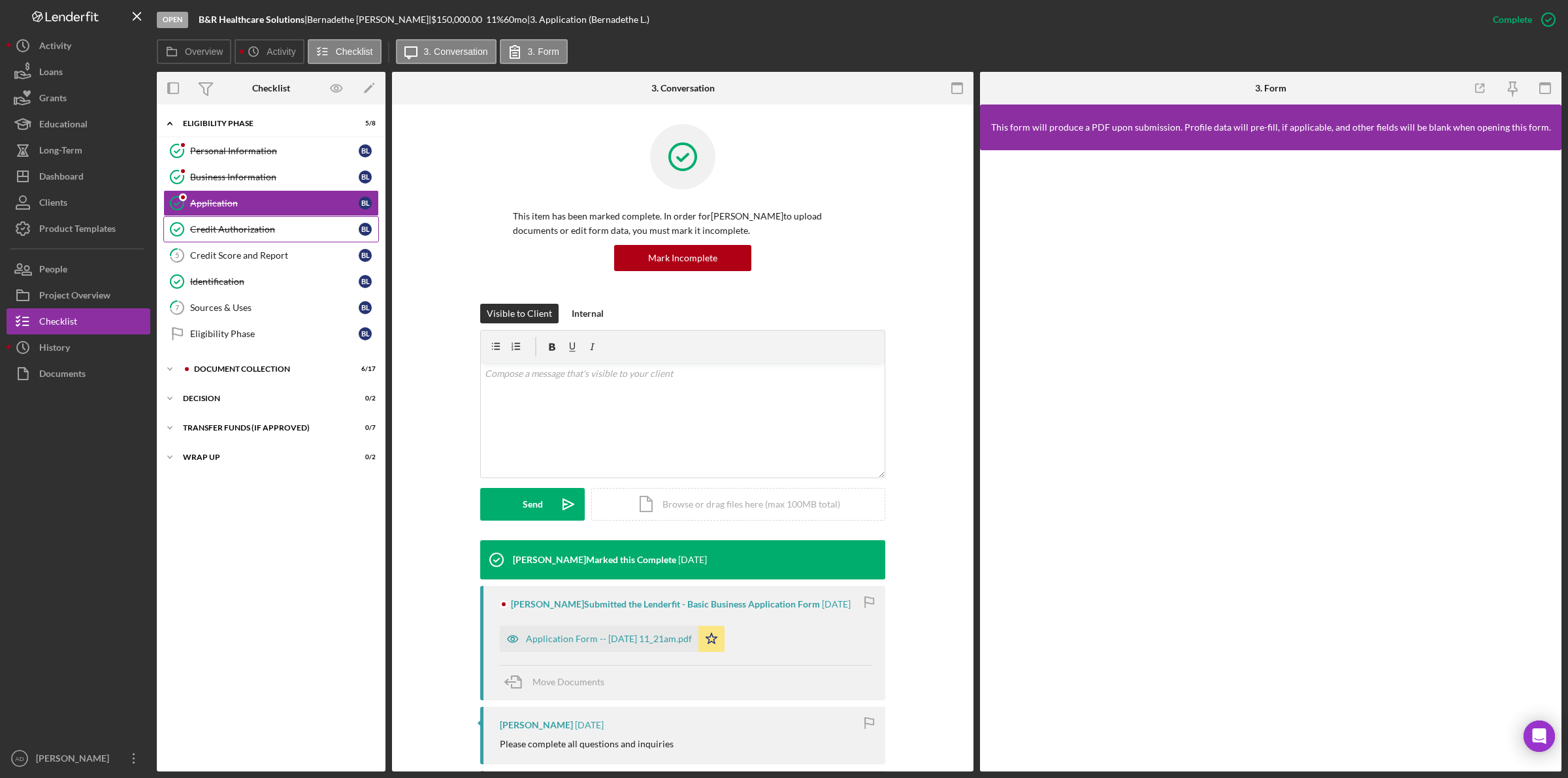
click at [197, 230] on div "Credit Authorization" at bounding box center [274, 228] width 169 height 10
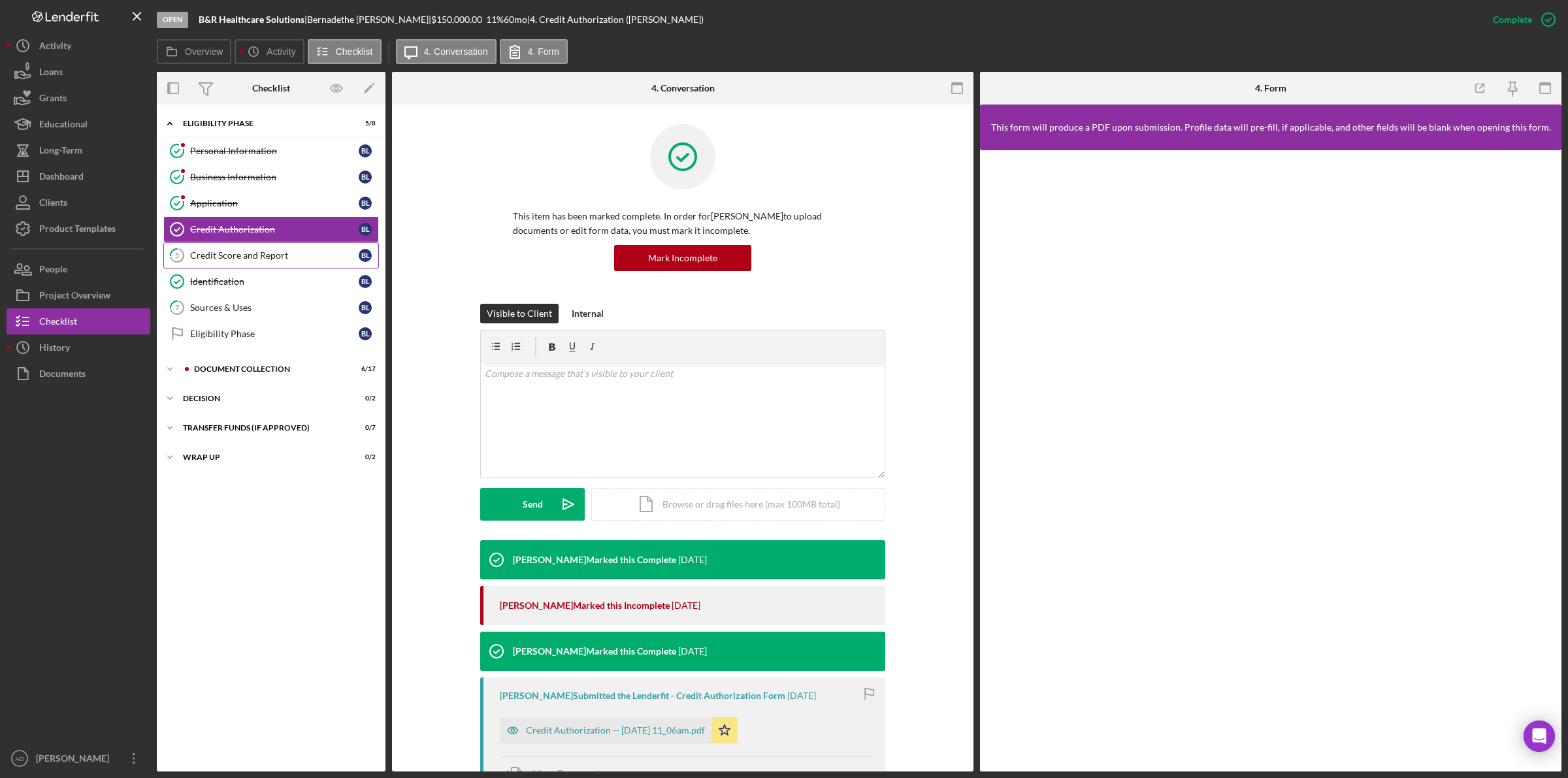
click at [212, 261] on div "Credit Score and Report" at bounding box center [274, 255] width 169 height 10
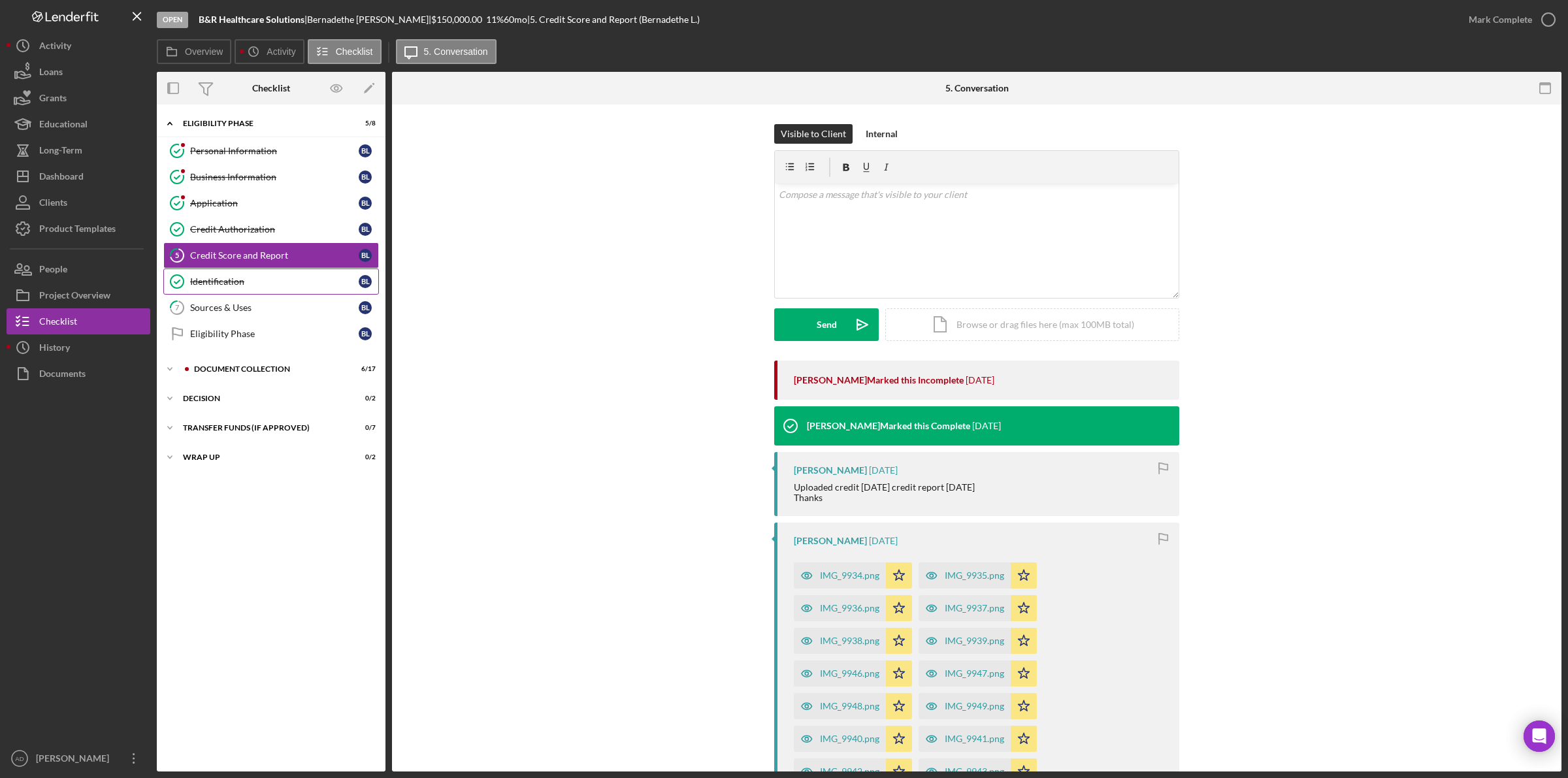
click at [223, 283] on div "Identification" at bounding box center [274, 281] width 169 height 10
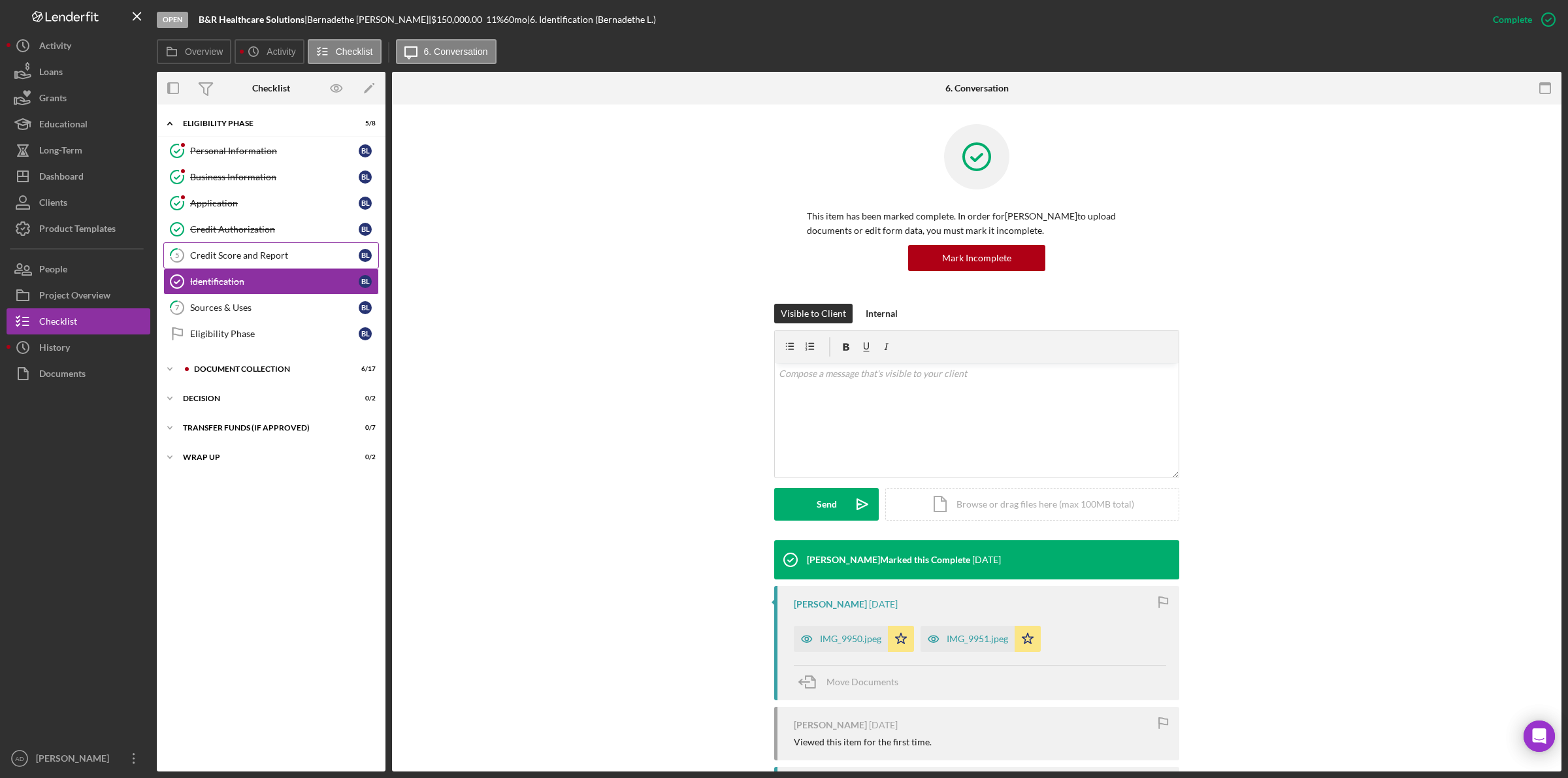
click at [230, 252] on div "Credit Score and Report" at bounding box center [274, 255] width 169 height 10
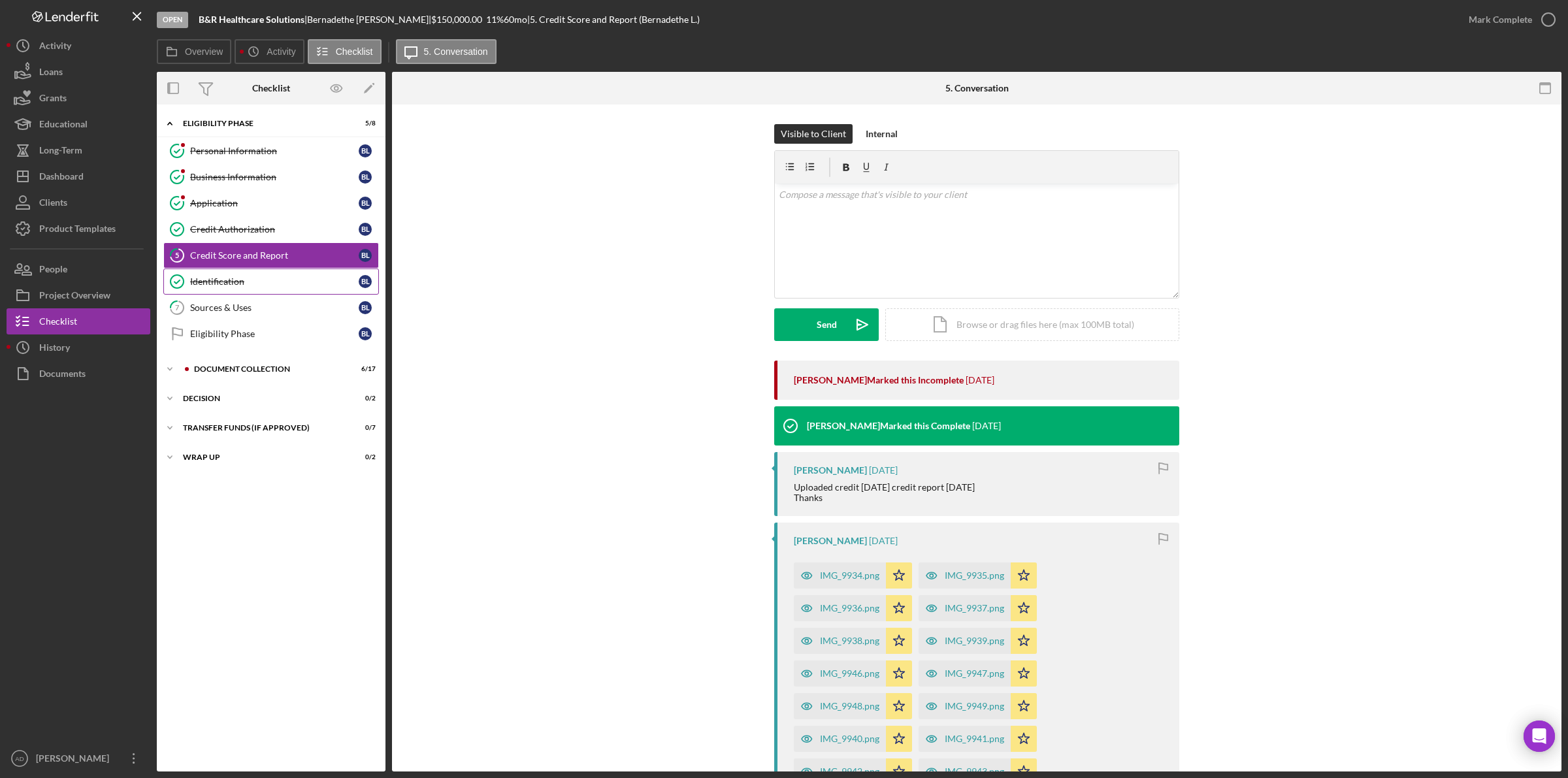
click at [220, 283] on div "Identification" at bounding box center [274, 281] width 169 height 10
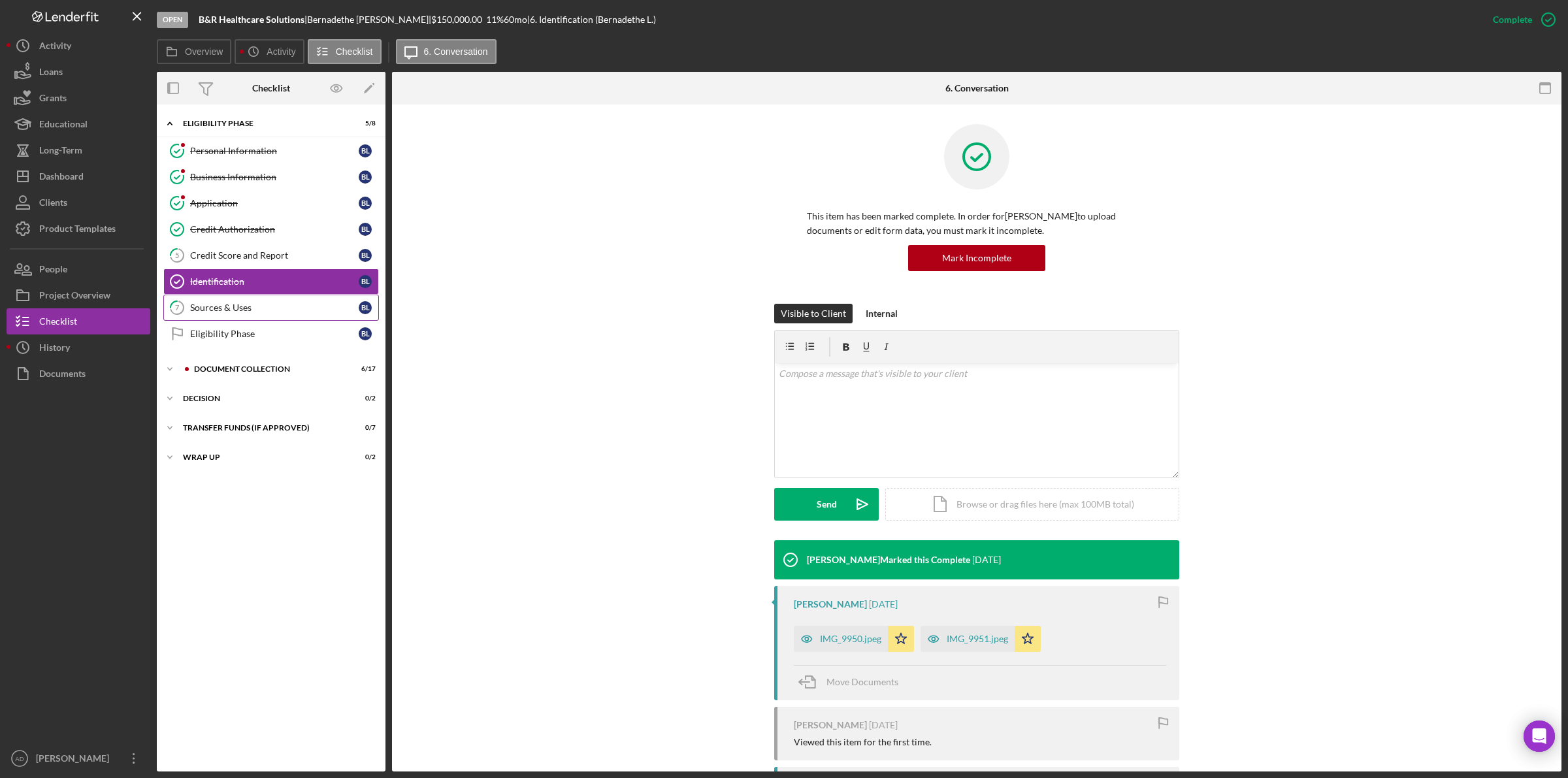
click at [220, 312] on div "Sources & Uses" at bounding box center [274, 307] width 169 height 10
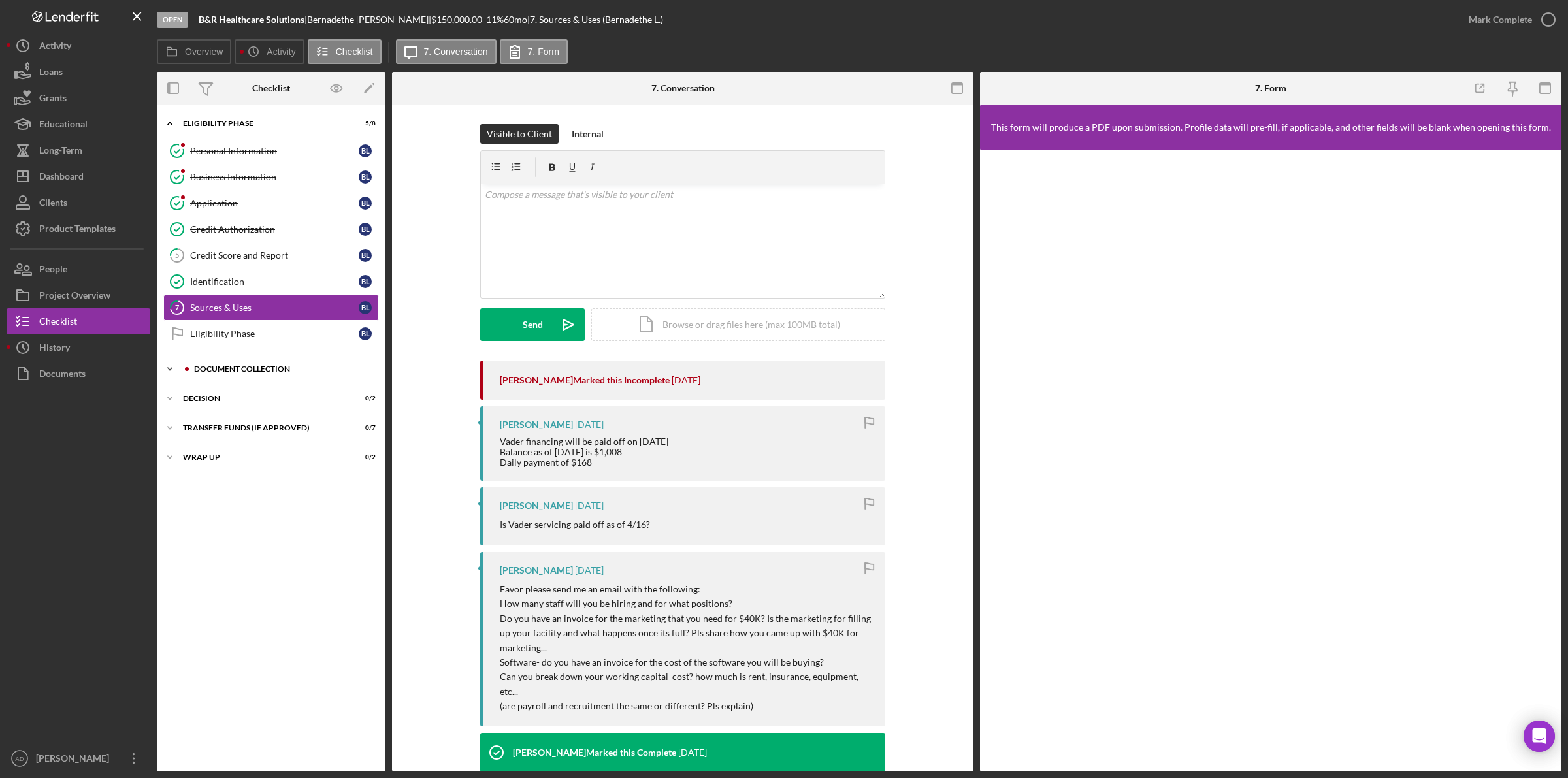
click at [221, 370] on div "Document Collection" at bounding box center [282, 369] width 175 height 8
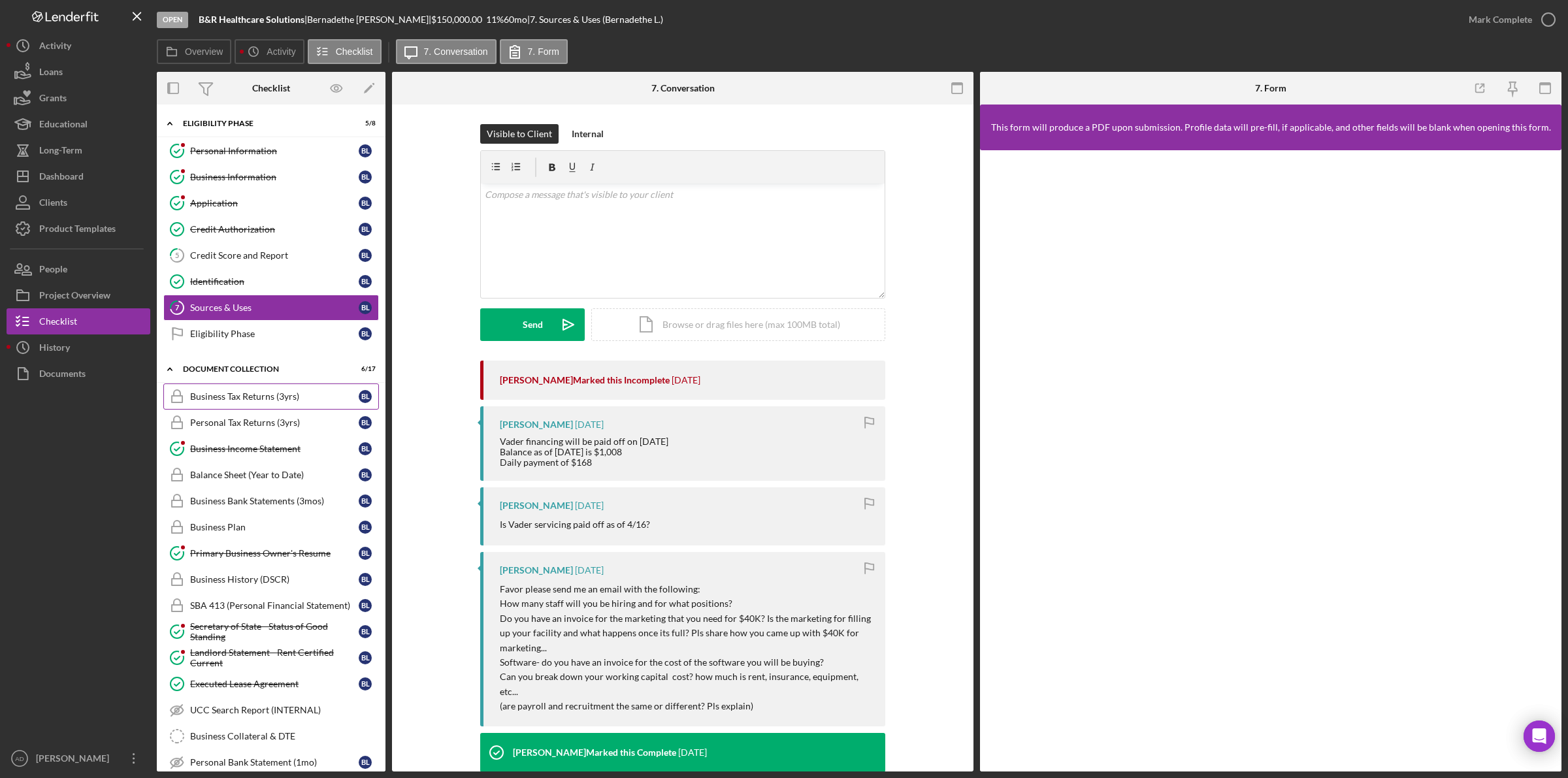
click at [227, 402] on div "Business Tax Returns (3yrs)" at bounding box center [274, 396] width 169 height 10
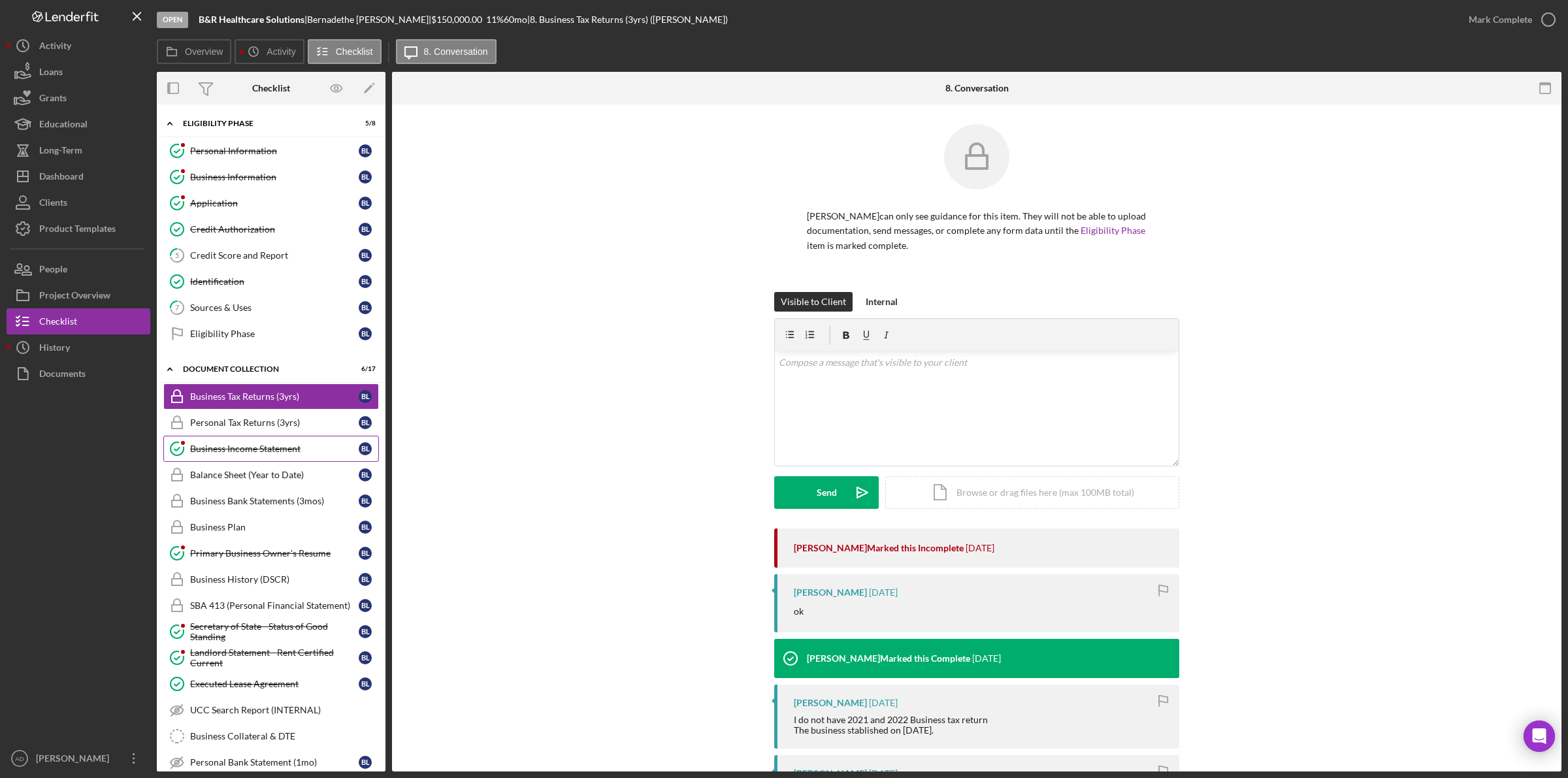
click at [226, 451] on div "Business Income Statement" at bounding box center [274, 449] width 169 height 10
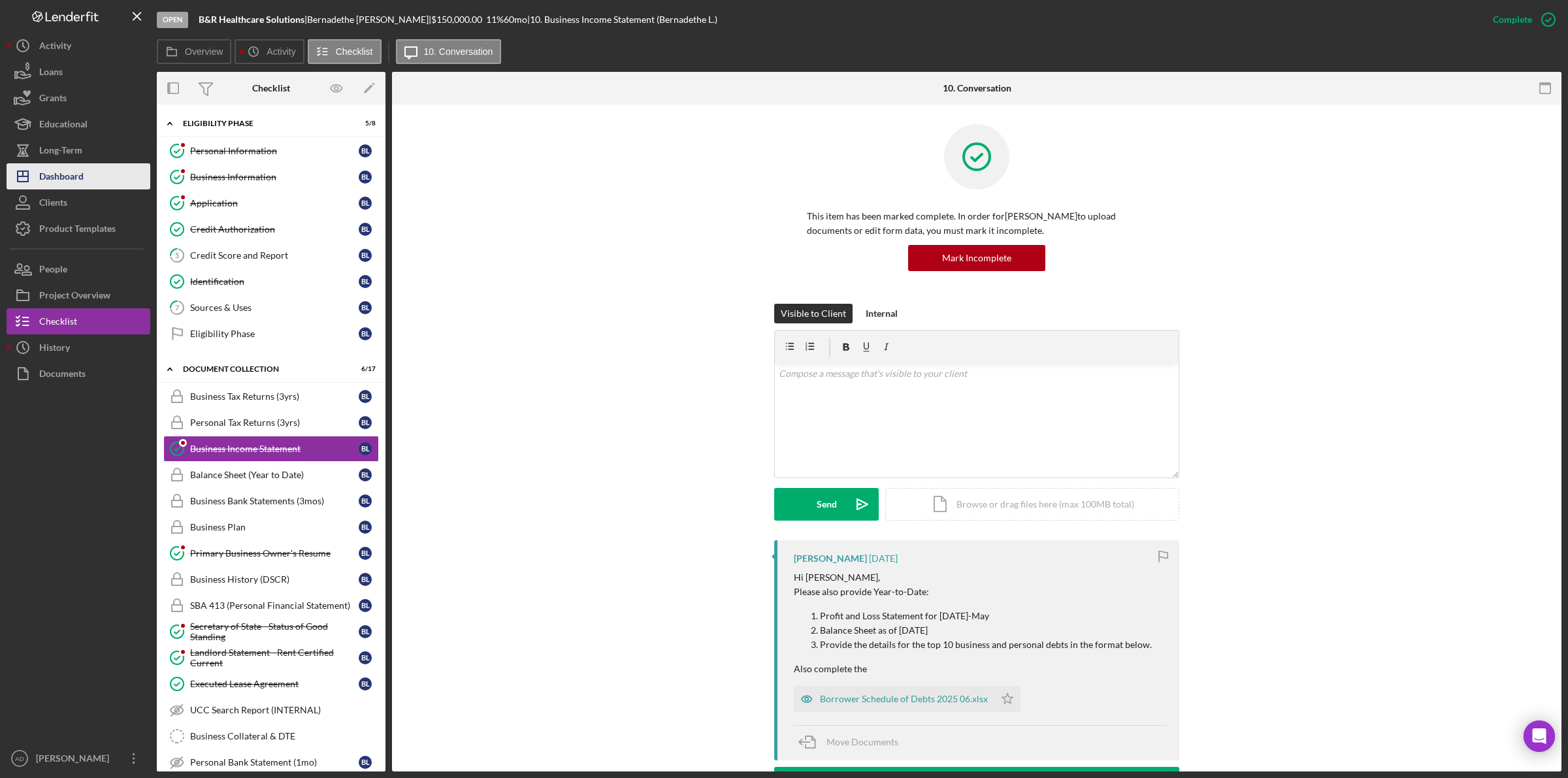
click at [73, 174] on div "Dashboard" at bounding box center [61, 178] width 44 height 29
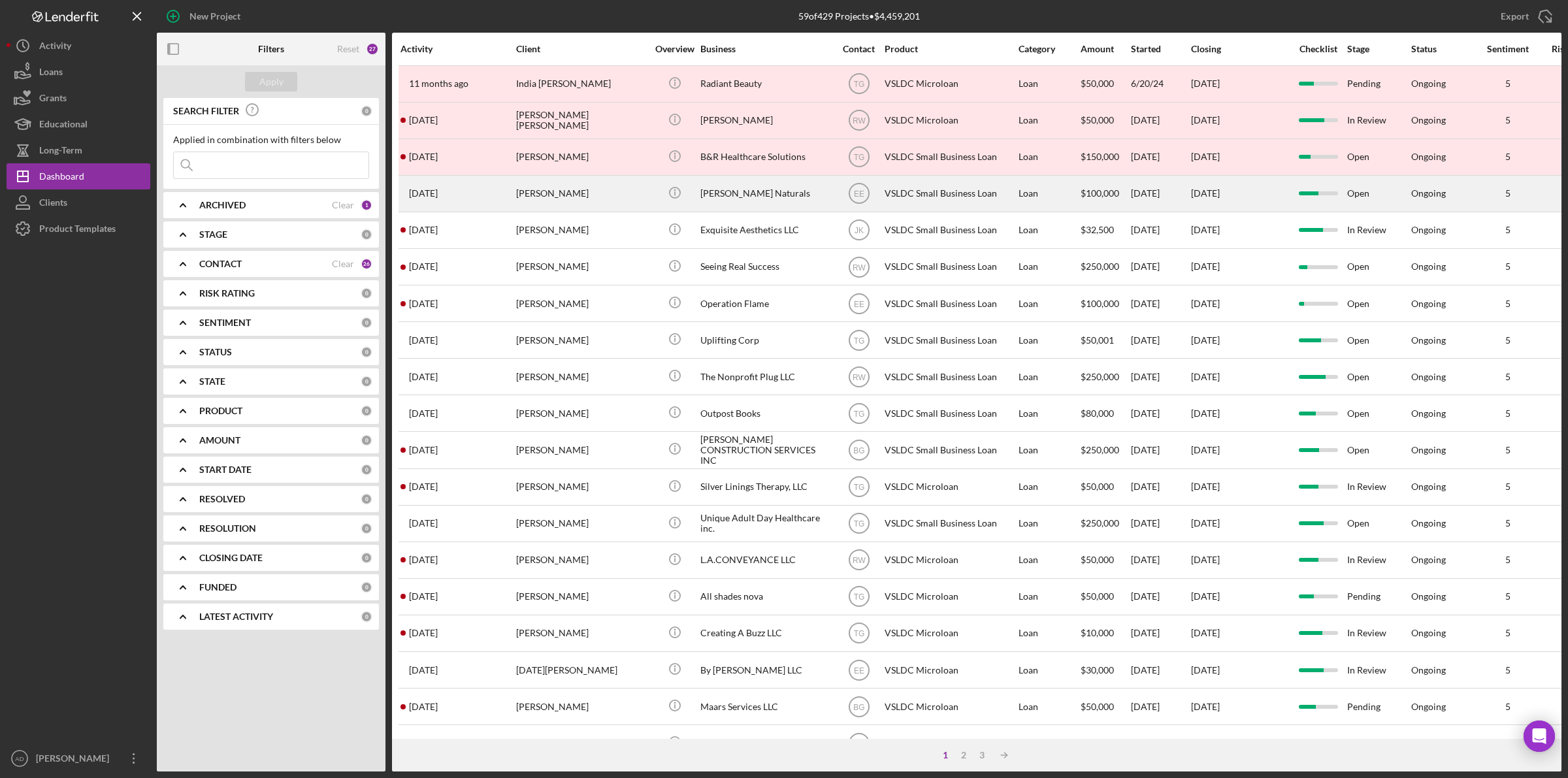
click at [797, 196] on div "[PERSON_NAME] Naturals" at bounding box center [765, 194] width 130 height 35
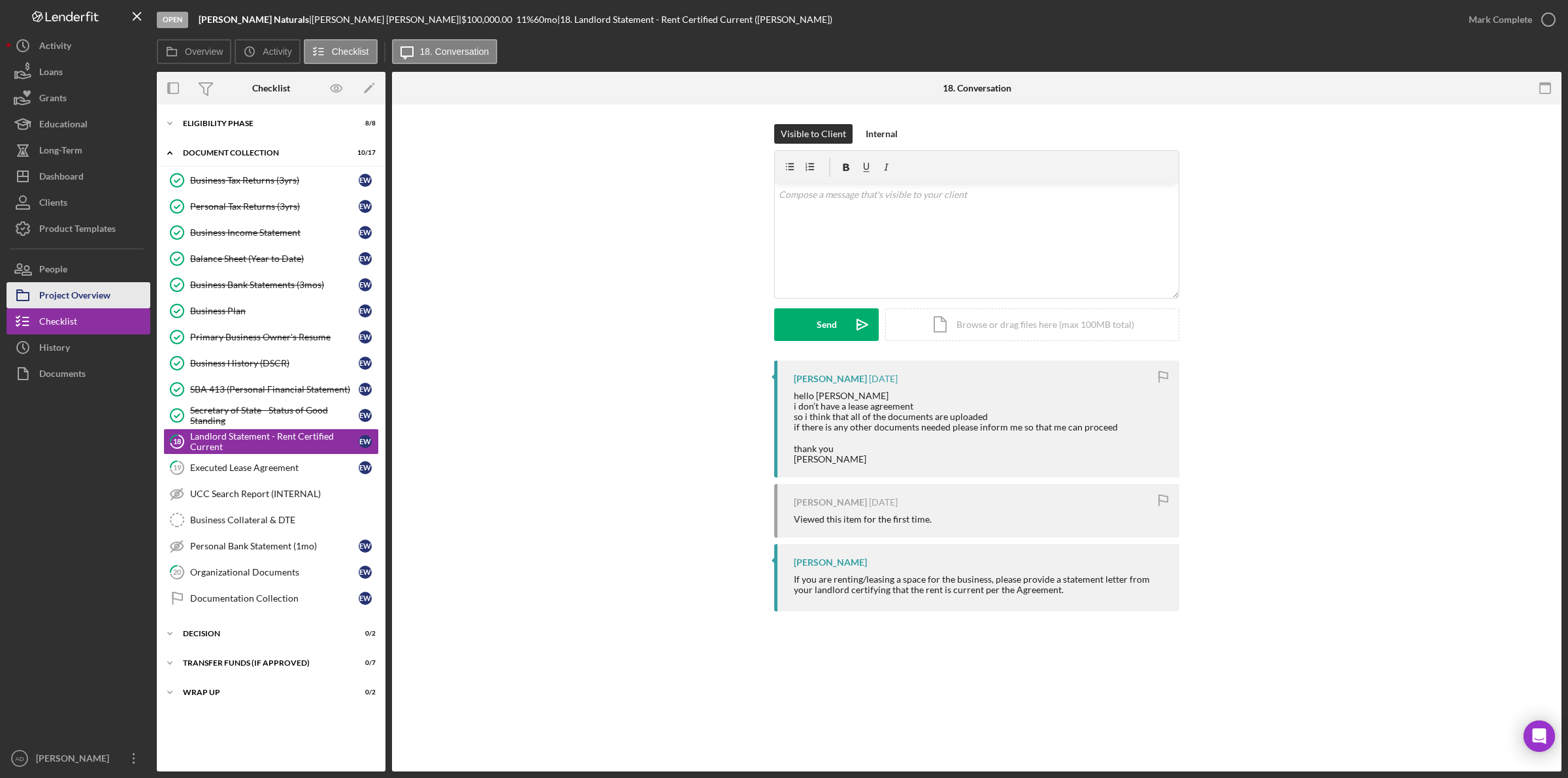
click at [81, 293] on div "Project Overview" at bounding box center [75, 297] width 72 height 29
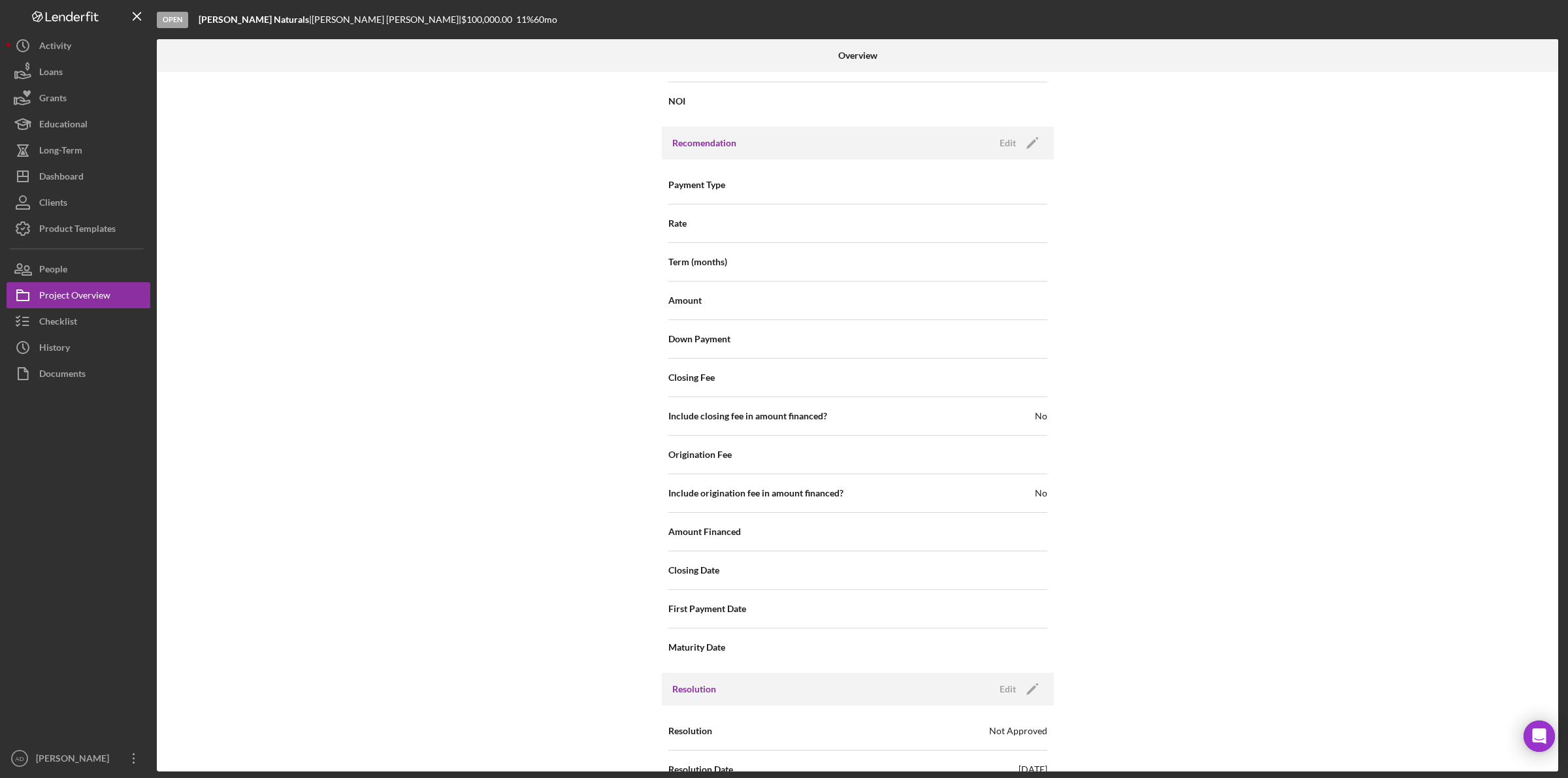
scroll to position [1173, 0]
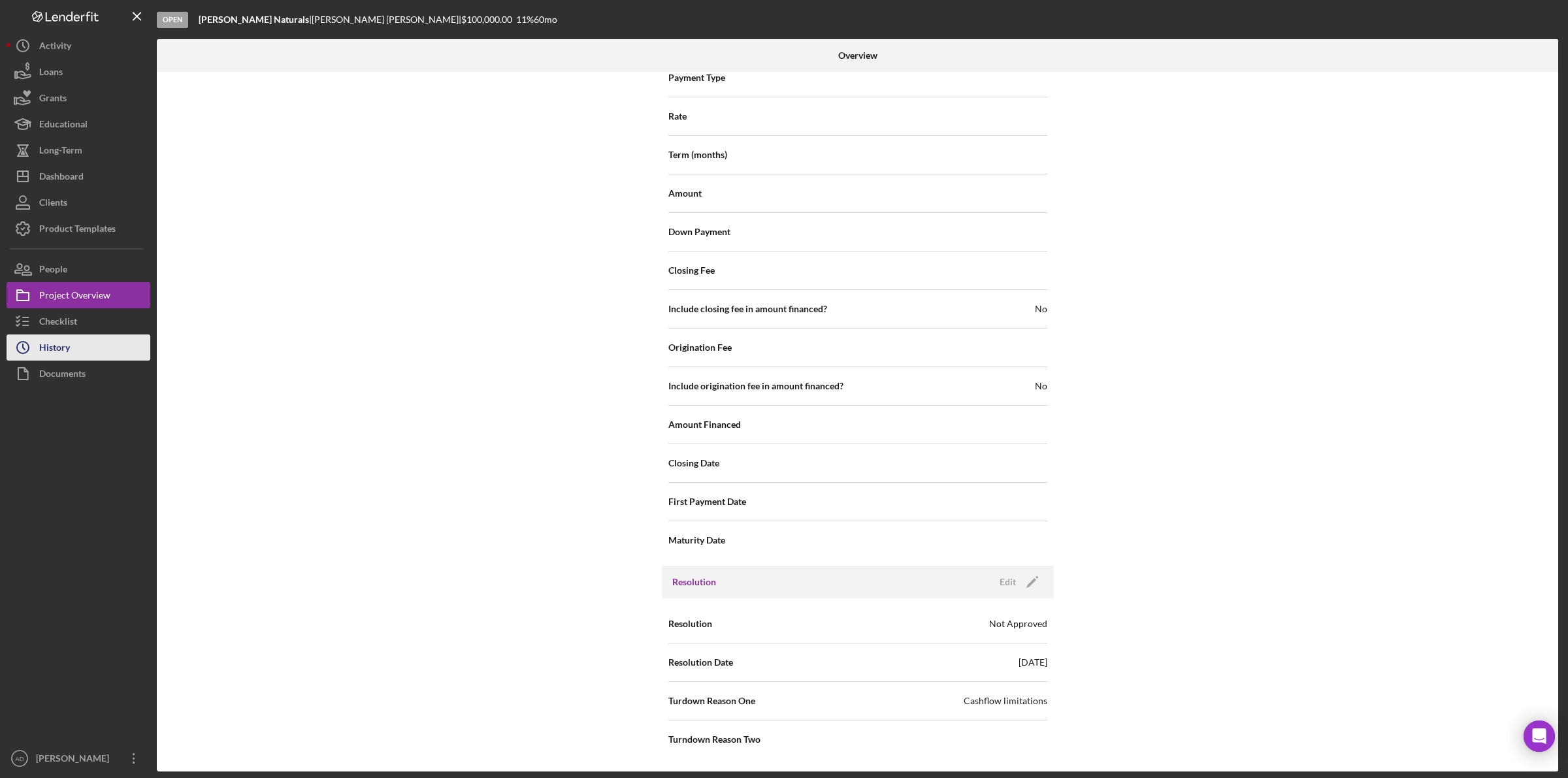
click at [65, 345] on div "History" at bounding box center [54, 350] width 30 height 29
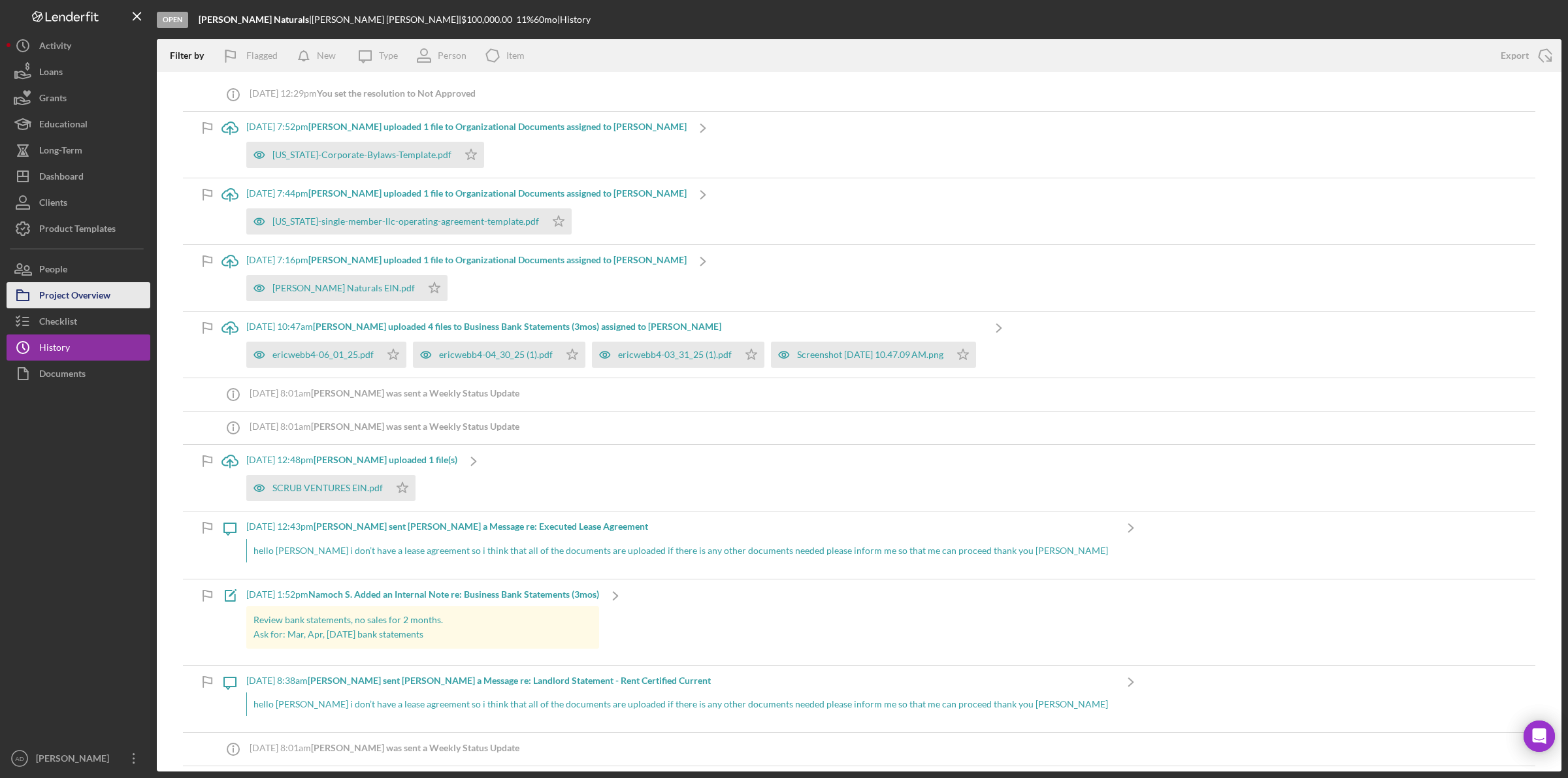
click at [76, 296] on div "Project Overview" at bounding box center [75, 297] width 72 height 29
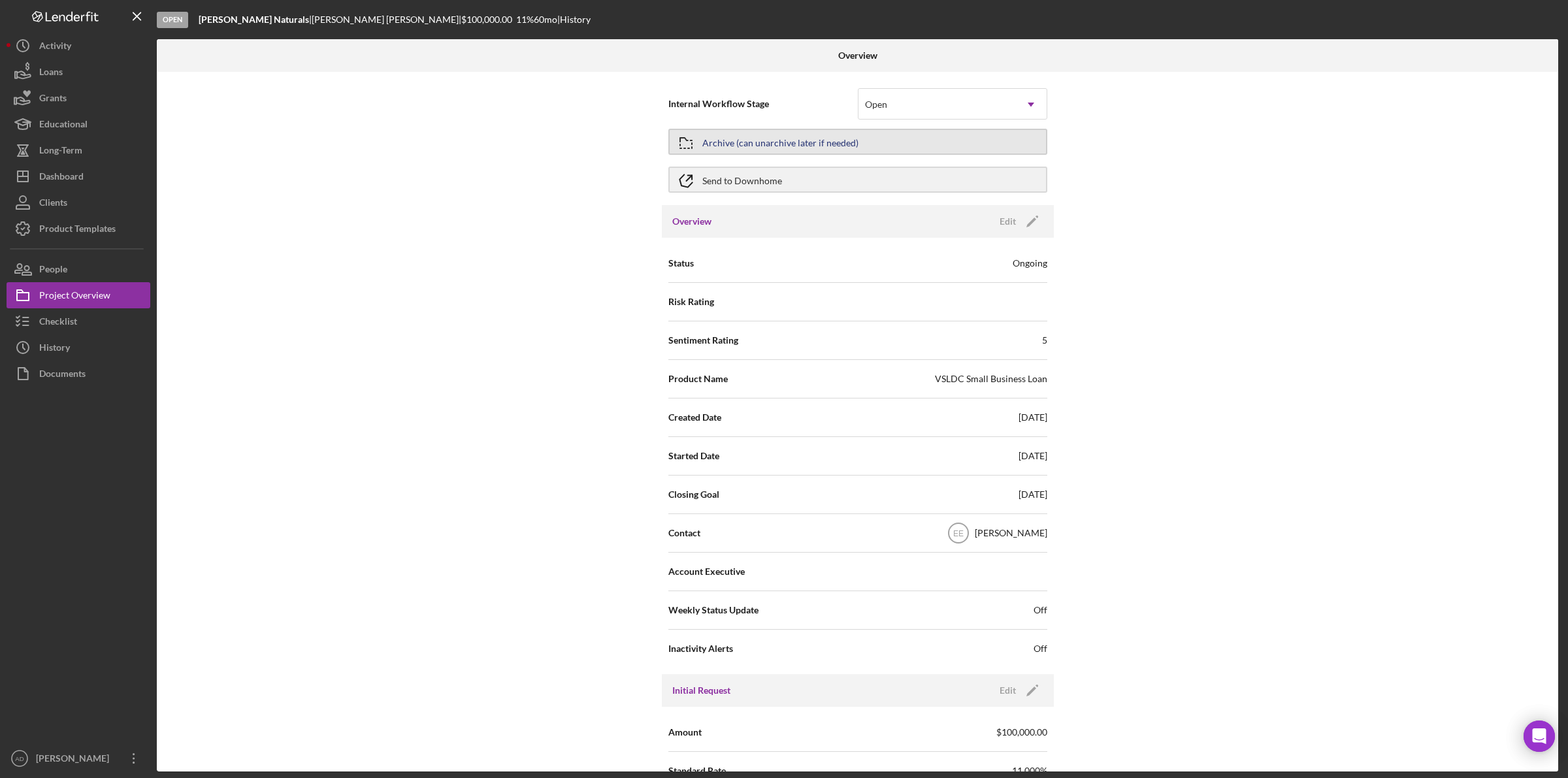
click at [811, 139] on div "Archive (can unarchive later if needed)" at bounding box center [781, 142] width 156 height 24
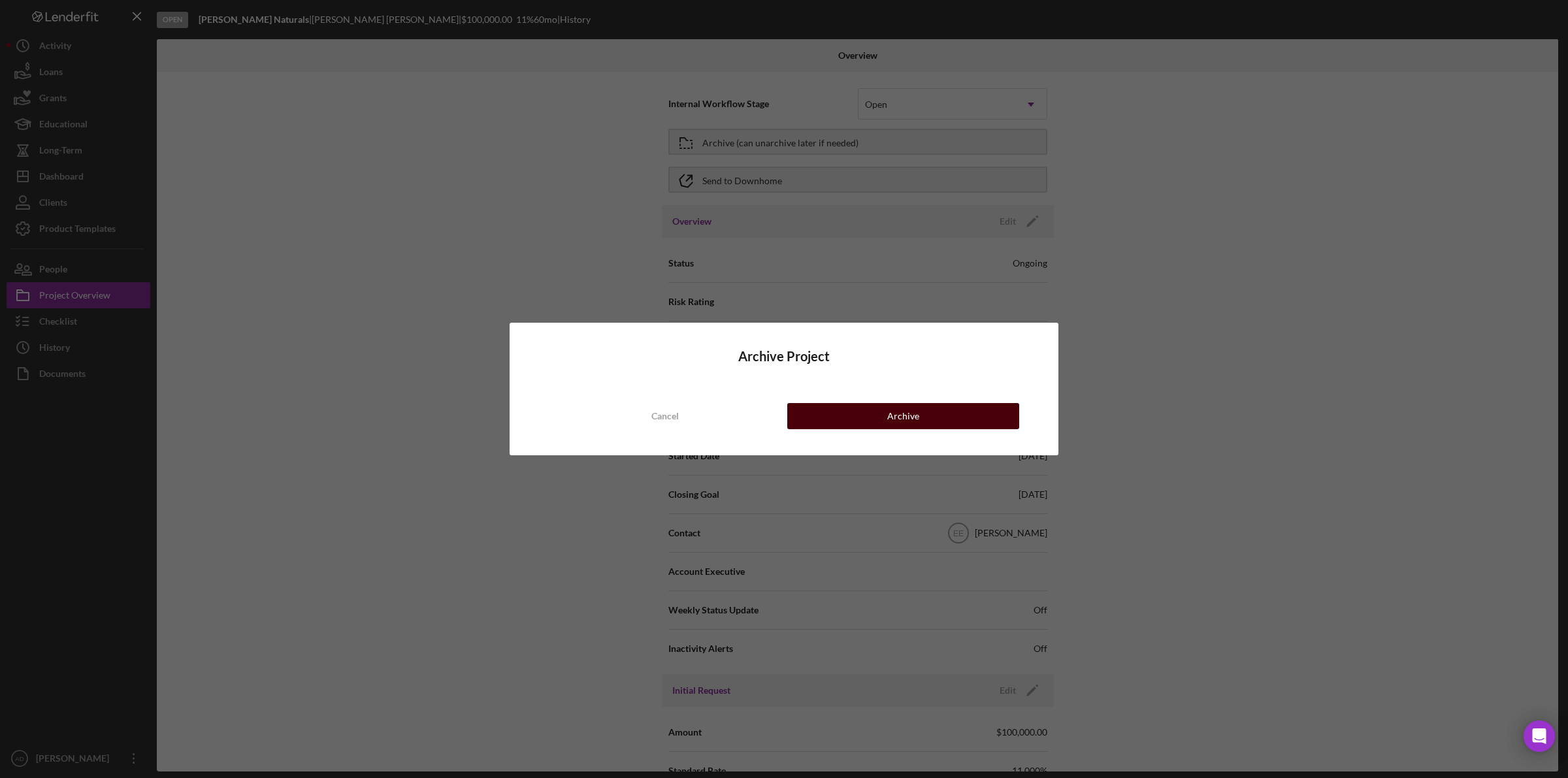
click at [831, 410] on button "Archive" at bounding box center [903, 416] width 232 height 26
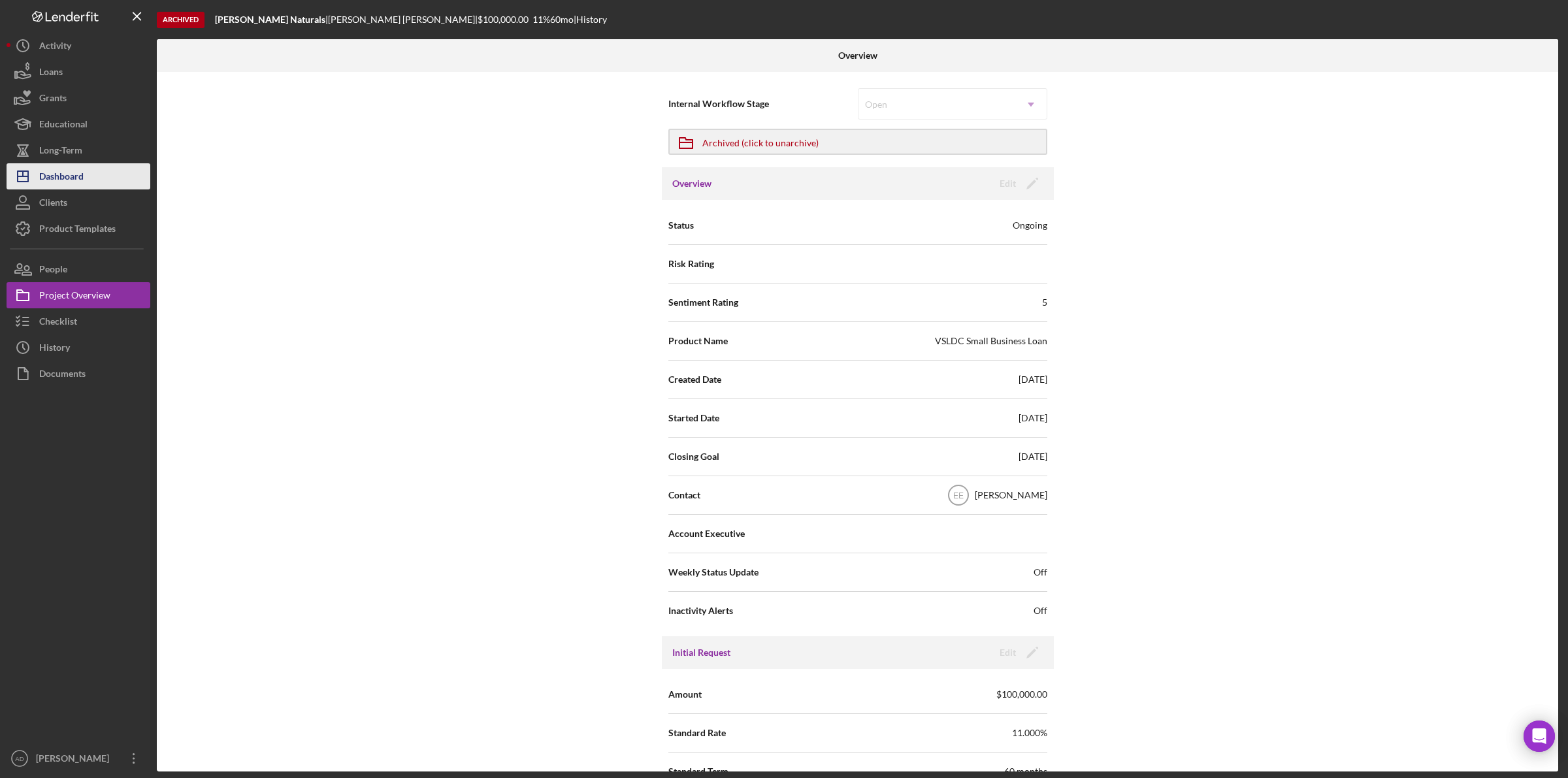
click at [76, 177] on div "Dashboard" at bounding box center [61, 178] width 44 height 29
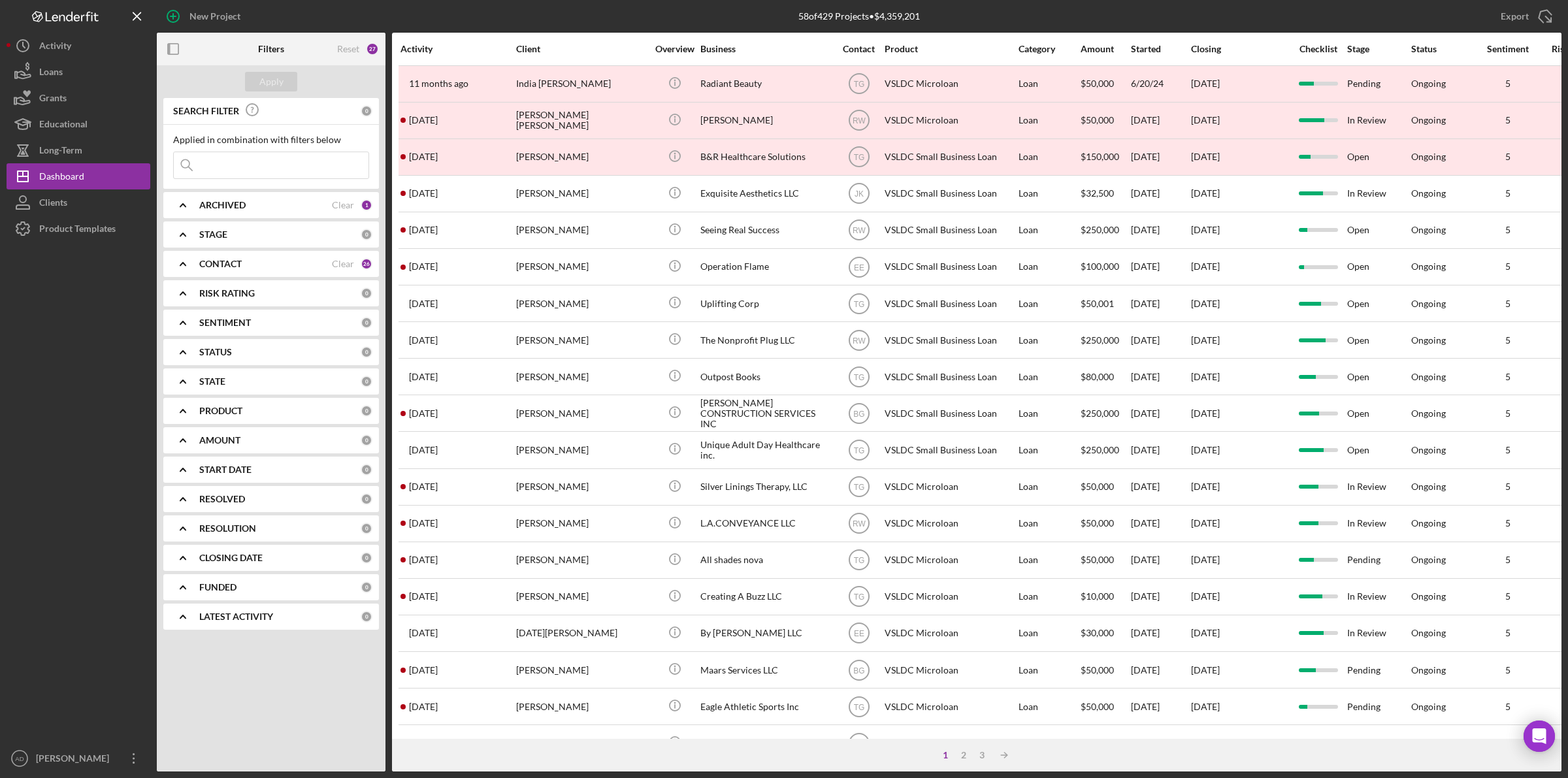
click at [253, 161] on input at bounding box center [271, 165] width 195 height 26
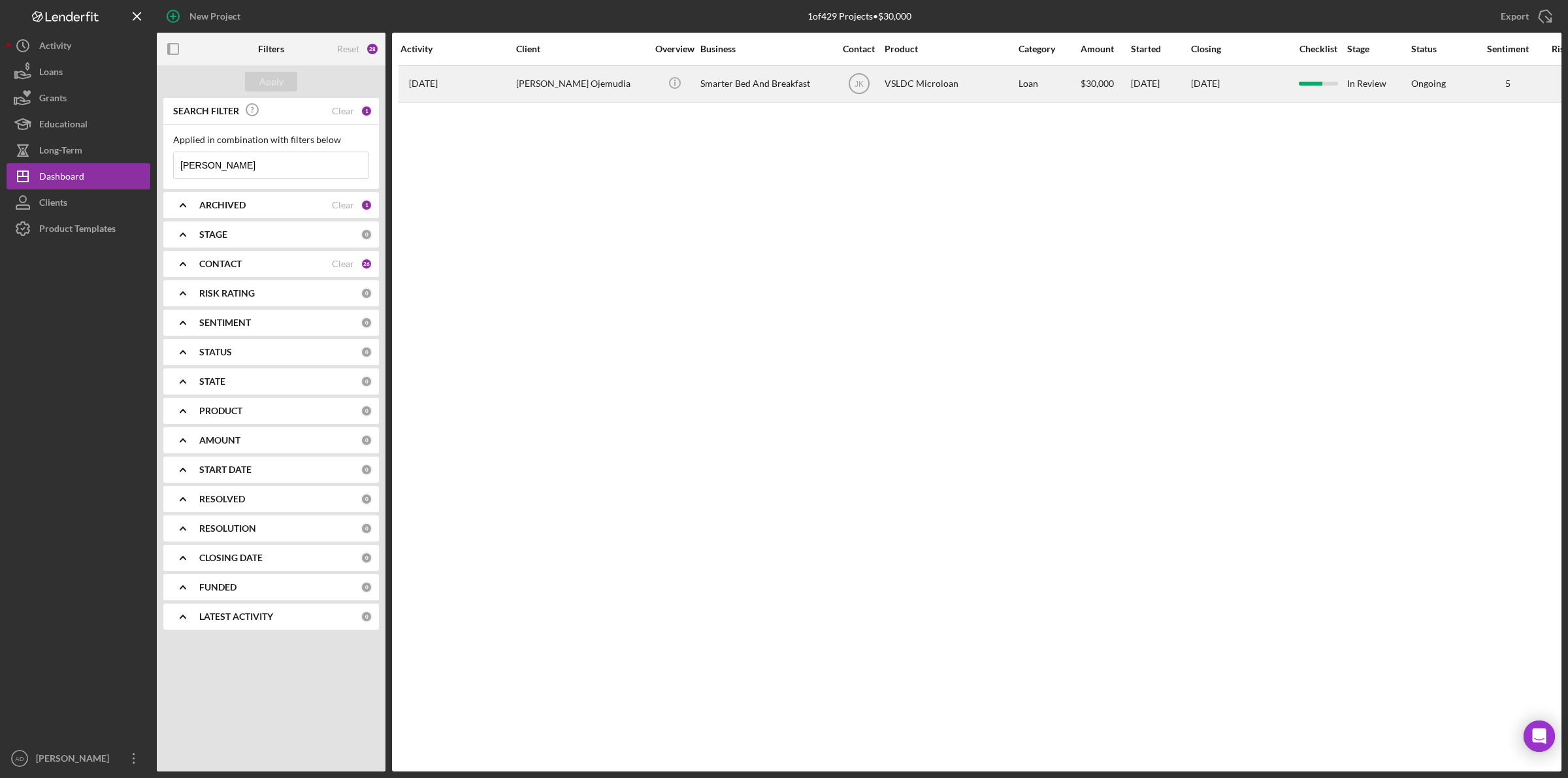
type input "[PERSON_NAME]"
click at [599, 86] on div "[PERSON_NAME] Ojemudia" at bounding box center [582, 84] width 130 height 35
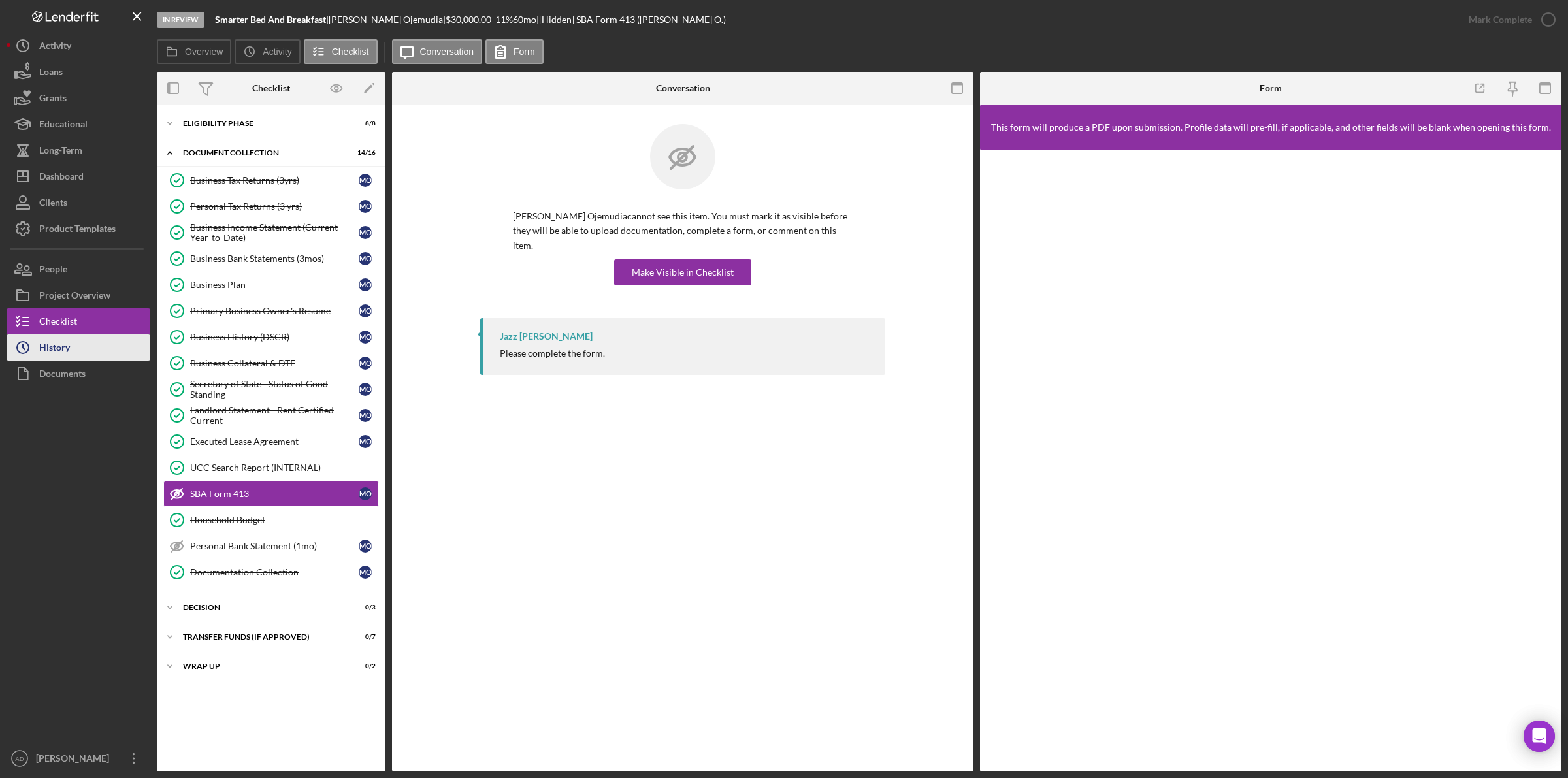
click at [88, 344] on button "Icon/History History" at bounding box center [78, 348] width 144 height 26
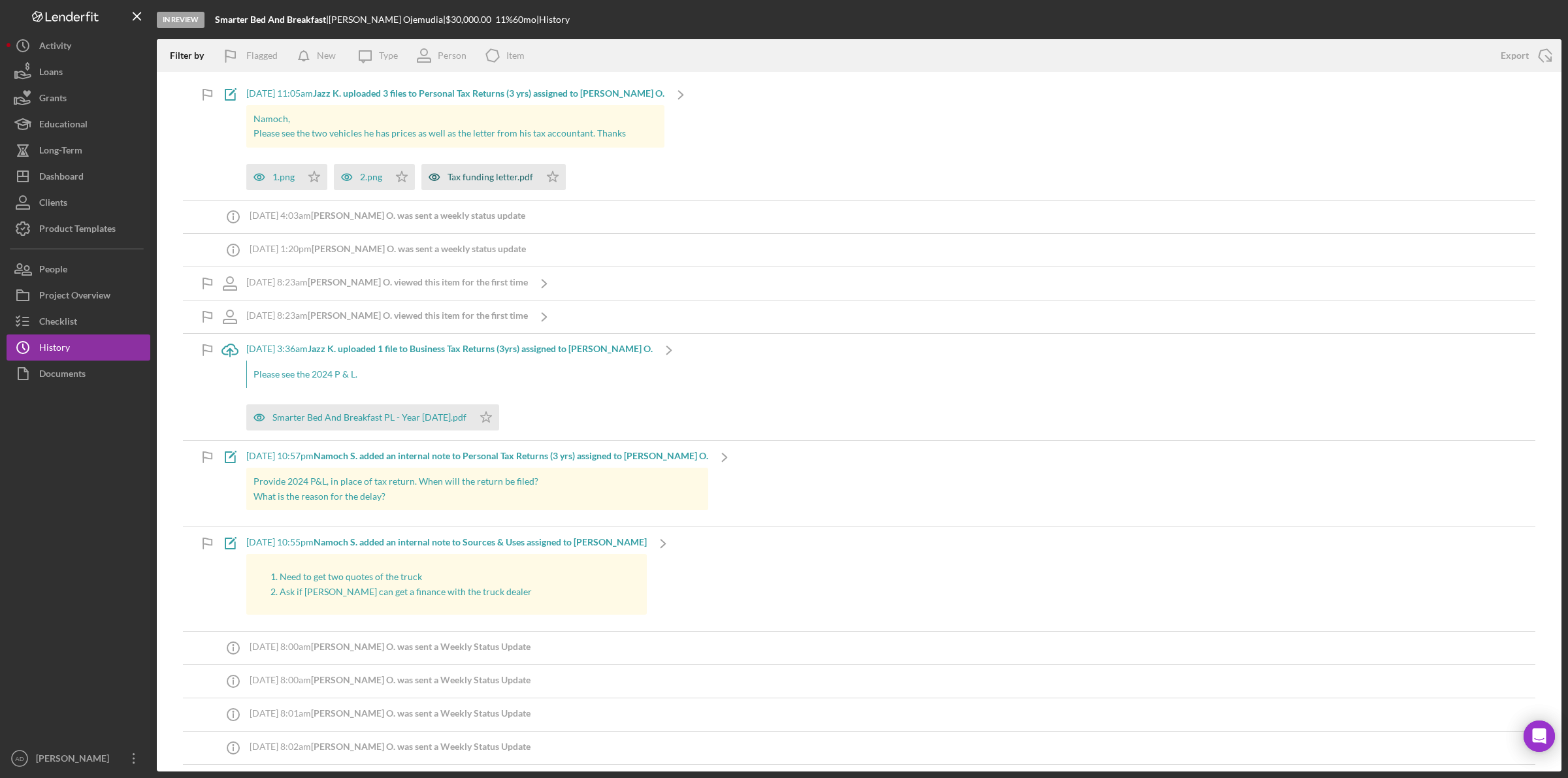
click at [479, 176] on div "Tax funding letter.pdf" at bounding box center [490, 176] width 85 height 10
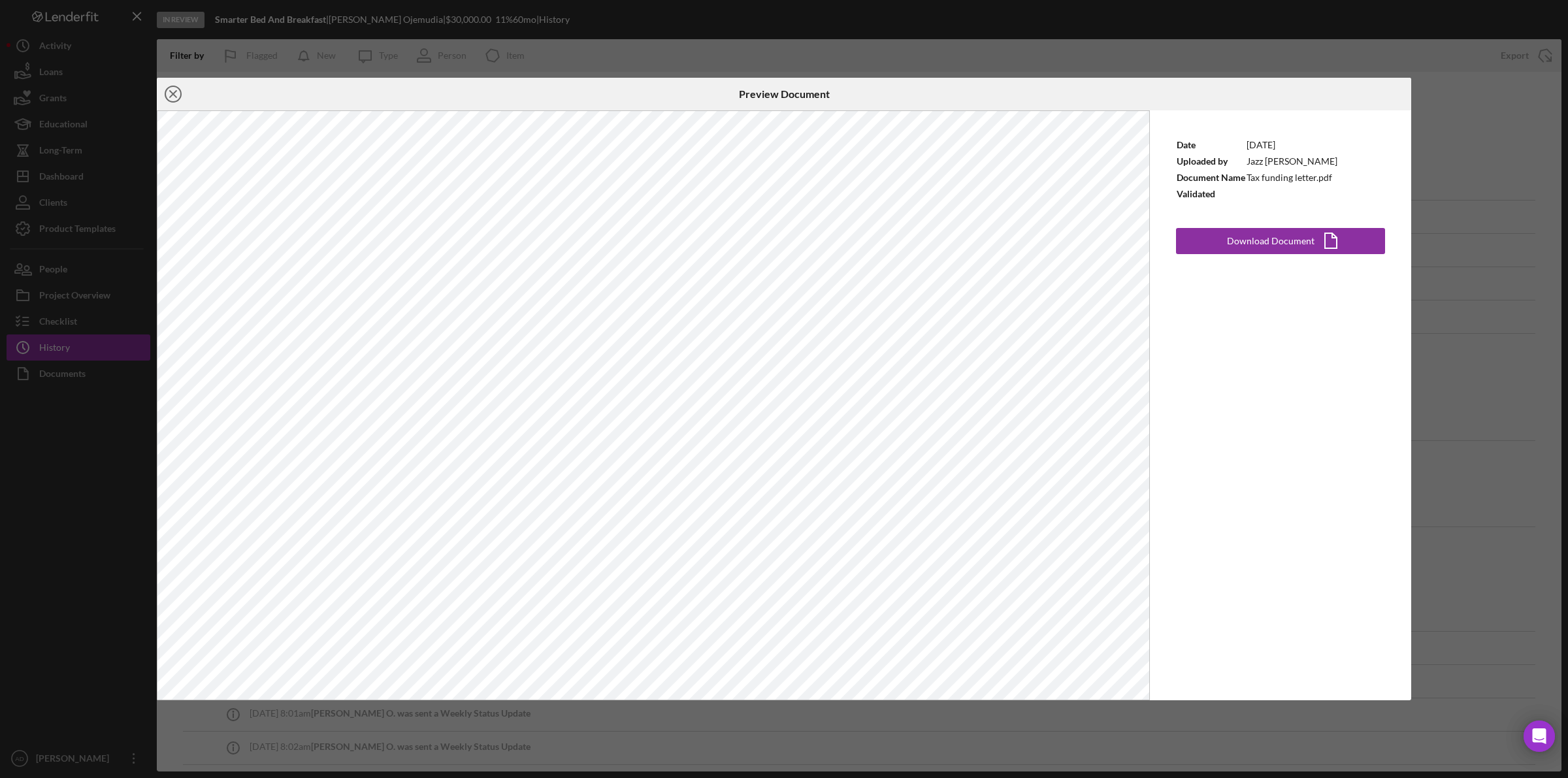
click at [172, 88] on icon "Icon/Close" at bounding box center [173, 94] width 33 height 33
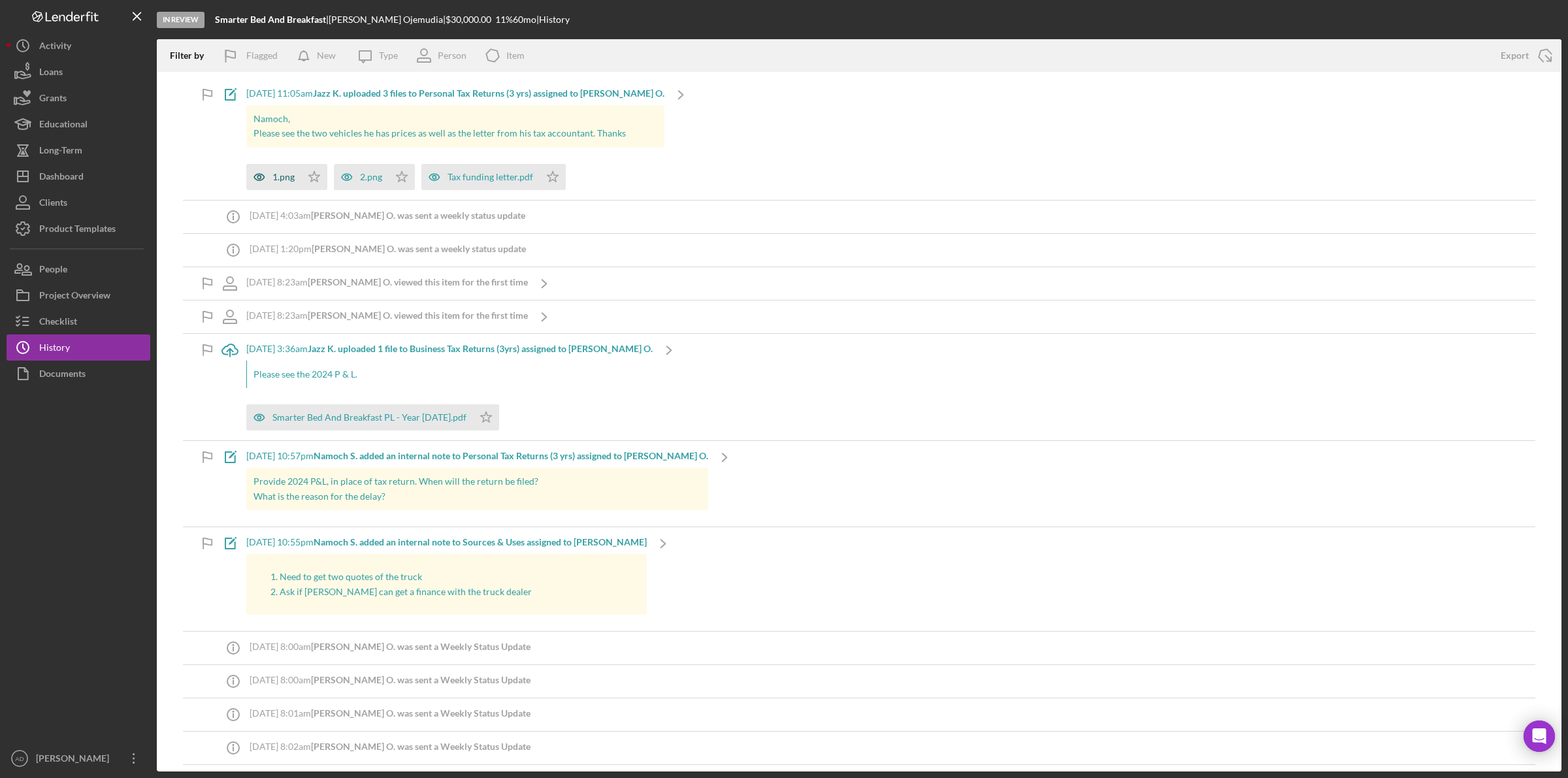
click at [278, 178] on div "1.png" at bounding box center [284, 176] width 22 height 10
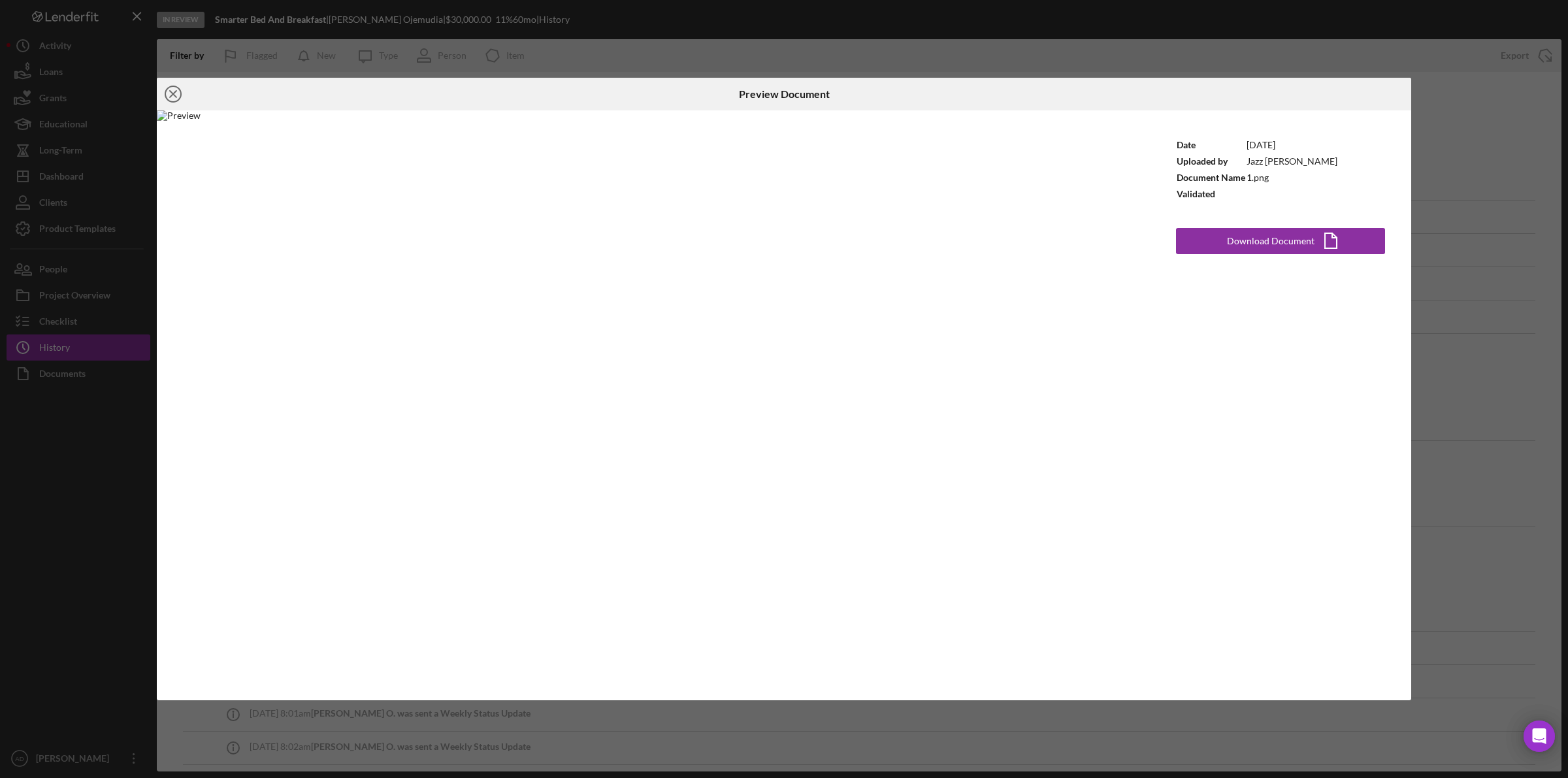
click at [168, 92] on icon "Icon/Close" at bounding box center [173, 94] width 33 height 33
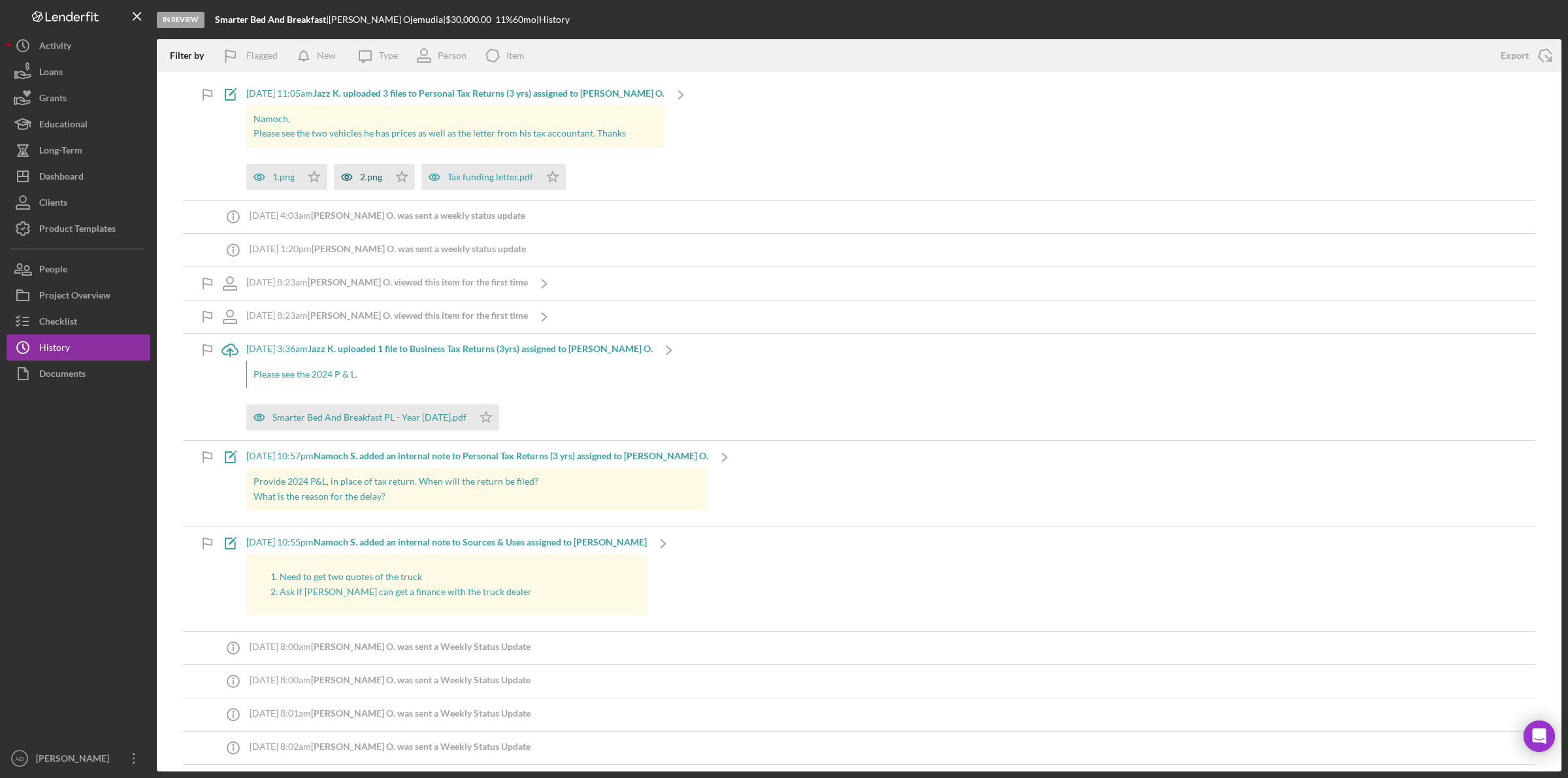
click at [376, 177] on div "2.png" at bounding box center [371, 176] width 22 height 10
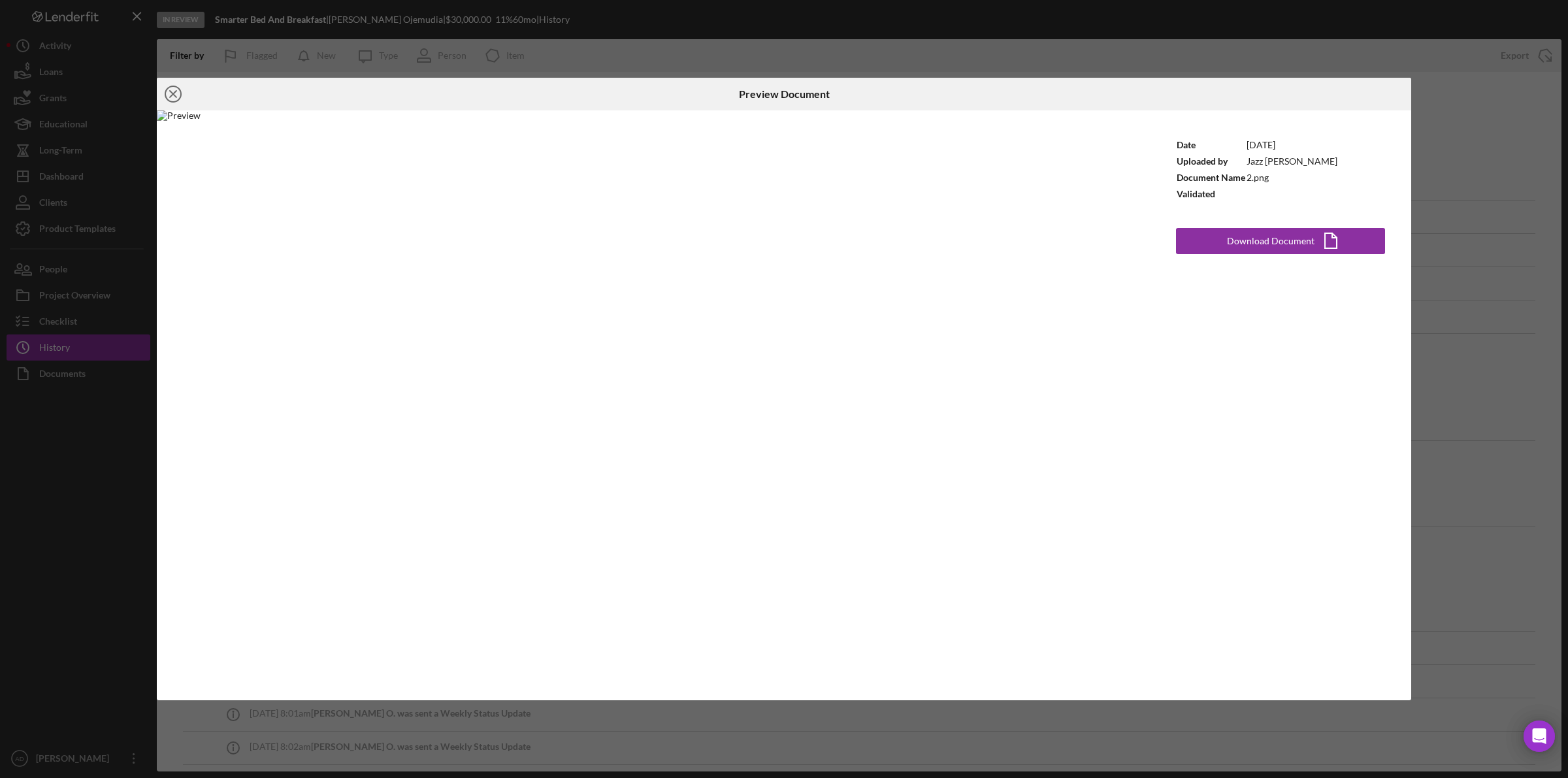
click at [173, 94] on line at bounding box center [172, 94] width 6 height 6
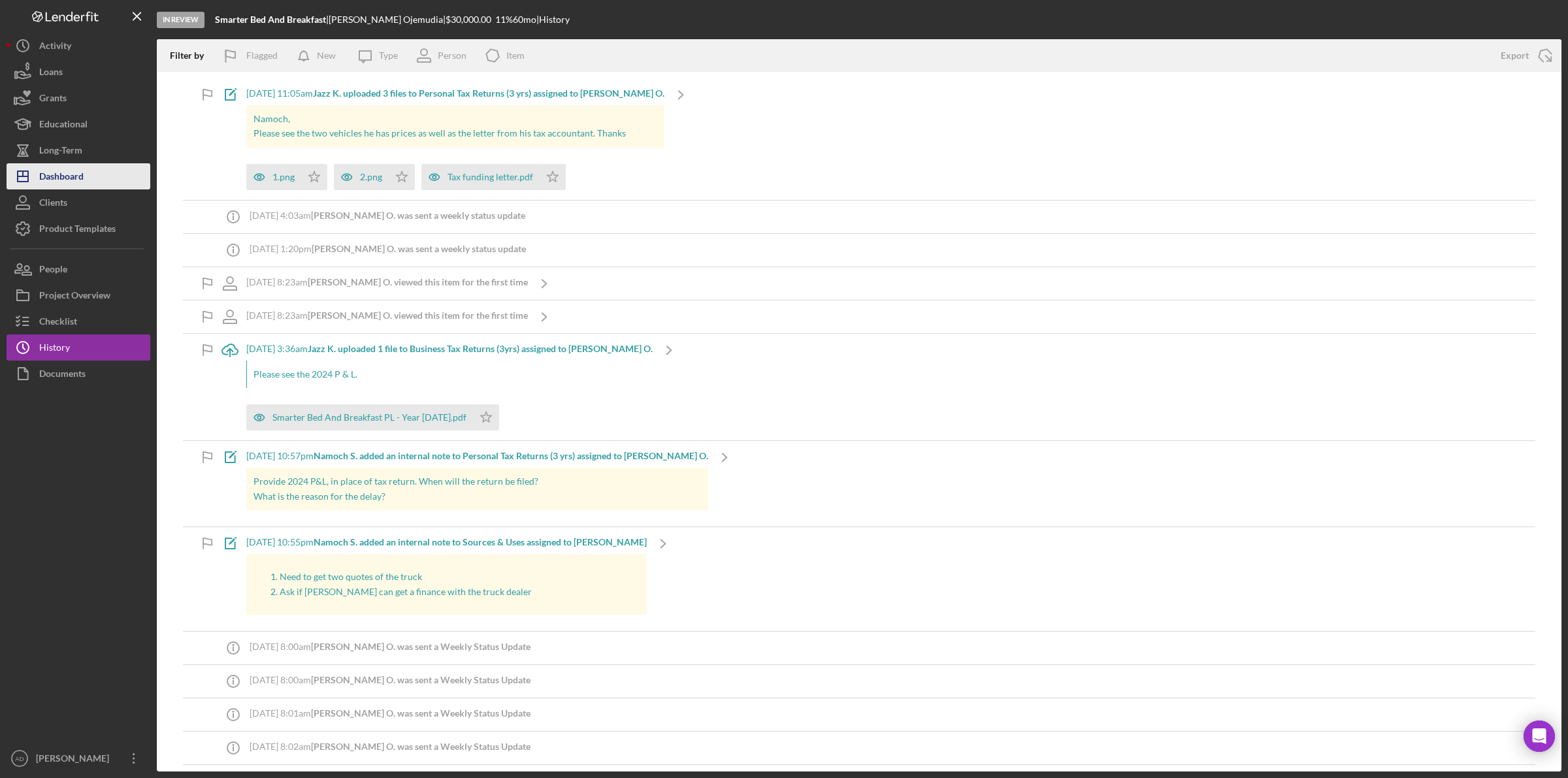
click at [59, 173] on div "Dashboard" at bounding box center [61, 178] width 44 height 29
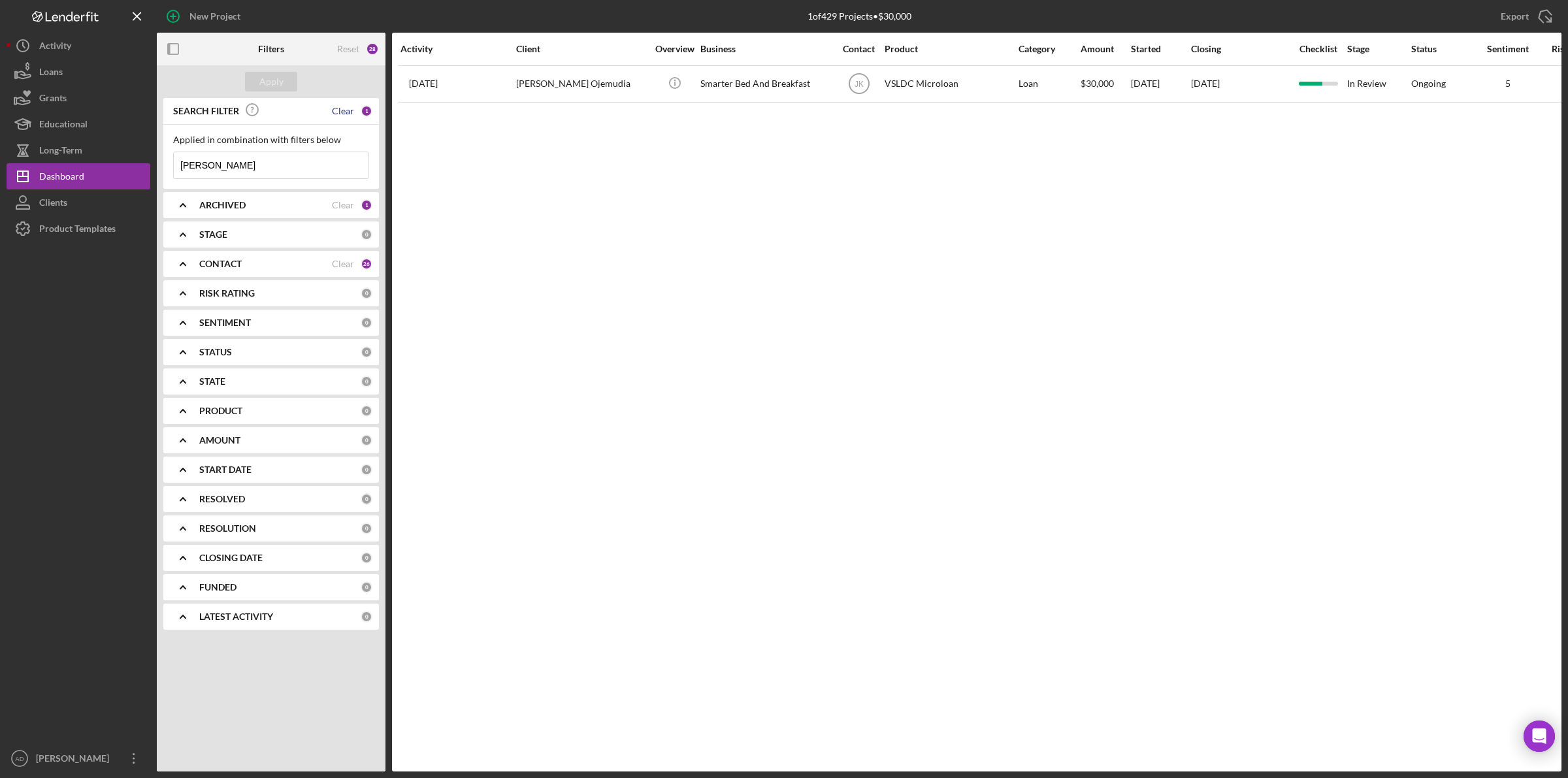
click at [350, 106] on div "Clear" at bounding box center [343, 110] width 22 height 10
click at [267, 81] on div "Apply" at bounding box center [272, 81] width 24 height 19
